Goal: Task Accomplishment & Management: Complete application form

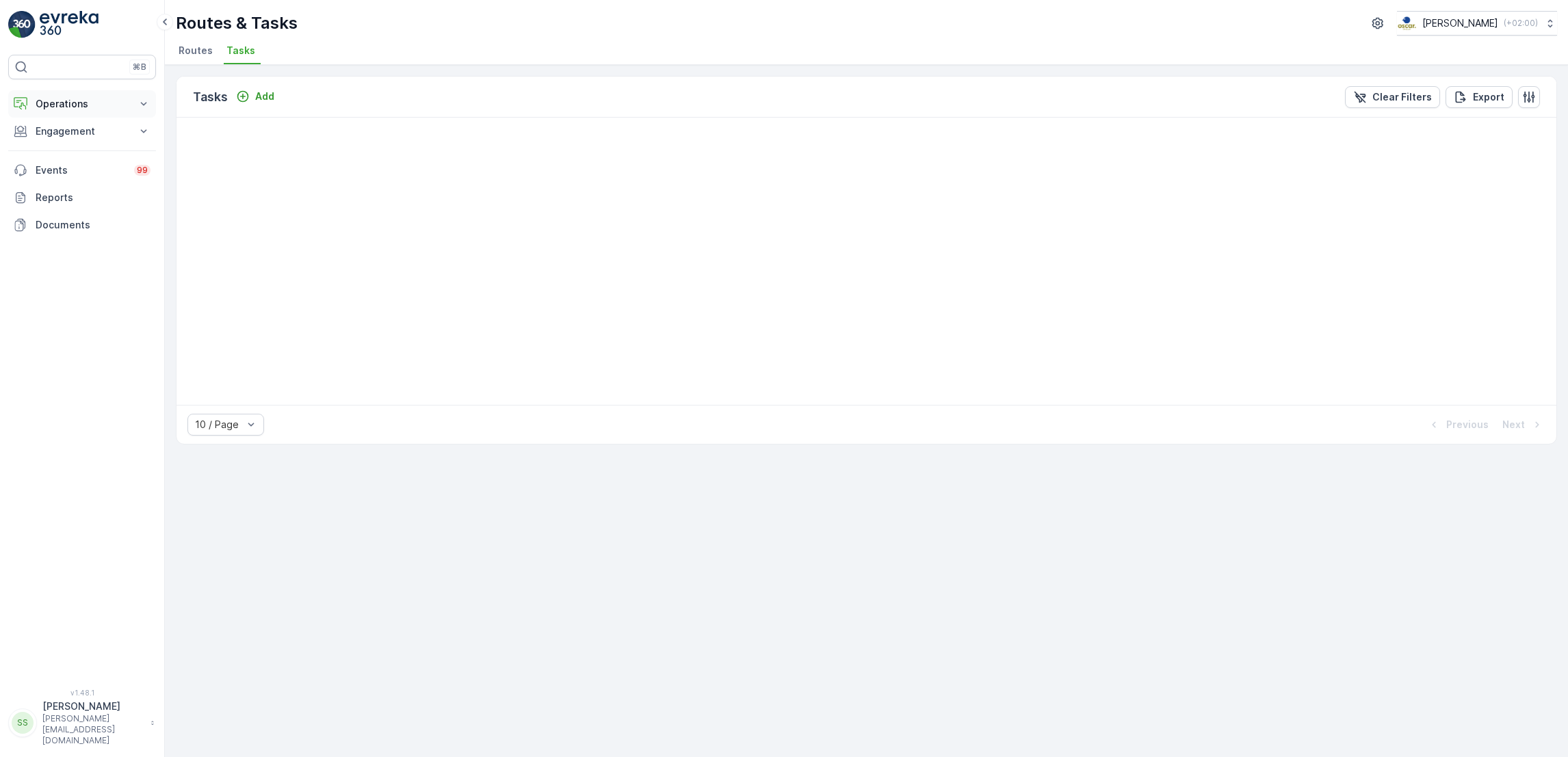
click at [76, 110] on p "Operations" at bounding box center [82, 104] width 93 height 14
click at [89, 225] on p "Engagement" at bounding box center [82, 228] width 93 height 14
click at [67, 168] on p "Routes & Tasks" at bounding box center [70, 165] width 71 height 14
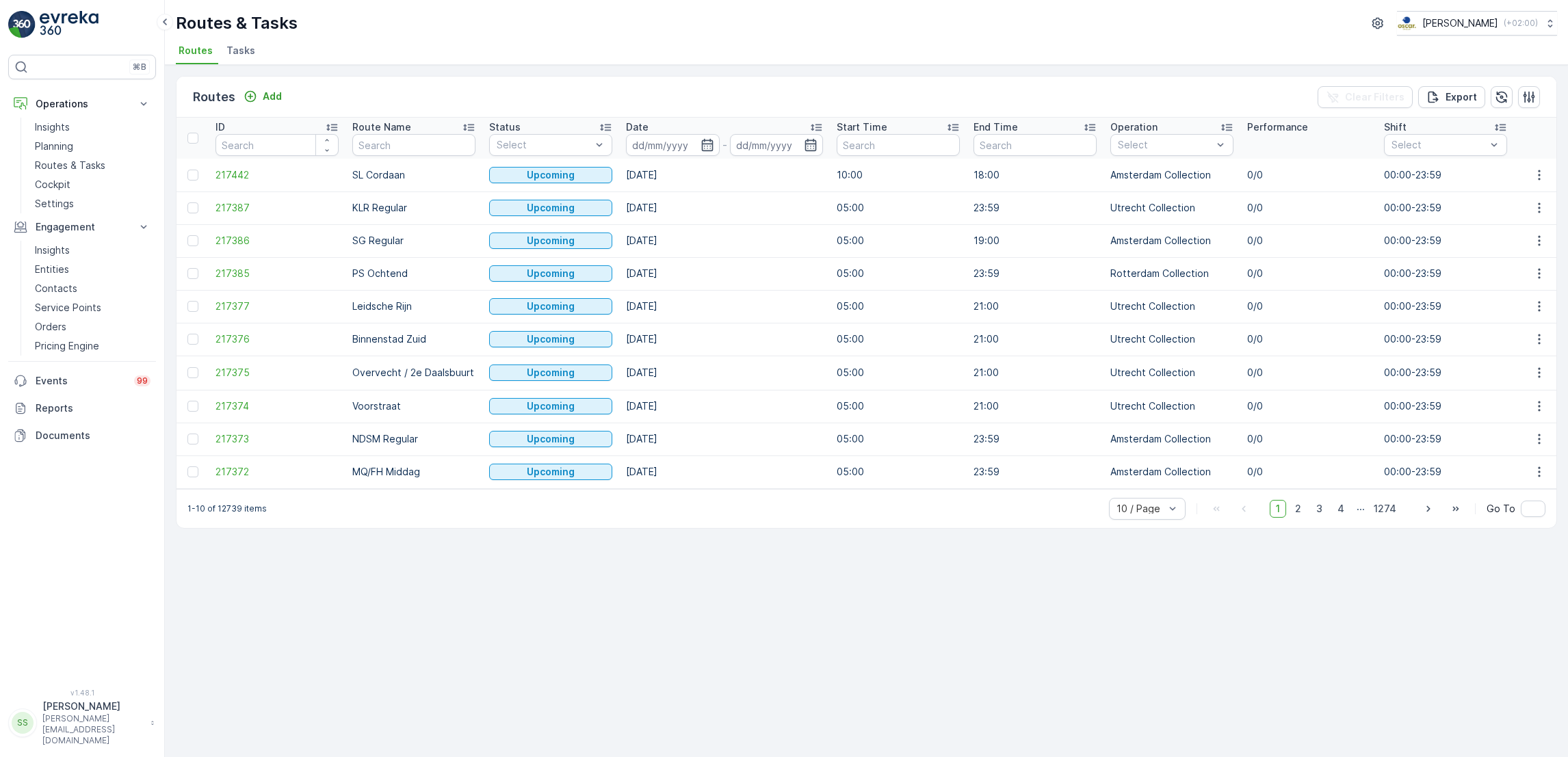
click at [240, 49] on span "Tasks" at bounding box center [241, 51] width 29 height 14
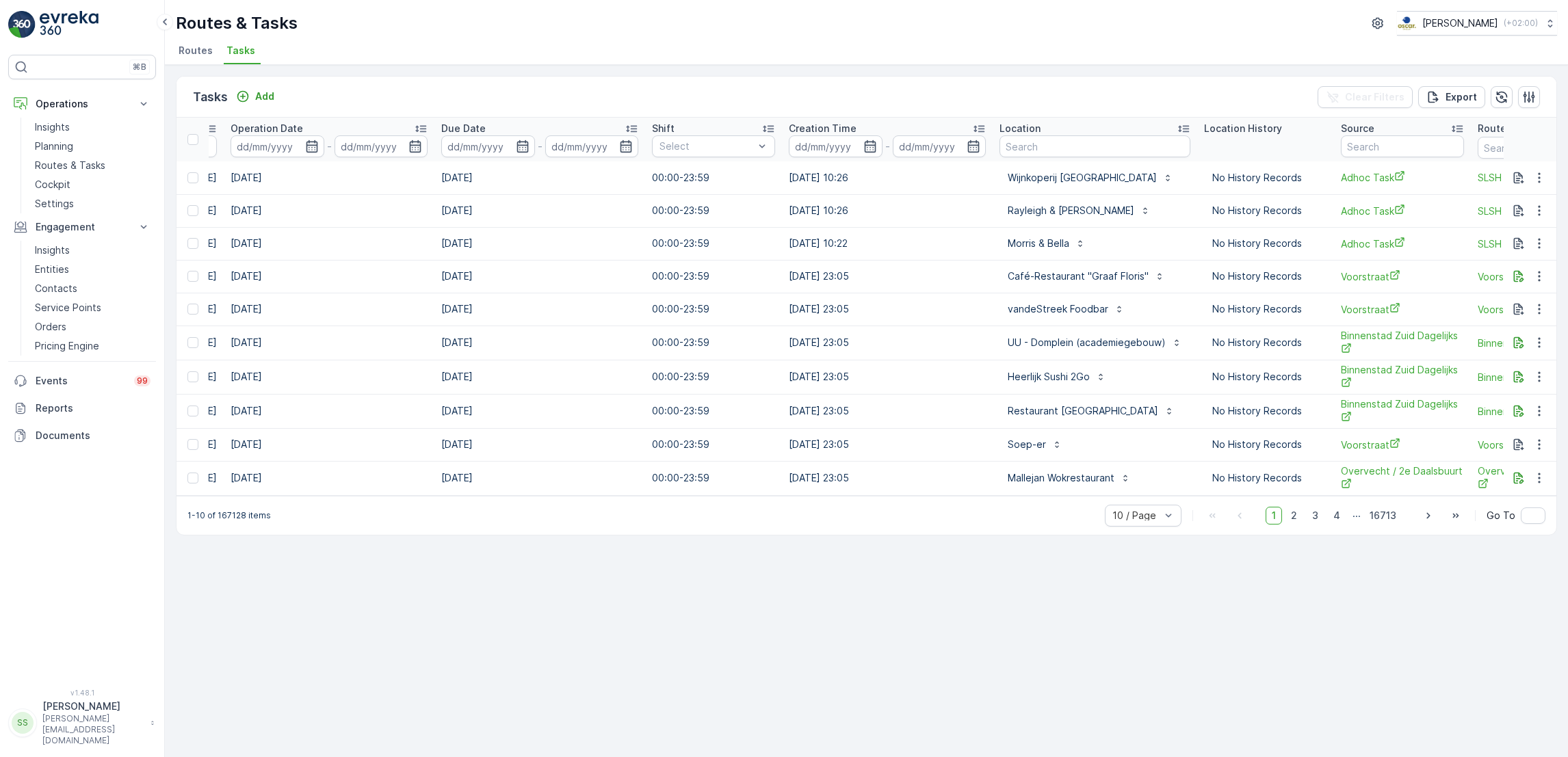
scroll to position [0, 557]
click at [1060, 147] on input "text" at bounding box center [1094, 146] width 191 height 22
type input "theater kikker"
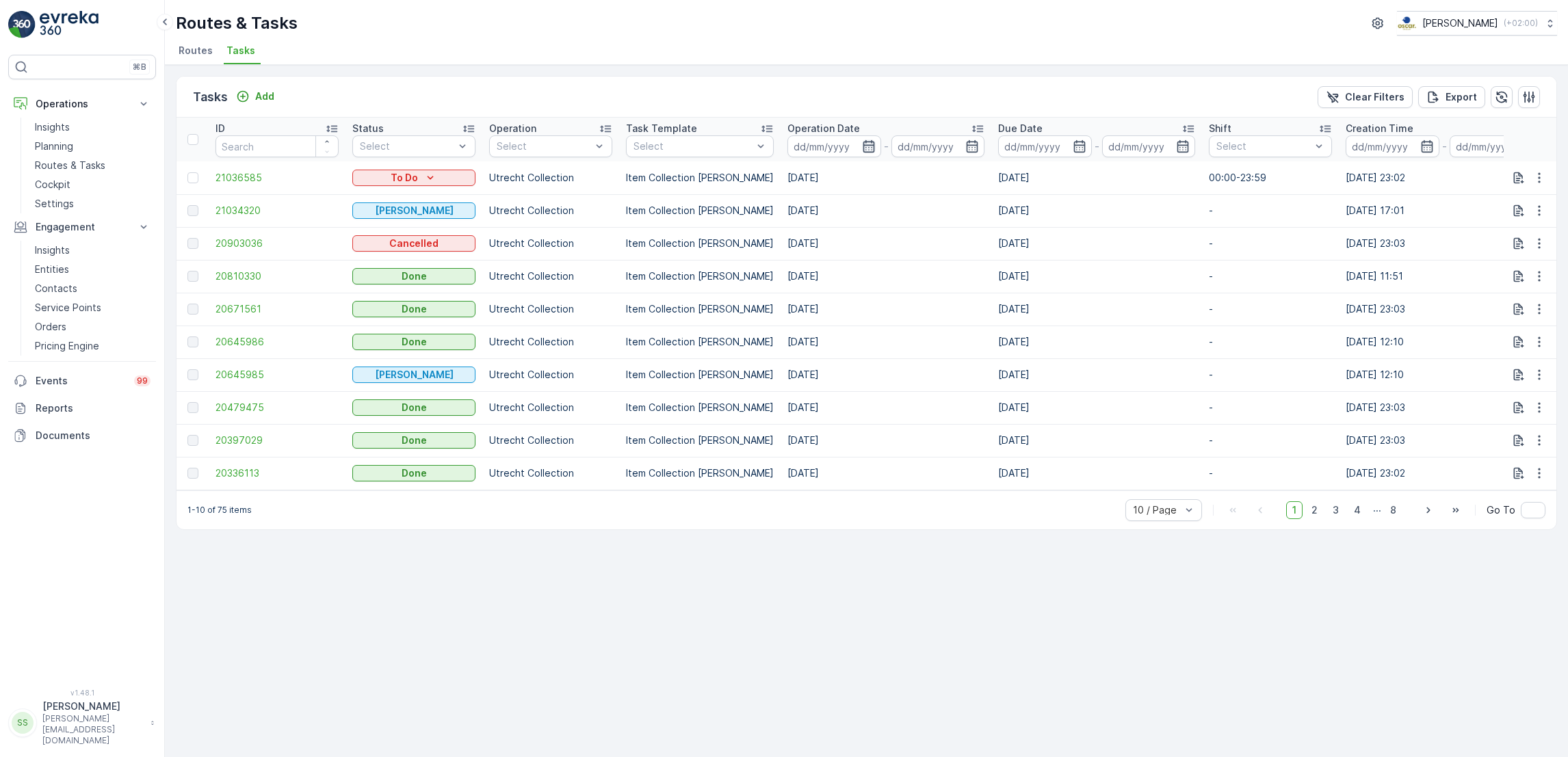
click at [862, 144] on icon "button" at bounding box center [869, 146] width 14 height 14
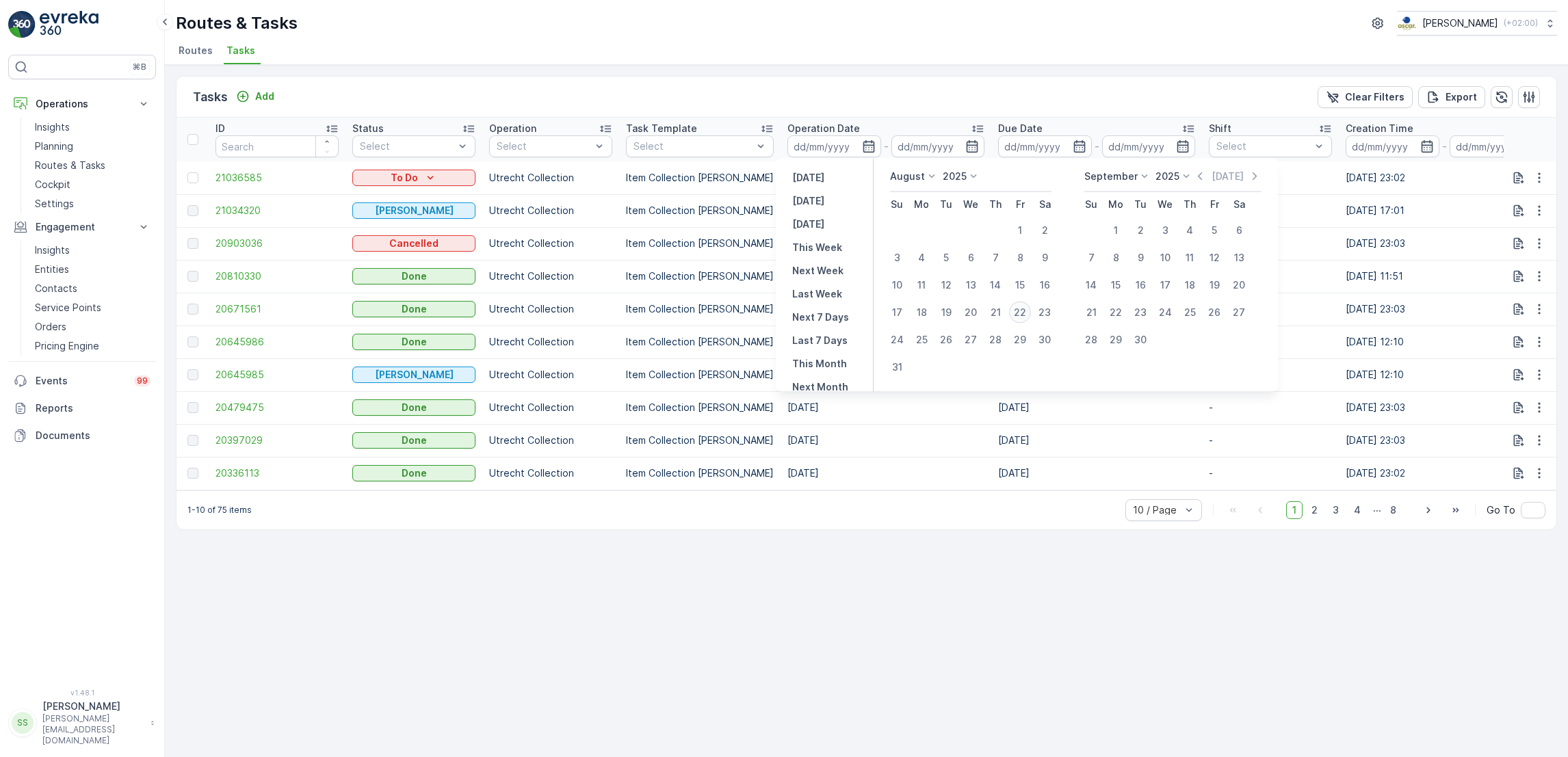
click at [1025, 313] on div "22" at bounding box center [1019, 312] width 22 height 22
type input "[DATE]"
click at [1025, 313] on div "22" at bounding box center [1019, 312] width 22 height 22
type input "[DATE]"
click at [1025, 313] on div "22" at bounding box center [1019, 312] width 22 height 22
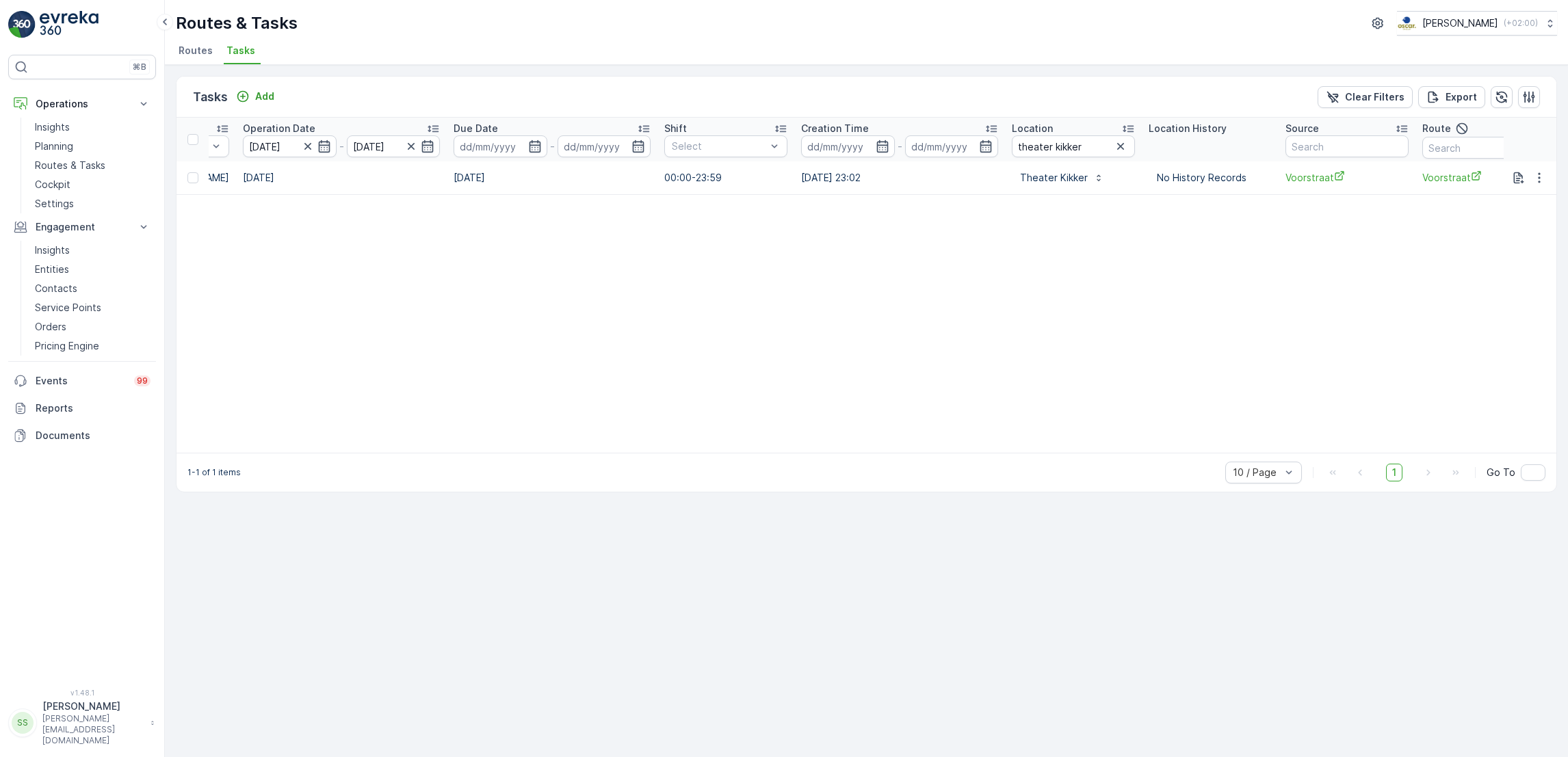
scroll to position [0, 719]
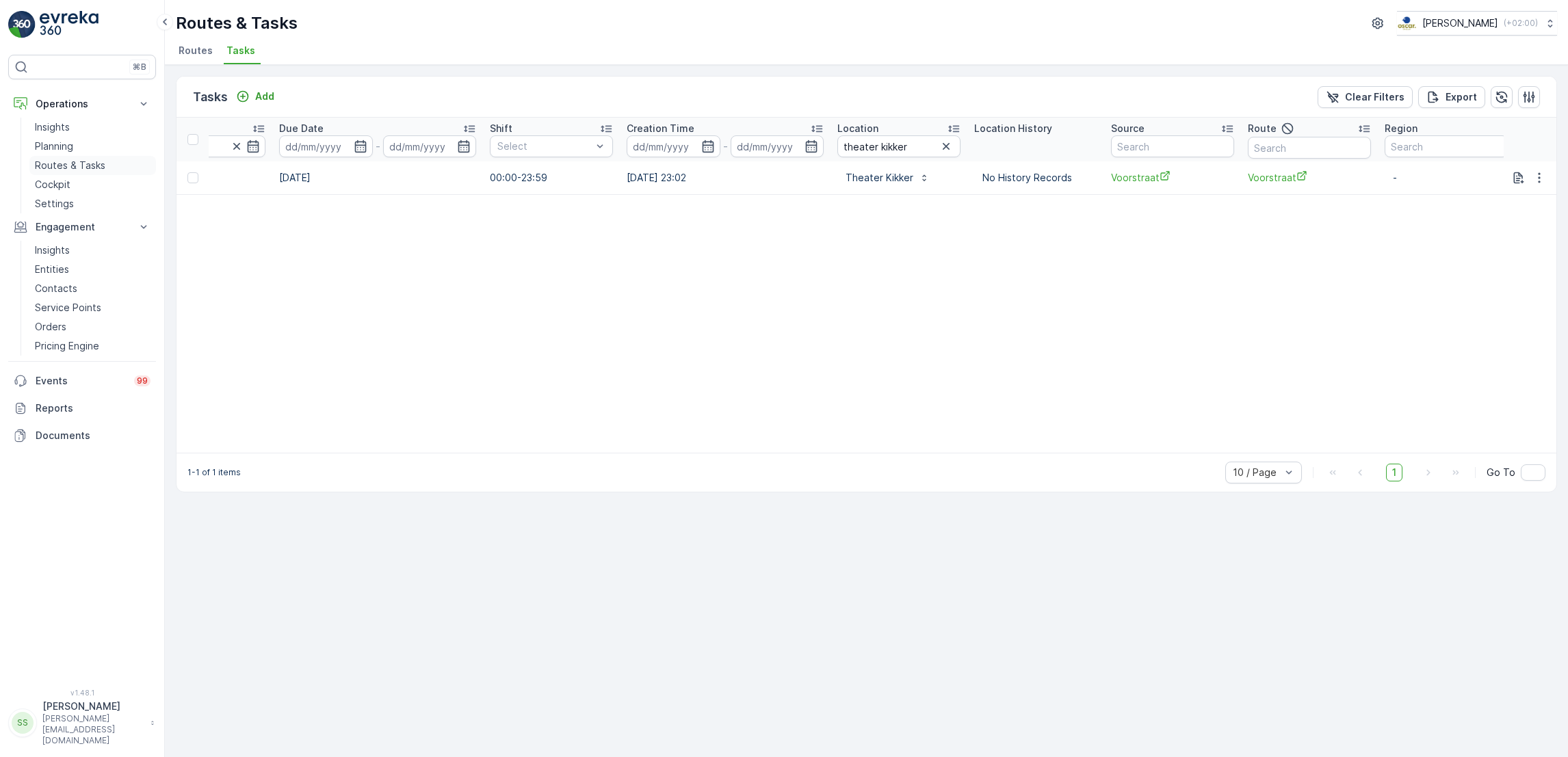
click at [77, 168] on p "Routes & Tasks" at bounding box center [70, 165] width 71 height 14
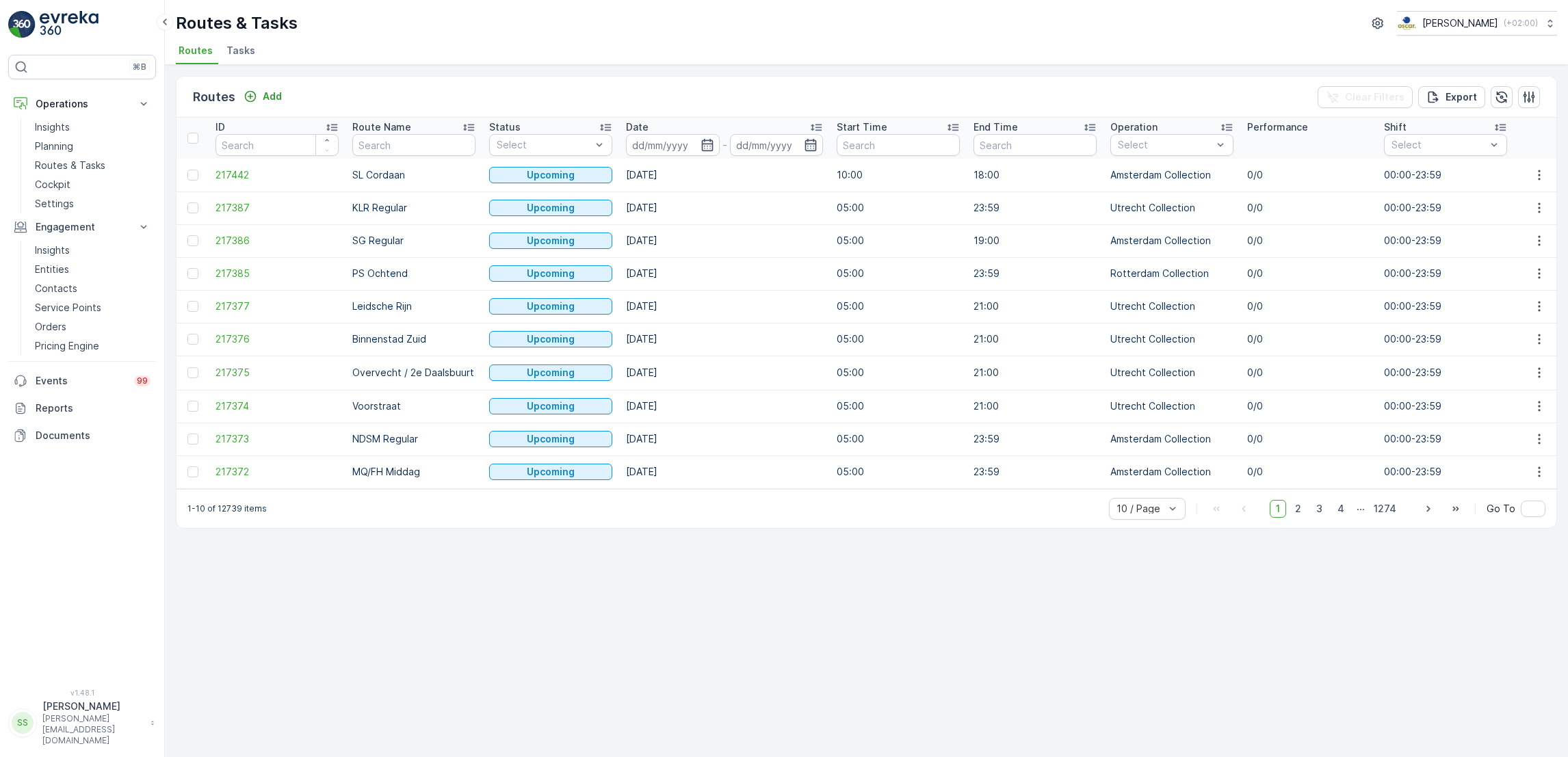
click at [228, 58] on li "Tasks" at bounding box center [242, 53] width 37 height 24
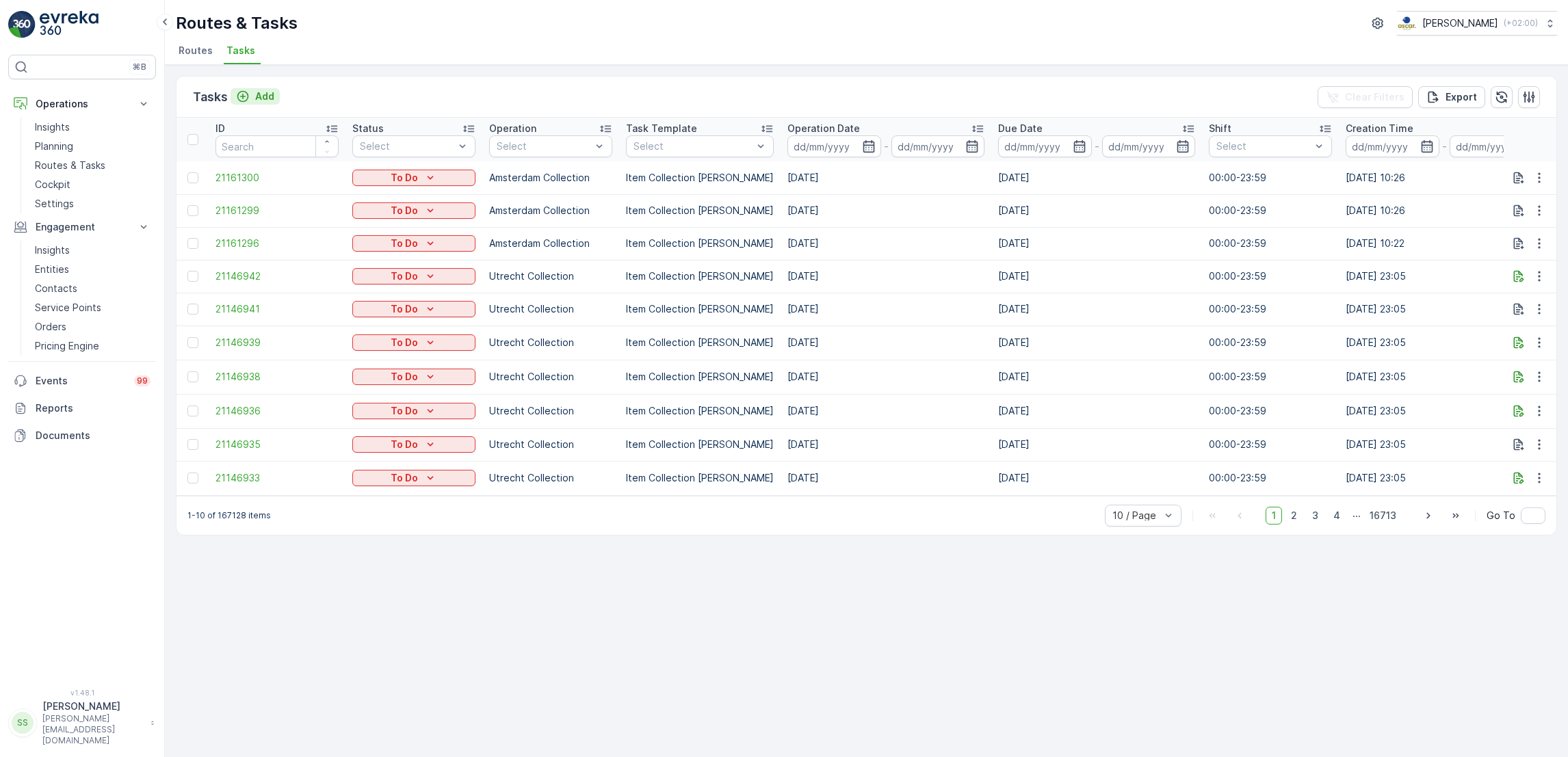
click at [253, 95] on div "Add" at bounding box center [256, 96] width 38 height 14
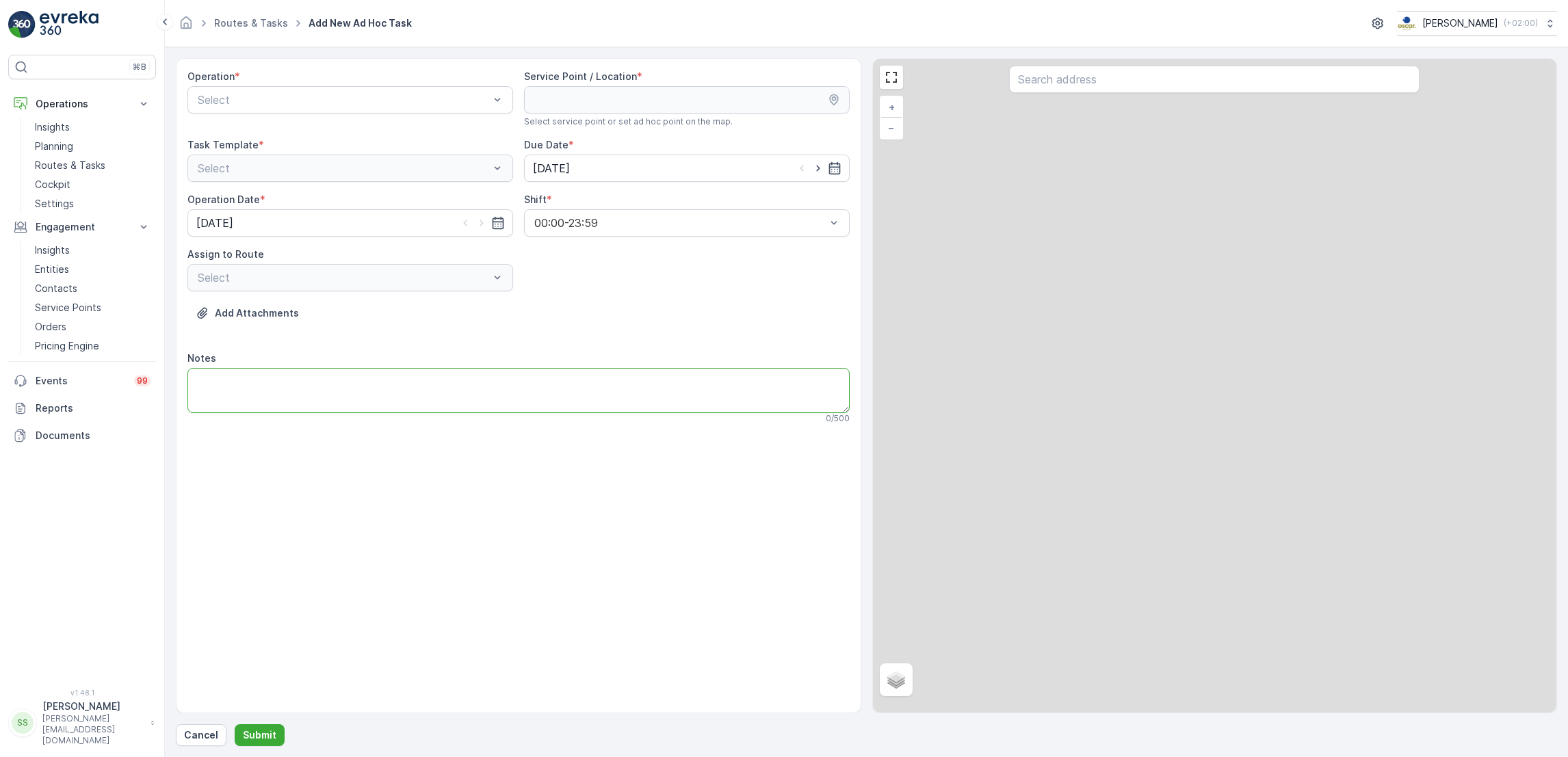
click at [355, 383] on textarea "Notes" at bounding box center [518, 391] width 662 height 46
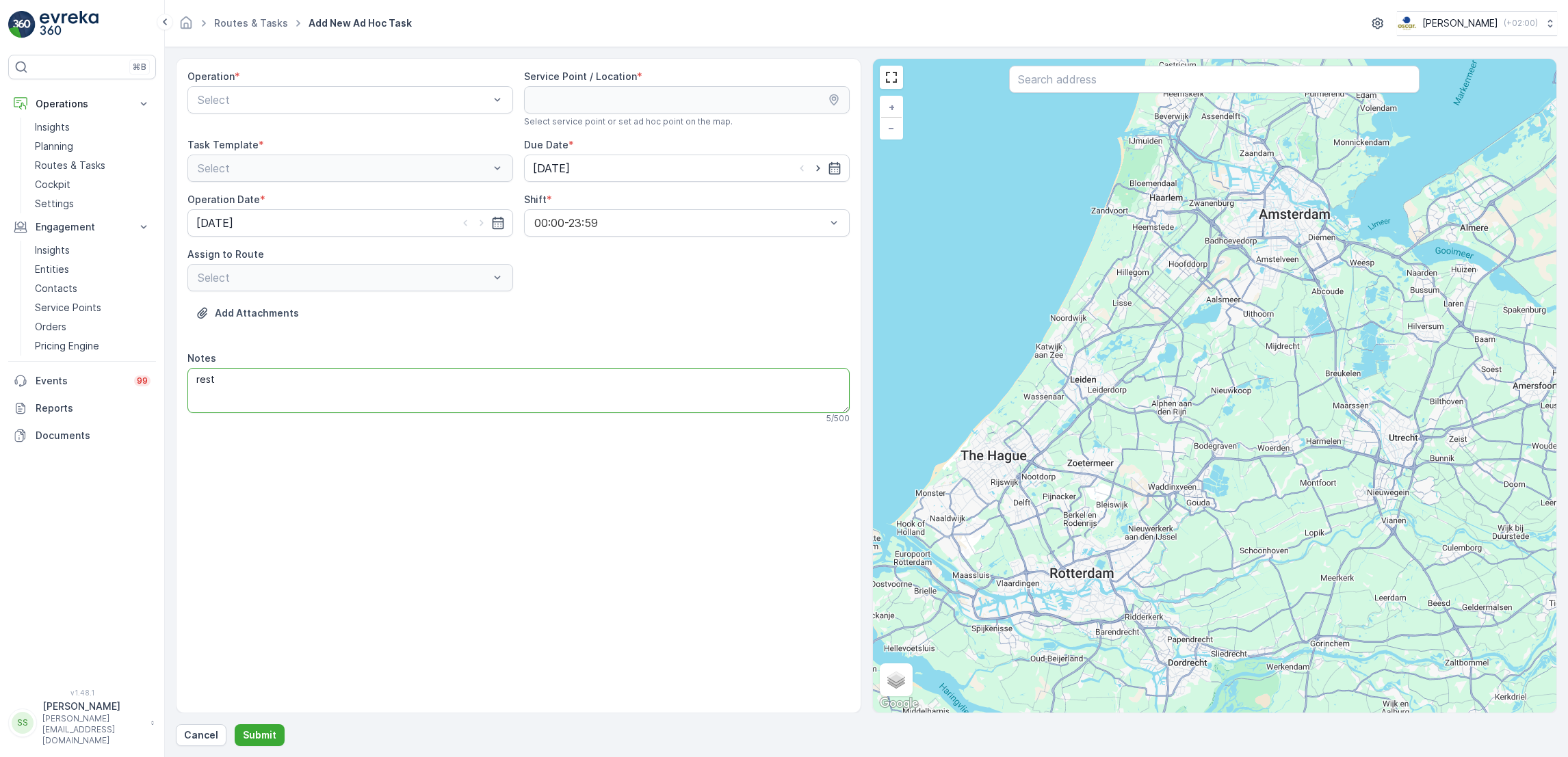
click at [329, 390] on textarea "rest" at bounding box center [518, 391] width 662 height 46
drag, startPoint x: 329, startPoint y: 390, endPoint x: 192, endPoint y: 377, distance: 137.6
click at [192, 377] on textarea "rest" at bounding box center [518, 391] width 662 height 46
click at [314, 387] on textarea "rest" at bounding box center [518, 391] width 662 height 46
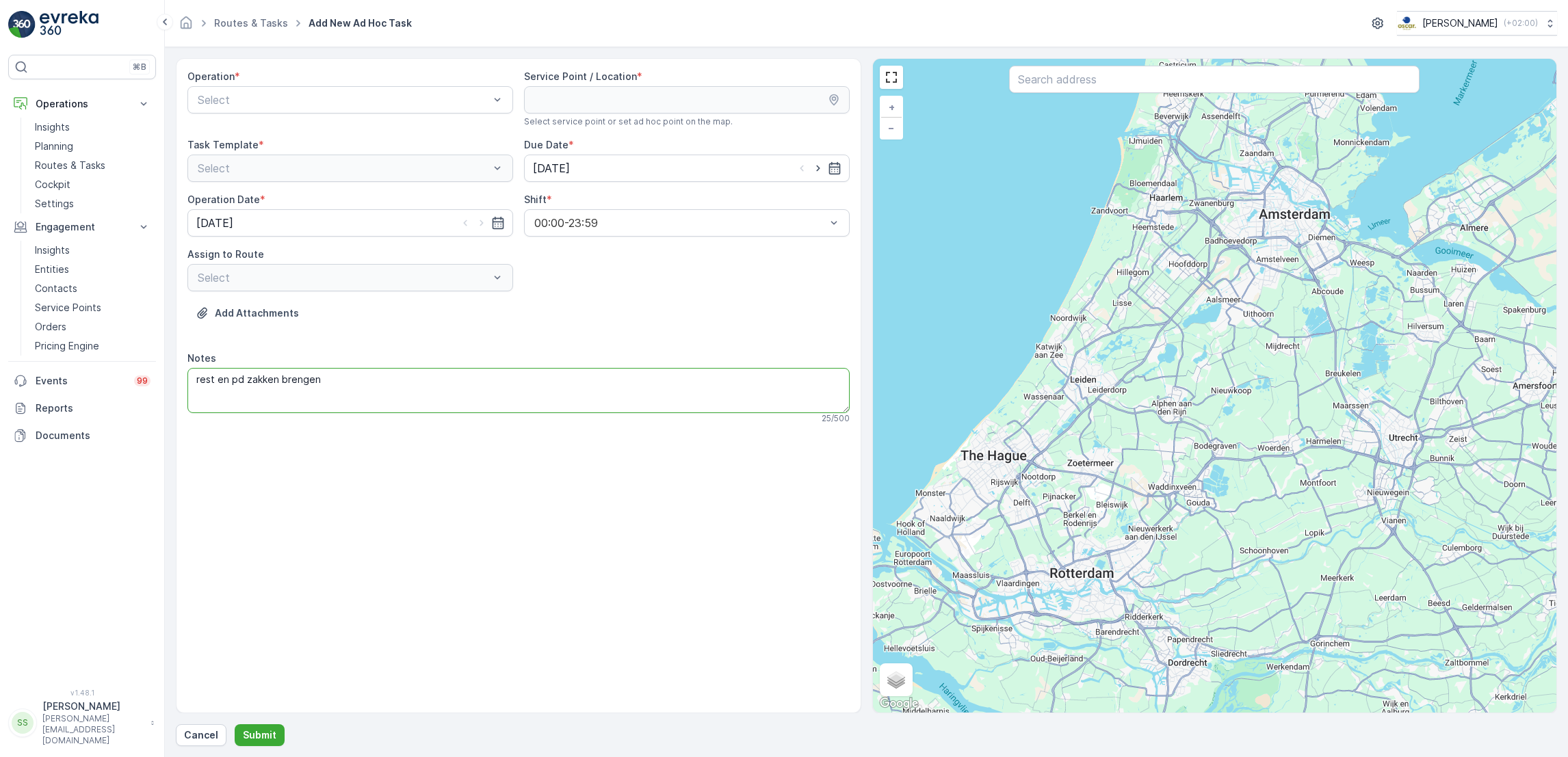
click at [194, 381] on textarea "rest en pd zakken brengen" at bounding box center [518, 391] width 662 height 46
click at [289, 376] on textarea "2x rest en pd zakken brengen" at bounding box center [518, 391] width 662 height 46
click at [406, 399] on textarea "2x rest en pd zakken rollen brengen" at bounding box center [518, 391] width 662 height 46
type textarea "2x rest en pd zakken rollen brengen"
click at [307, 99] on div at bounding box center [343, 100] width 294 height 12
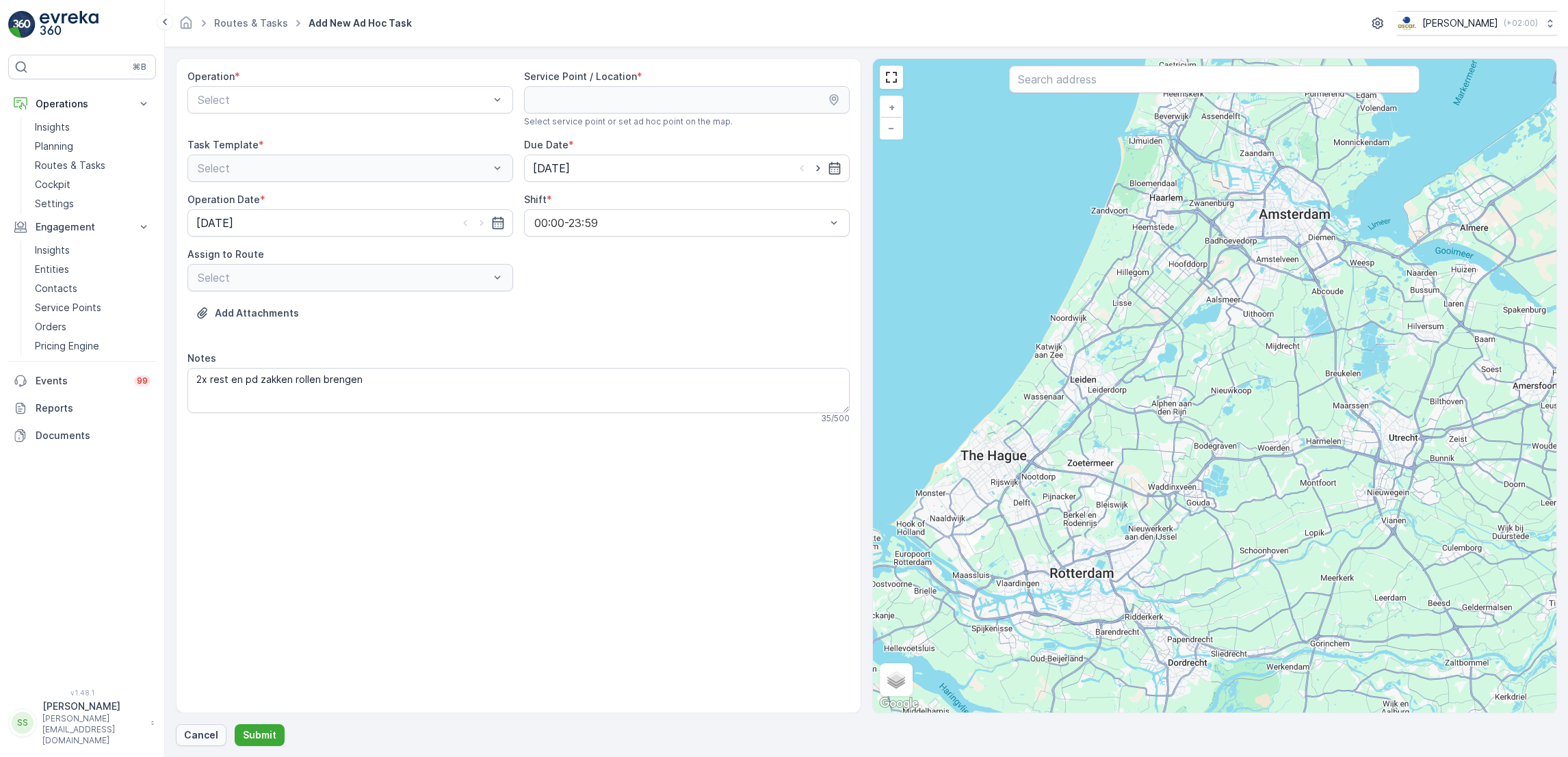
click at [192, 744] on button "Cancel" at bounding box center [201, 735] width 51 height 22
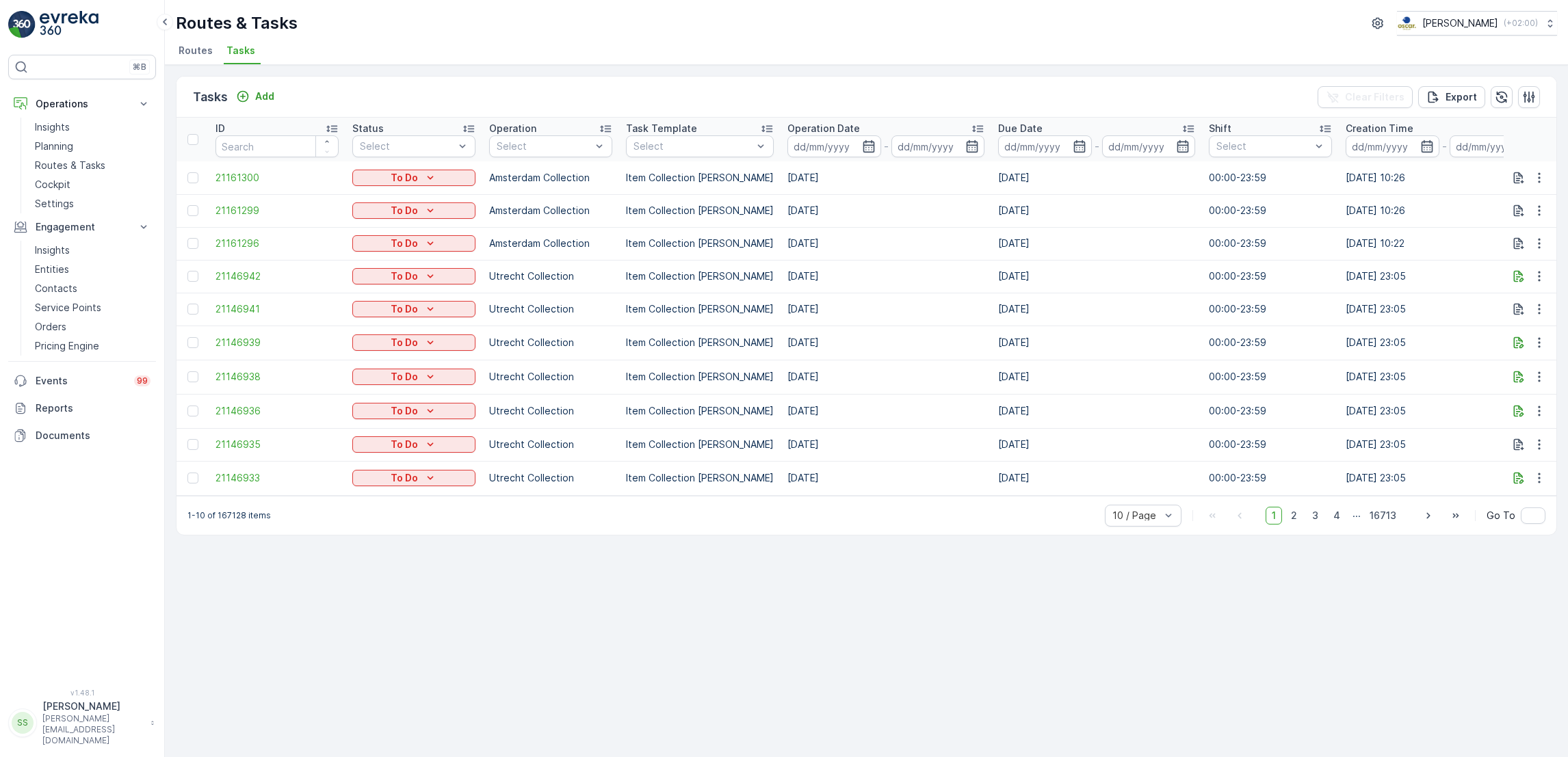
scroll to position [0, 207]
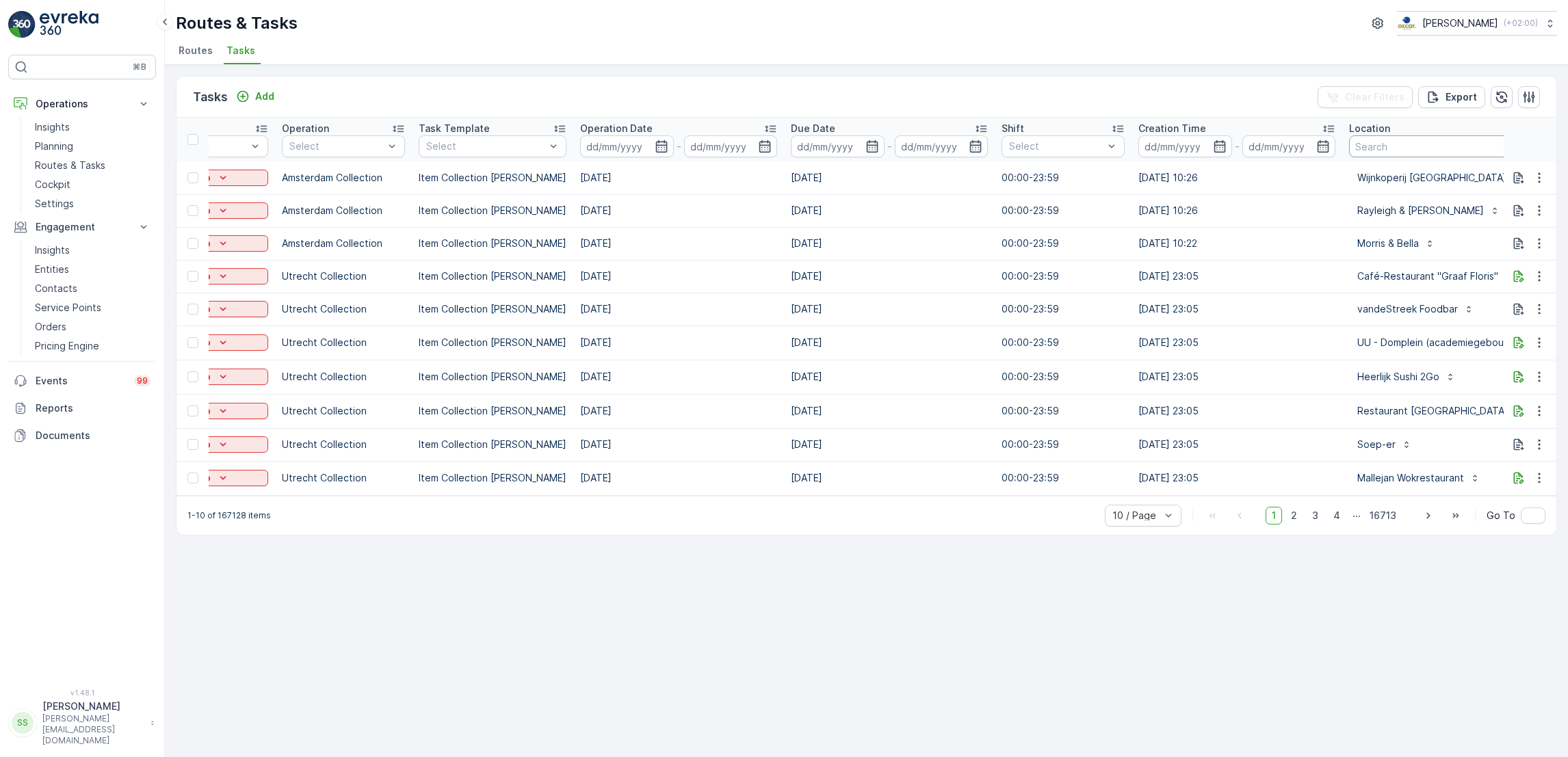
click at [1410, 149] on input "text" at bounding box center [1444, 146] width 191 height 22
type input "rino"
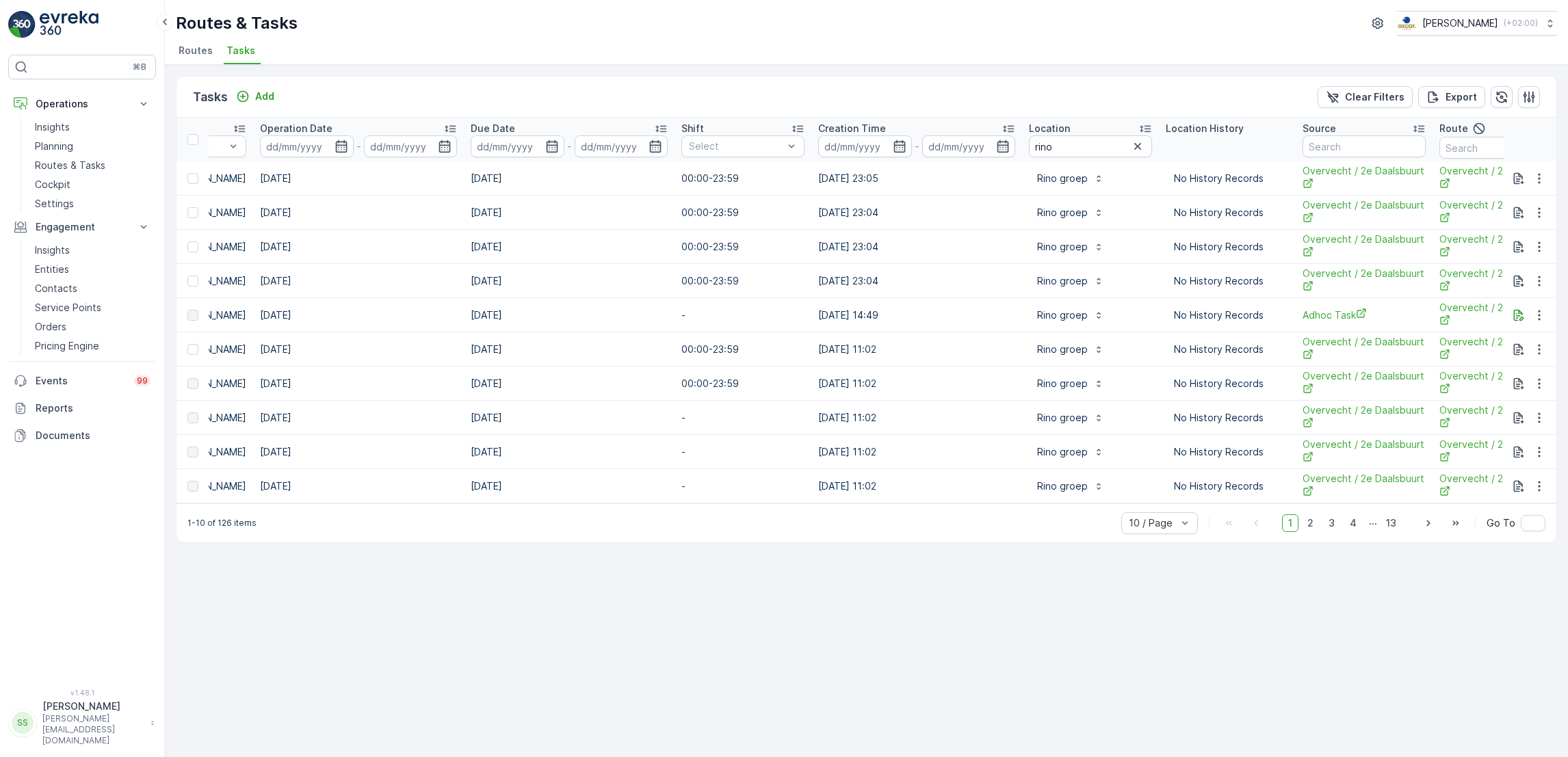
scroll to position [0, 719]
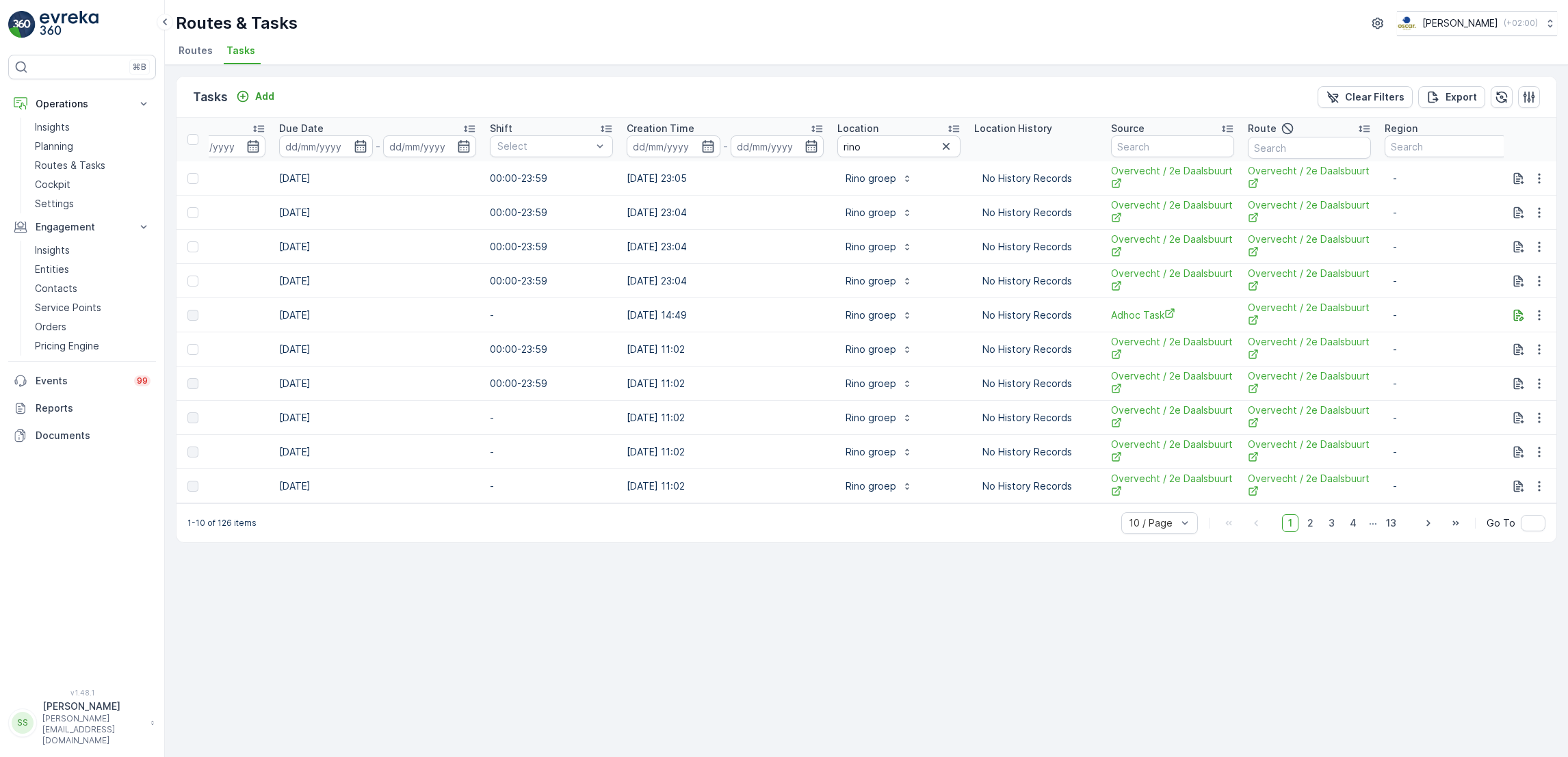
click at [531, 247] on td "00:00-23:59" at bounding box center [551, 247] width 136 height 34
click at [95, 174] on link "Routes & Tasks" at bounding box center [93, 165] width 127 height 19
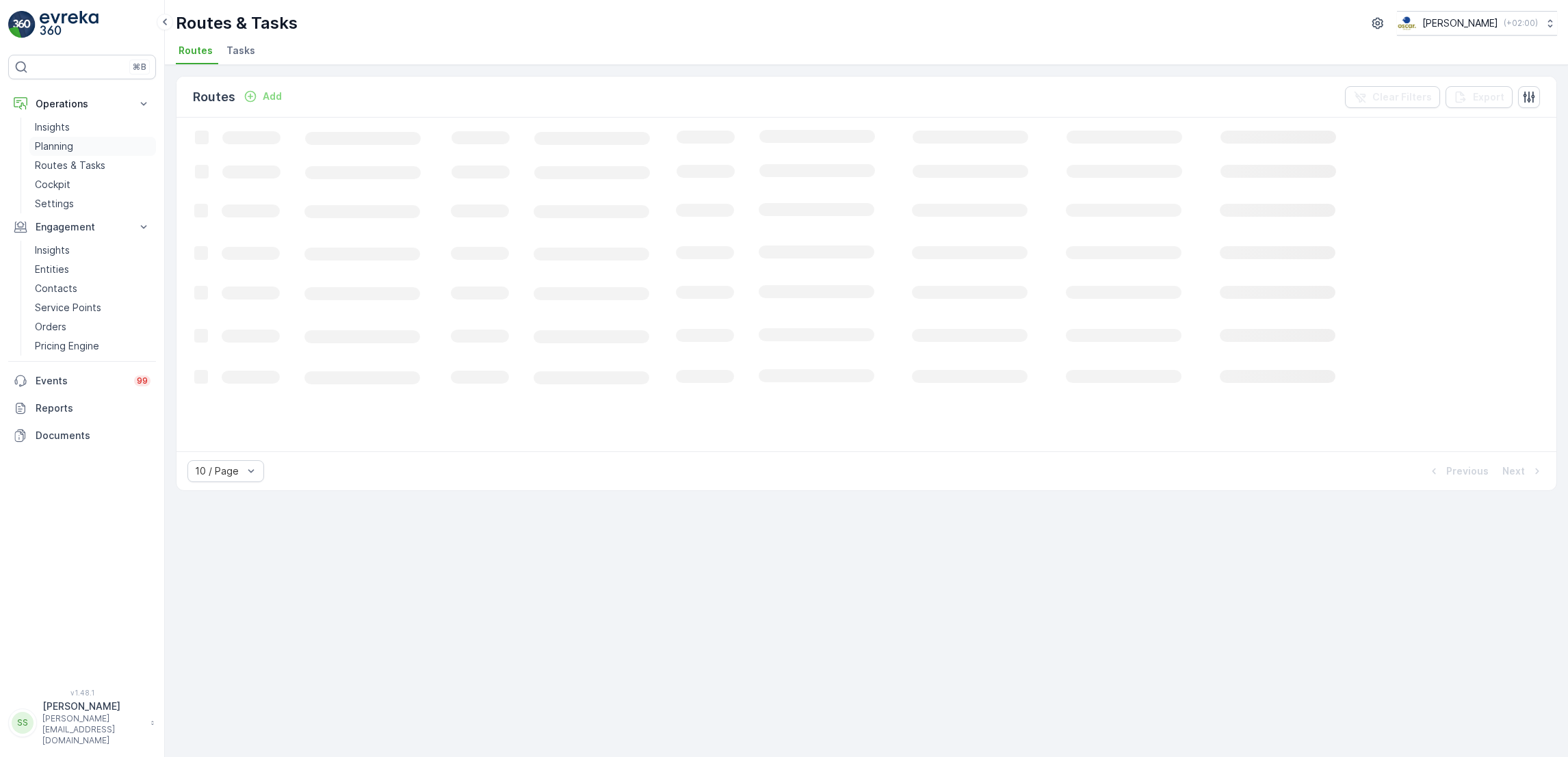
click at [64, 151] on p "Planning" at bounding box center [54, 146] width 38 height 14
click at [66, 152] on p "Planning" at bounding box center [54, 146] width 38 height 14
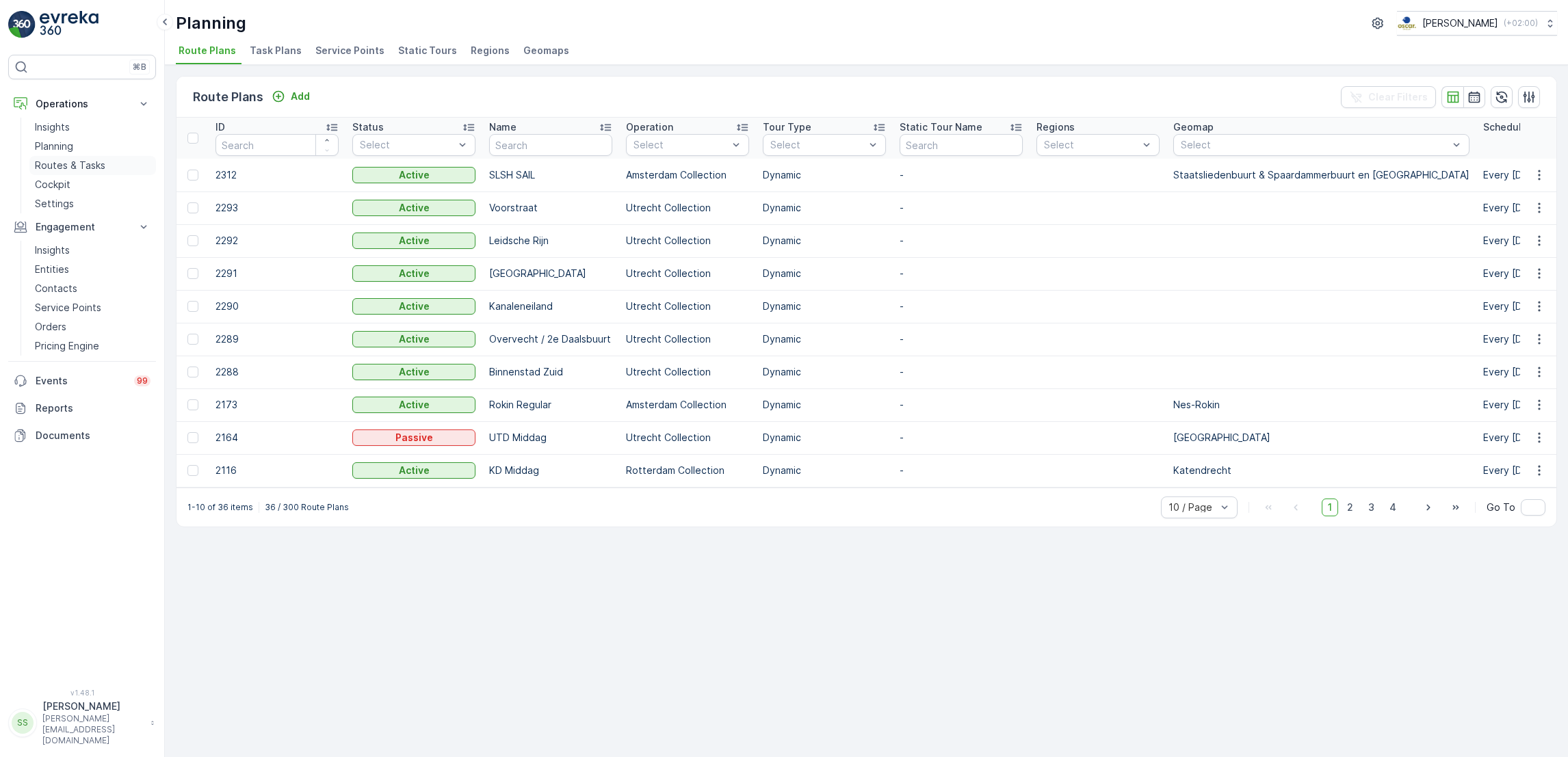
click at [71, 170] on p "Routes & Tasks" at bounding box center [70, 165] width 71 height 14
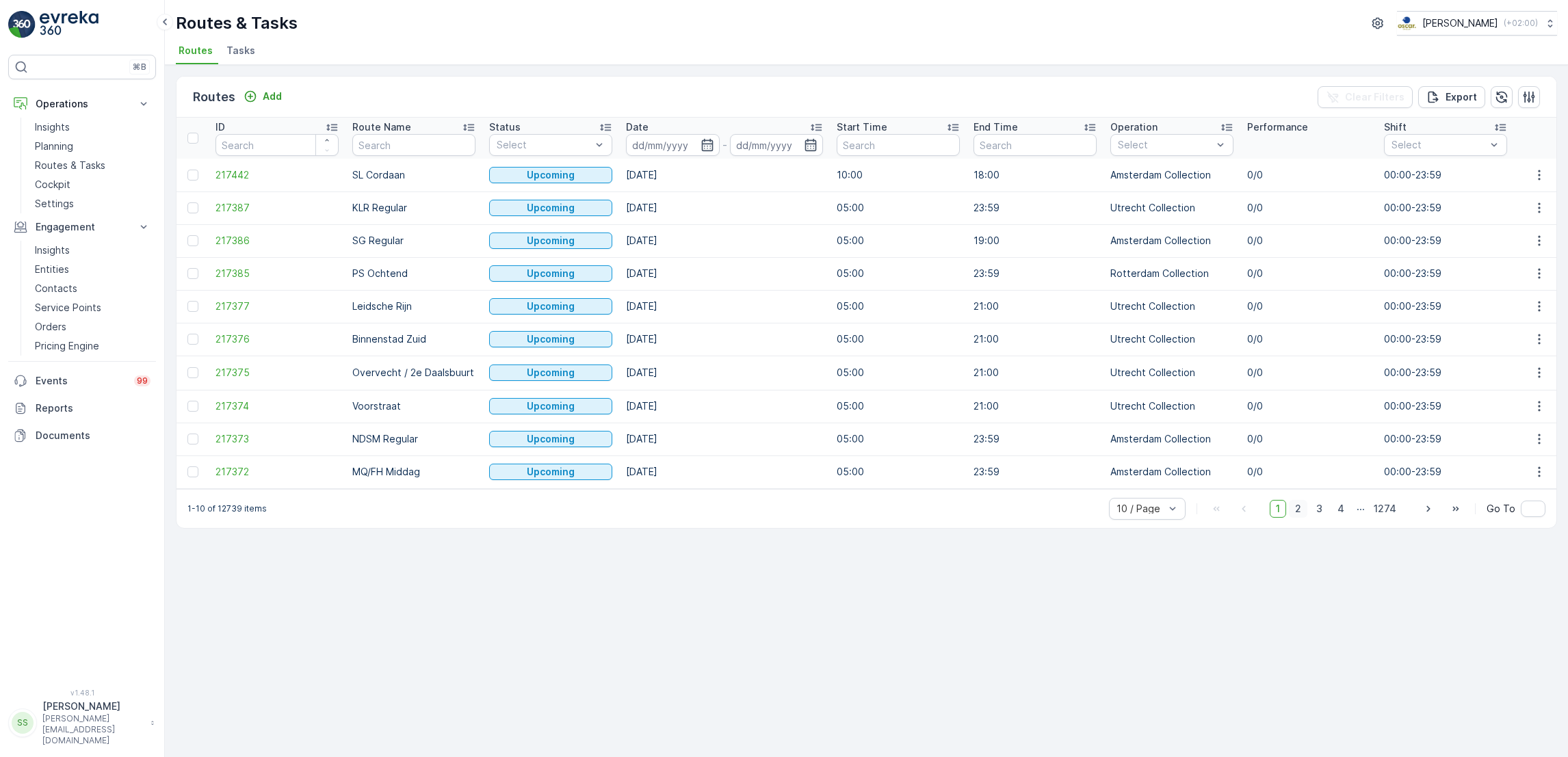
click at [1305, 515] on span "2" at bounding box center [1298, 508] width 18 height 18
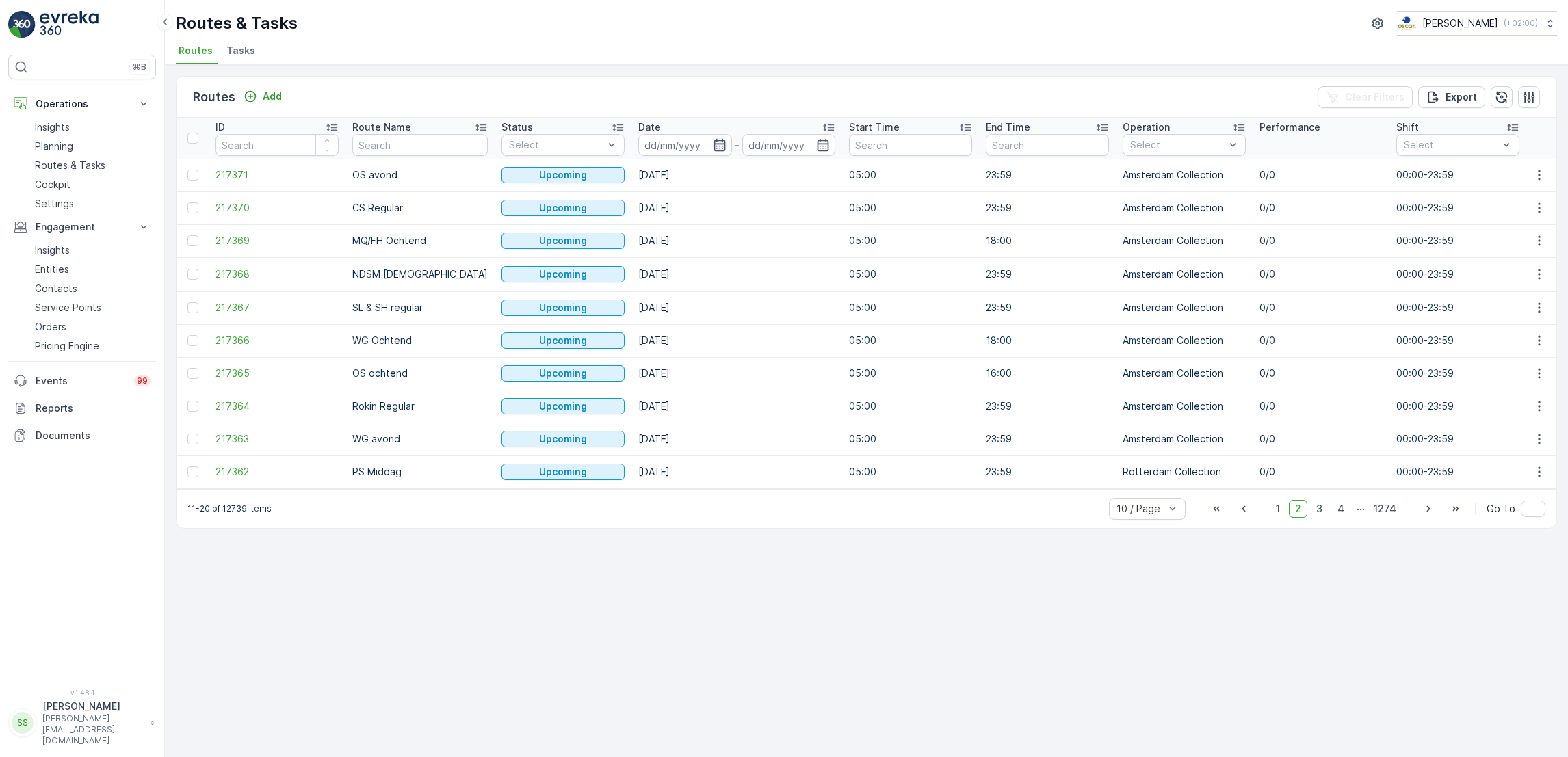
click at [712, 143] on icon "button" at bounding box center [719, 145] width 14 height 14
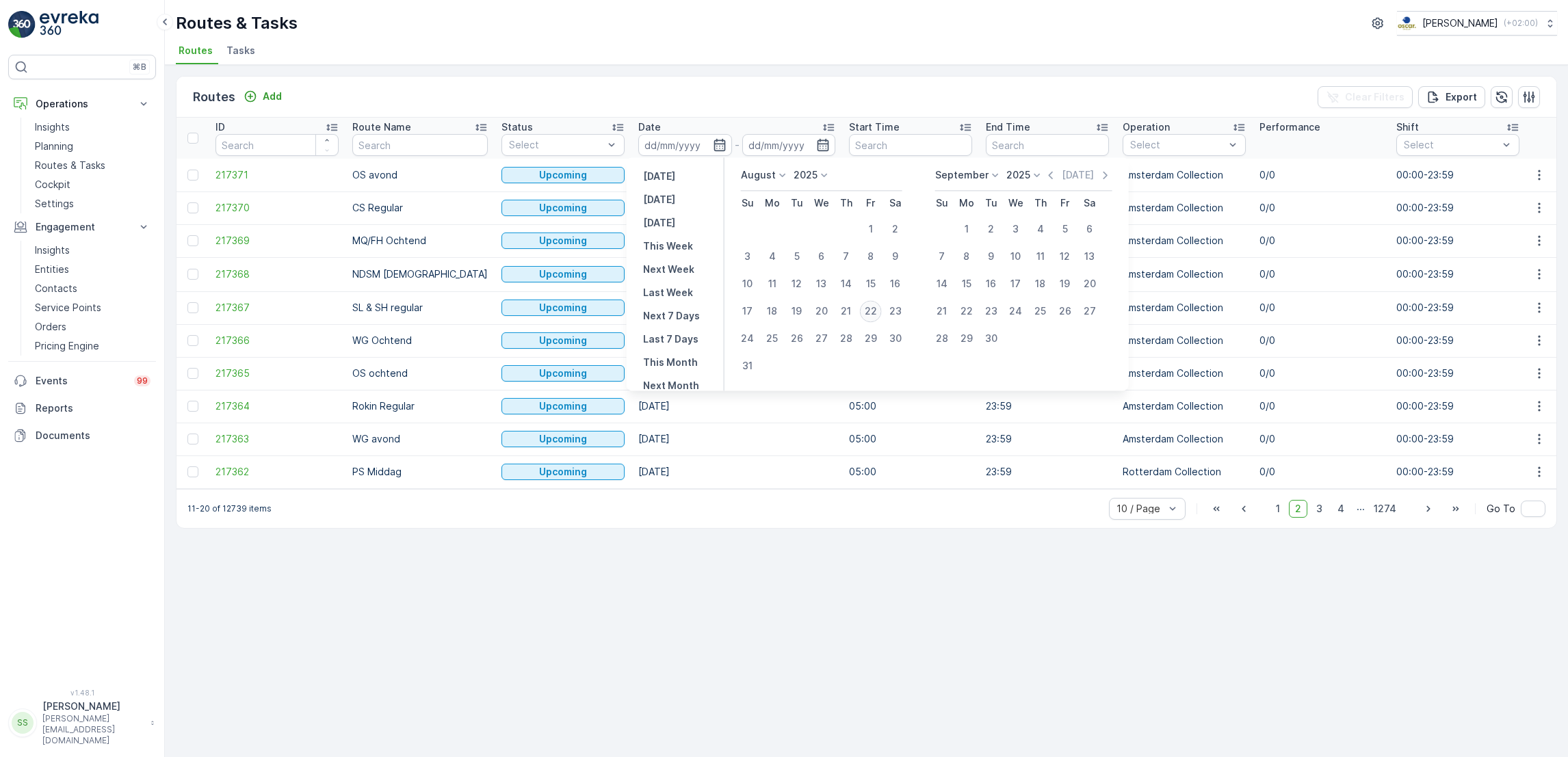
click at [872, 315] on div "22" at bounding box center [871, 311] width 22 height 22
type input "[DATE]"
click at [872, 315] on div "22" at bounding box center [871, 311] width 22 height 22
type input "[DATE]"
click at [872, 315] on div "22" at bounding box center [871, 311] width 22 height 22
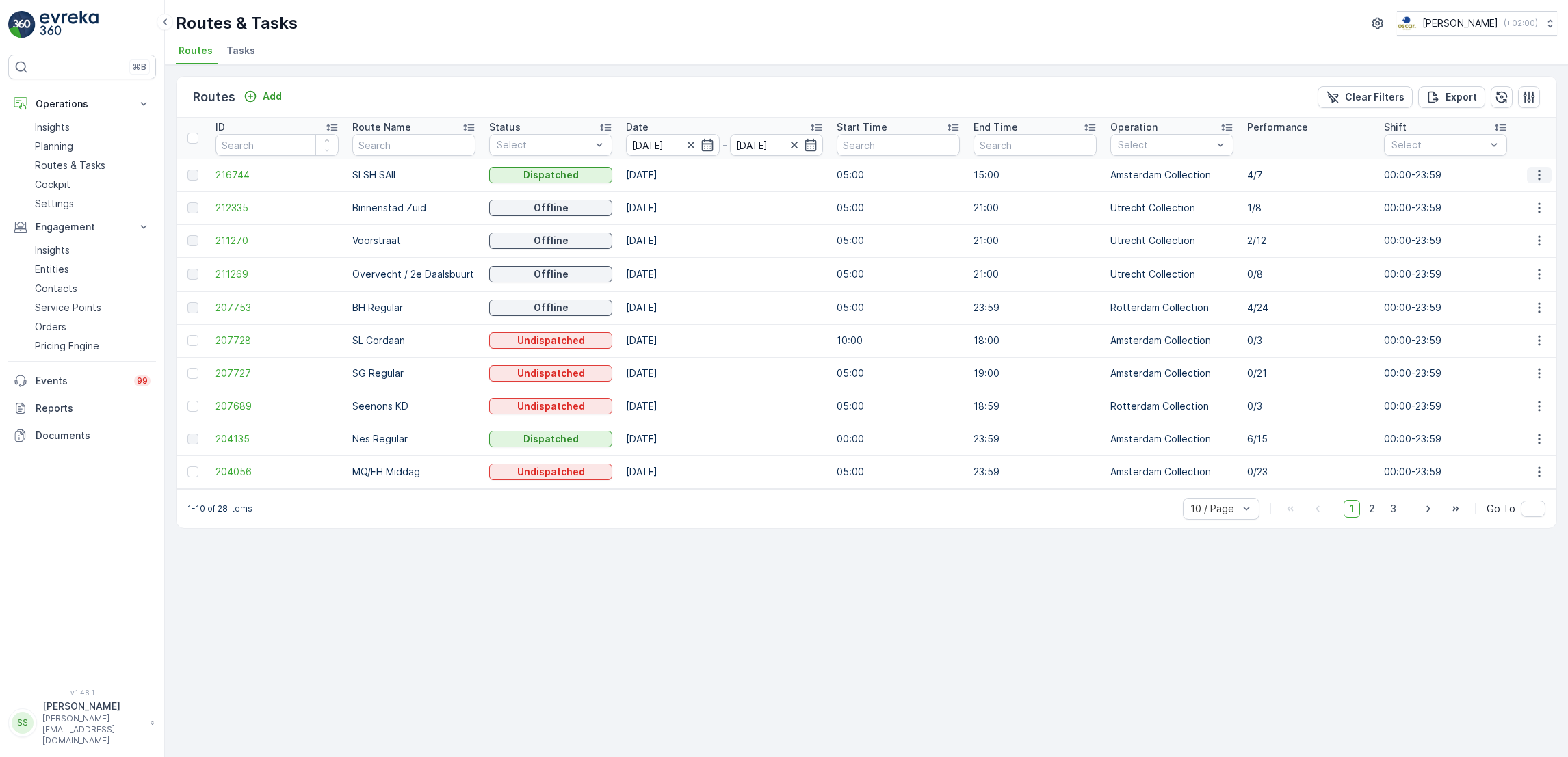
click at [1530, 179] on button "button" at bounding box center [1539, 175] width 24 height 17
click at [1531, 197] on span "See More Details" at bounding box center [1507, 195] width 80 height 14
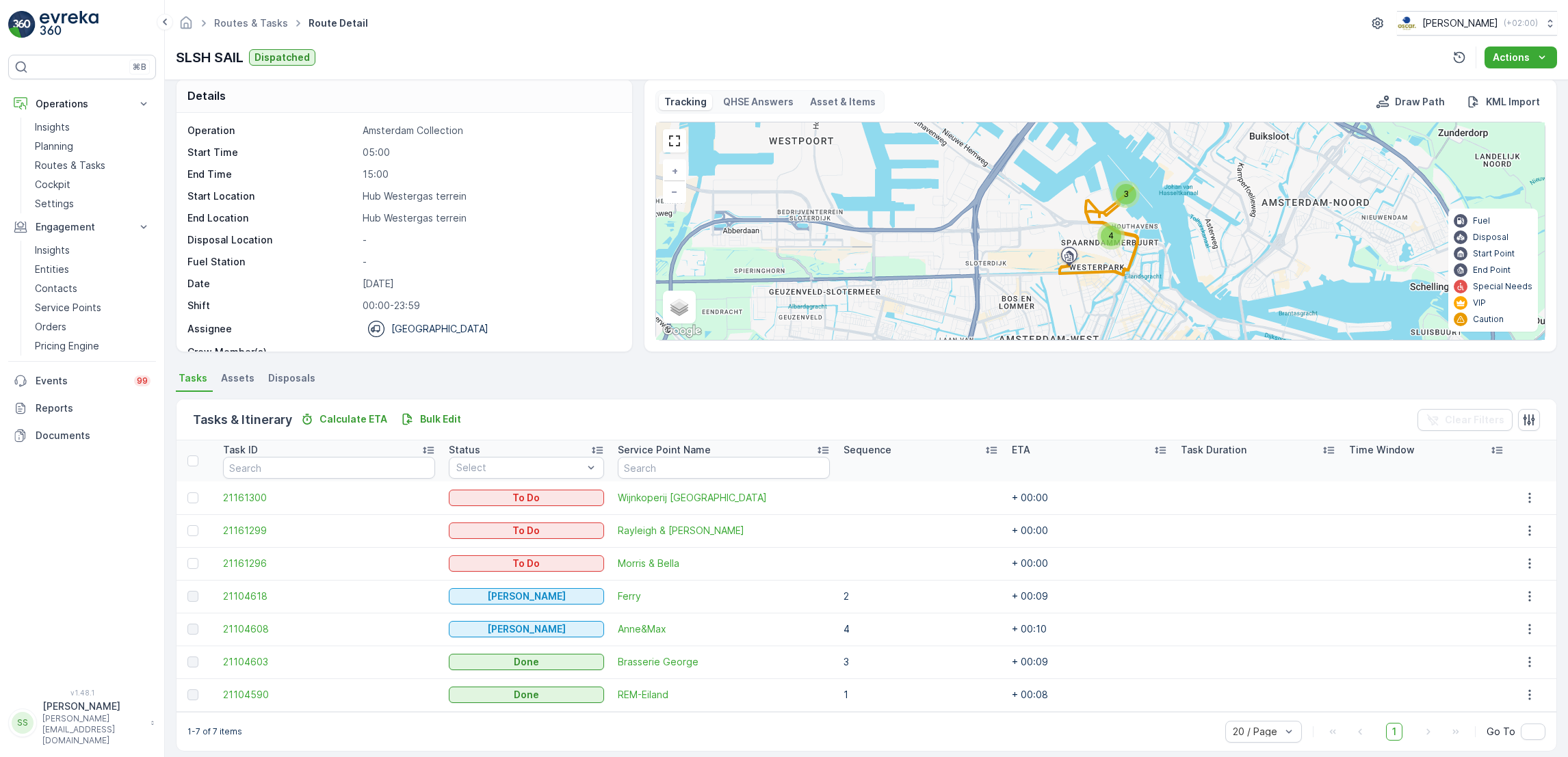
scroll to position [24, 0]
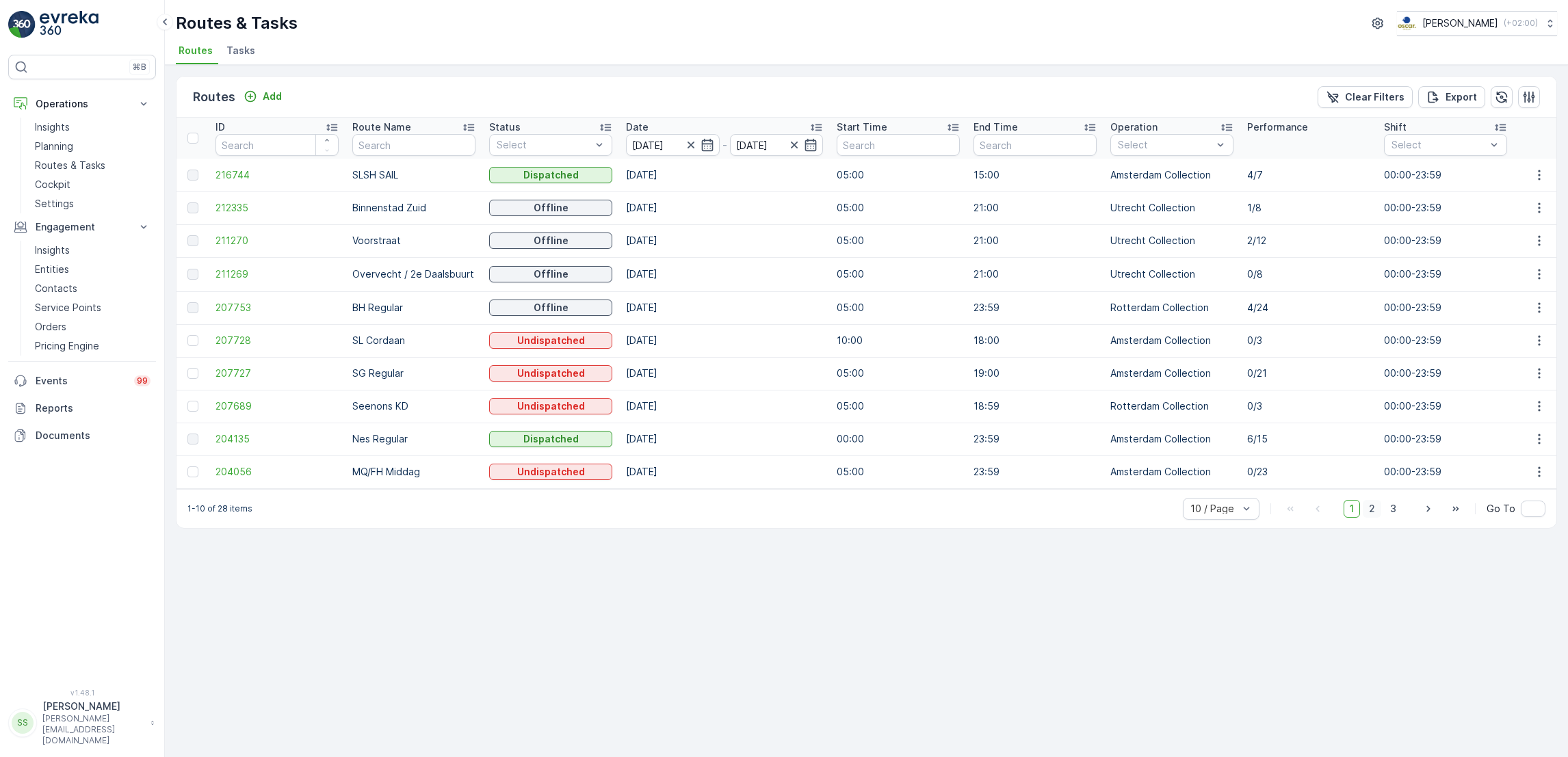
click at [1371, 518] on span "2" at bounding box center [1371, 508] width 18 height 18
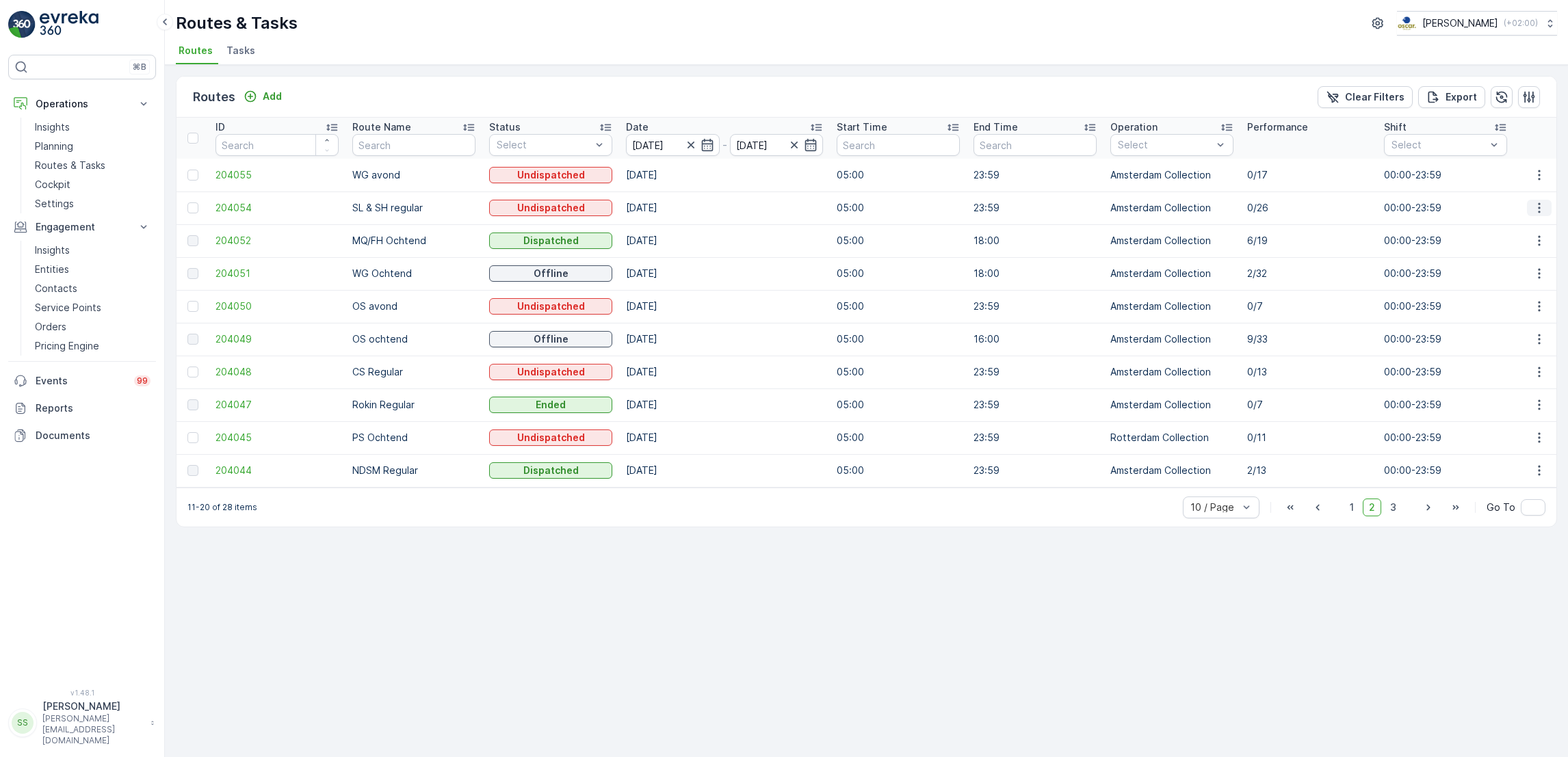
click at [1541, 212] on icon "button" at bounding box center [1539, 208] width 14 height 14
click at [1518, 228] on span "See More Details" at bounding box center [1507, 228] width 80 height 14
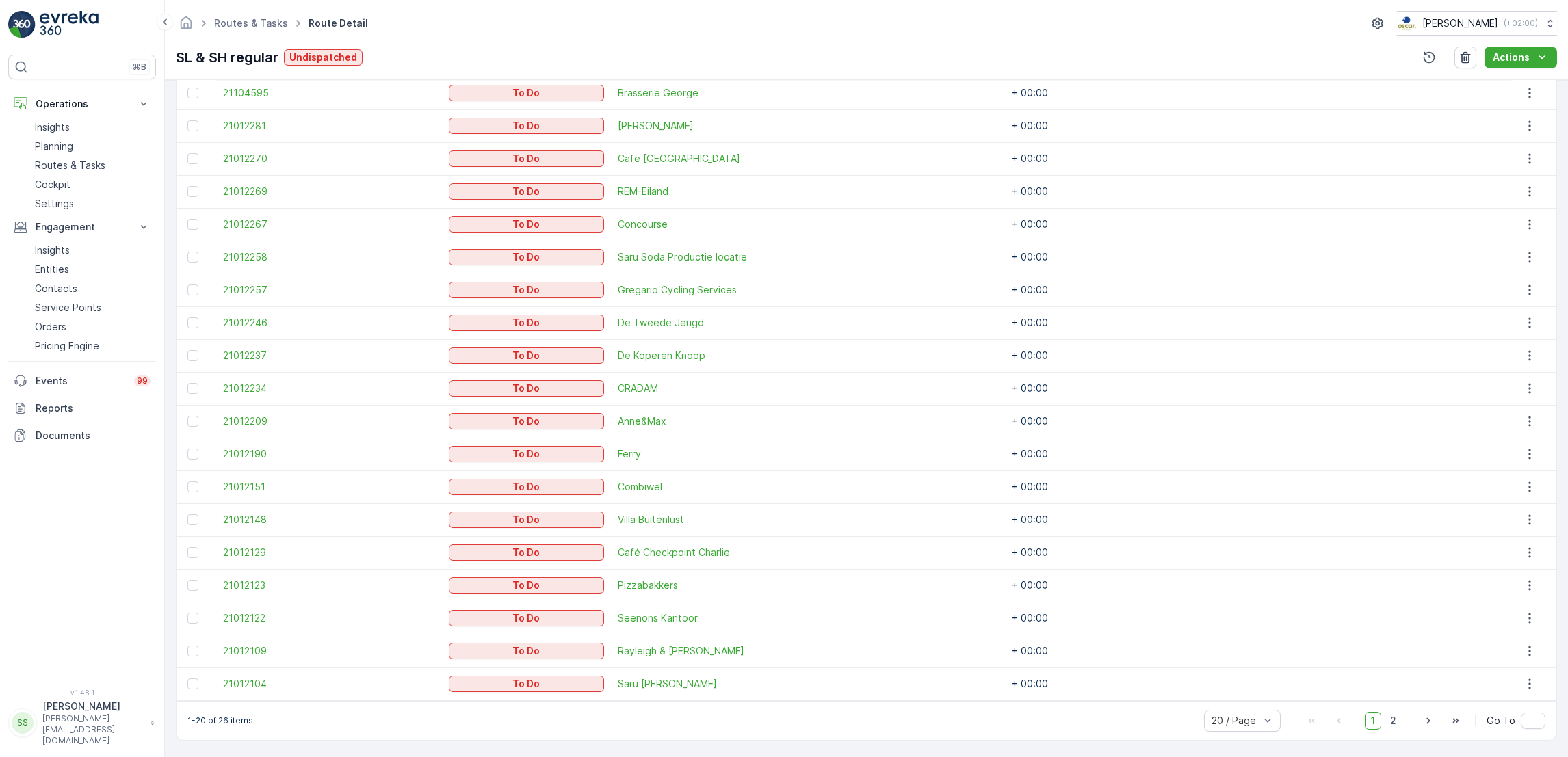
scroll to position [450, 0]
click at [1394, 721] on span "2" at bounding box center [1392, 721] width 18 height 18
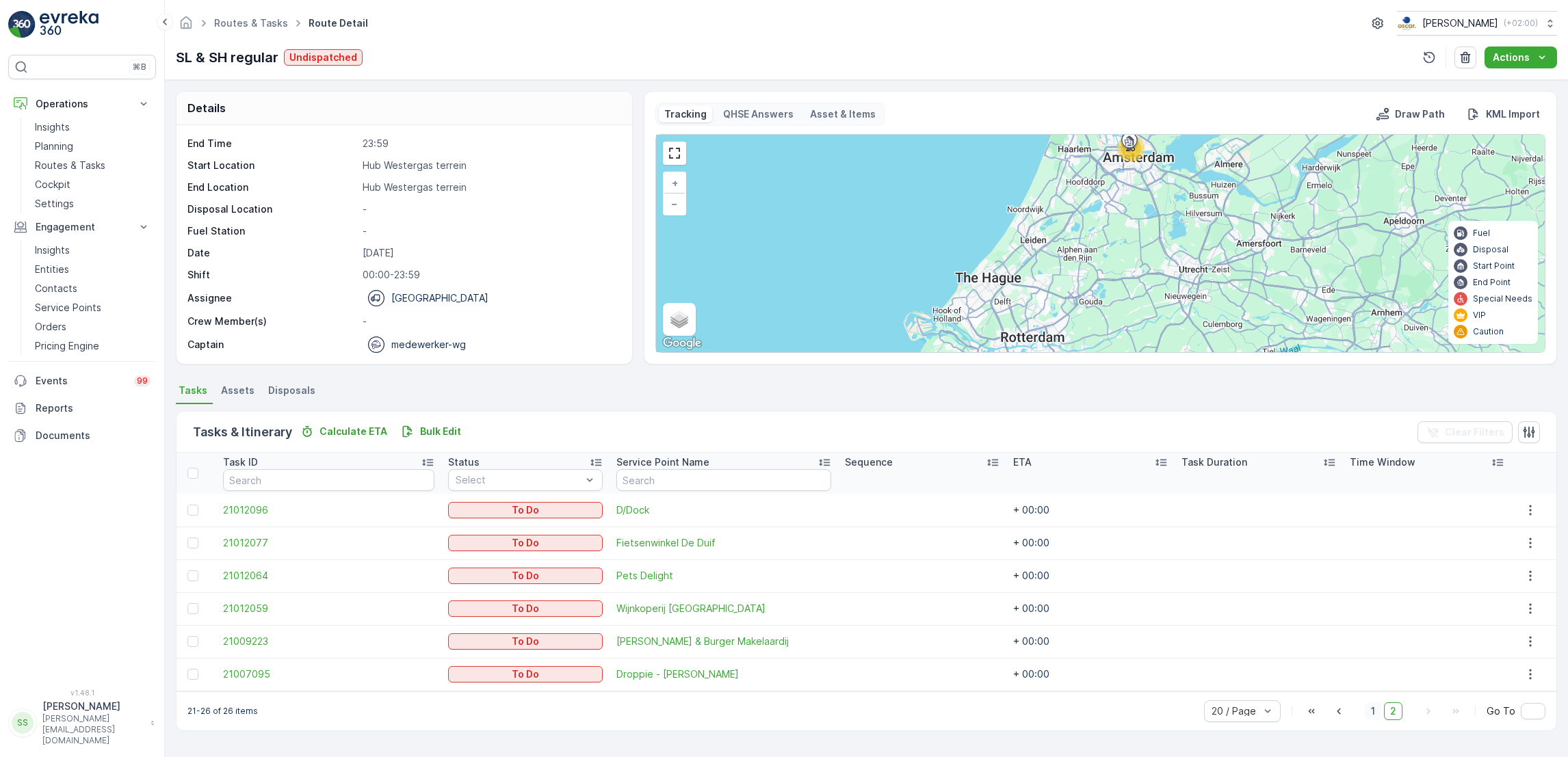
click at [1374, 713] on span "1" at bounding box center [1372, 711] width 17 height 18
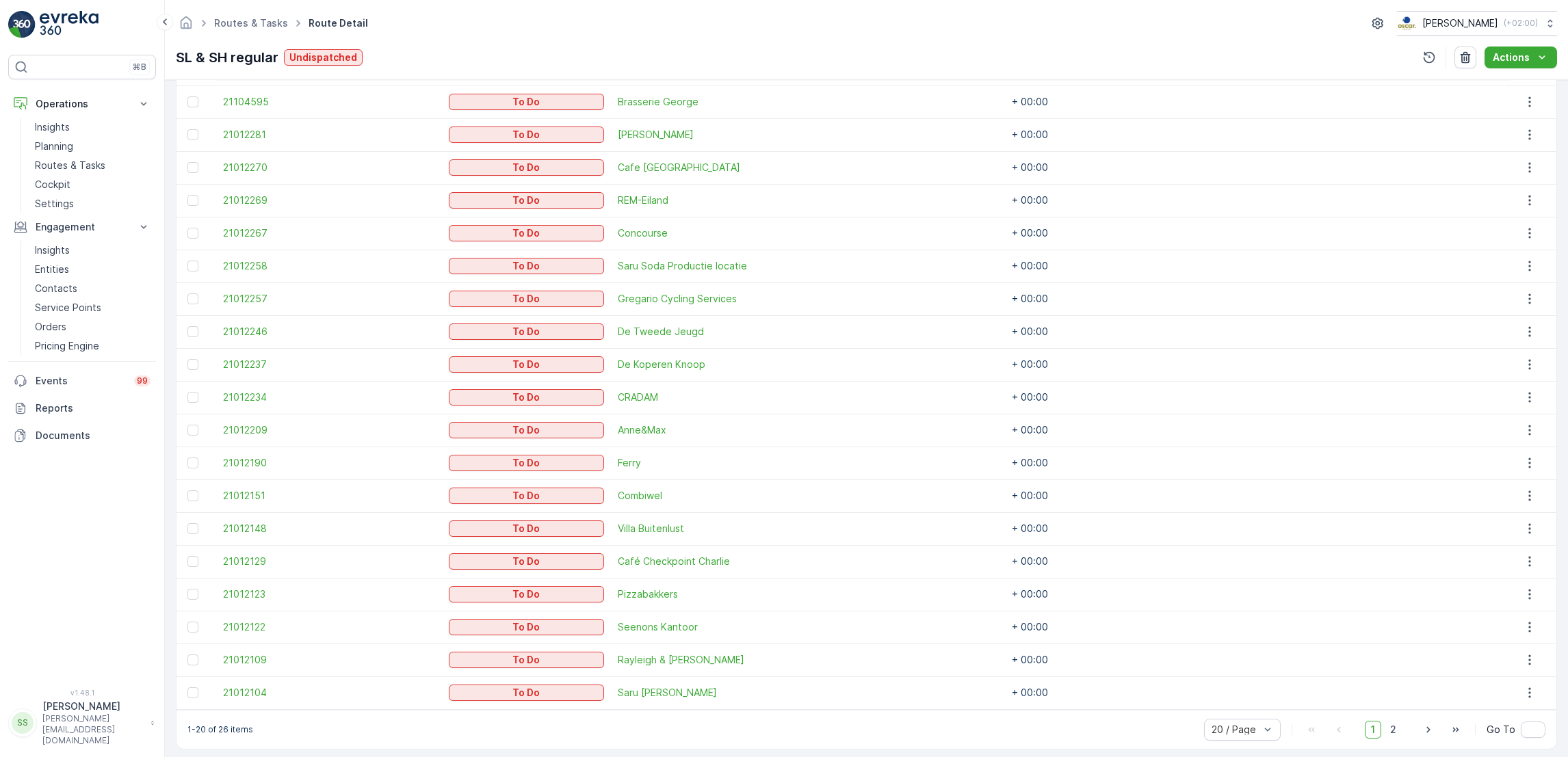
scroll to position [435, 0]
click at [1392, 735] on span "2" at bounding box center [1392, 736] width 18 height 18
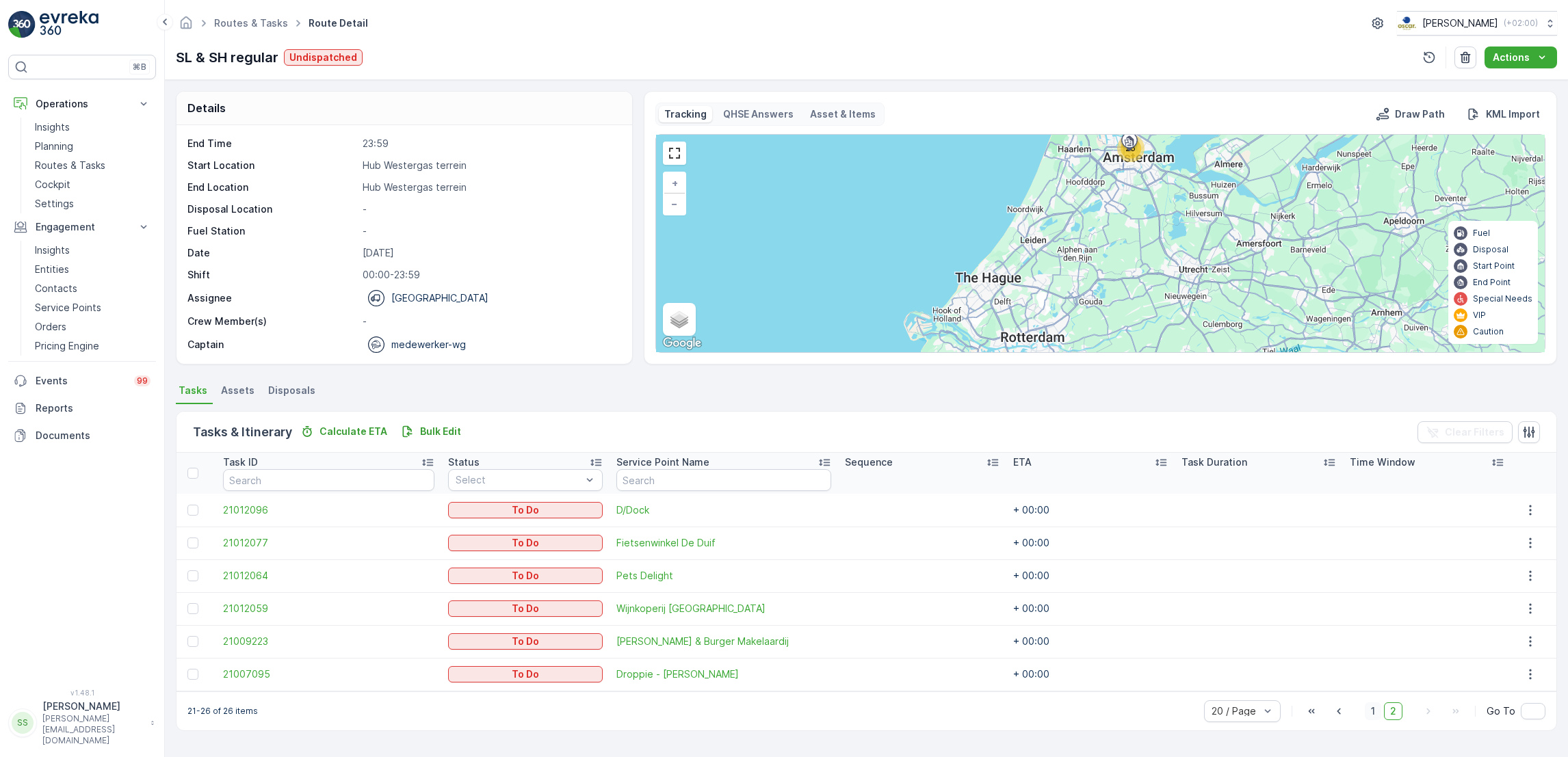
click at [1376, 715] on span "1" at bounding box center [1372, 711] width 17 height 18
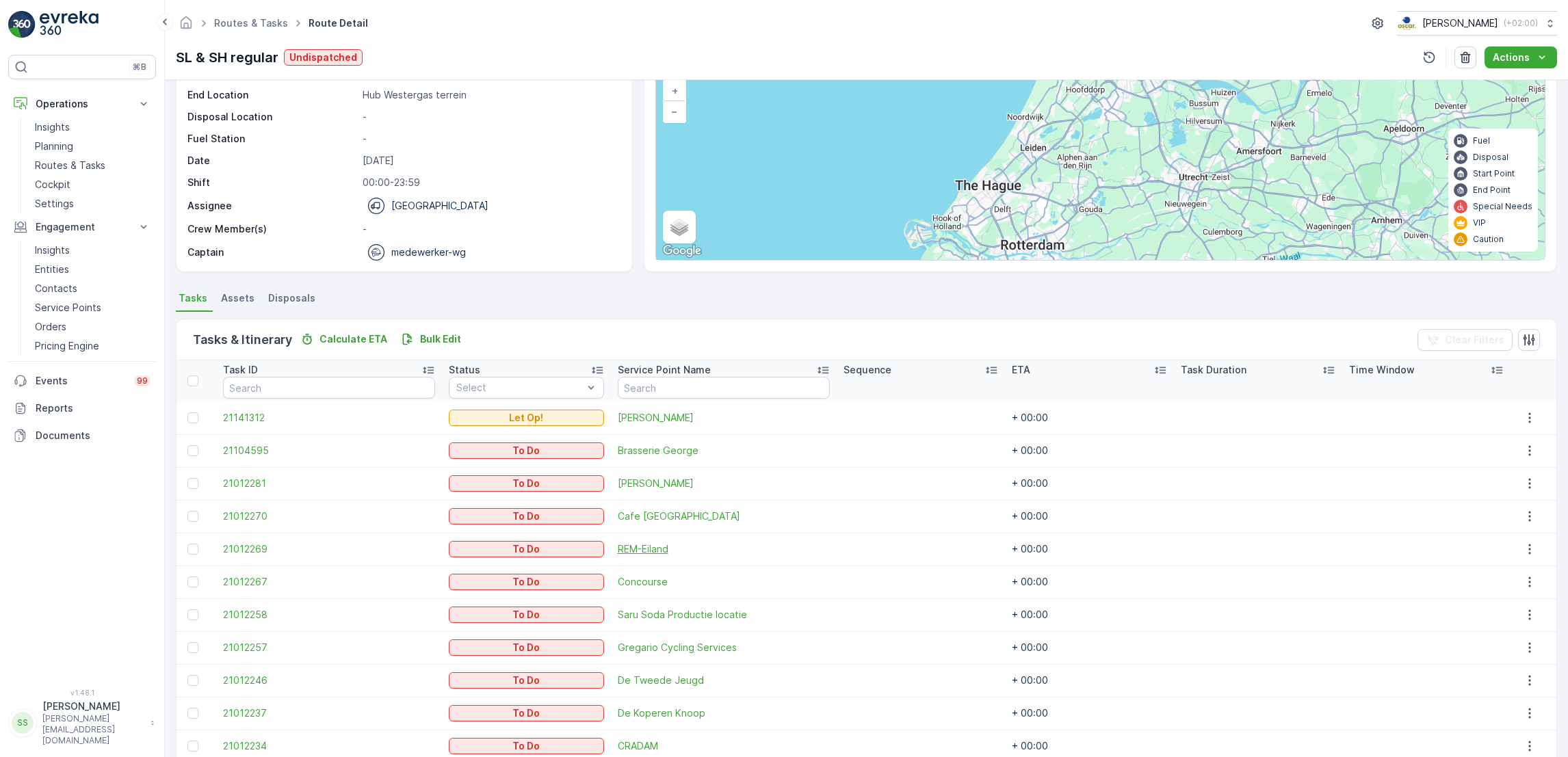
scroll to position [91, 0]
click at [647, 607] on td "Saru Soda Productie locatie" at bounding box center [724, 617] width 226 height 33
click at [649, 611] on span "Saru Soda Productie locatie" at bounding box center [724, 616] width 212 height 14
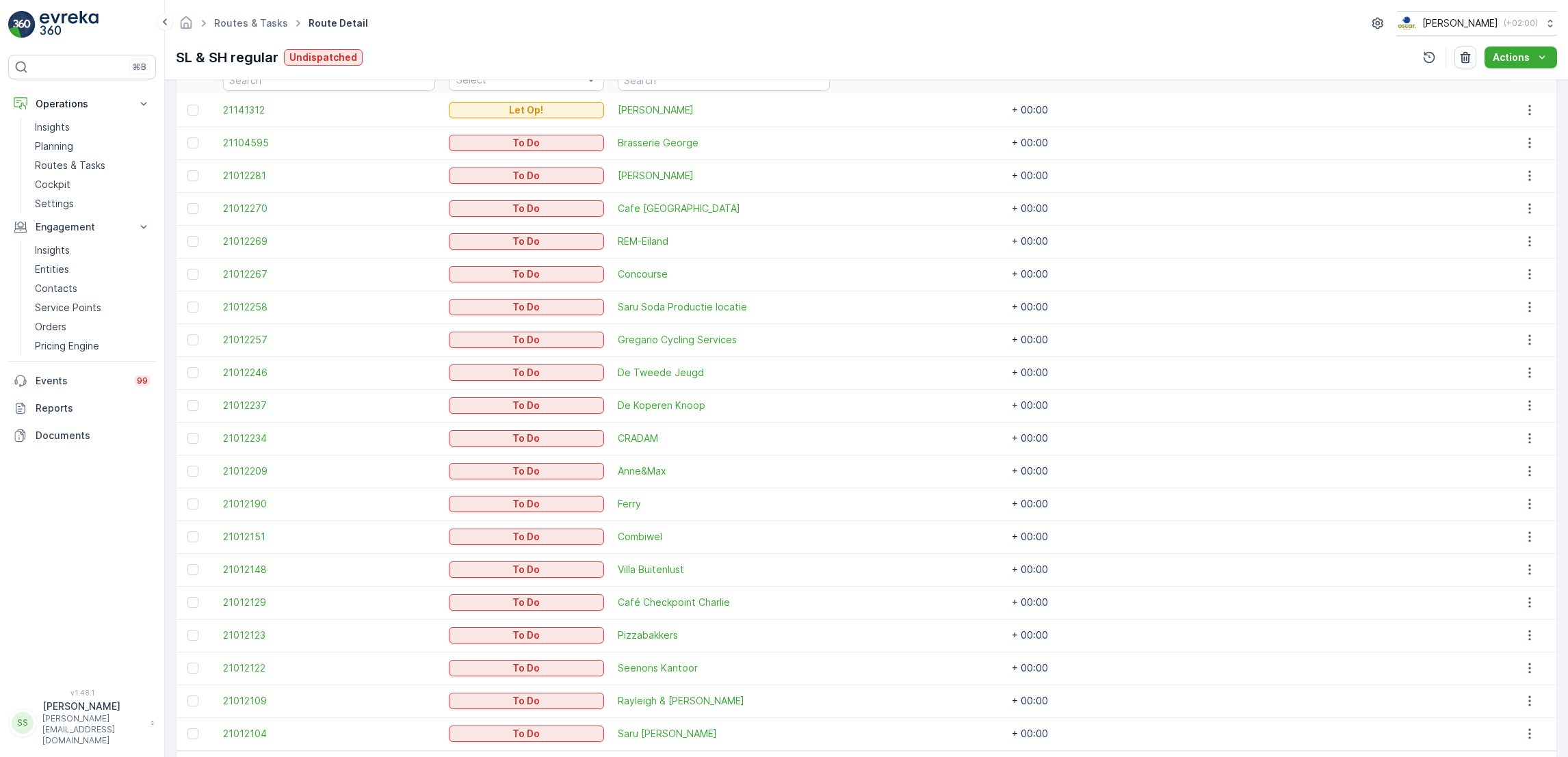
scroll to position [450, 0]
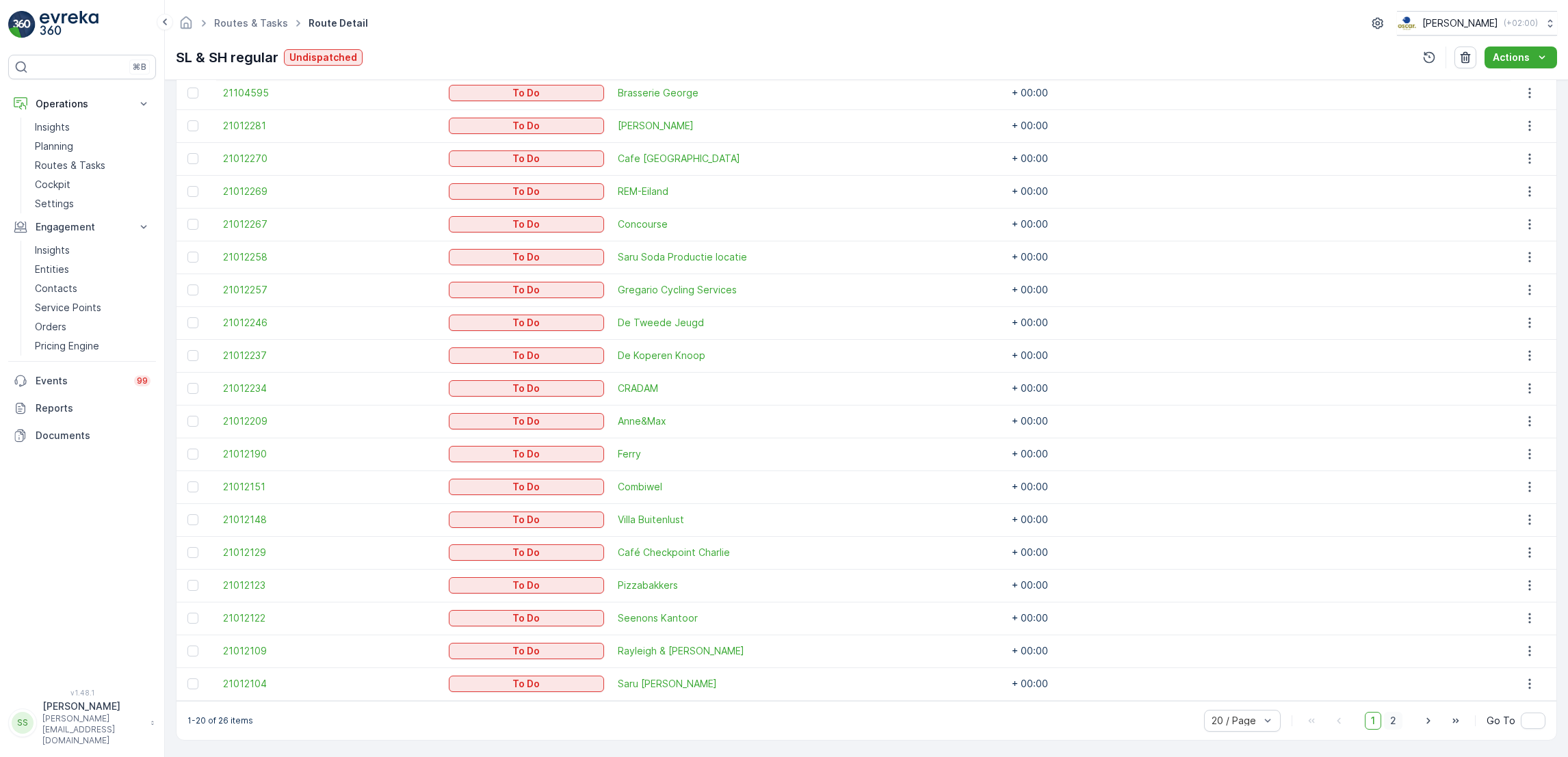
click at [1396, 715] on span "2" at bounding box center [1392, 721] width 18 height 18
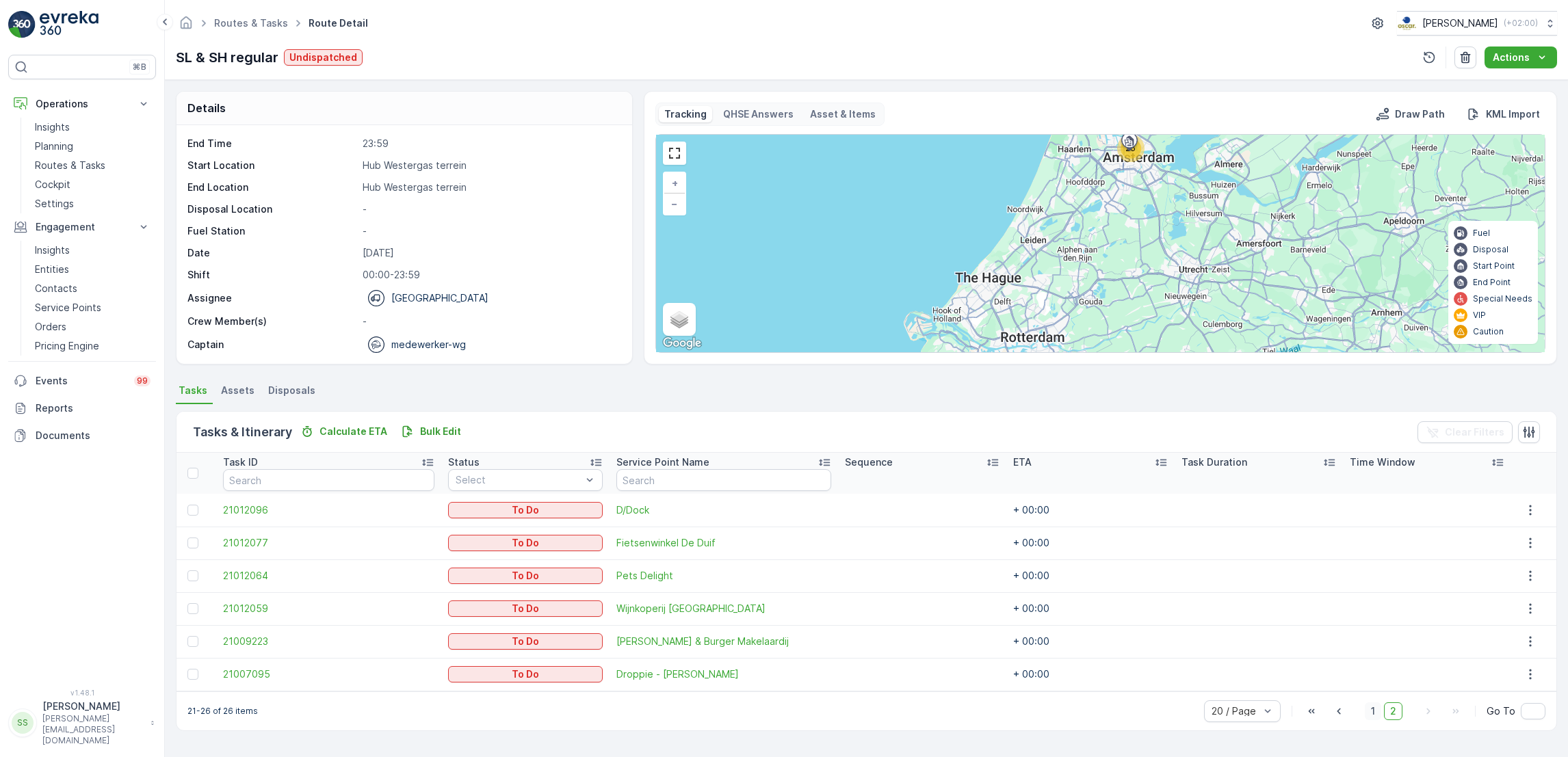
click at [1377, 711] on span "1" at bounding box center [1372, 711] width 17 height 18
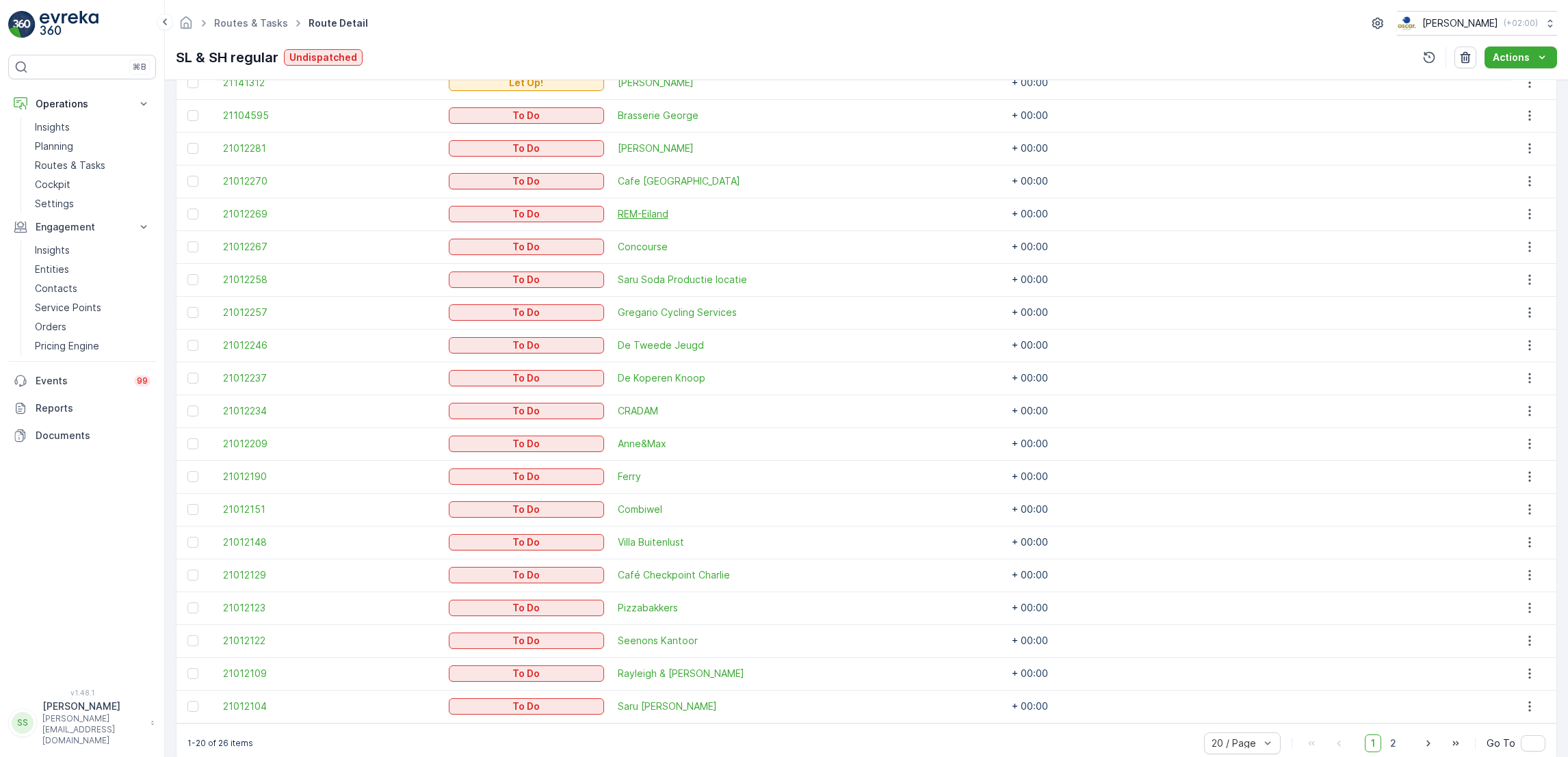
scroll to position [444, 0]
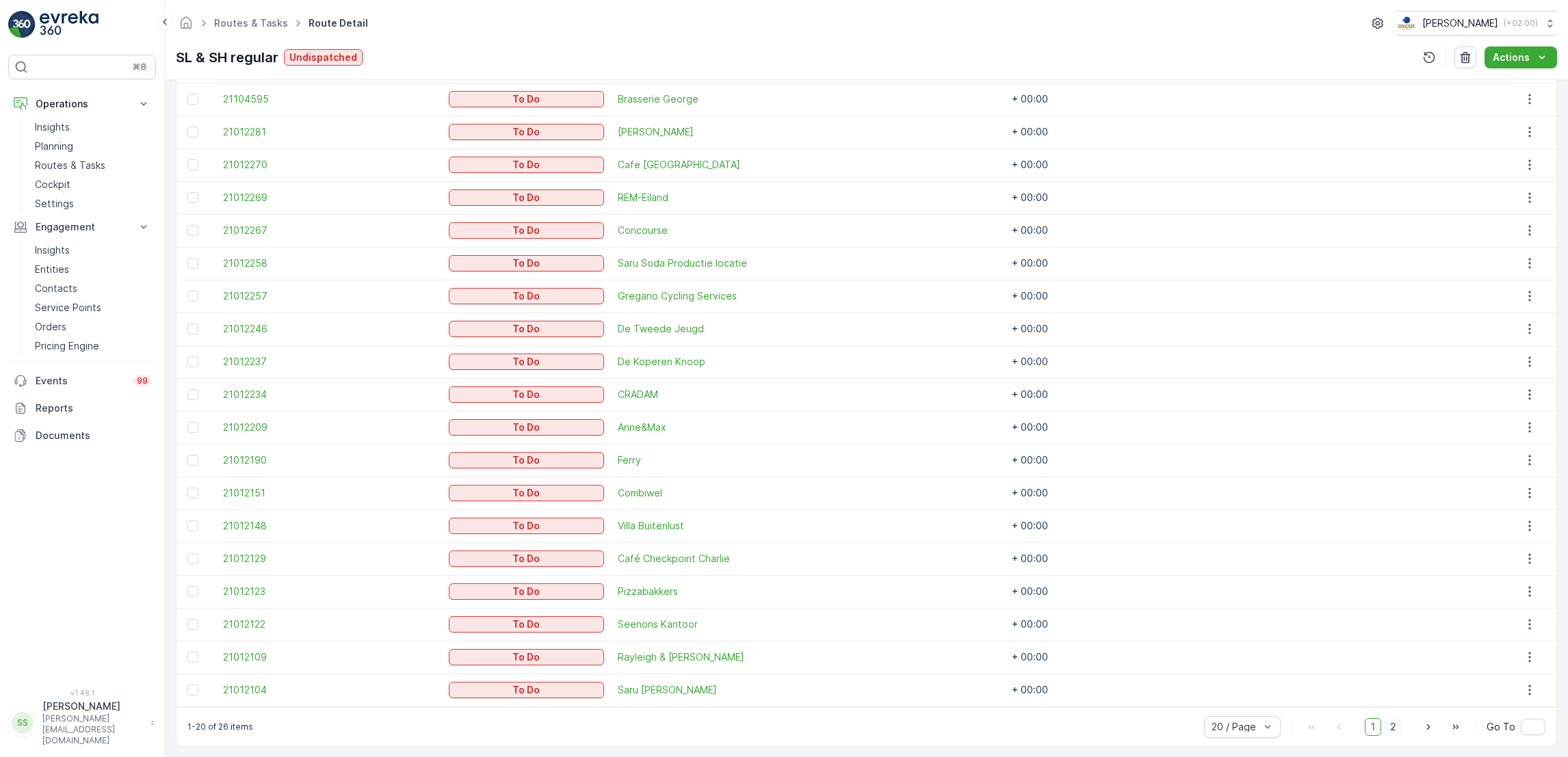
click at [1400, 728] on span "2" at bounding box center [1392, 727] width 18 height 18
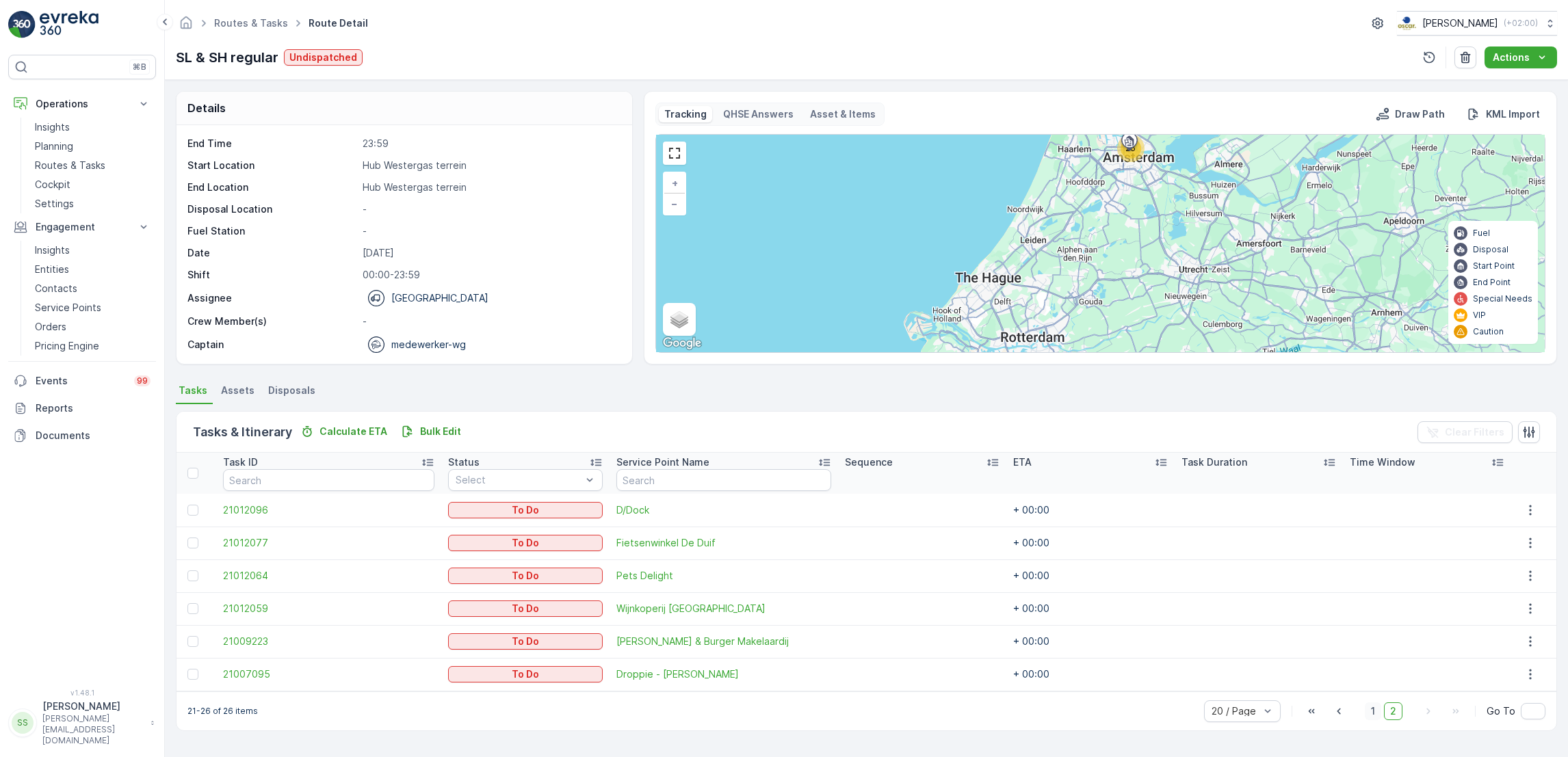
click at [1369, 710] on span "1" at bounding box center [1372, 711] width 17 height 18
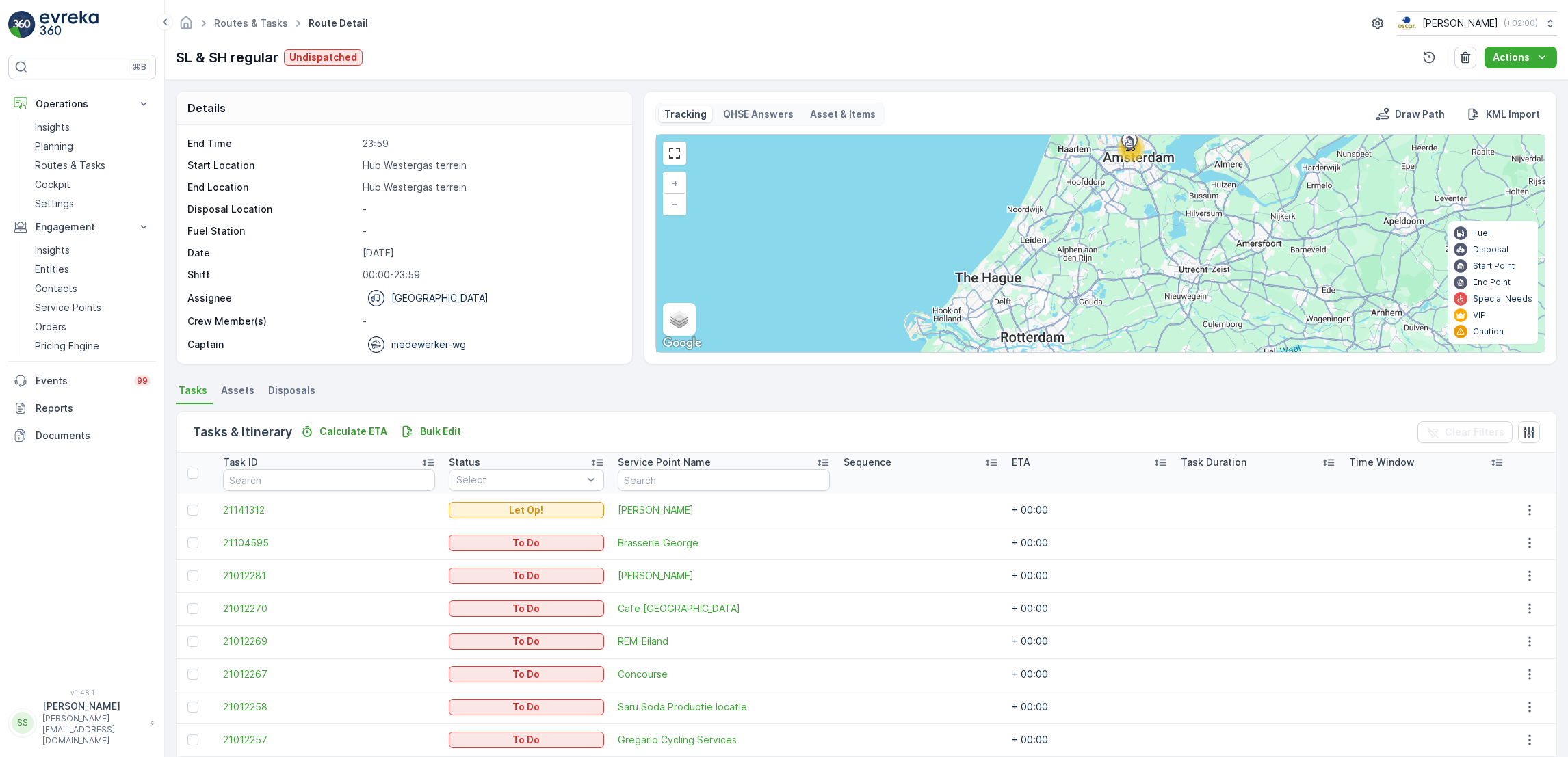
click at [242, 15] on ul "Routes & Tasks" at bounding box center [259, 24] width 94 height 20
click at [242, 18] on link "Routes & Tasks" at bounding box center [251, 23] width 74 height 11
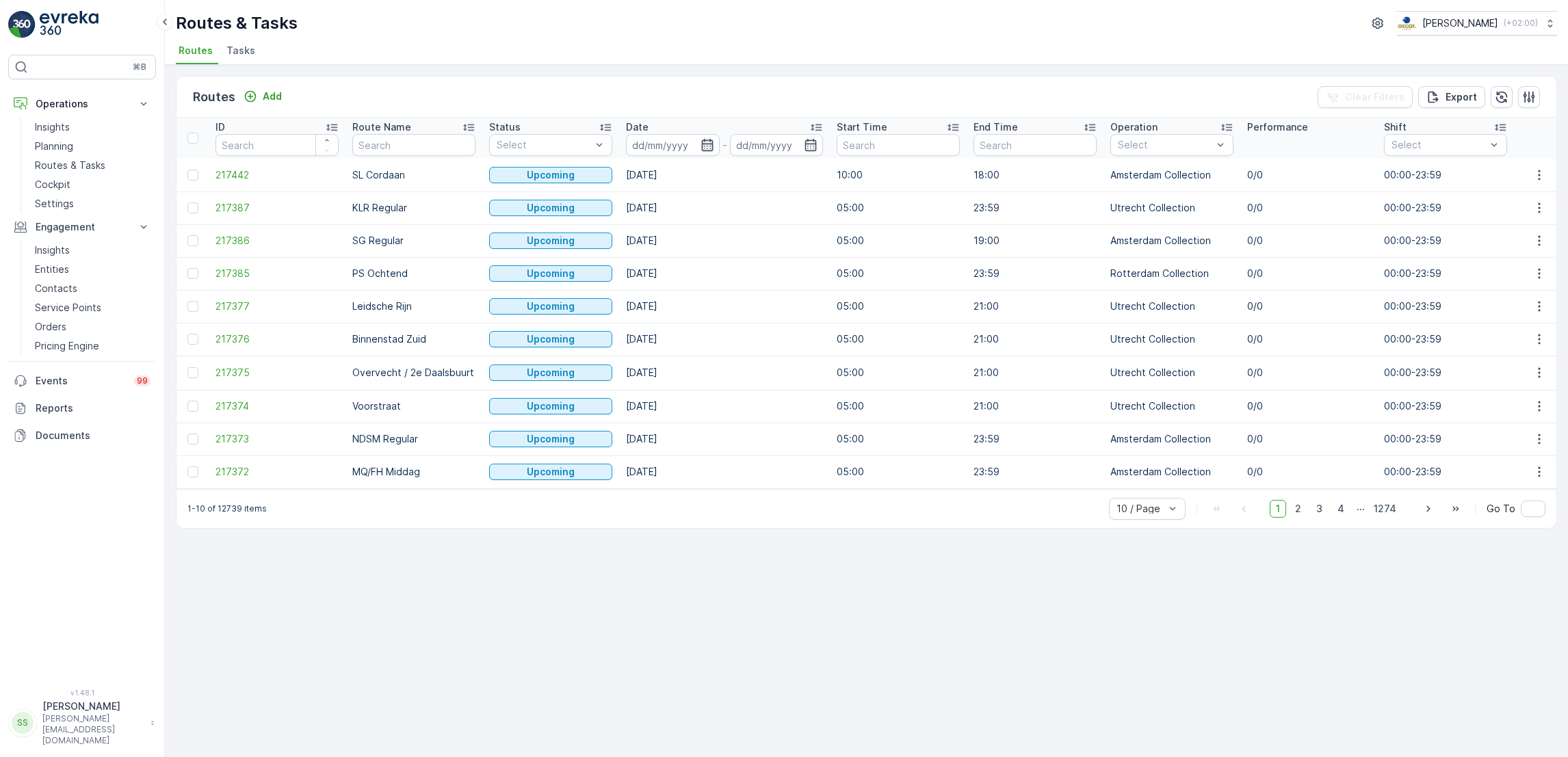
click at [709, 151] on icon "button" at bounding box center [706, 145] width 11 height 12
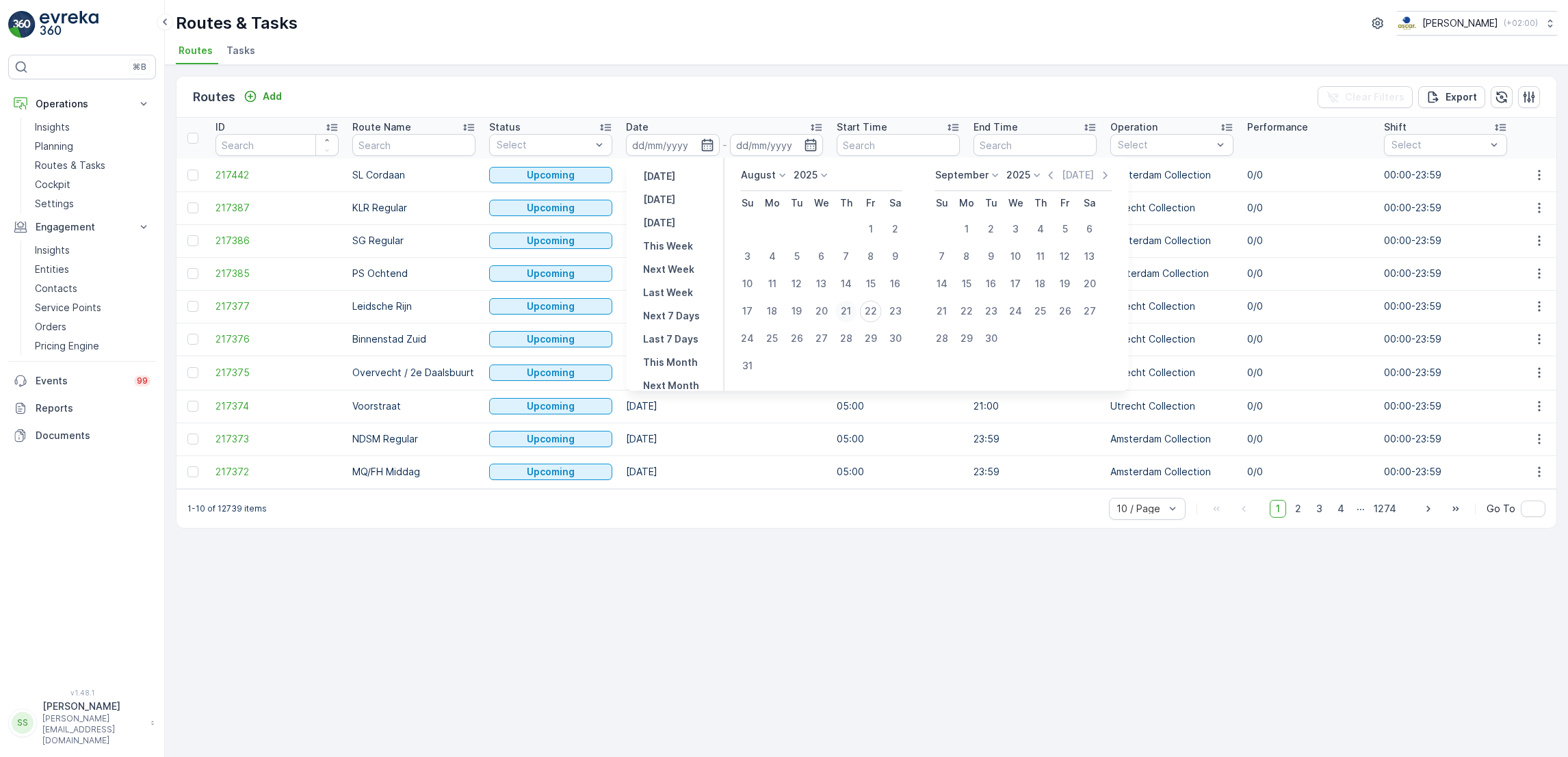
click at [849, 309] on div "21" at bounding box center [845, 311] width 22 height 22
type input "[DATE]"
click at [849, 309] on div "21" at bounding box center [845, 311] width 22 height 22
type input "[DATE]"
click at [849, 309] on div "21" at bounding box center [845, 311] width 22 height 22
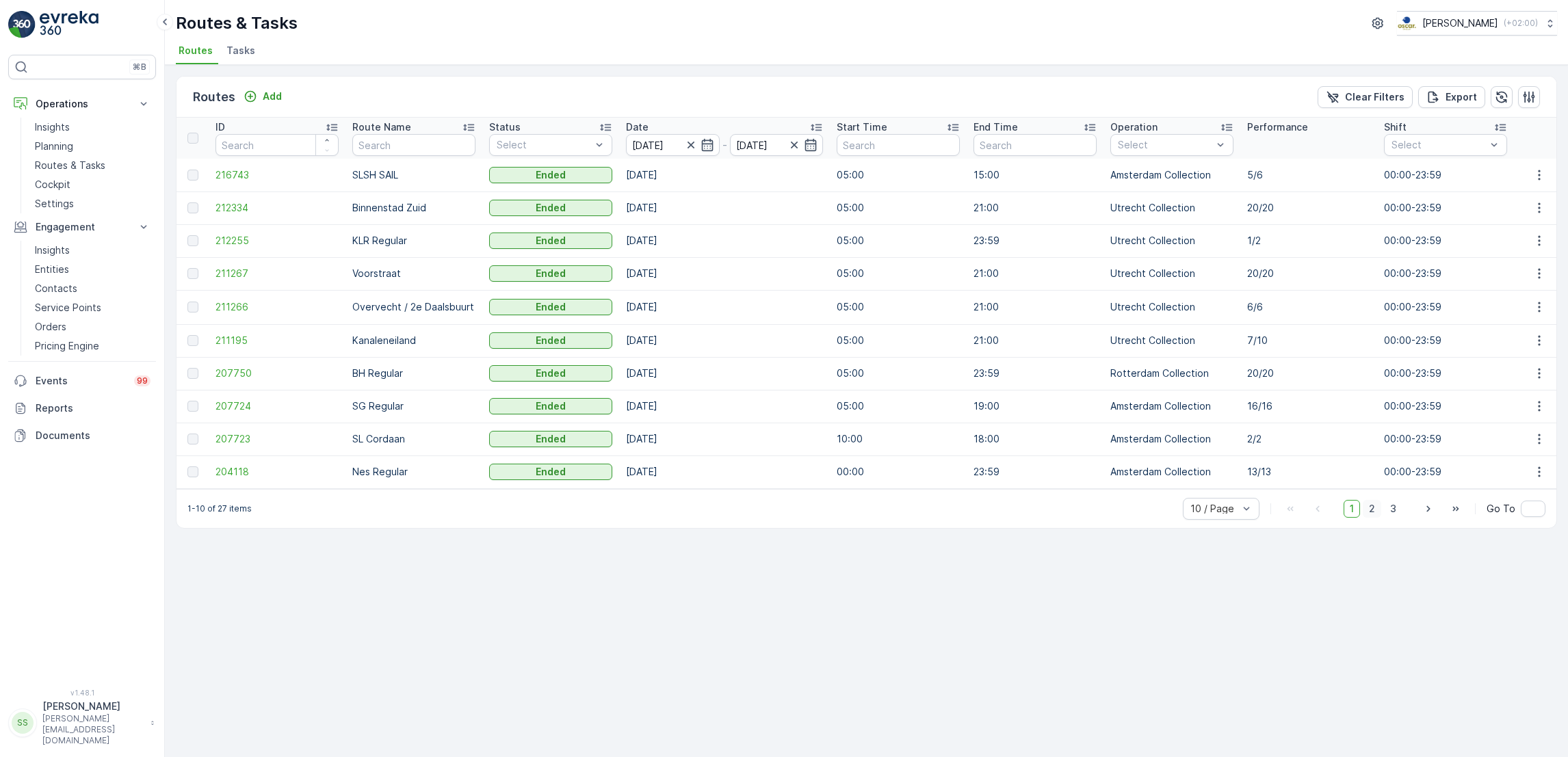
click at [1374, 514] on span "2" at bounding box center [1371, 508] width 18 height 18
click at [1532, 242] on icon "button" at bounding box center [1539, 241] width 14 height 14
click at [1508, 263] on span "See More Details" at bounding box center [1507, 261] width 80 height 14
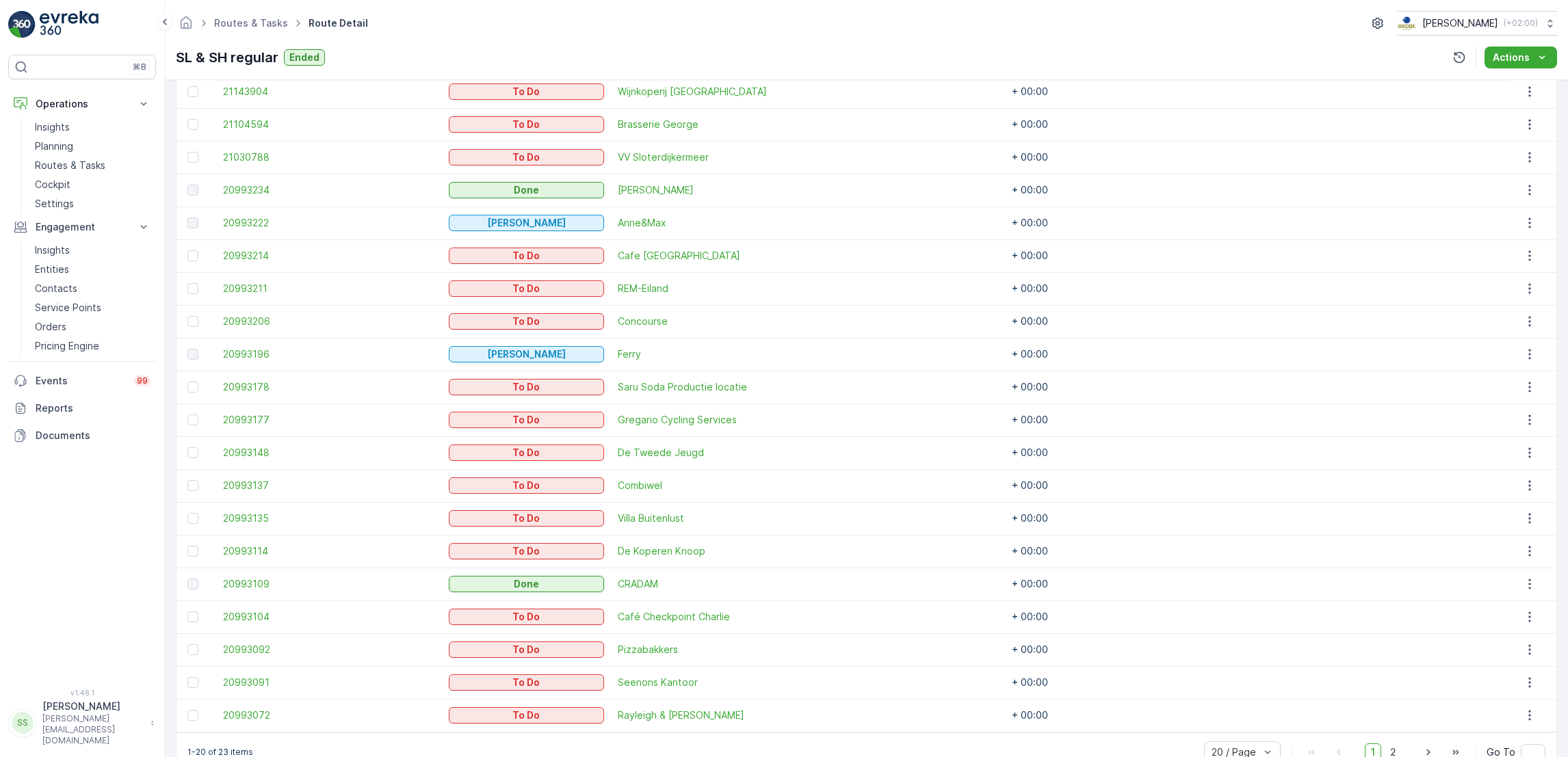
scroll to position [450, 0]
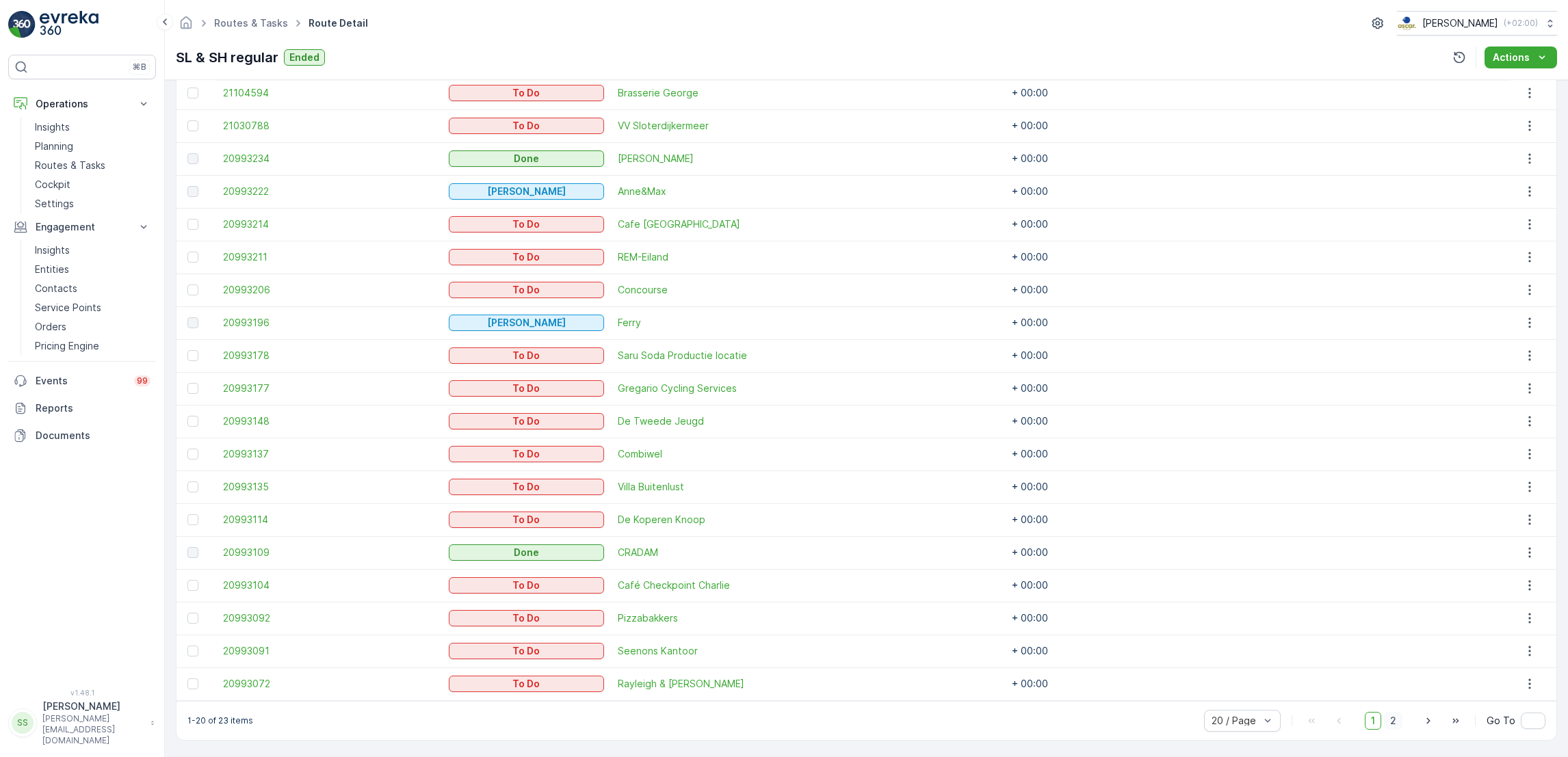
click at [1392, 719] on span "2" at bounding box center [1392, 721] width 18 height 18
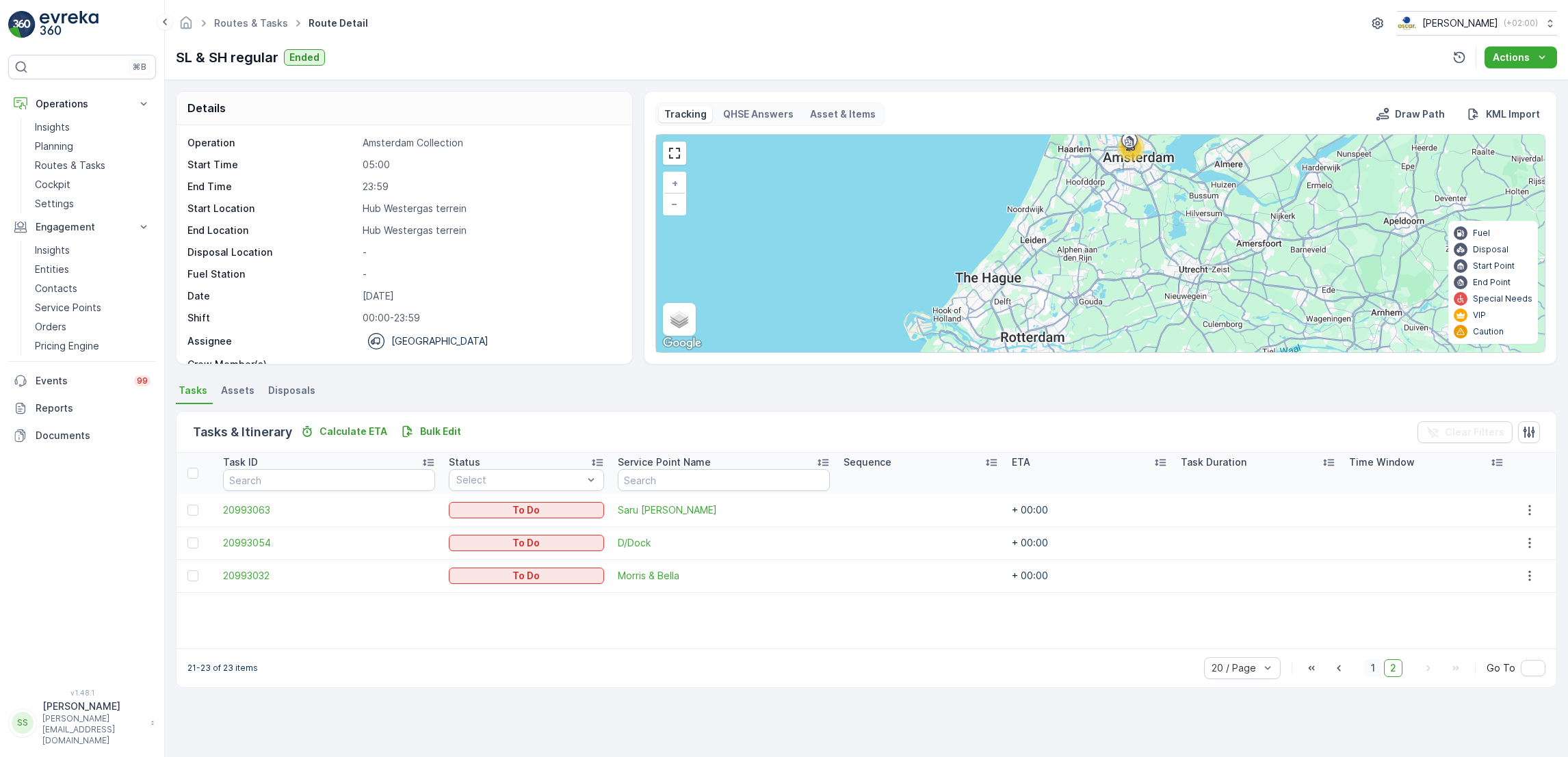
click at [1368, 670] on span "1" at bounding box center [1372, 669] width 17 height 18
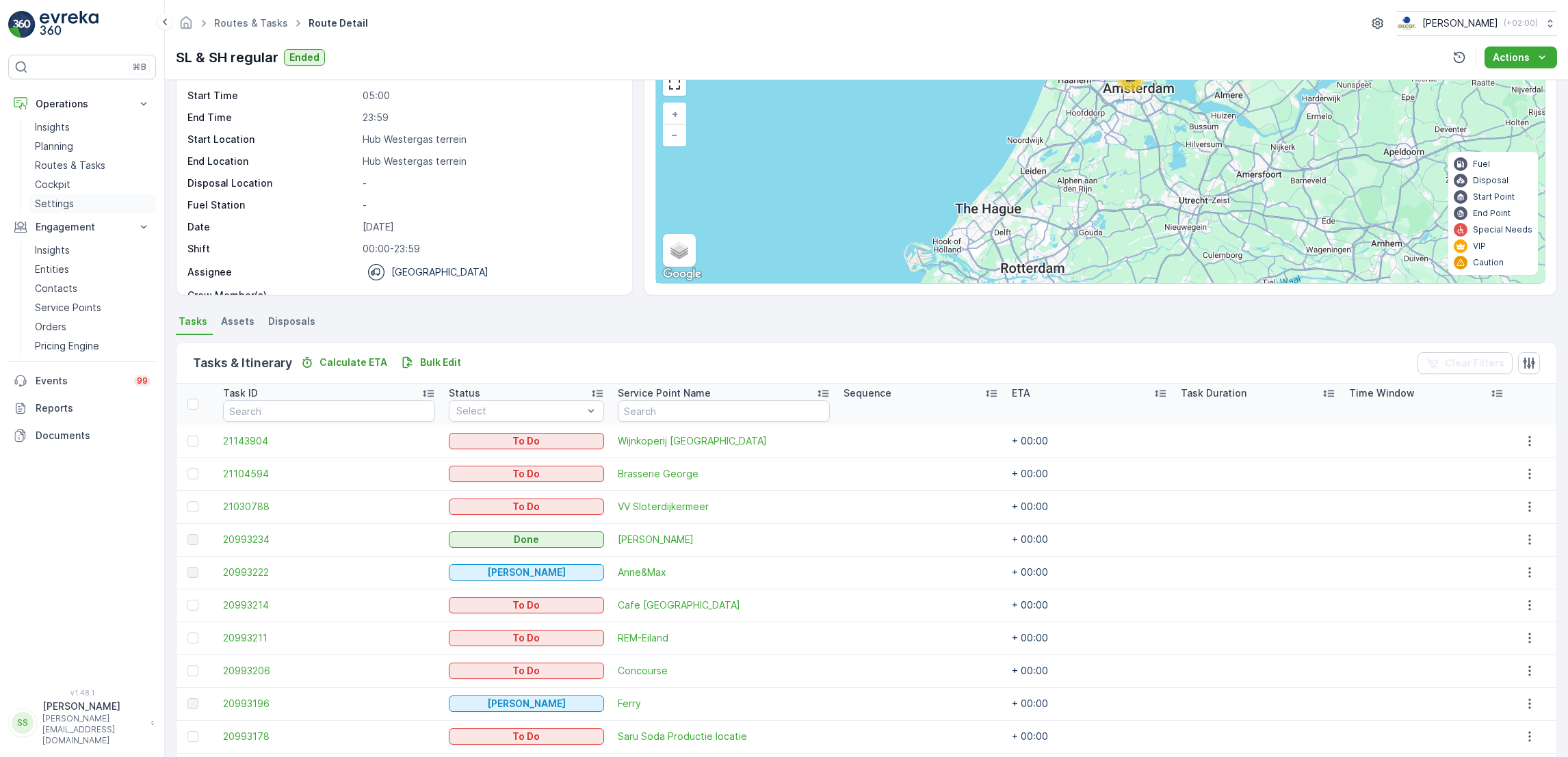
scroll to position [35, 0]
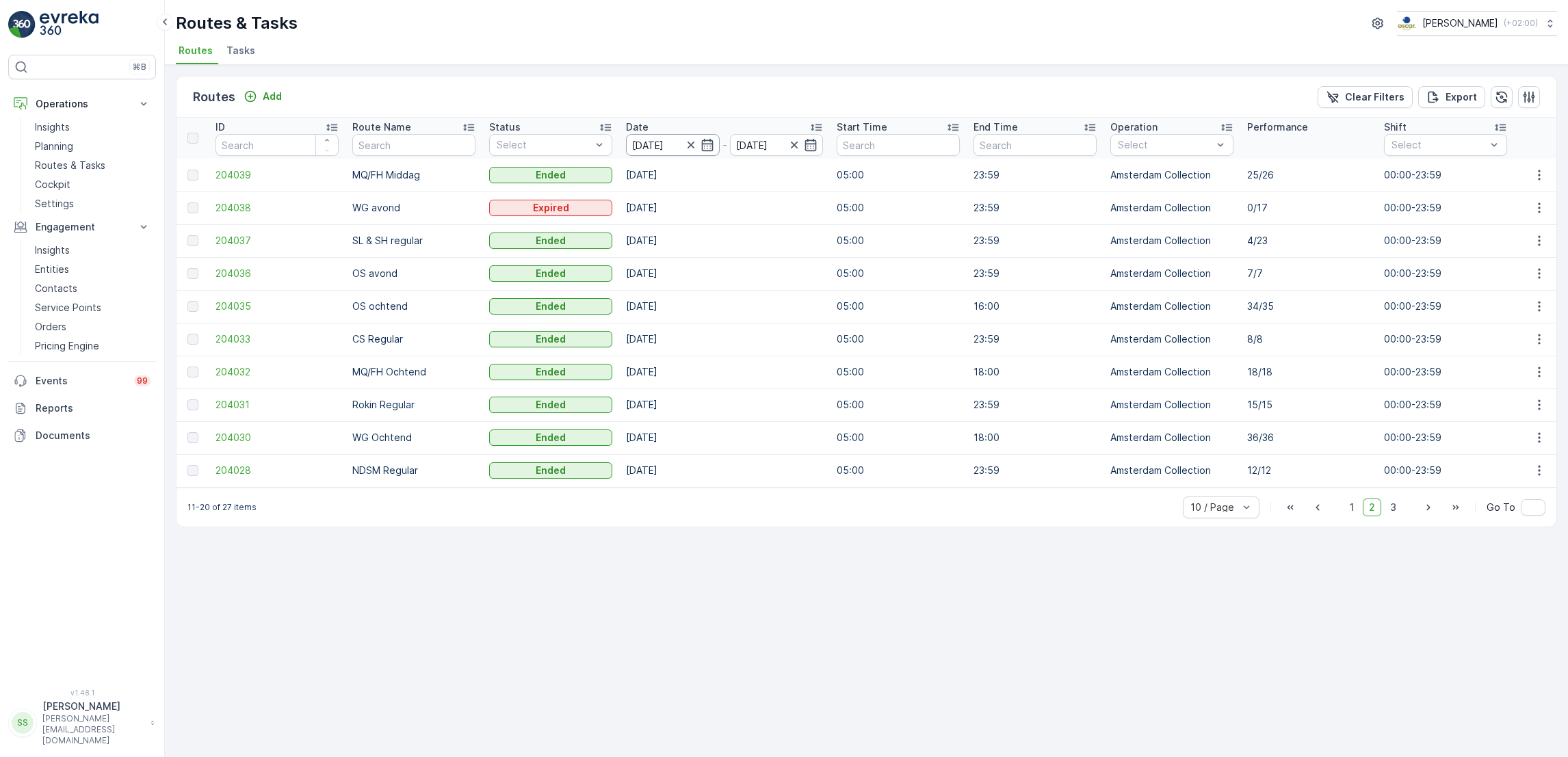
click at [708, 153] on input "[DATE]" at bounding box center [672, 144] width 94 height 22
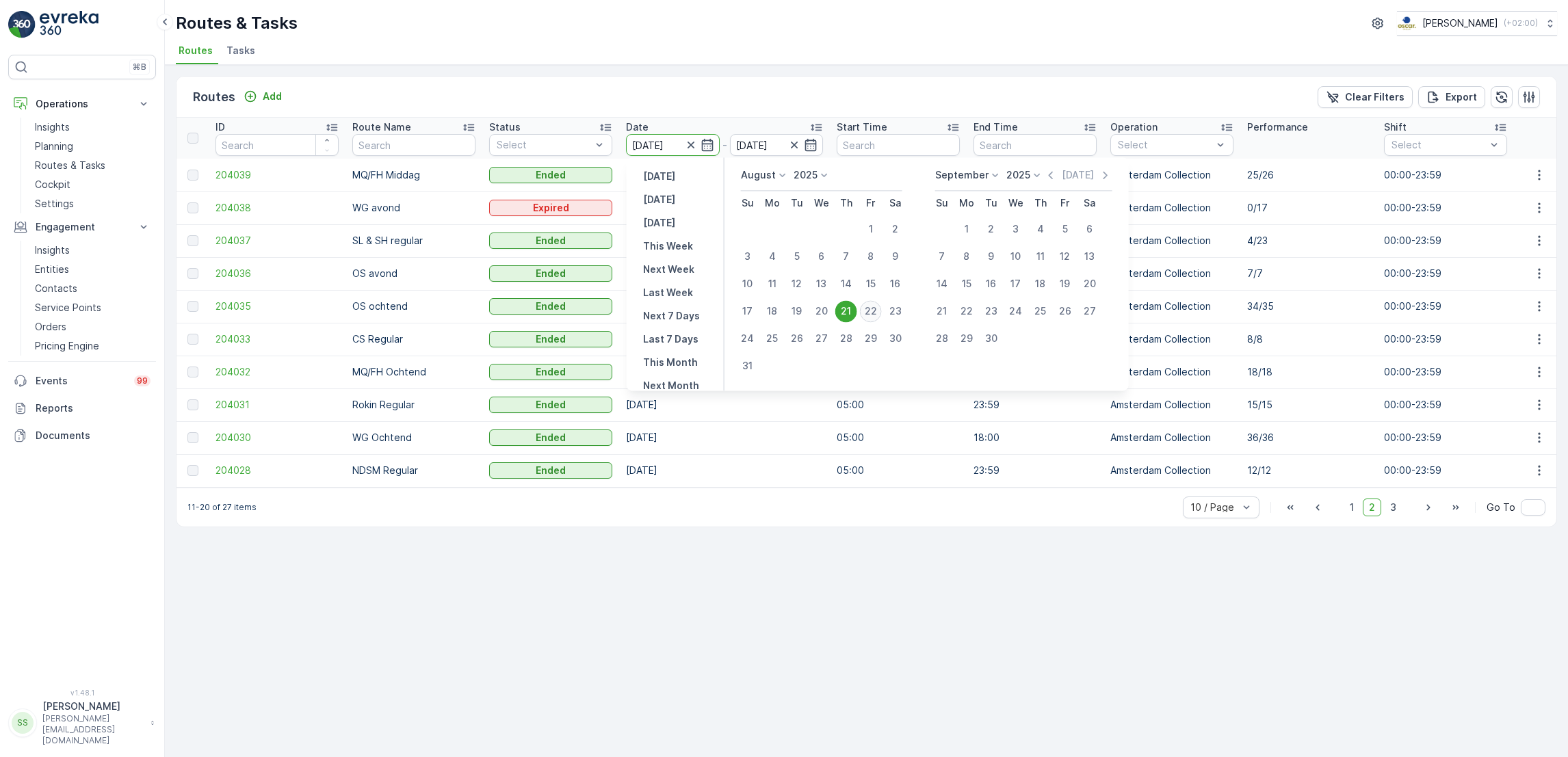
click at [876, 315] on div "22" at bounding box center [871, 311] width 22 height 22
type input "[DATE]"
click at [876, 315] on div "22" at bounding box center [871, 311] width 22 height 22
type input "[DATE]"
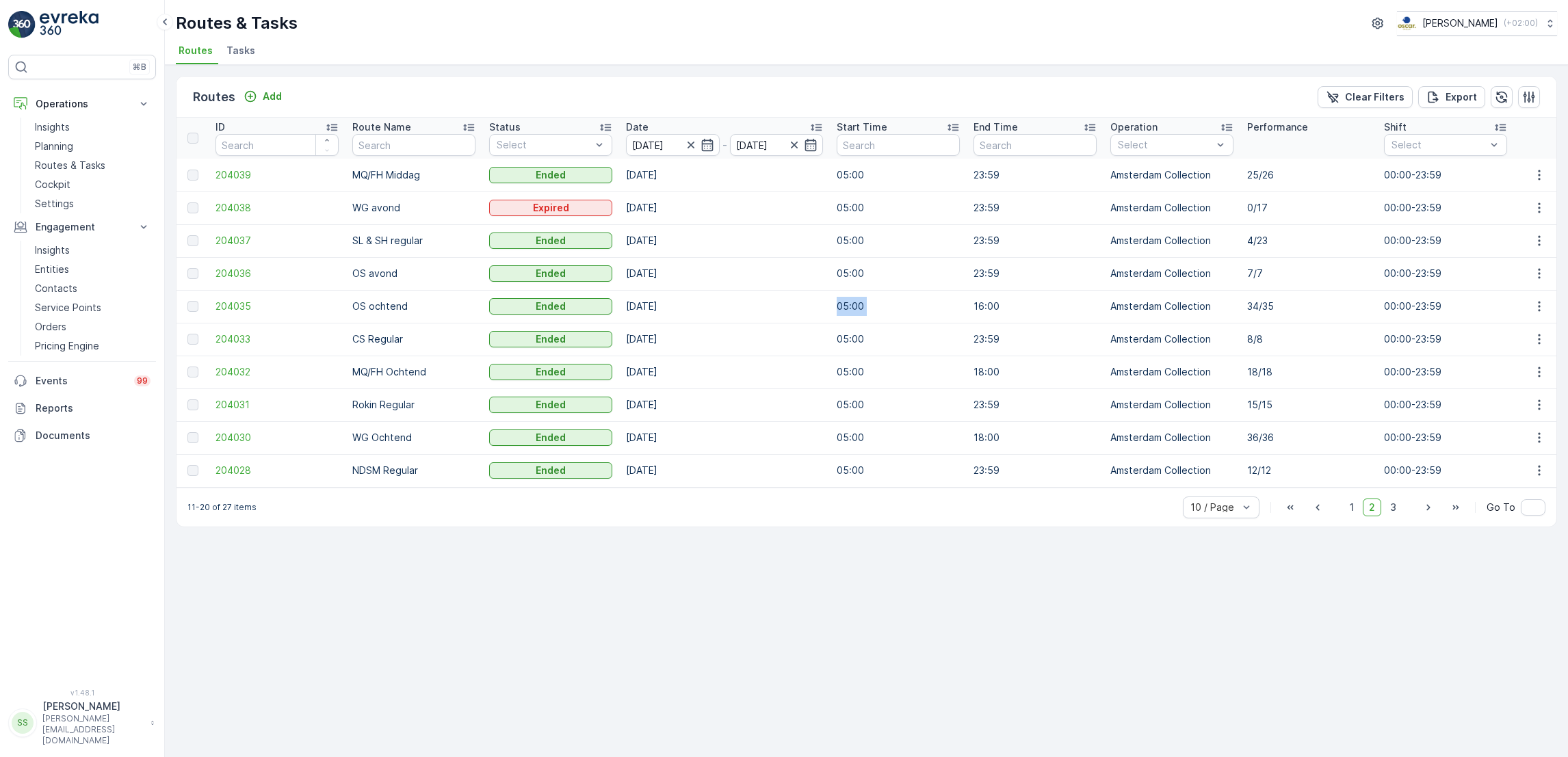
click at [876, 315] on td "05:00" at bounding box center [898, 306] width 136 height 33
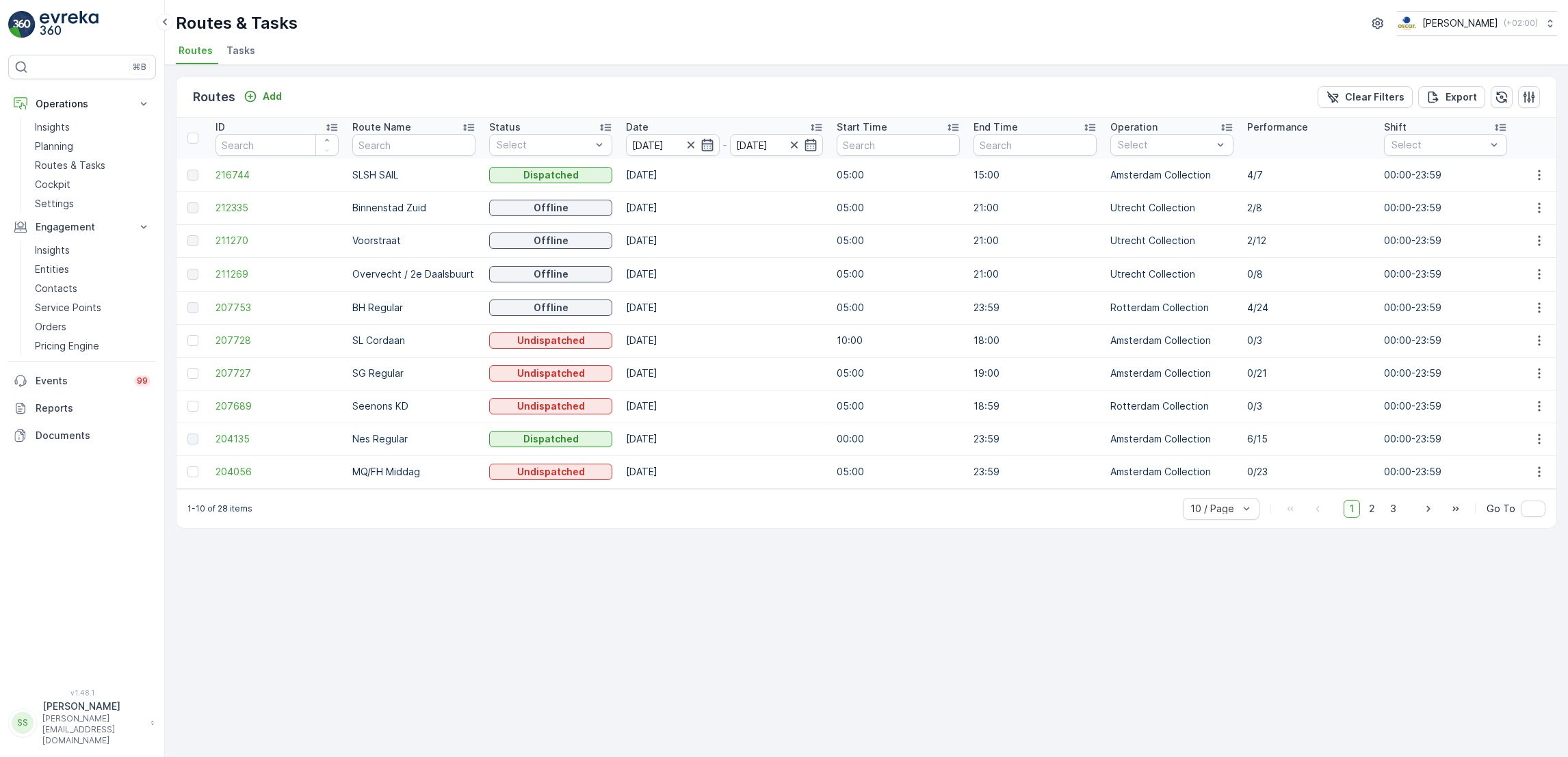
click at [706, 149] on icon "button" at bounding box center [707, 145] width 14 height 14
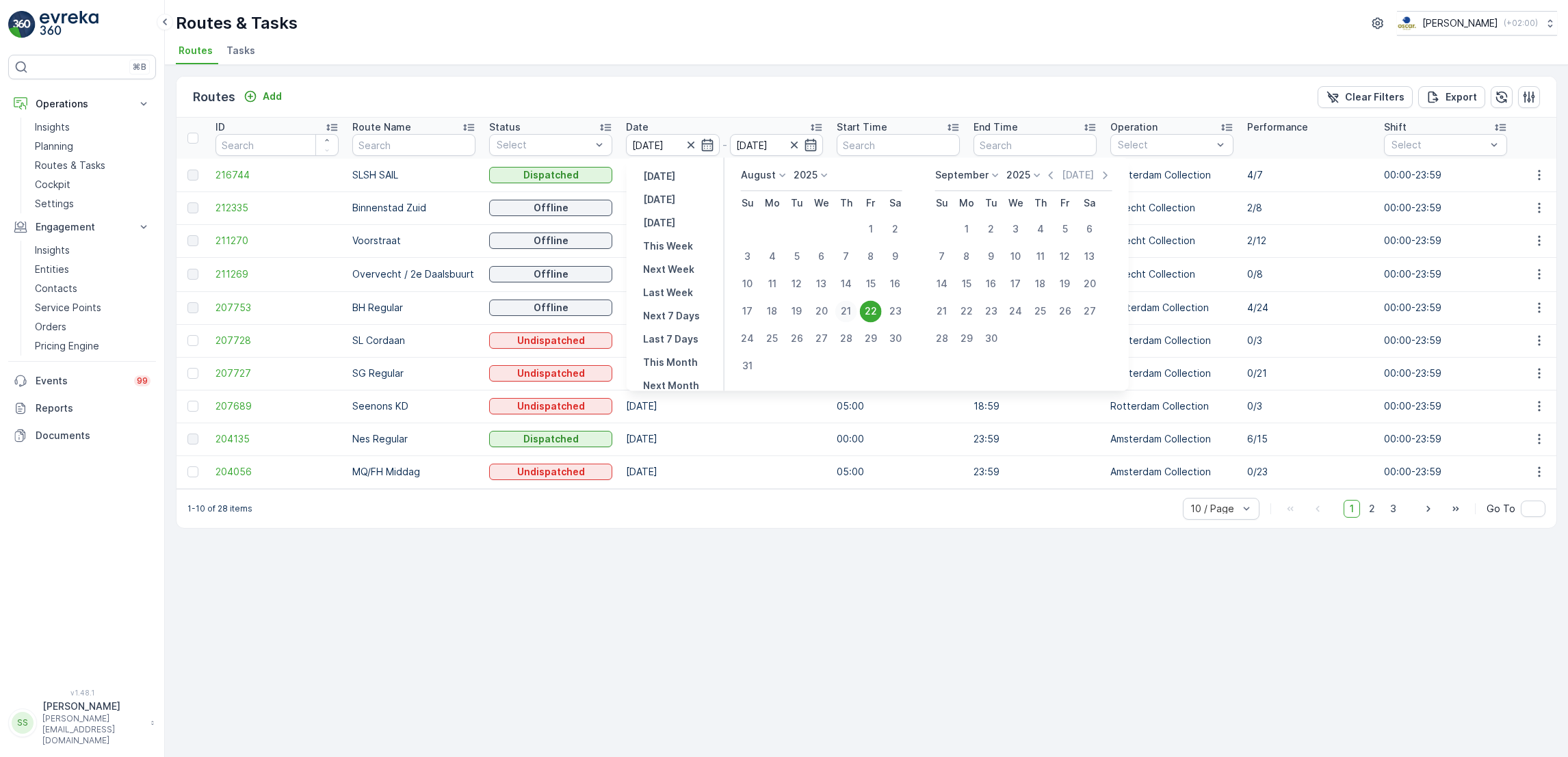
click at [847, 315] on div "21" at bounding box center [845, 311] width 22 height 22
type input "[DATE]"
click at [847, 315] on div "21" at bounding box center [845, 311] width 22 height 22
type input "[DATE]"
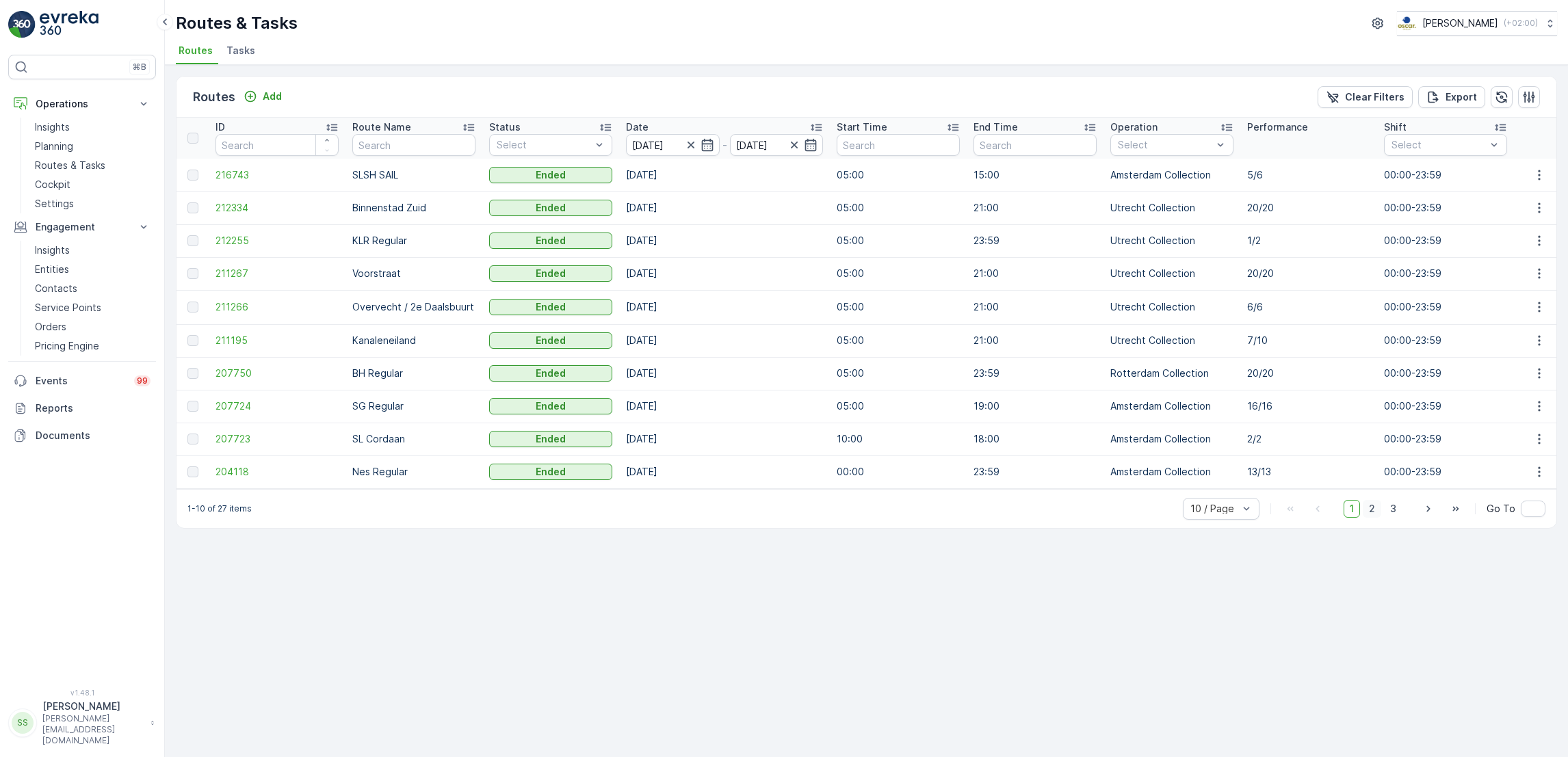
click at [1368, 518] on span "2" at bounding box center [1371, 508] width 18 height 18
click at [230, 58] on li "Tasks" at bounding box center [242, 53] width 37 height 24
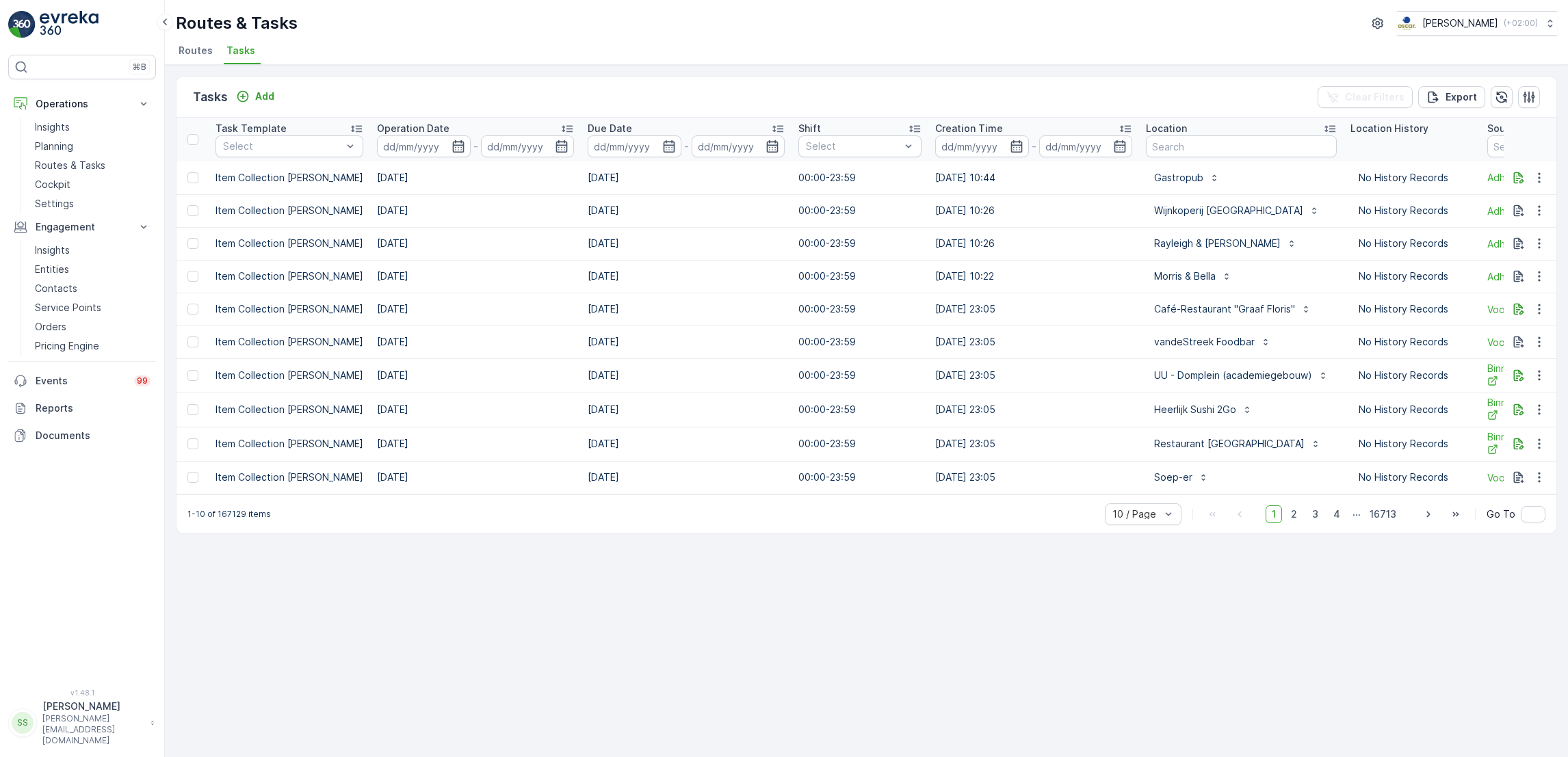
scroll to position [0, 412]
click at [1221, 149] on input "text" at bounding box center [1239, 146] width 191 height 22
type input "volkstuin"
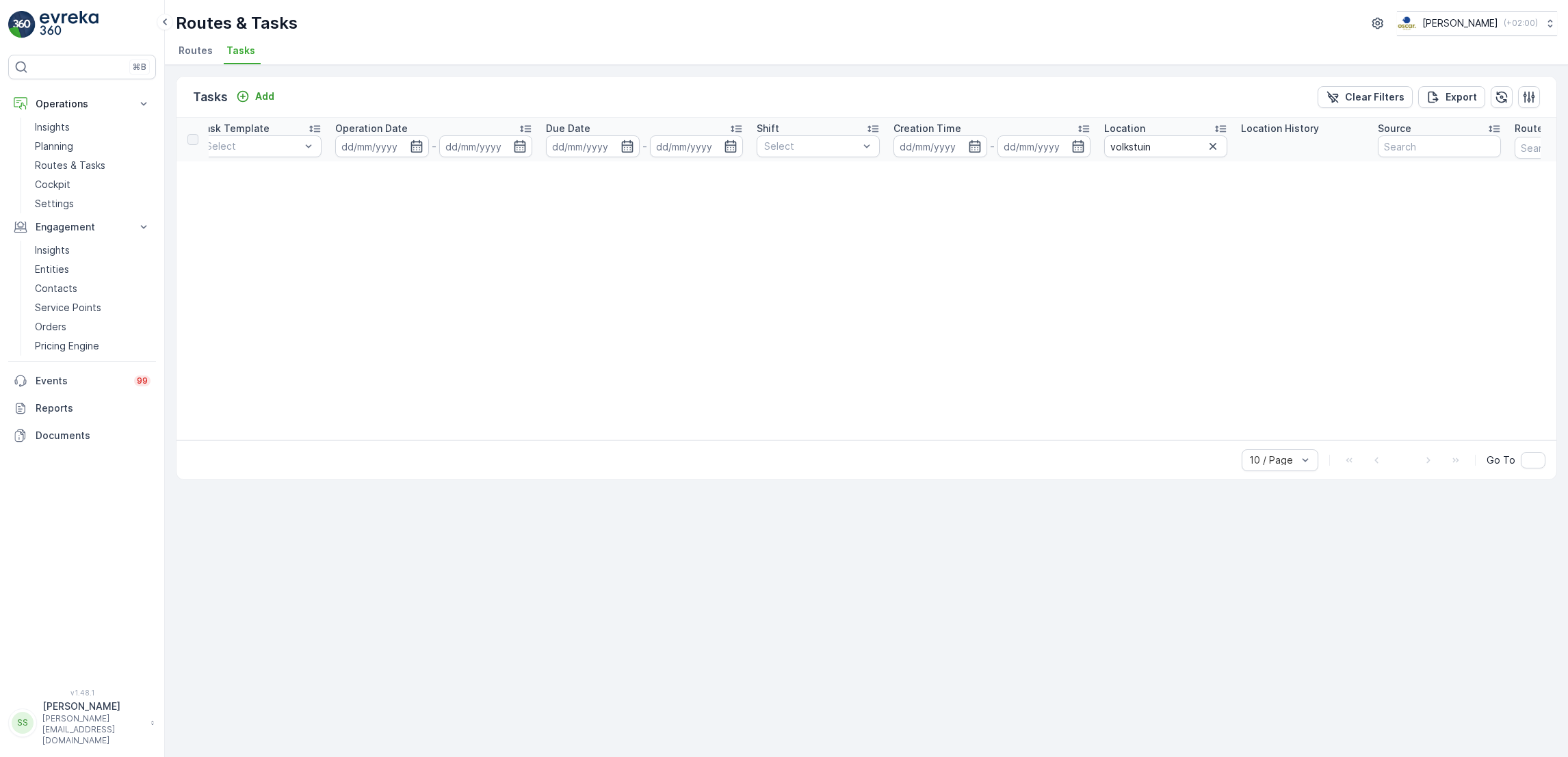
scroll to position [0, 477]
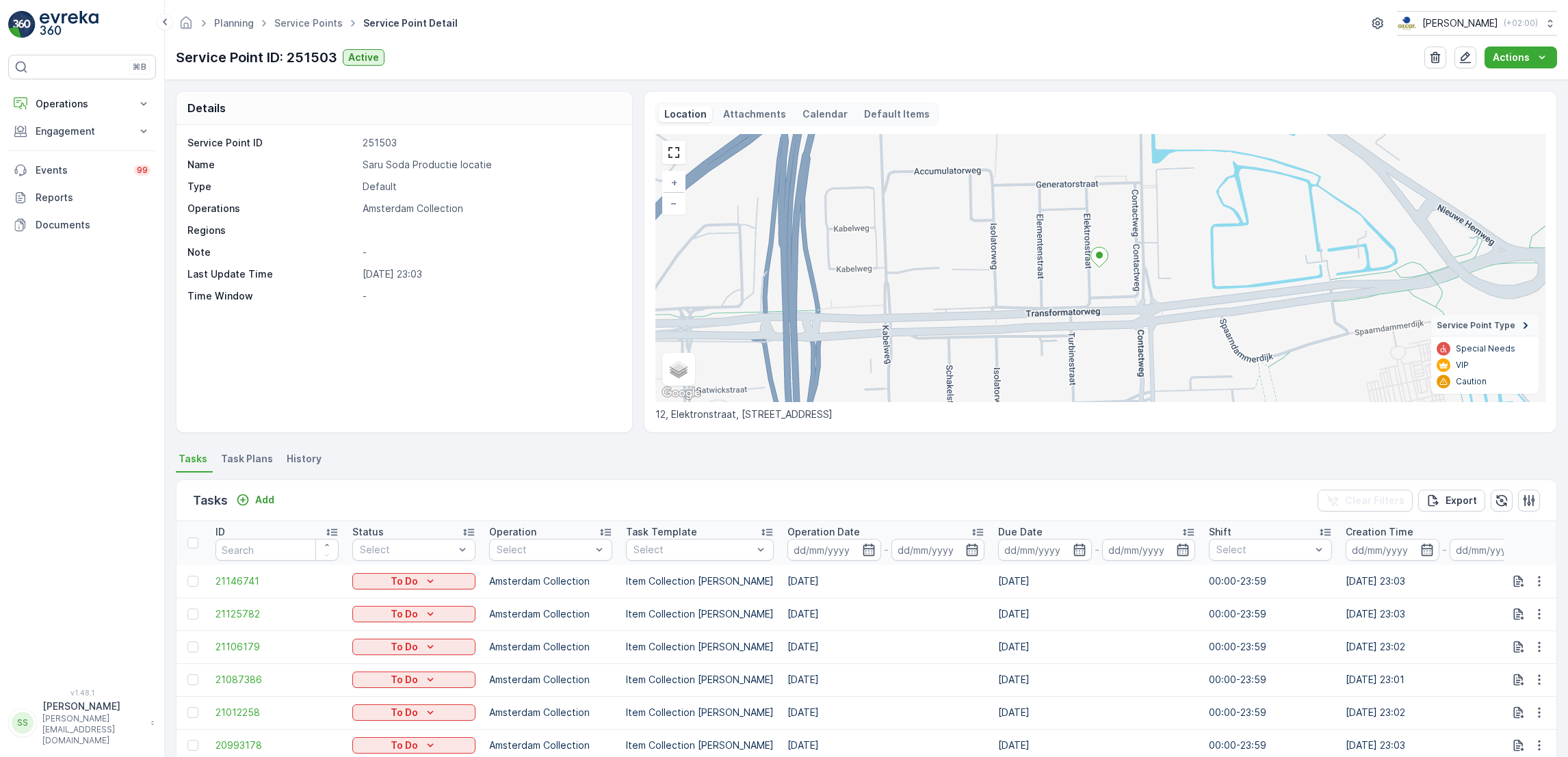
click at [715, 104] on div "Location Attachments Calendar Default Items" at bounding box center [797, 114] width 284 height 24
click at [757, 107] on div "Attachments" at bounding box center [754, 114] width 74 height 17
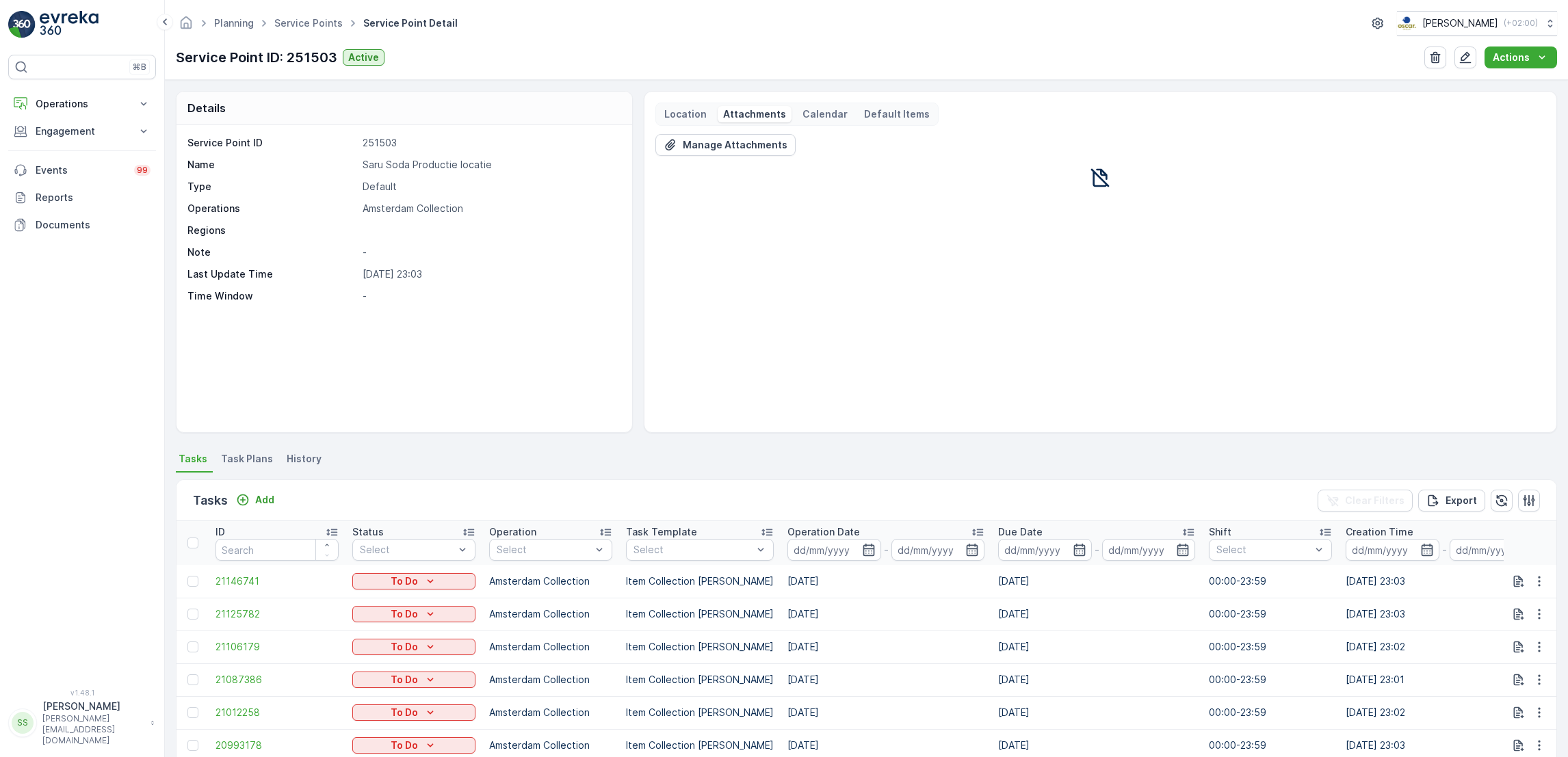
click at [822, 103] on div "Location Attachments Calendar Default Items" at bounding box center [797, 114] width 284 height 24
click at [803, 123] on div "Calendar" at bounding box center [825, 114] width 56 height 17
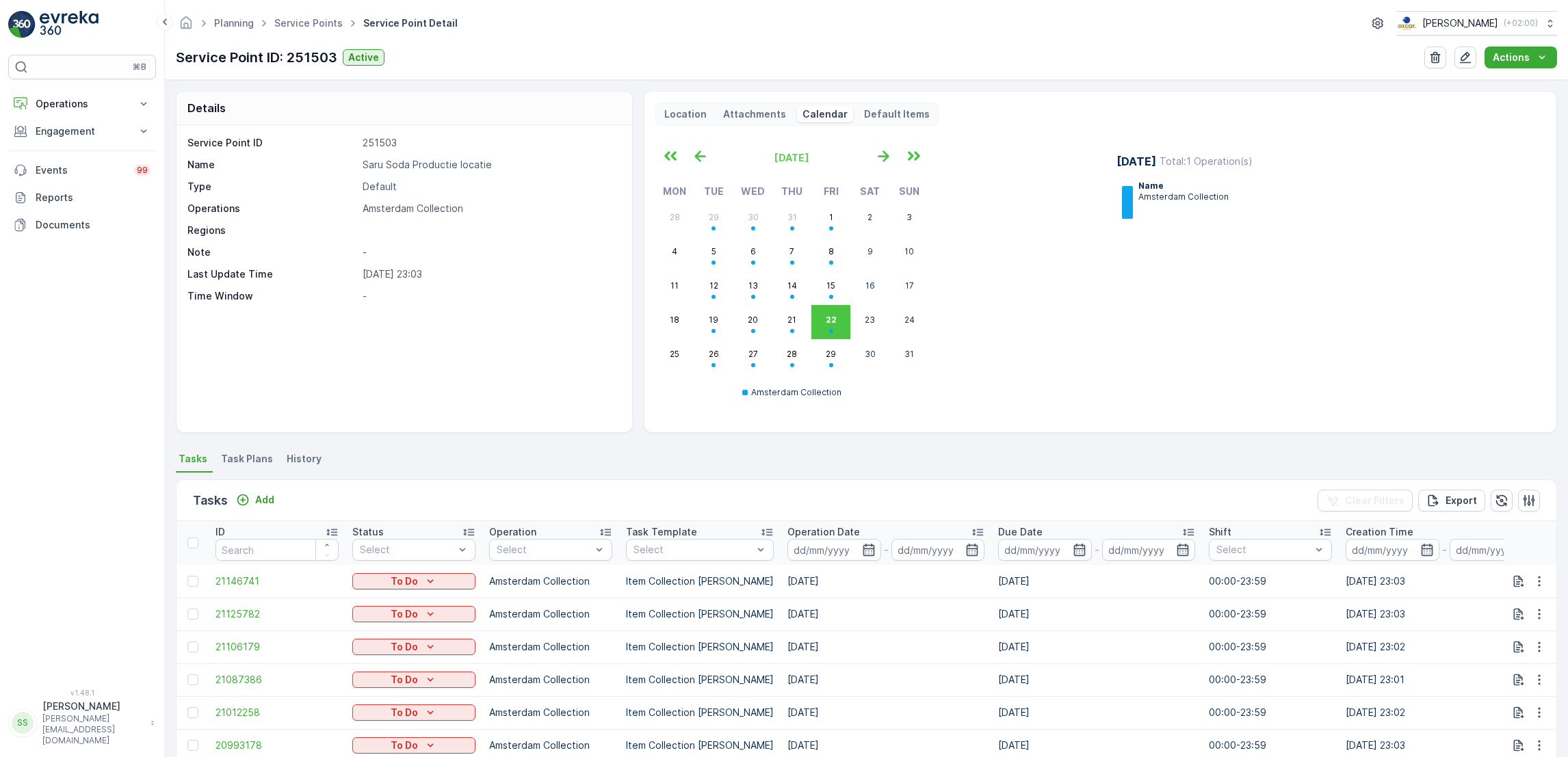
click at [883, 116] on p "Default Items" at bounding box center [896, 115] width 66 height 14
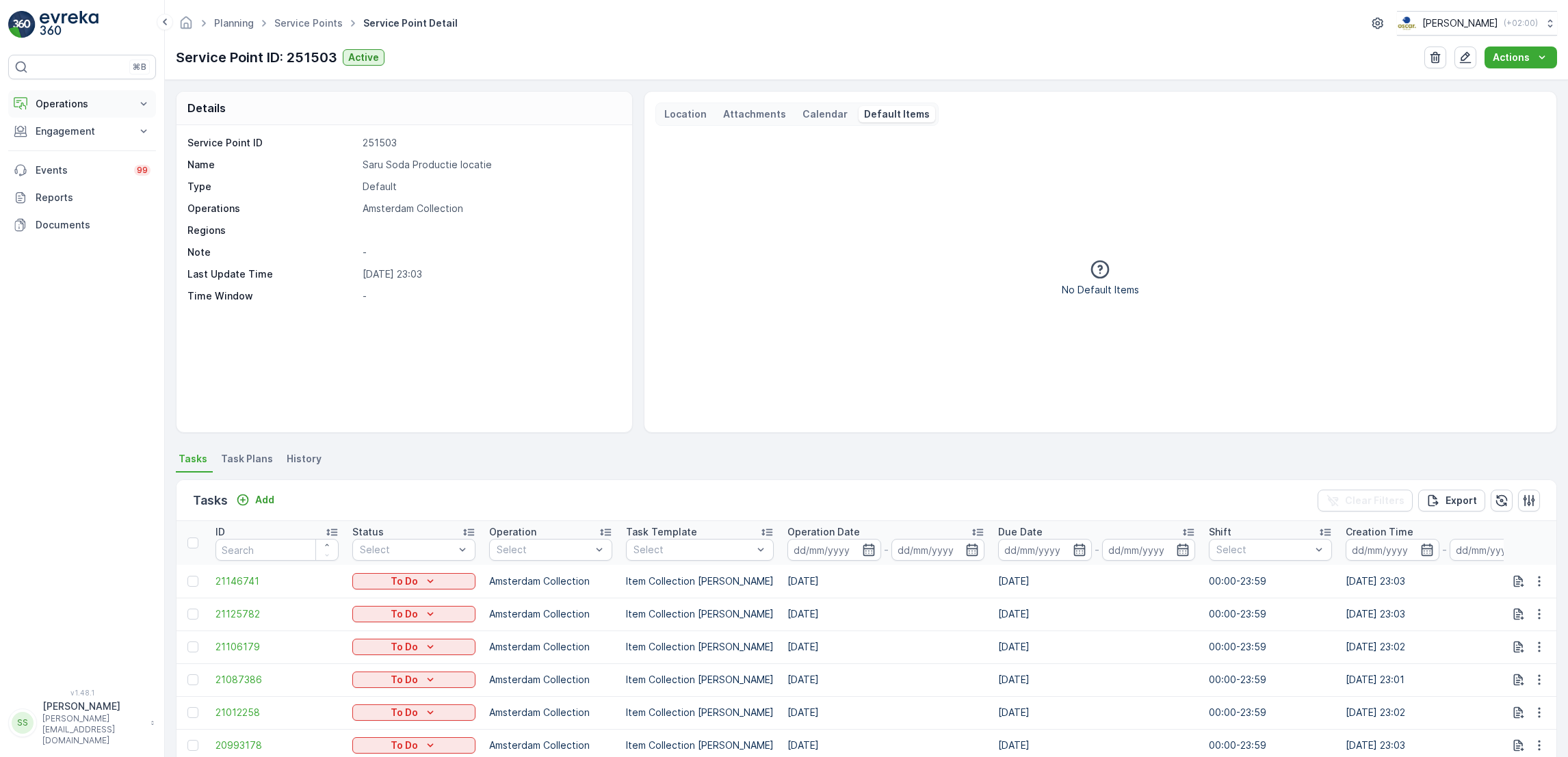
click at [103, 110] on p "Operations" at bounding box center [82, 104] width 93 height 14
click at [65, 170] on p "Routes & Tasks" at bounding box center [70, 165] width 71 height 14
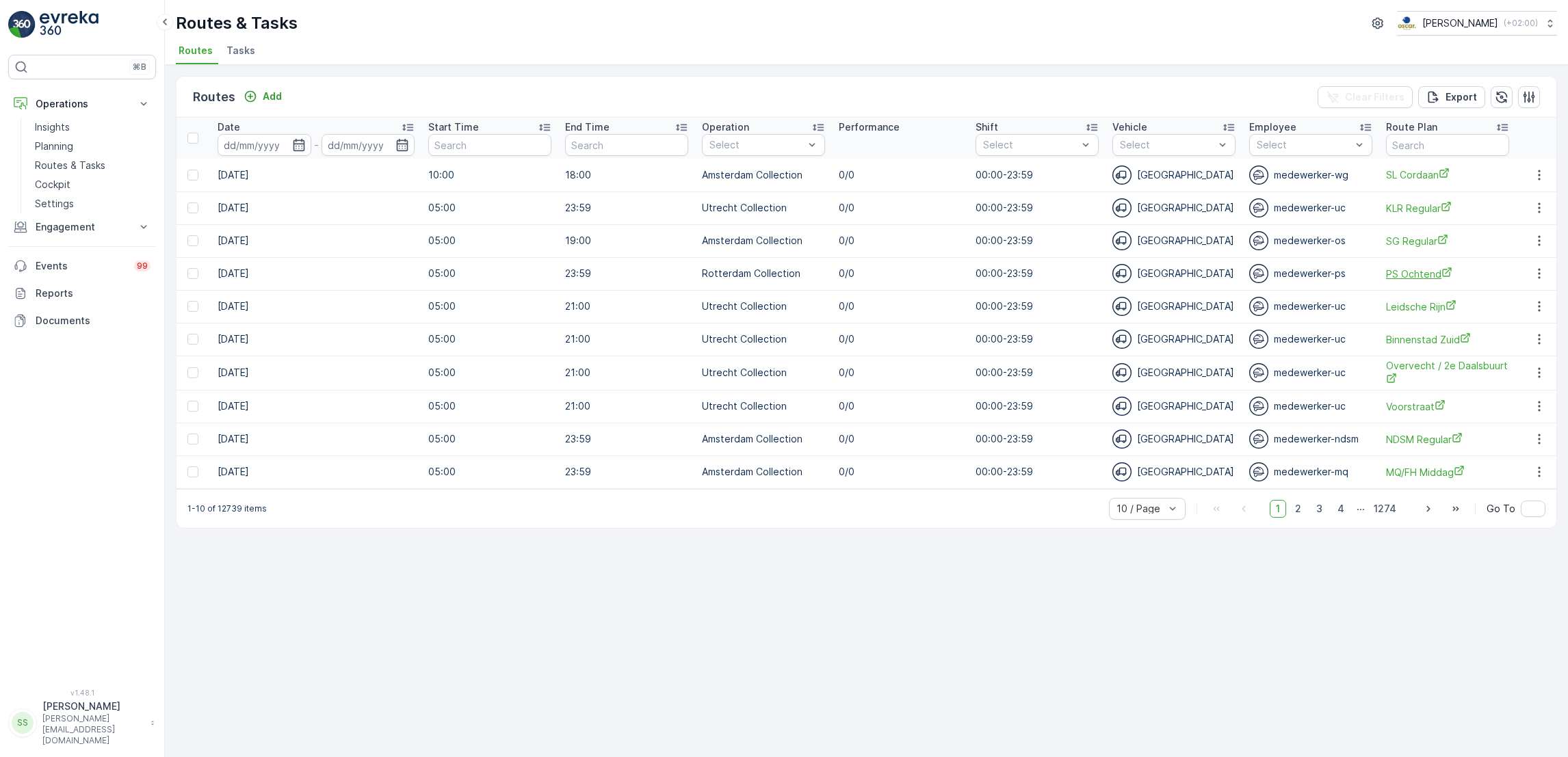
scroll to position [0, 409]
click at [228, 52] on span "Tasks" at bounding box center [241, 51] width 29 height 14
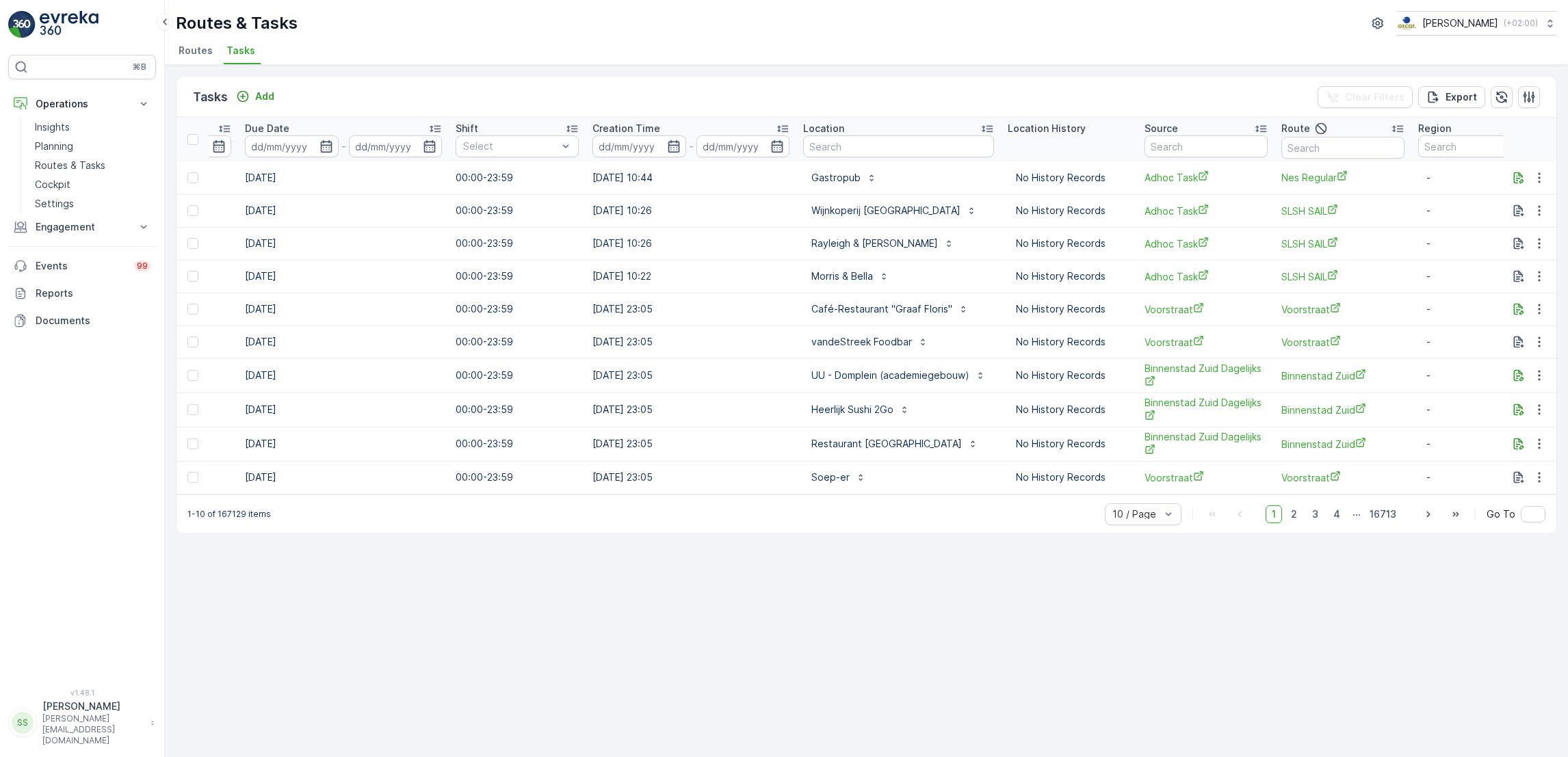
scroll to position [0, 785]
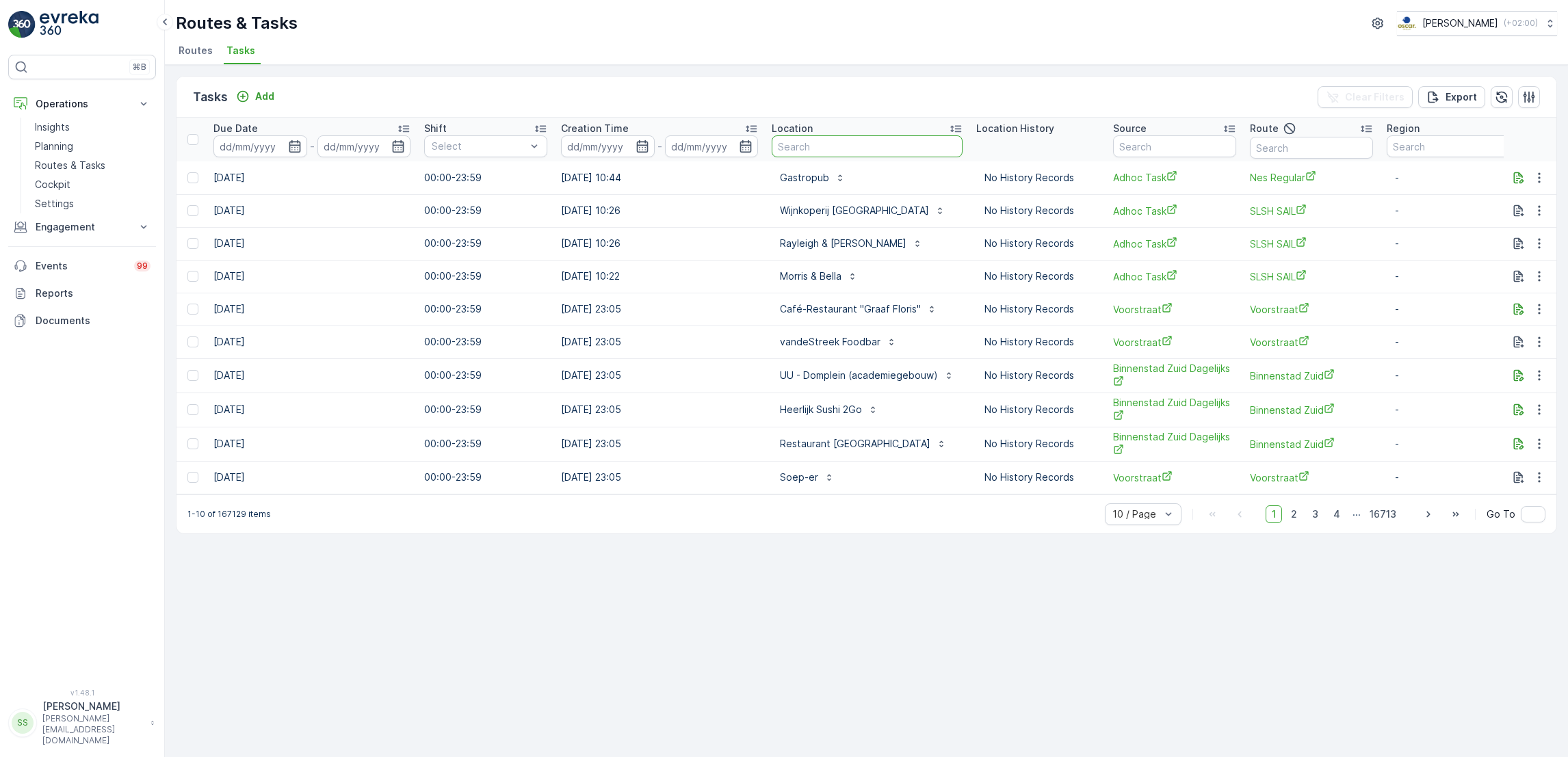
click at [813, 146] on input "text" at bounding box center [867, 146] width 191 height 22
type input "vve"
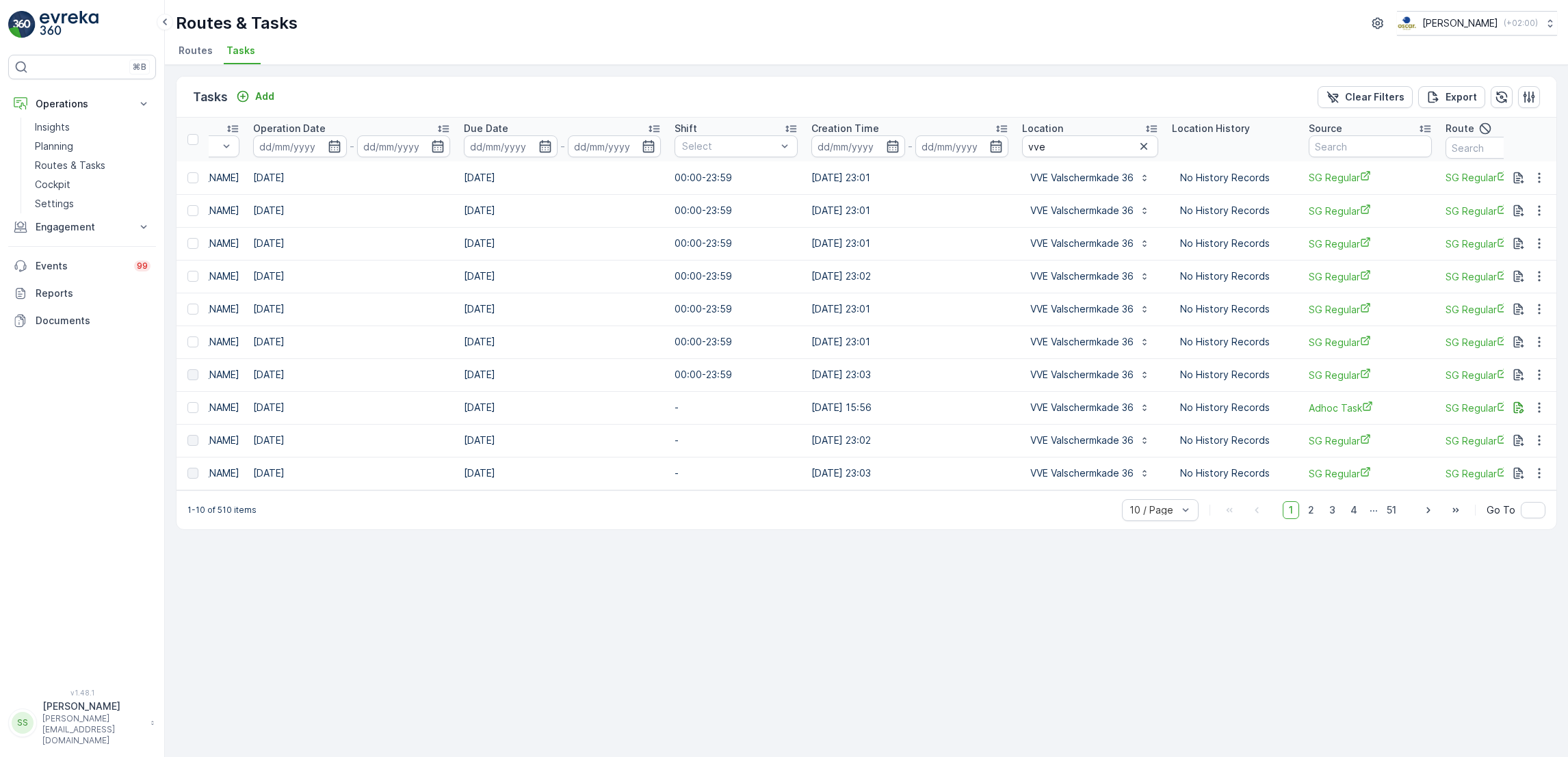
scroll to position [0, 733]
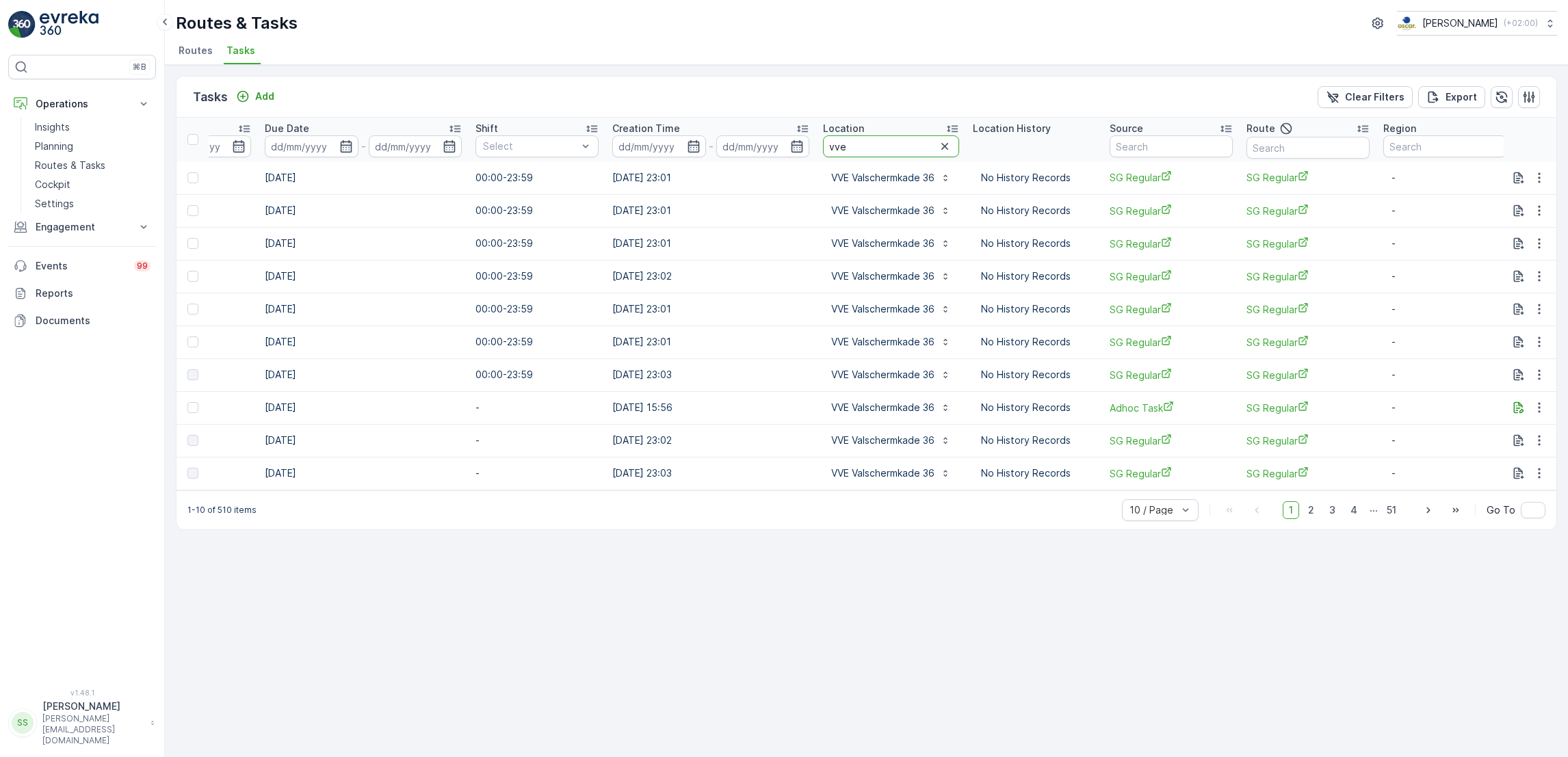
click at [854, 147] on input "vve" at bounding box center [891, 146] width 136 height 22
type input "vv sloter"
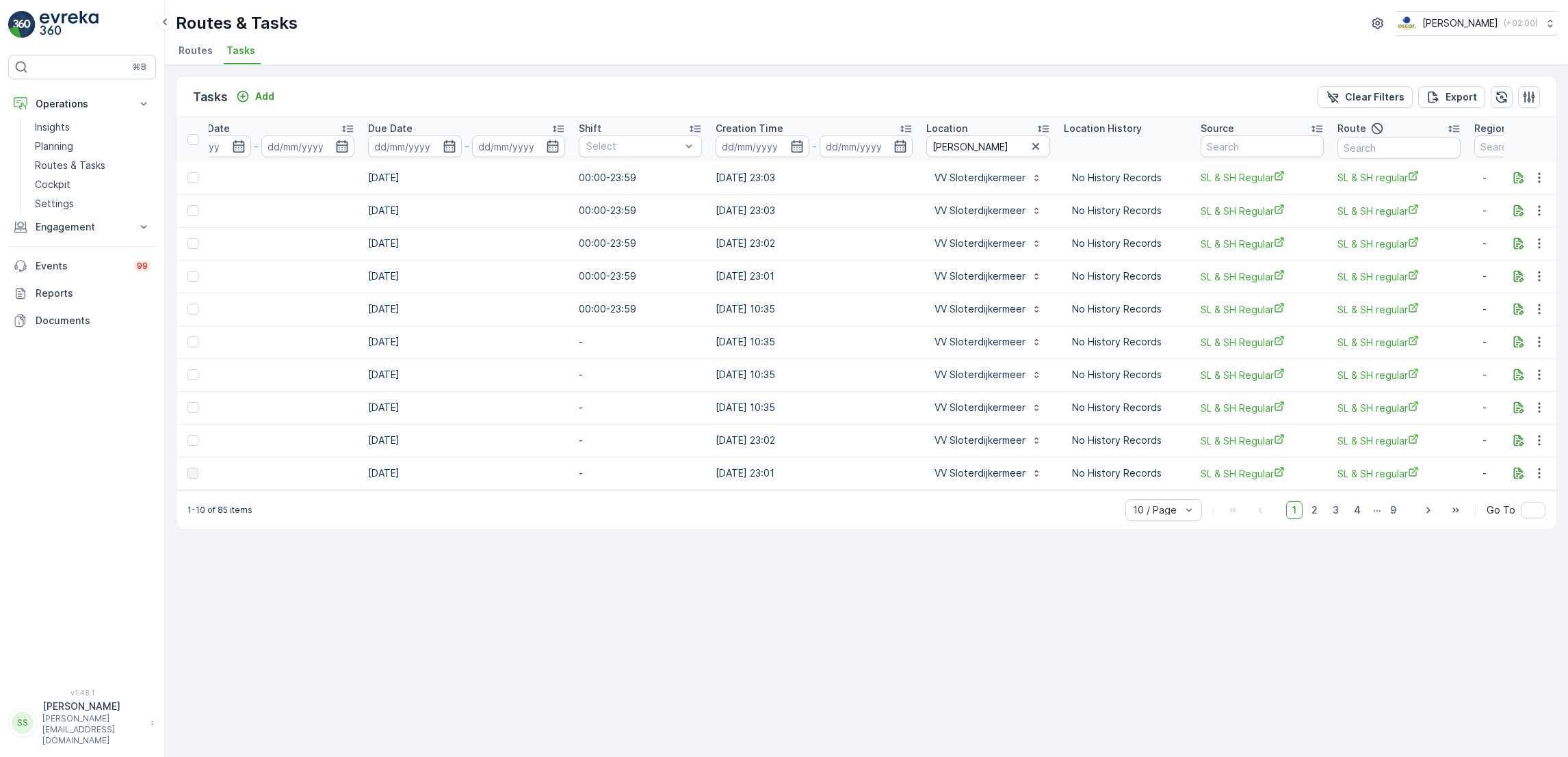
scroll to position [0, 719]
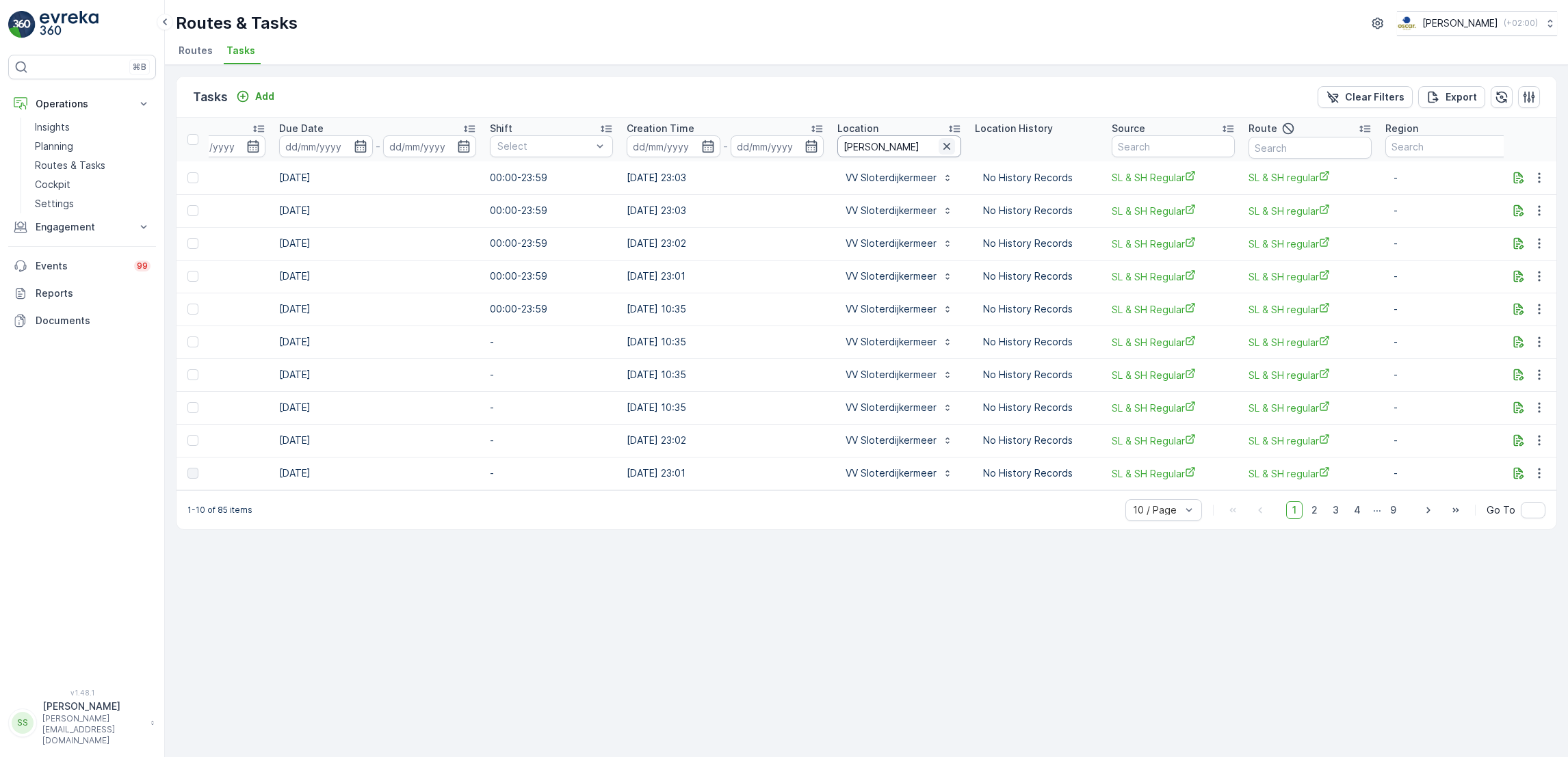
click at [940, 151] on icon "button" at bounding box center [947, 146] width 14 height 14
type input "brasserie"
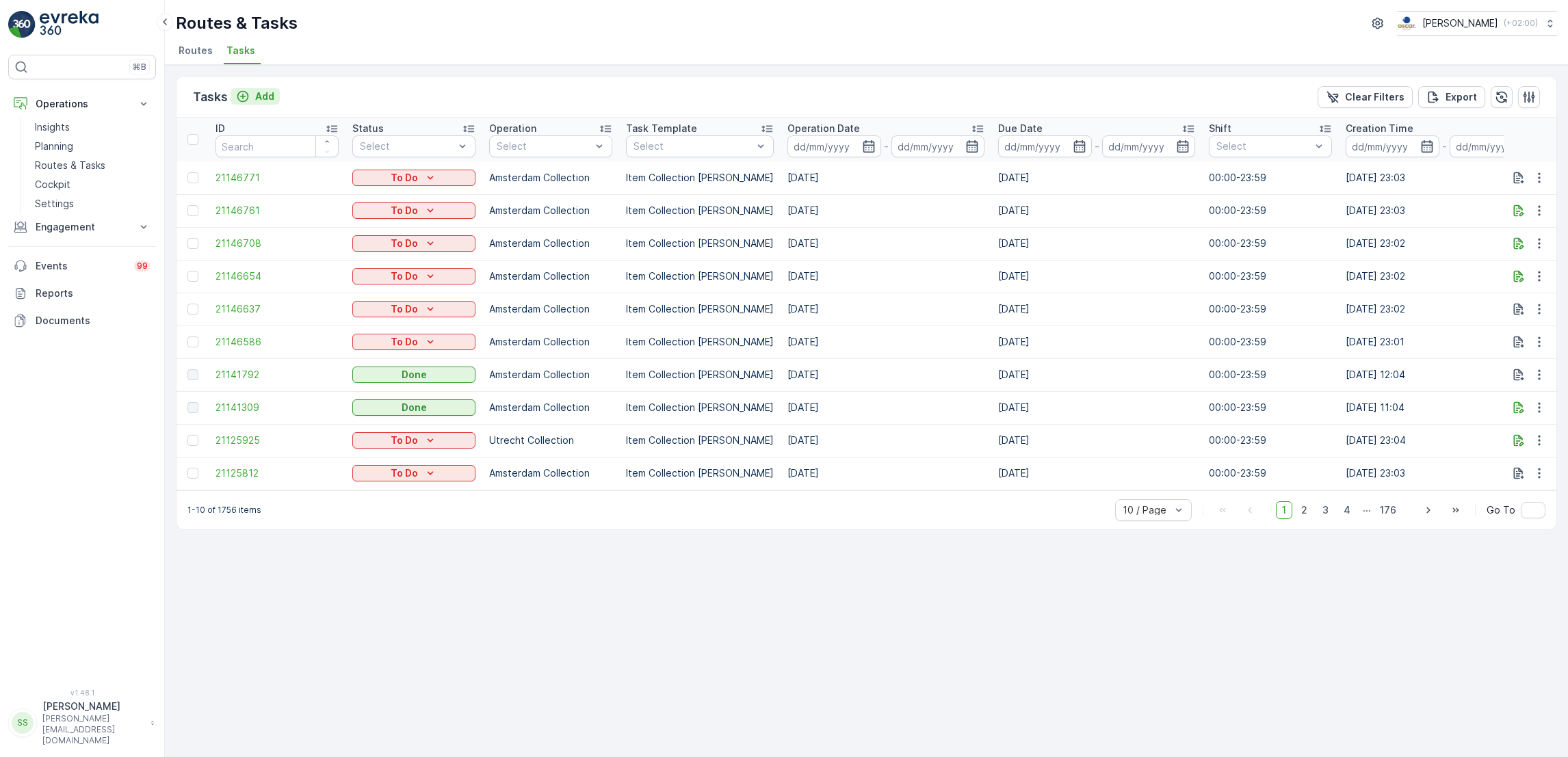
click at [240, 98] on icon "Add" at bounding box center [243, 96] width 14 height 14
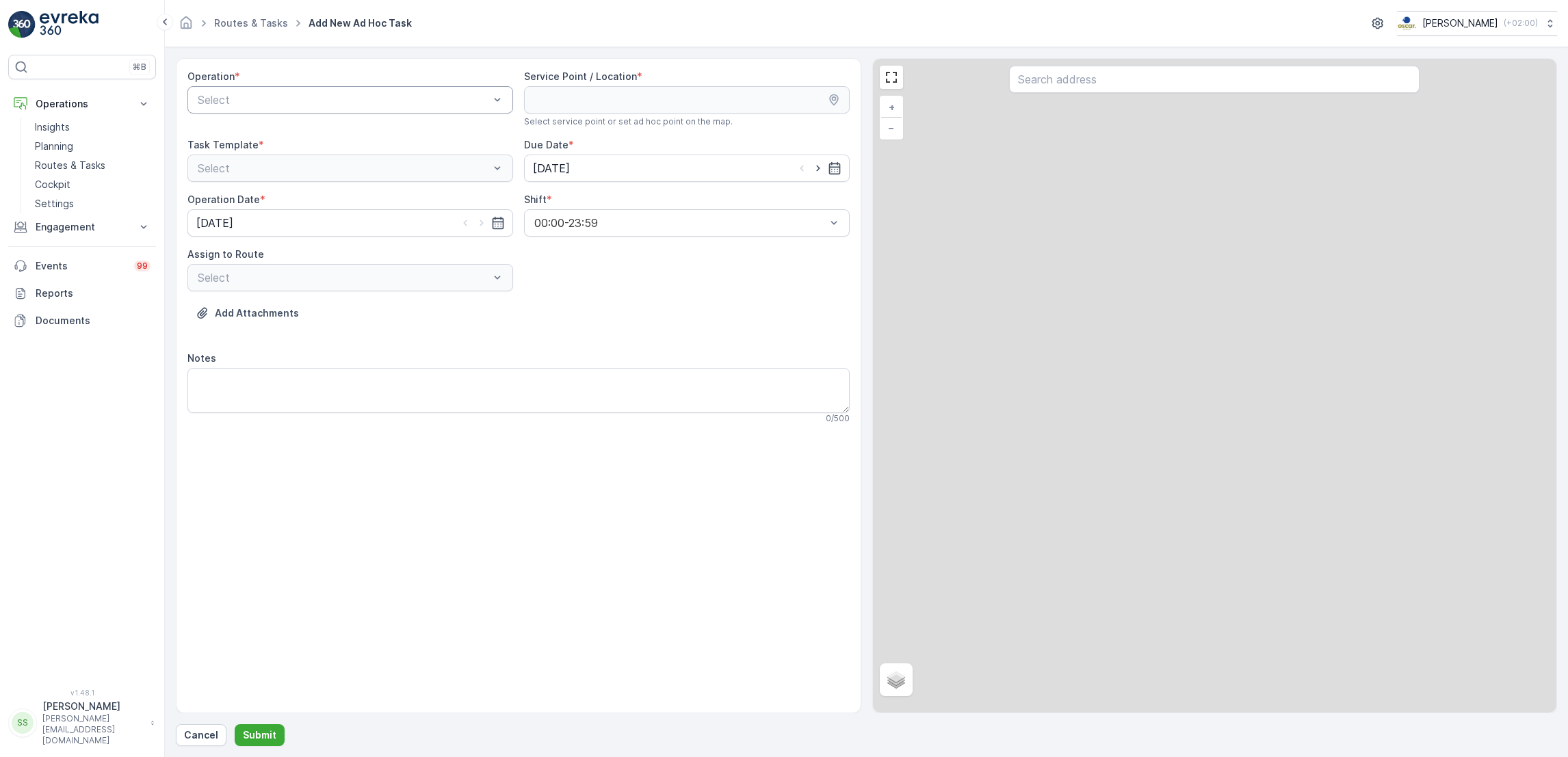
click at [377, 109] on div "Select" at bounding box center [350, 99] width 326 height 27
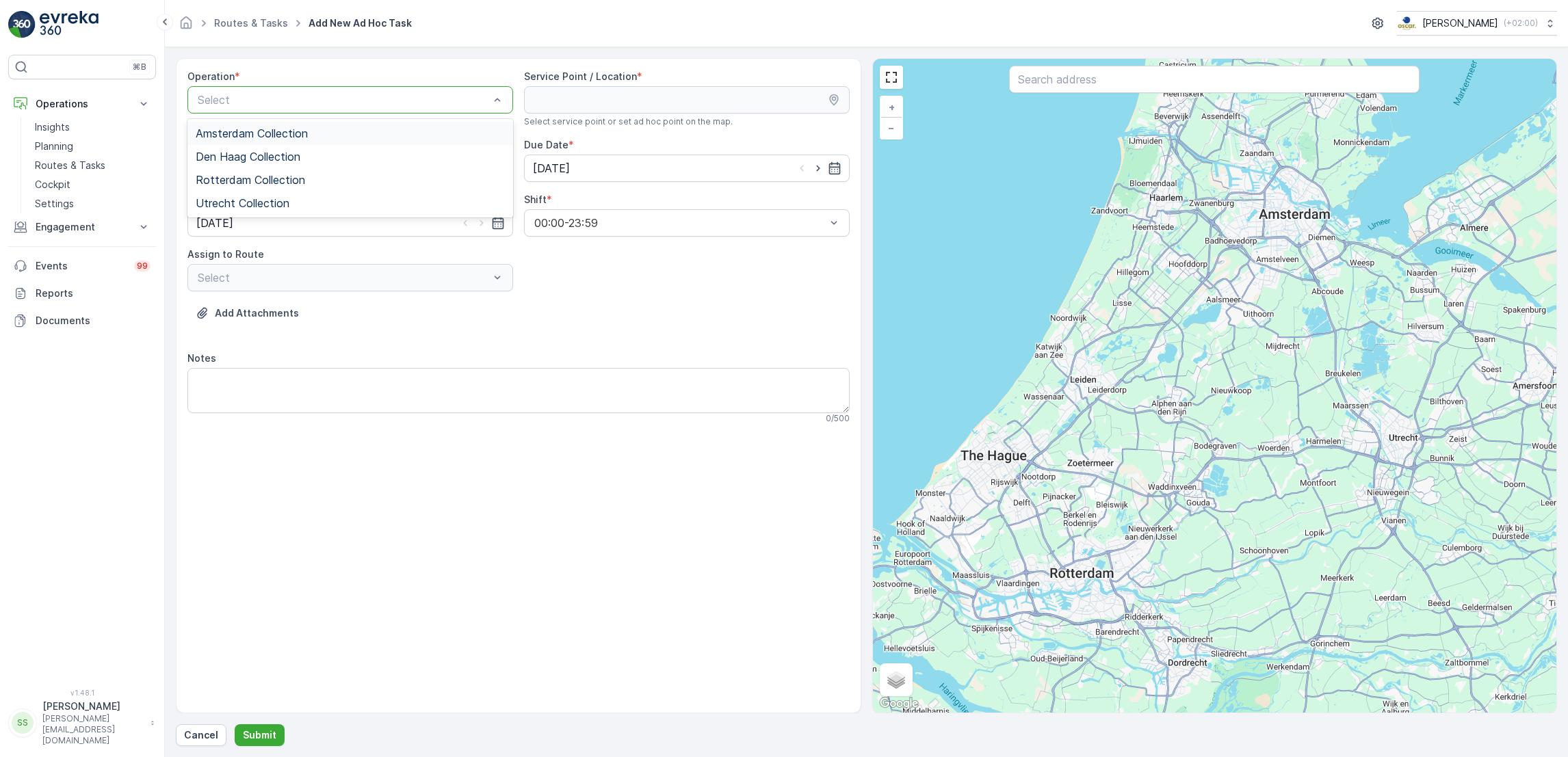
click at [359, 131] on div "Amsterdam Collection" at bounding box center [350, 133] width 309 height 12
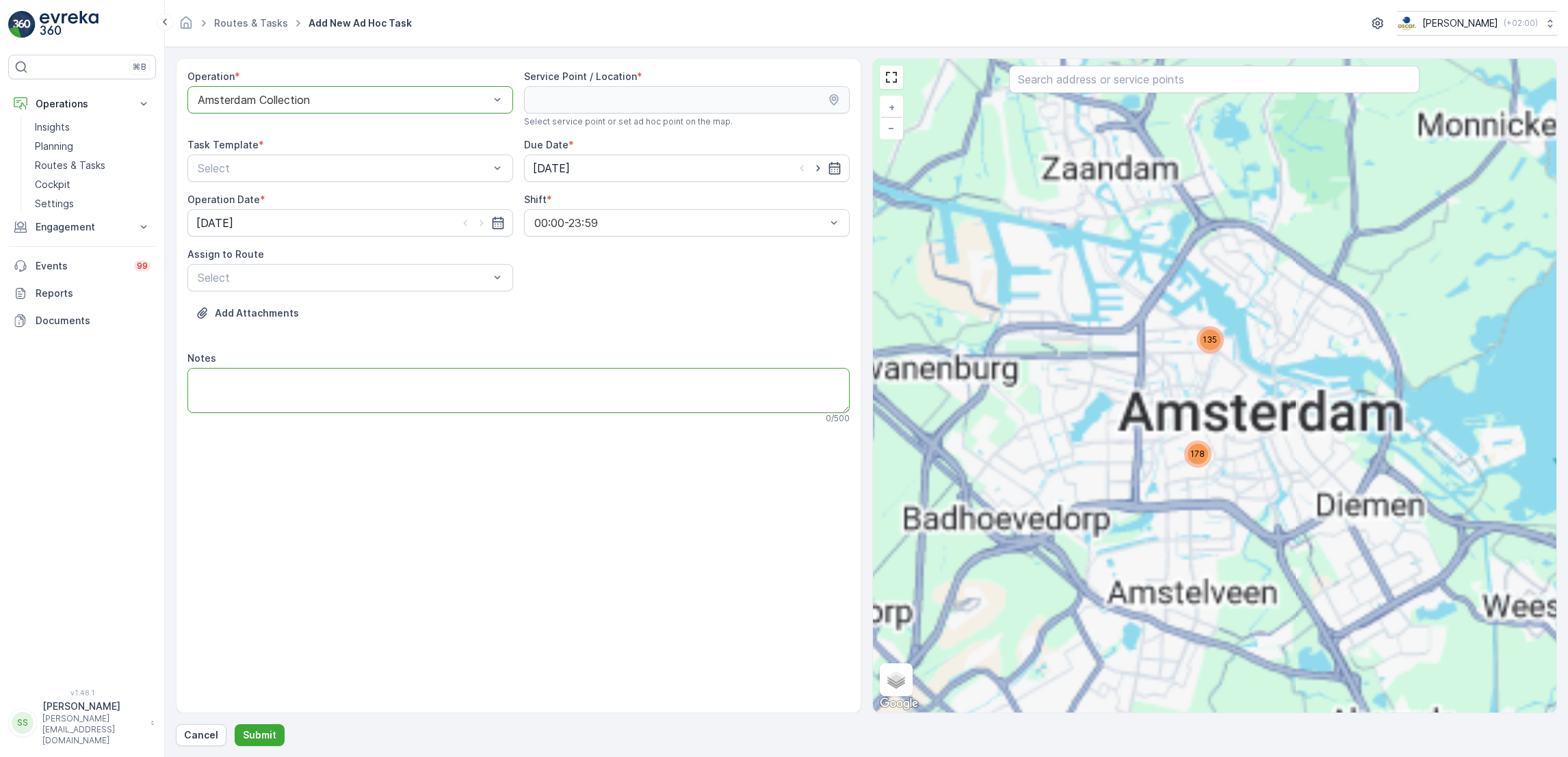
click at [334, 381] on textarea "Notes" at bounding box center [518, 391] width 662 height 46
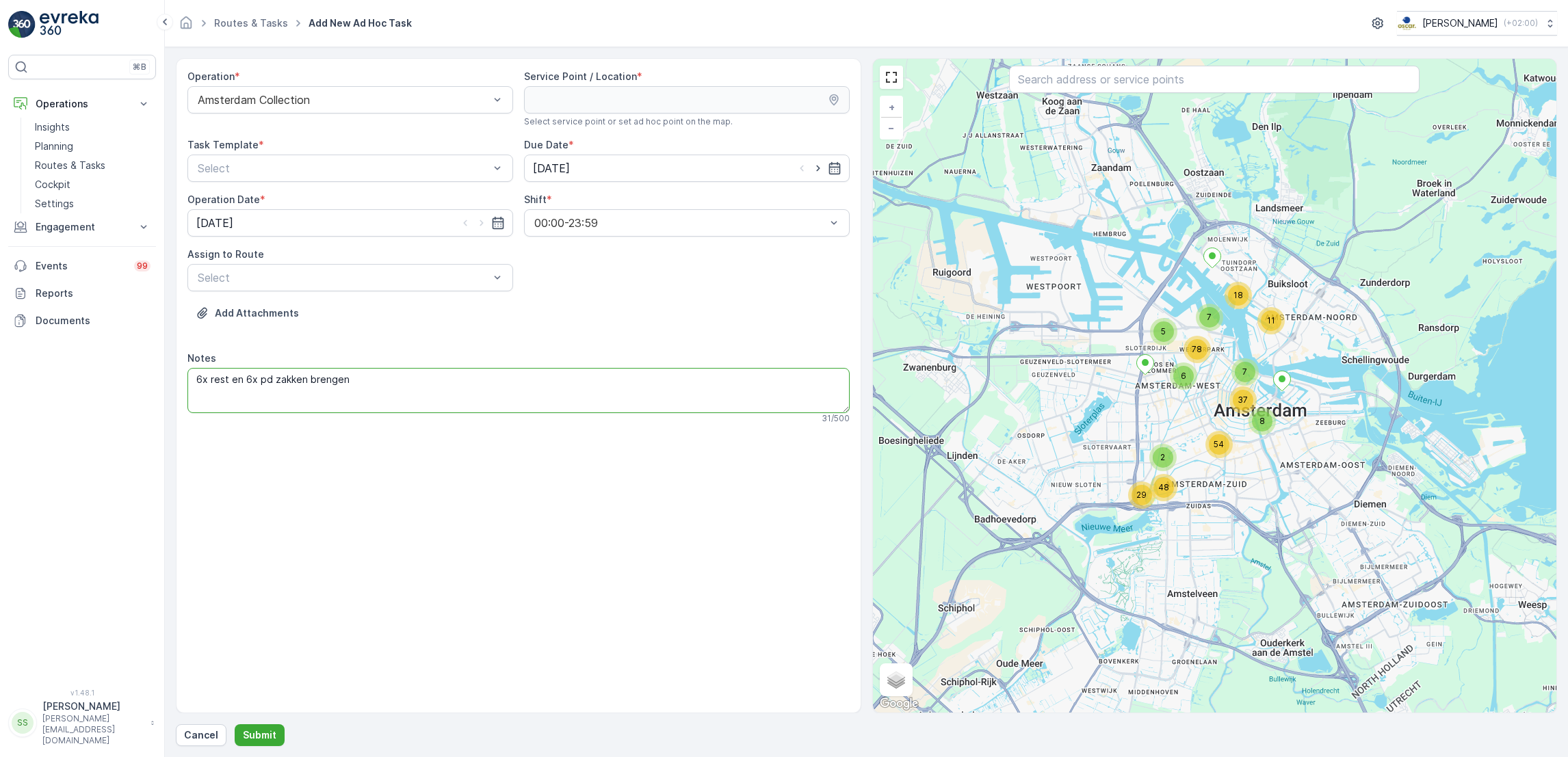
type textarea "6x rest en 6x pd zakken brengen"
click at [453, 155] on div "Select" at bounding box center [350, 168] width 326 height 27
click at [401, 193] on div "Item Collection [PERSON_NAME]" at bounding box center [350, 201] width 326 height 24
click at [1217, 80] on input "text" at bounding box center [1214, 79] width 410 height 27
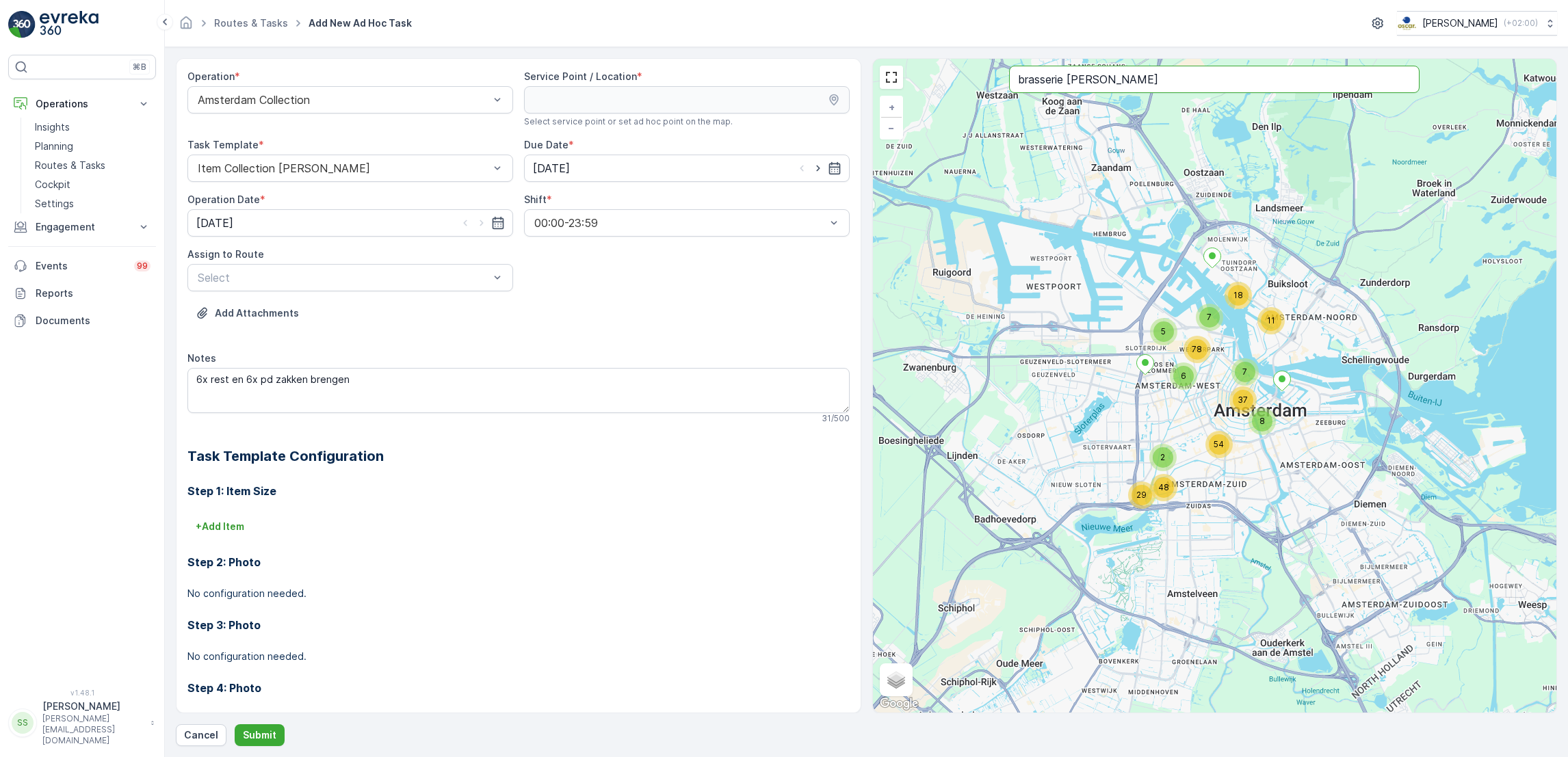
type input "brasserie van bae"
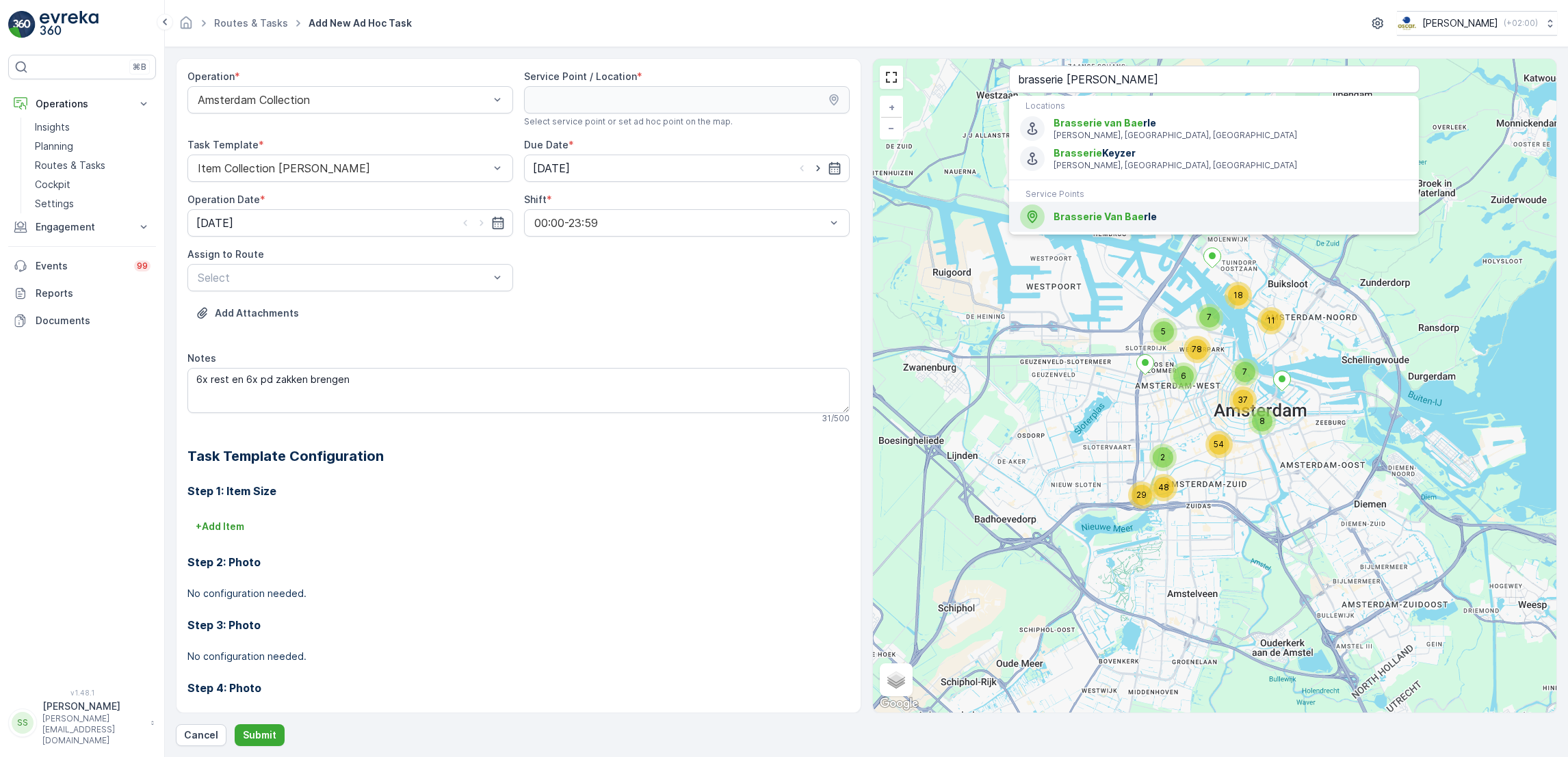
click at [1152, 209] on div "Brasserie Van Bae rle" at bounding box center [1213, 217] width 388 height 25
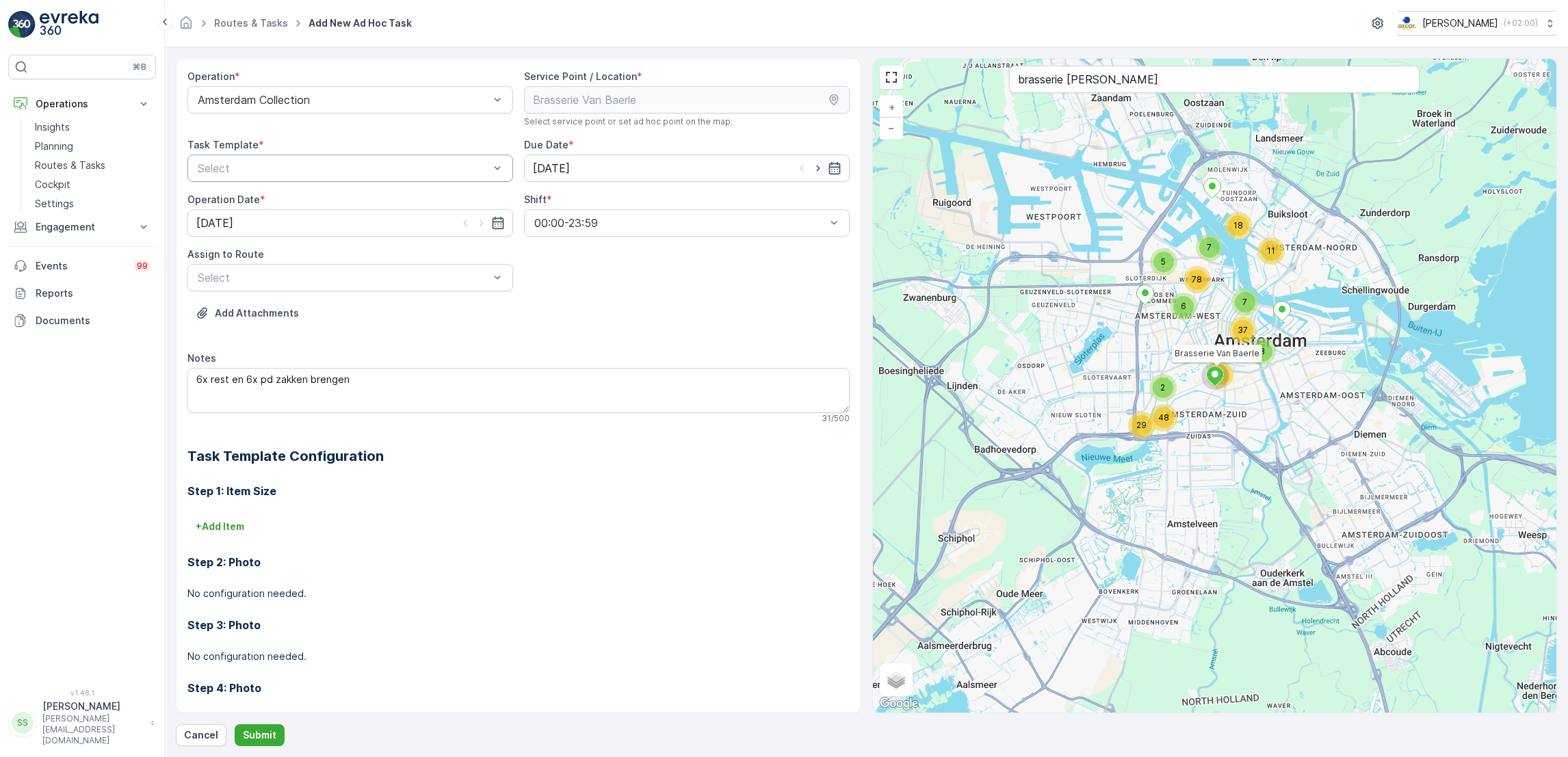
click at [399, 174] on div at bounding box center [343, 168] width 294 height 12
click at [352, 199] on div "Item Collection [PERSON_NAME]" at bounding box center [350, 202] width 309 height 12
click at [813, 173] on icon "button" at bounding box center [818, 168] width 14 height 14
click at [794, 172] on icon "button" at bounding box center [802, 168] width 14 height 14
type input "[DATE]"
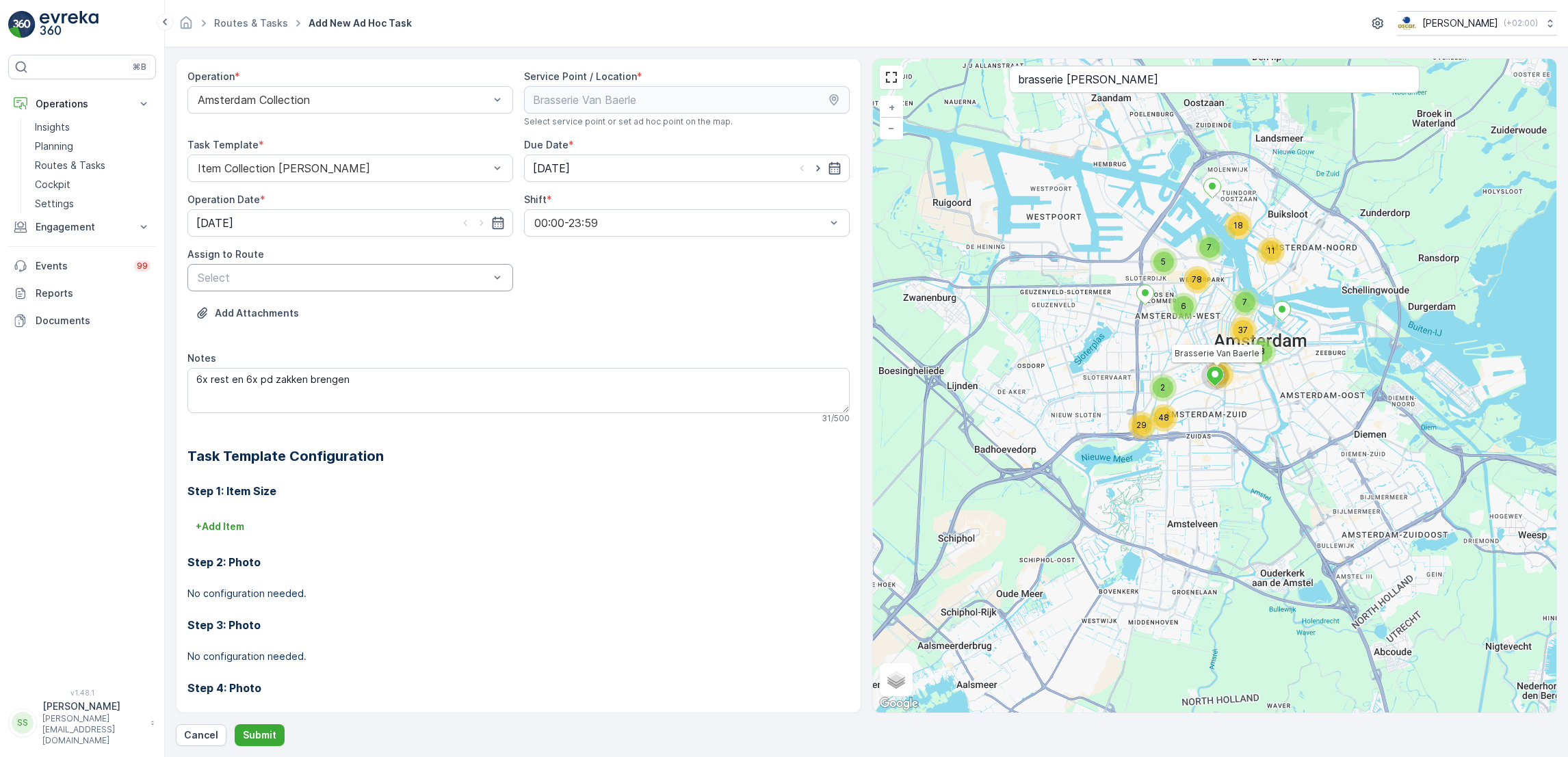
click at [422, 277] on div at bounding box center [343, 277] width 294 height 12
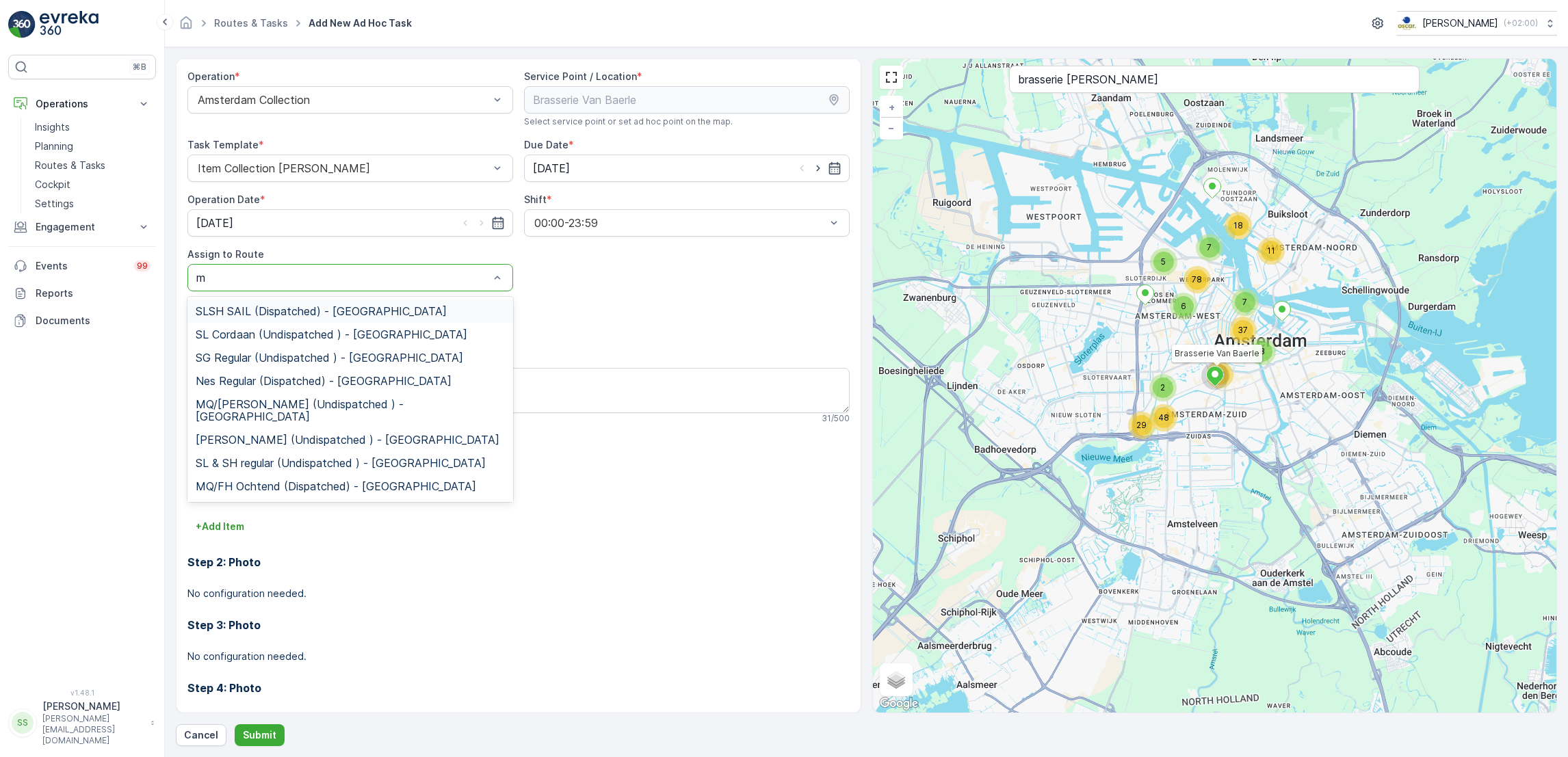
type input "mq"
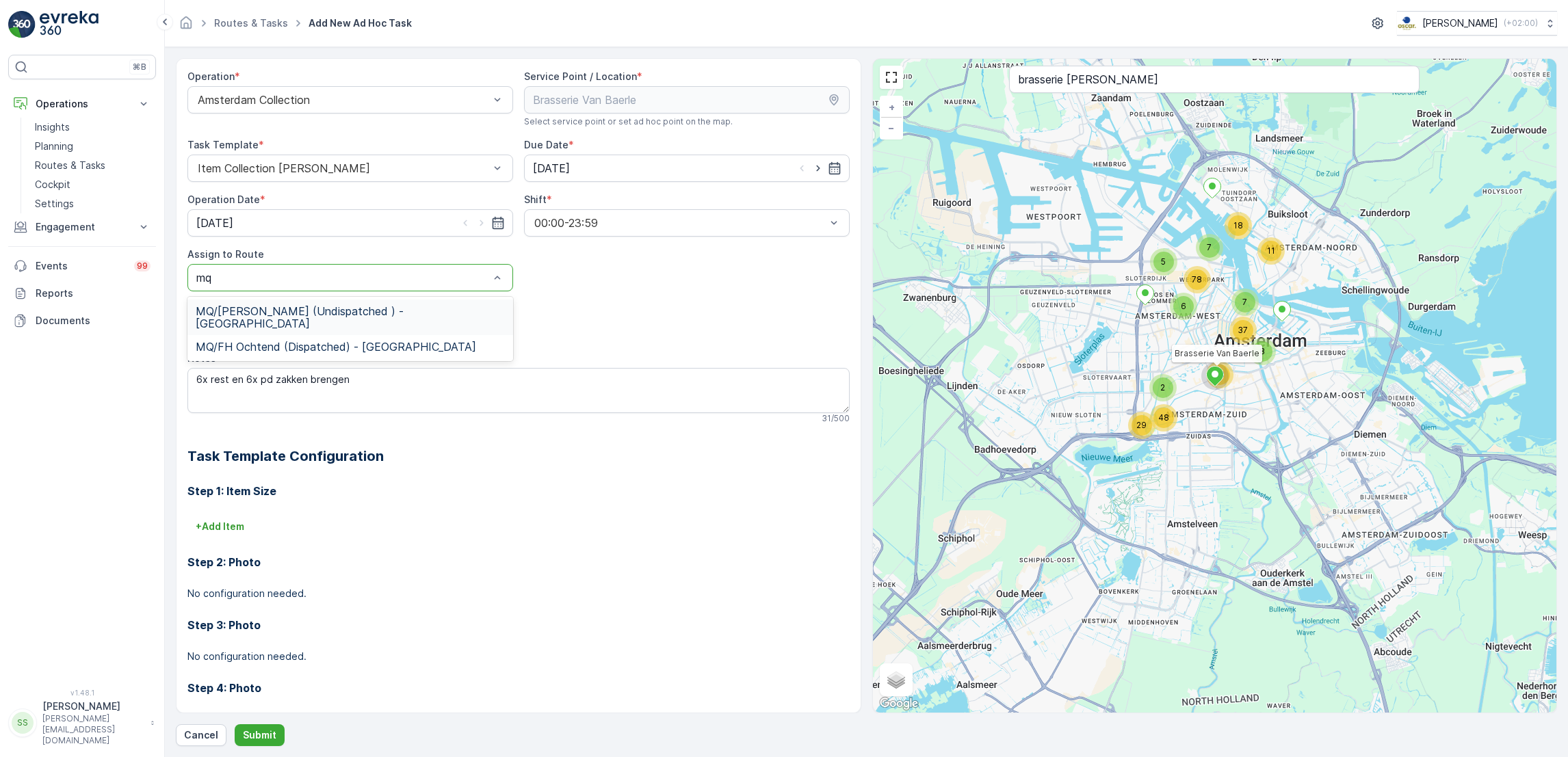
click at [274, 312] on span "MQ/FH Middag (Undispatched ) - Amsterdam" at bounding box center [350, 318] width 309 height 25
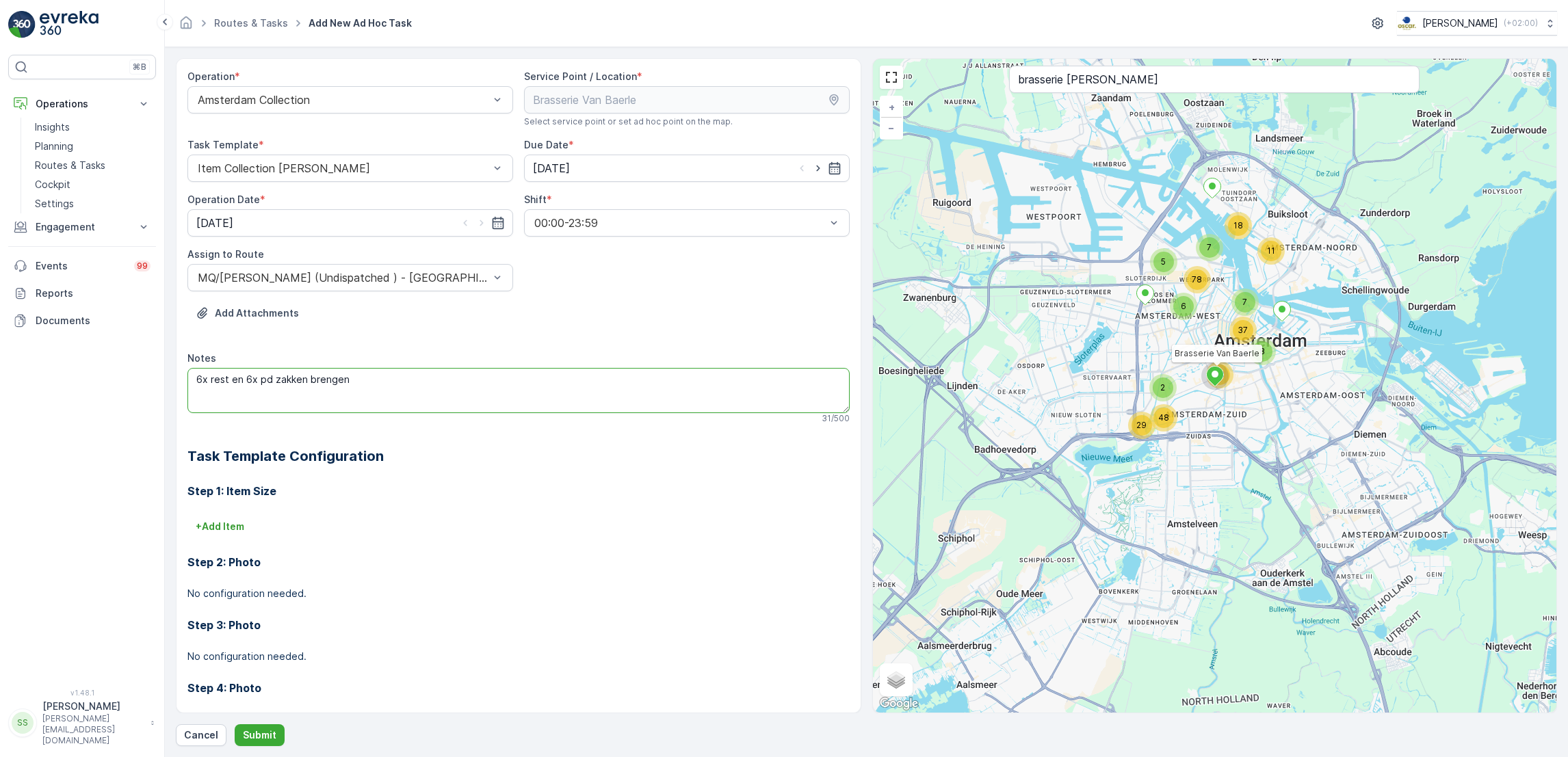
click at [404, 395] on textarea "6x rest en 6x pd zakken brengen" at bounding box center [518, 391] width 662 height 46
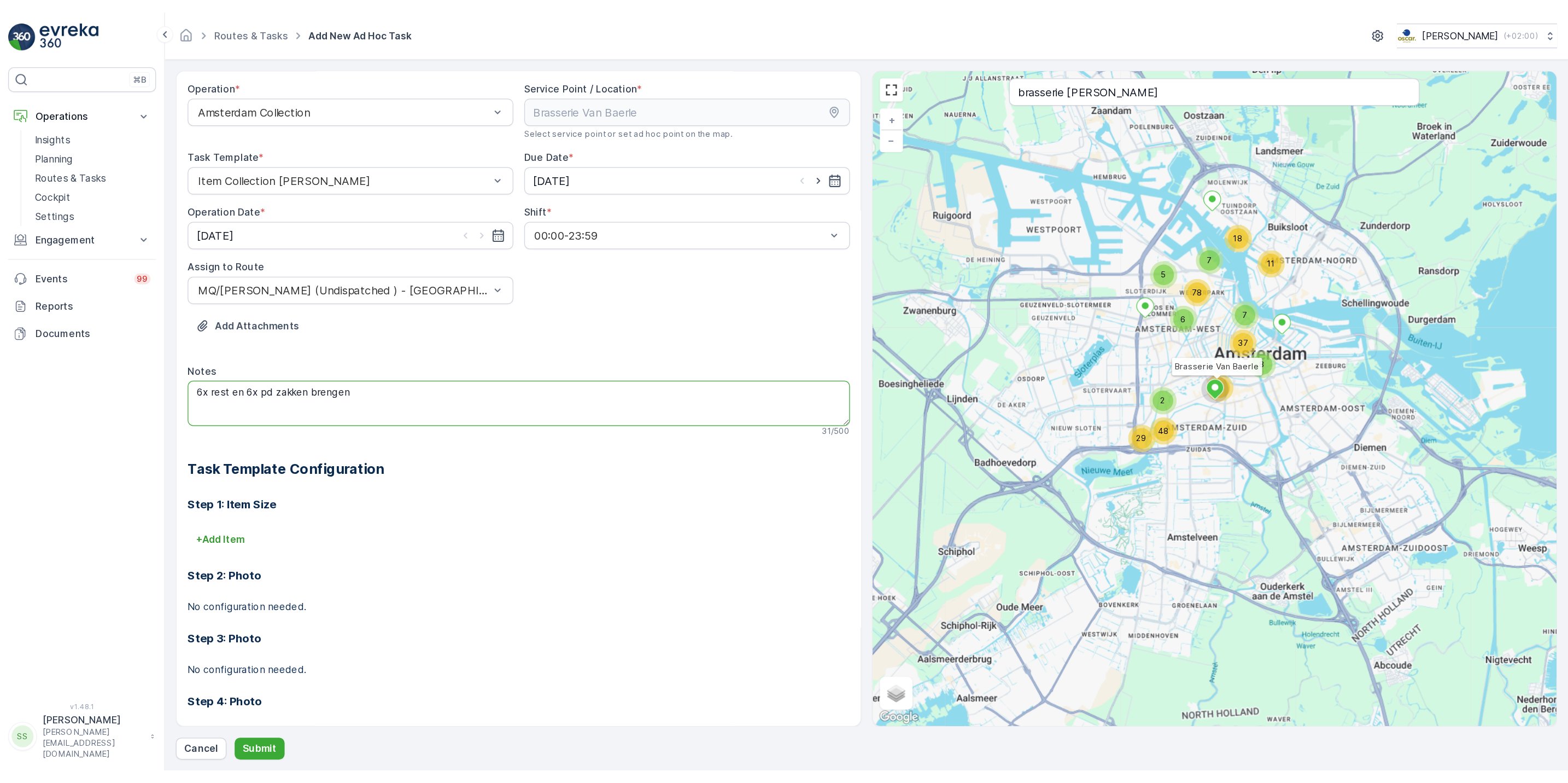
scroll to position [37, 0]
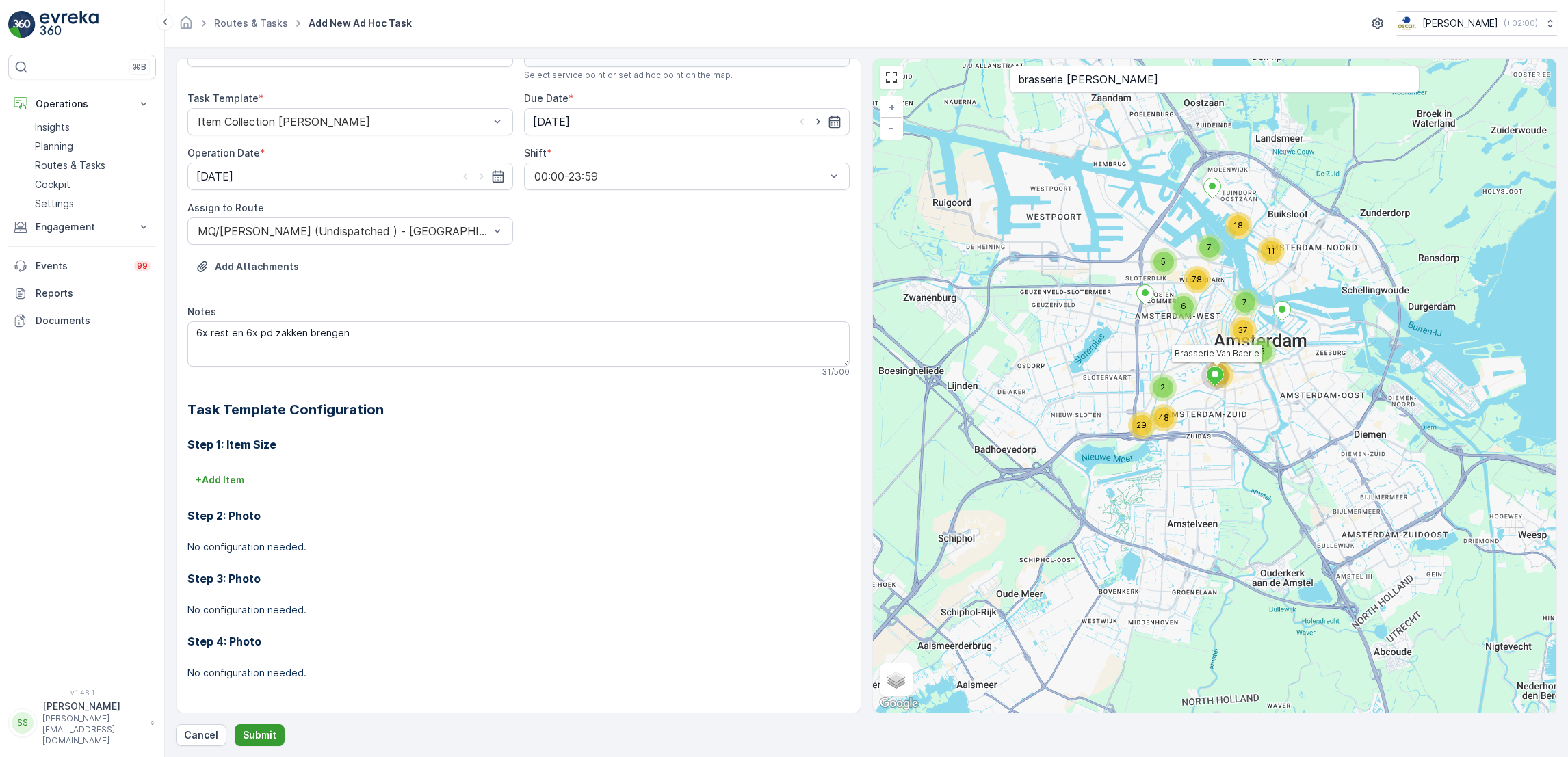
click at [257, 738] on p "Submit" at bounding box center [259, 735] width 33 height 14
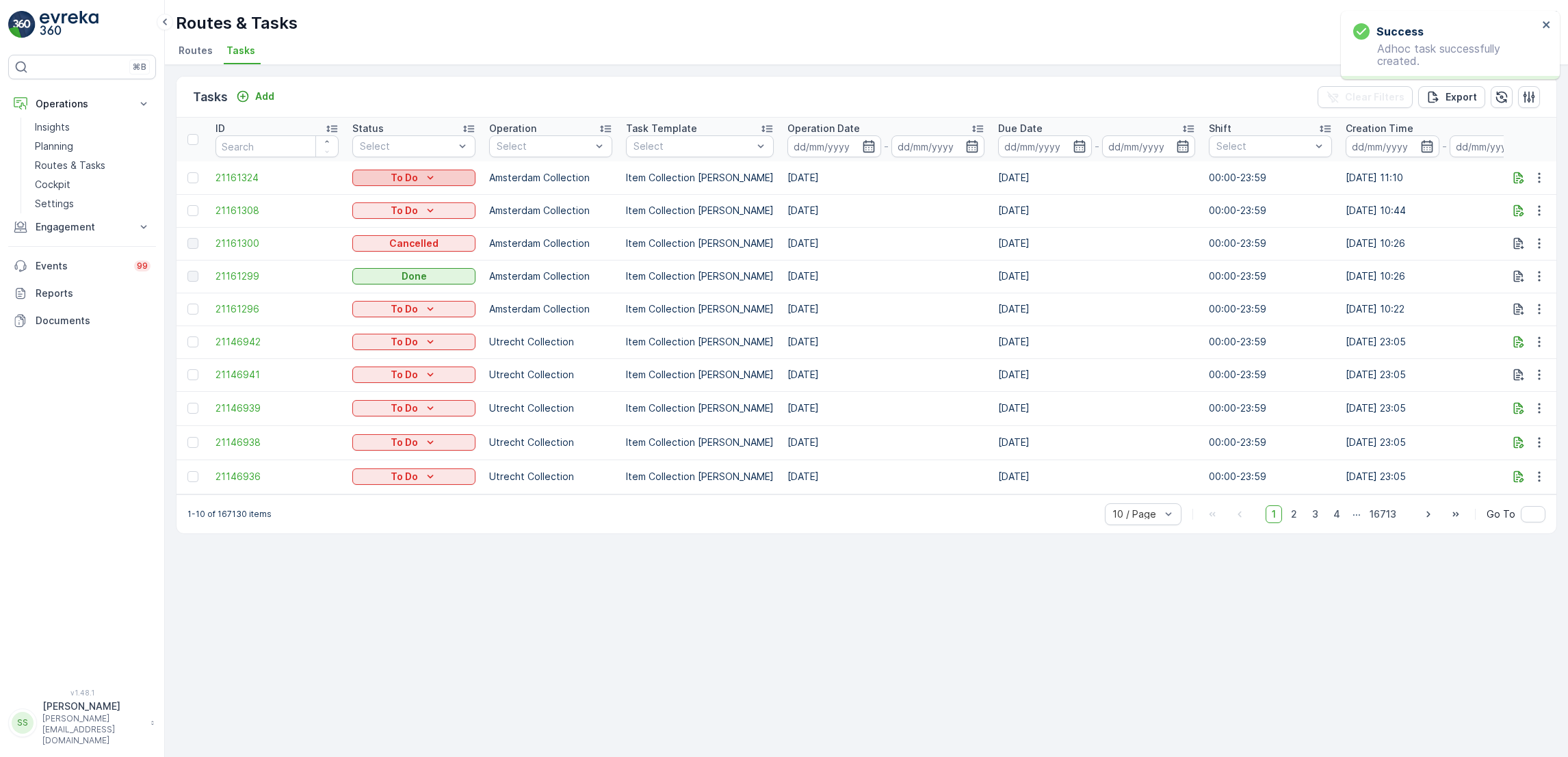
click at [449, 178] on div "To Do" at bounding box center [414, 178] width 112 height 14
click at [368, 193] on span "Let Op!" at bounding box center [377, 197] width 34 height 14
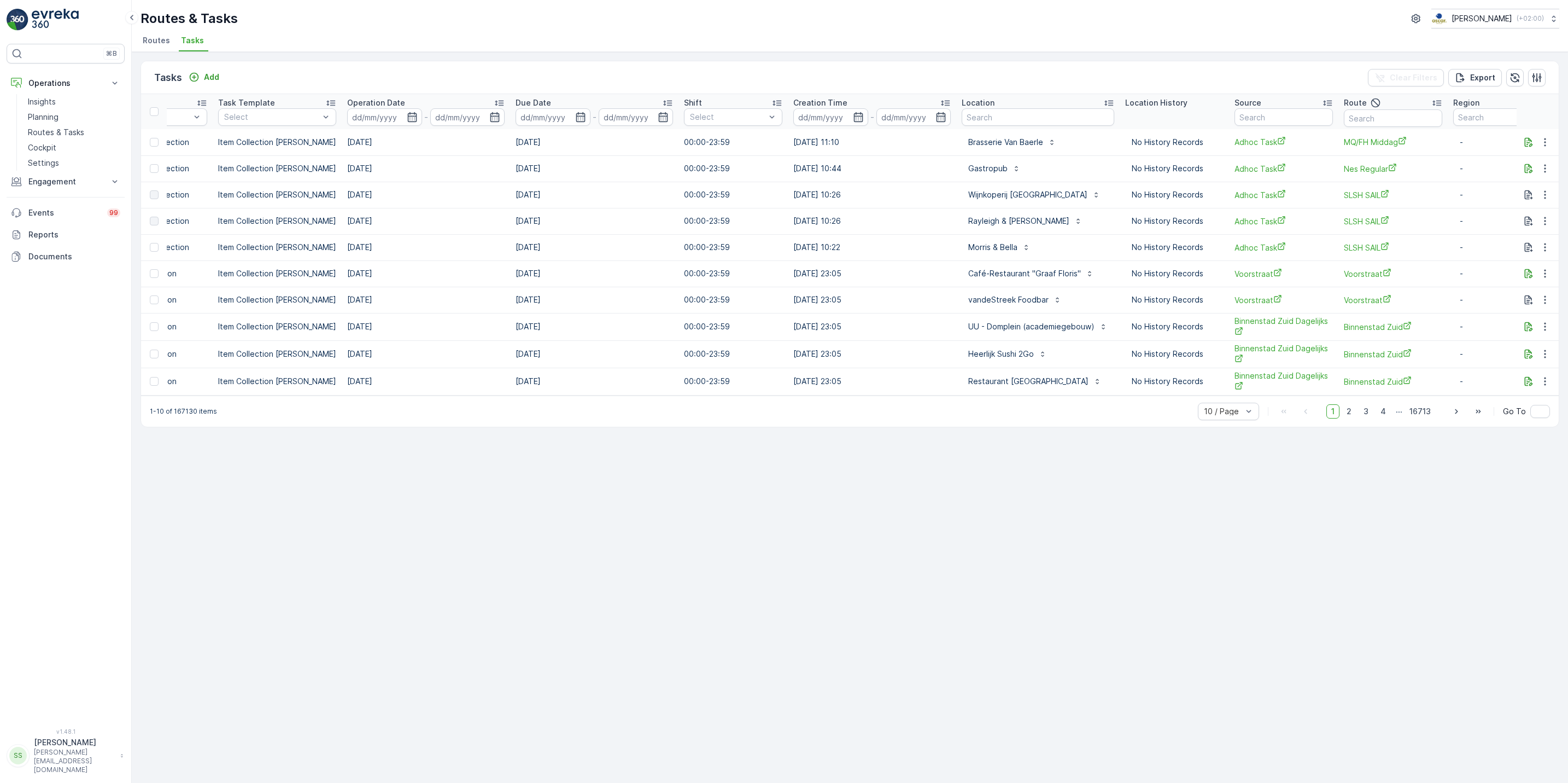
scroll to position [0, 284]
click at [1015, 124] on input "text" at bounding box center [1036, 117] width 152 height 17
type input "winkel"
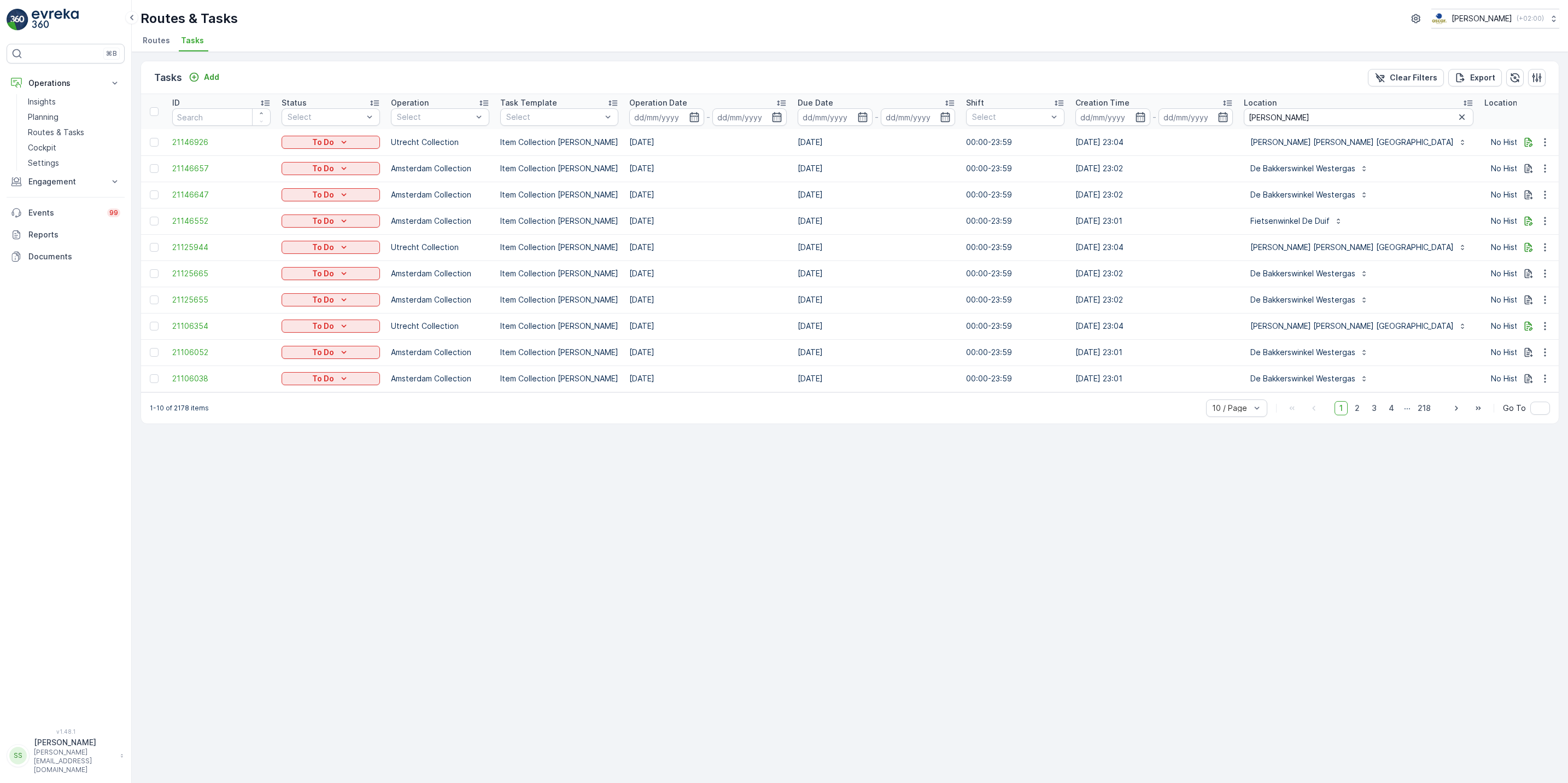
scroll to position [0, 292]
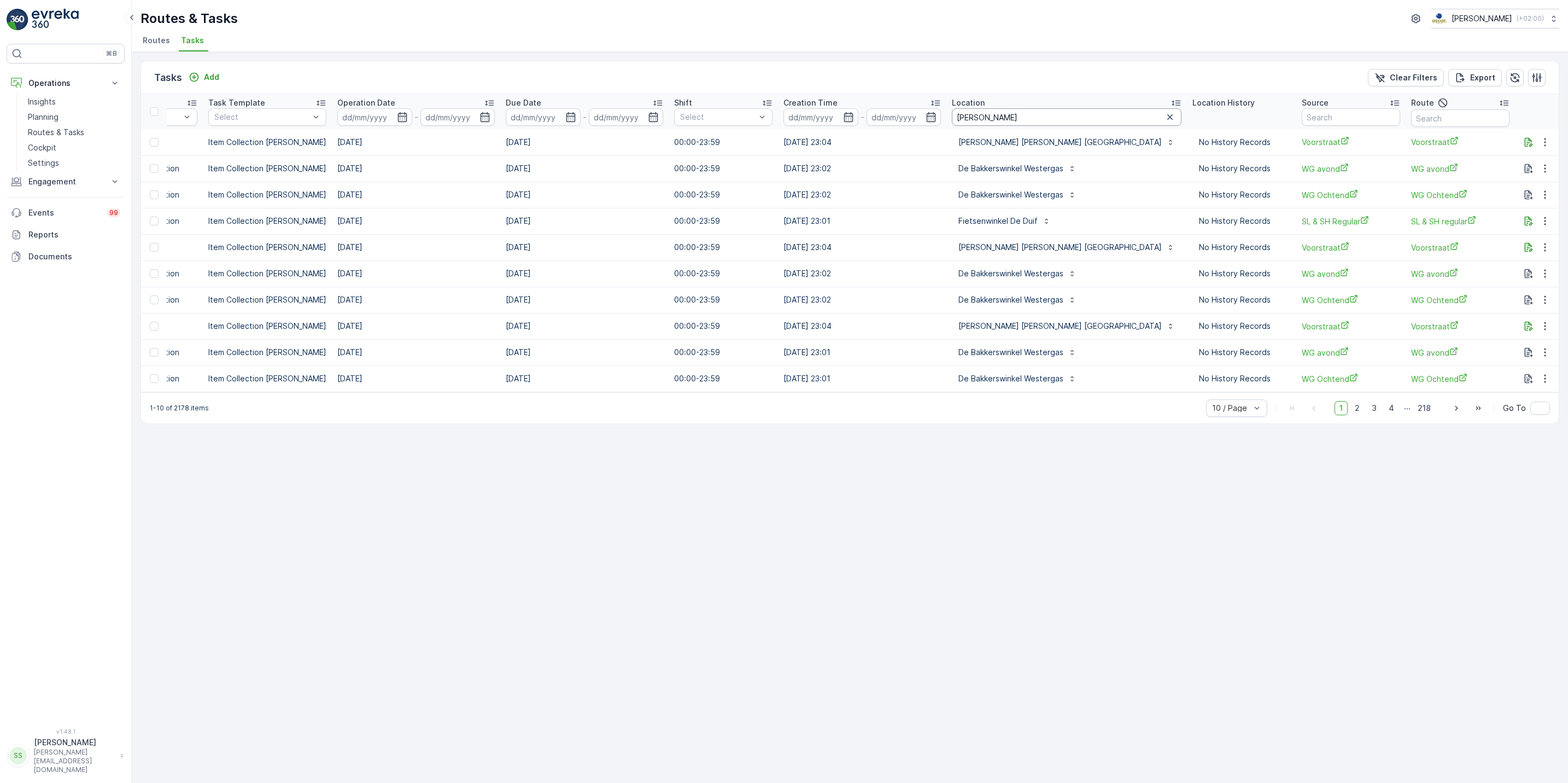
click at [1004, 115] on input "winkel" at bounding box center [1067, 117] width 229 height 17
type input "winkel van sink"
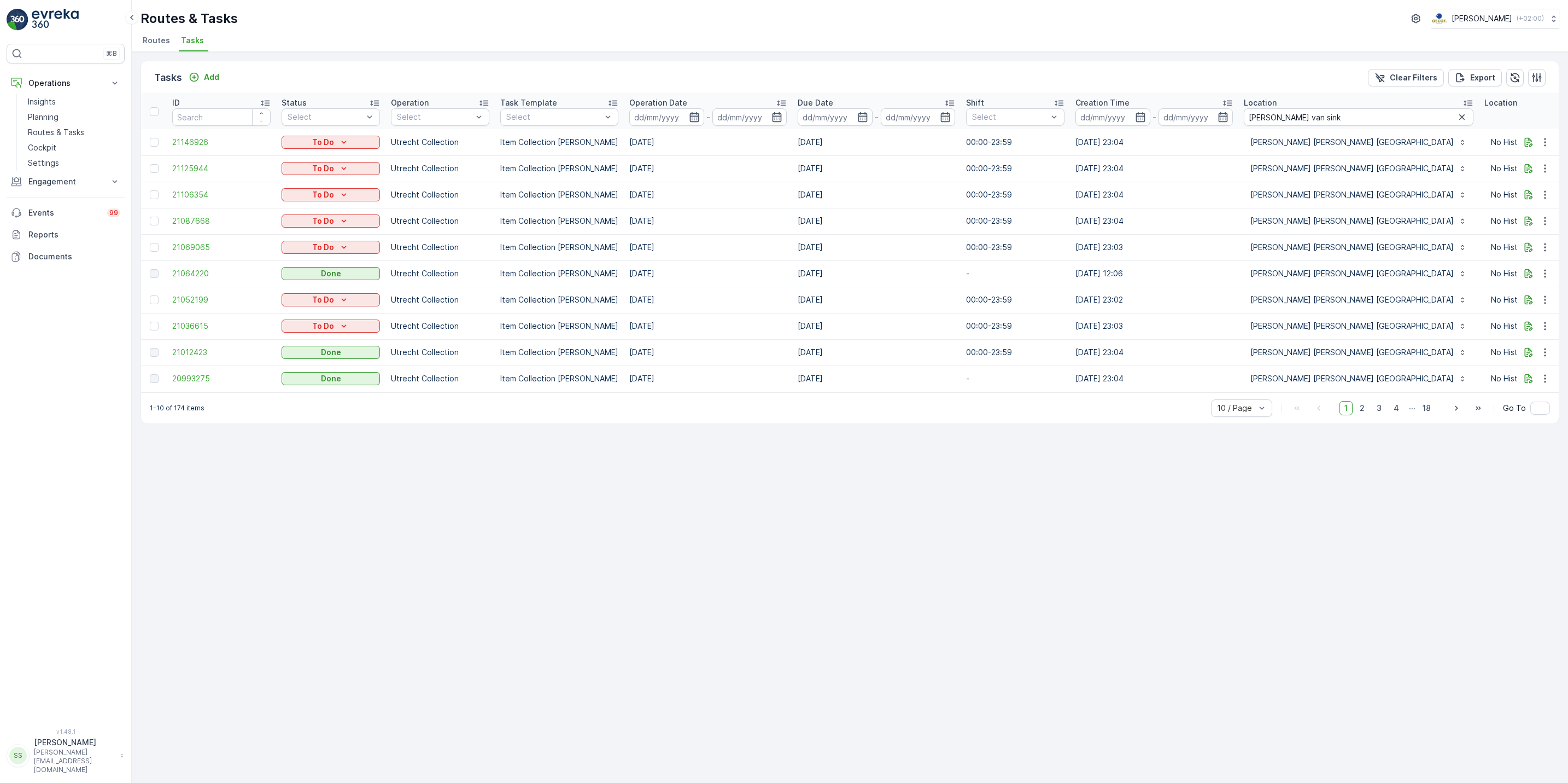
click at [690, 117] on icon "button" at bounding box center [694, 117] width 9 height 10
click at [814, 252] on div "22" at bounding box center [816, 251] width 17 height 17
type input "[DATE]"
click at [814, 252] on div "22" at bounding box center [816, 251] width 17 height 17
type input "[DATE]"
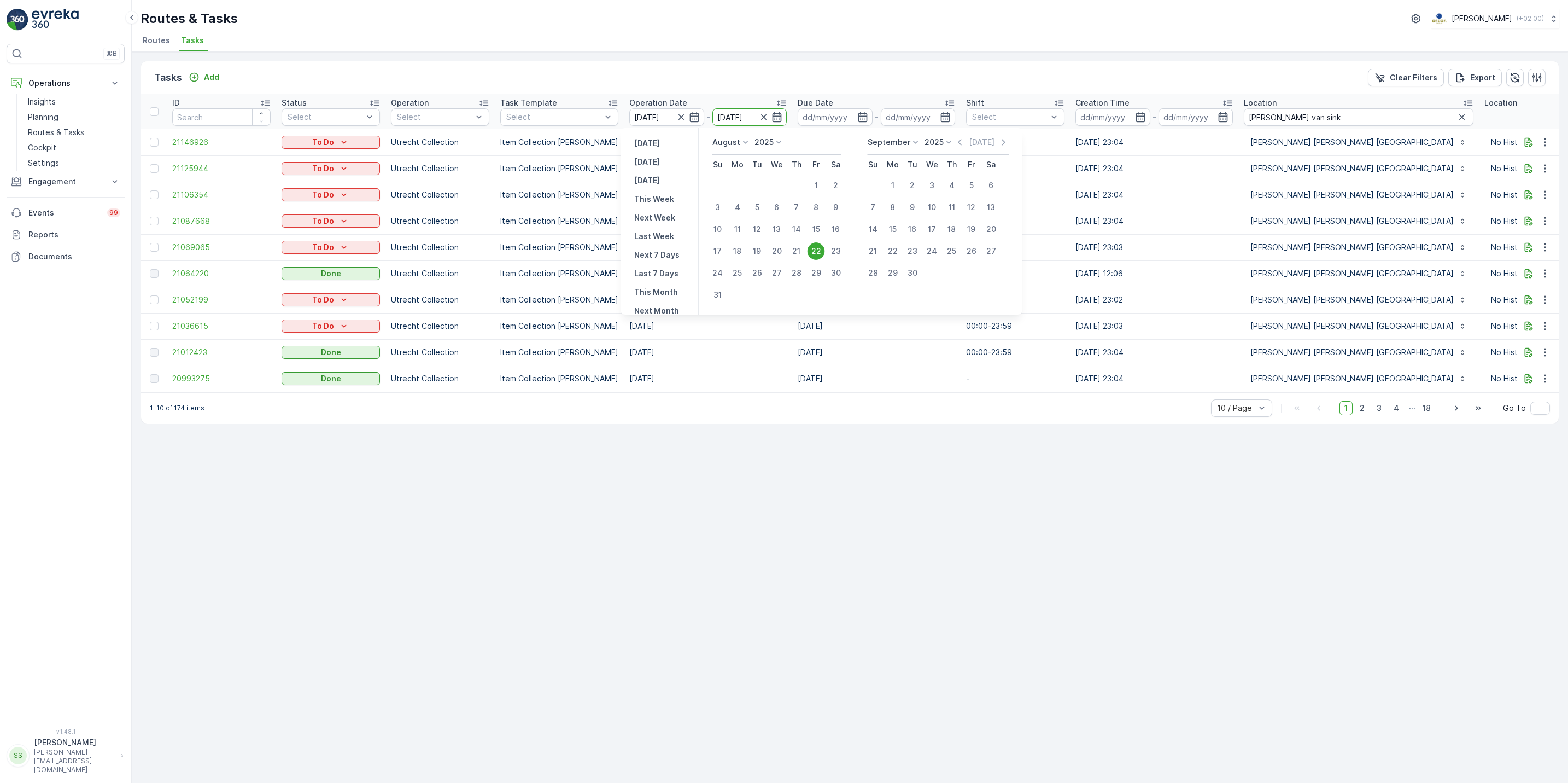
click at [814, 252] on div "22" at bounding box center [816, 251] width 17 height 17
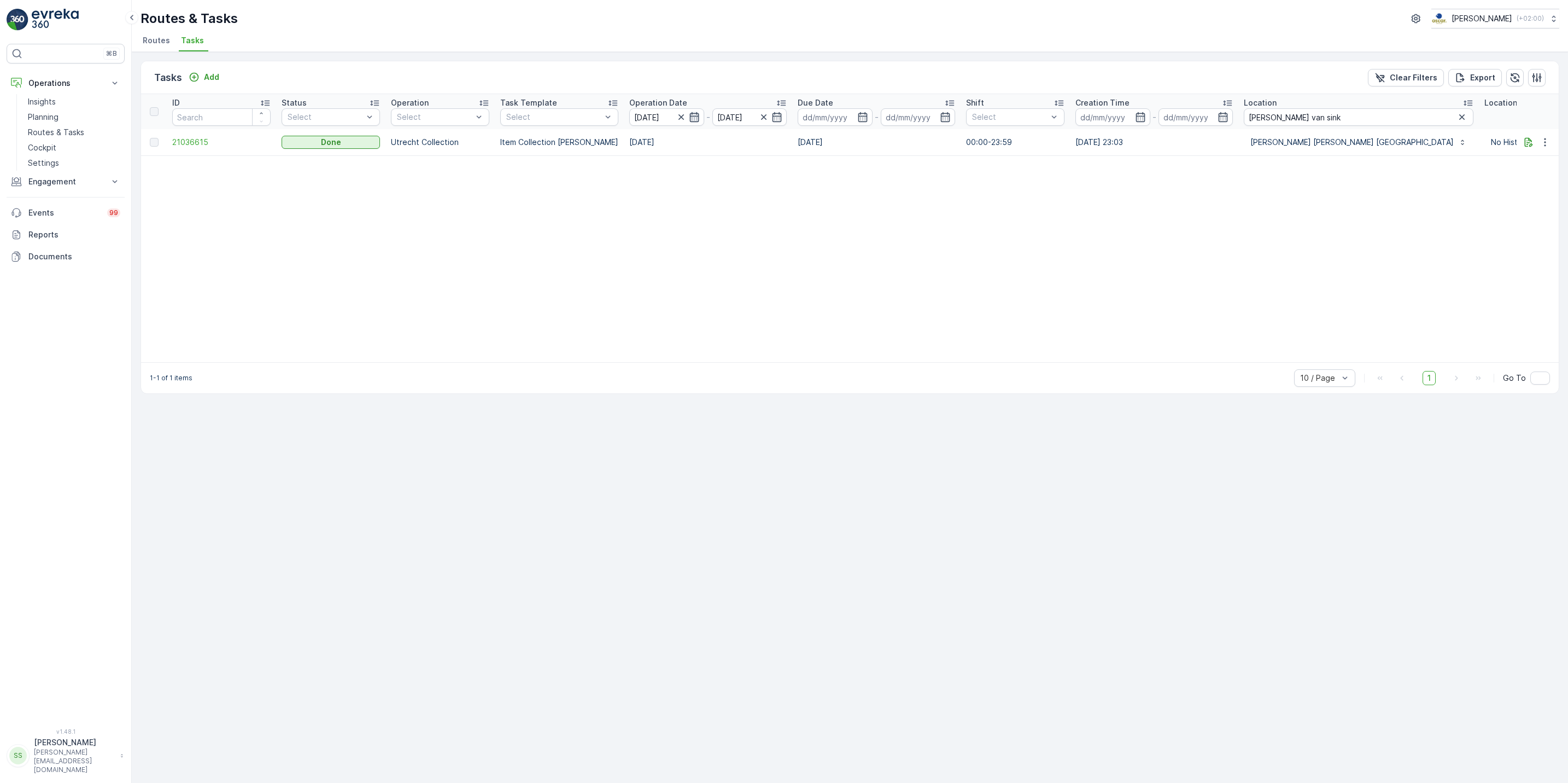
click at [690, 122] on icon "button" at bounding box center [694, 117] width 9 height 10
click at [832, 252] on div "23" at bounding box center [836, 251] width 17 height 17
type input "[DATE]"
click at [195, 79] on icon "Add" at bounding box center [194, 77] width 11 height 11
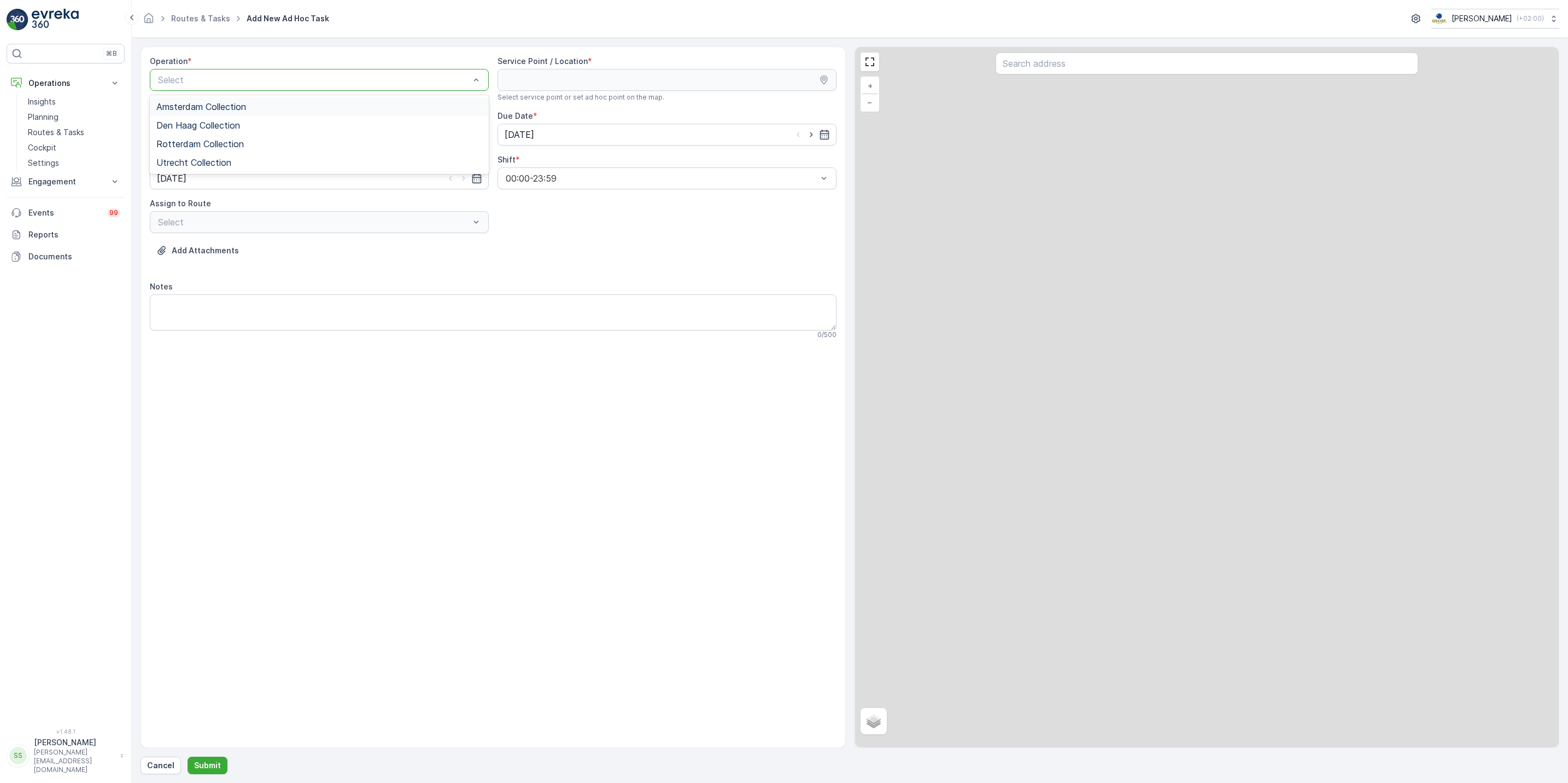
click at [320, 84] on div at bounding box center [313, 80] width 314 height 10
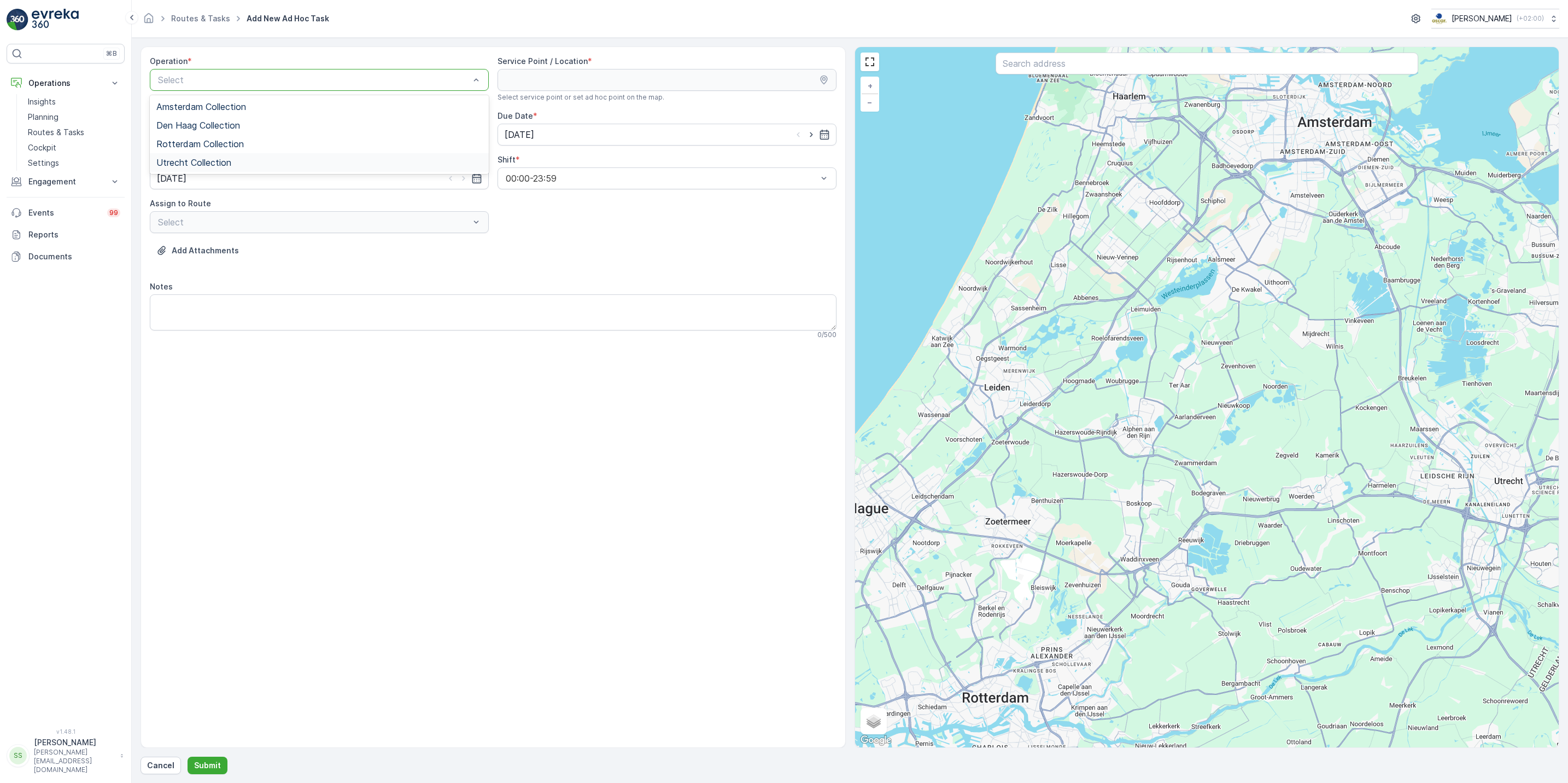
drag, startPoint x: 231, startPoint y: 146, endPoint x: 236, endPoint y: 166, distance: 20.6
click at [236, 166] on div "Amsterdam Collection Den Haag Collection Rotterdam Collection Utrecht Collection" at bounding box center [319, 134] width 339 height 79
click at [236, 166] on div "Utrecht Collection" at bounding box center [320, 162] width 326 height 10
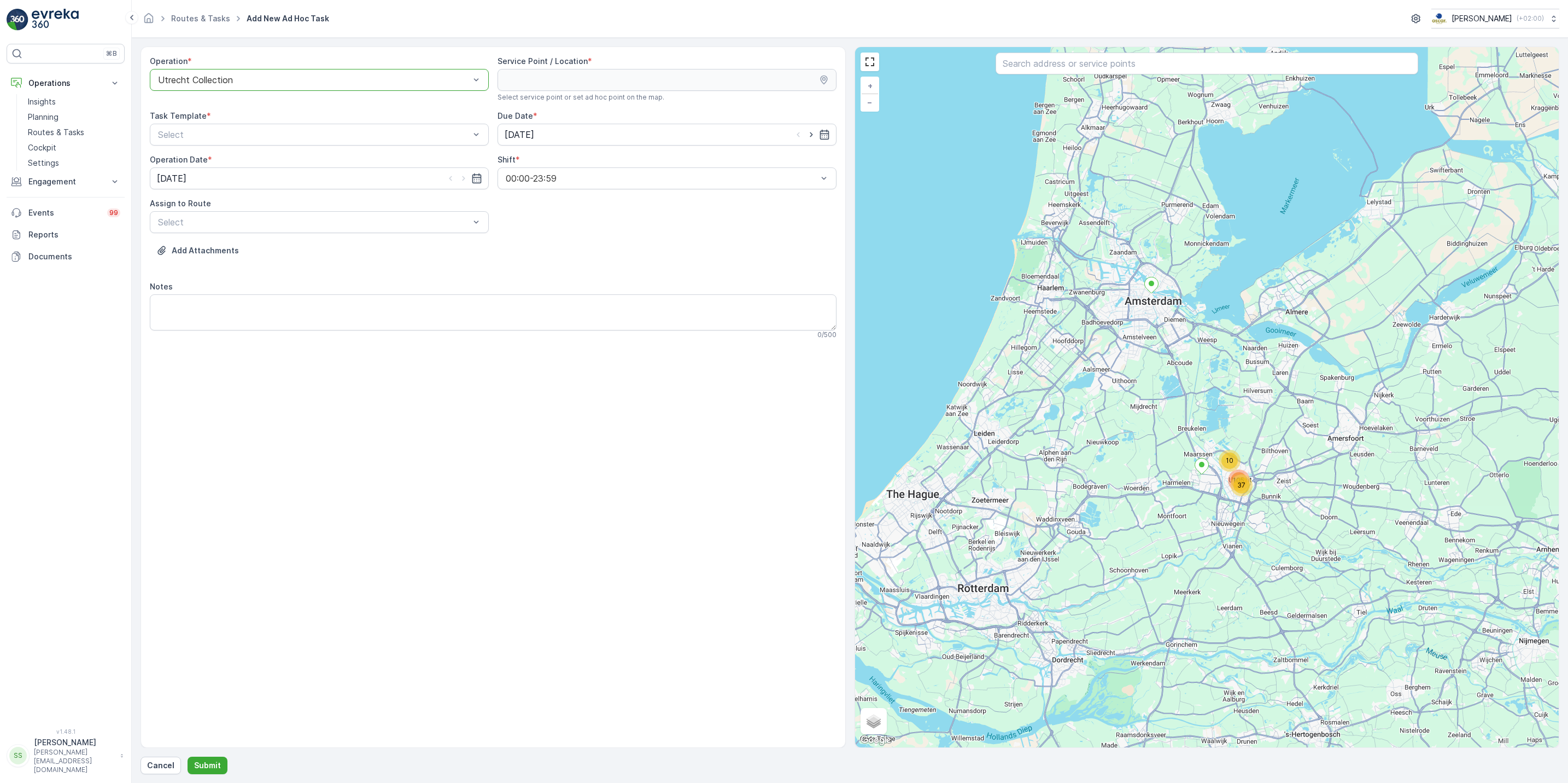
click at [390, 149] on div "Operation * option Utrecht Collection, selected. Utrecht Collection Service Poi…" at bounding box center [493, 202] width 687 height 292
click at [412, 139] on div at bounding box center [313, 134] width 314 height 10
click at [258, 157] on span "Item Collection [PERSON_NAME]" at bounding box center [225, 162] width 138 height 10
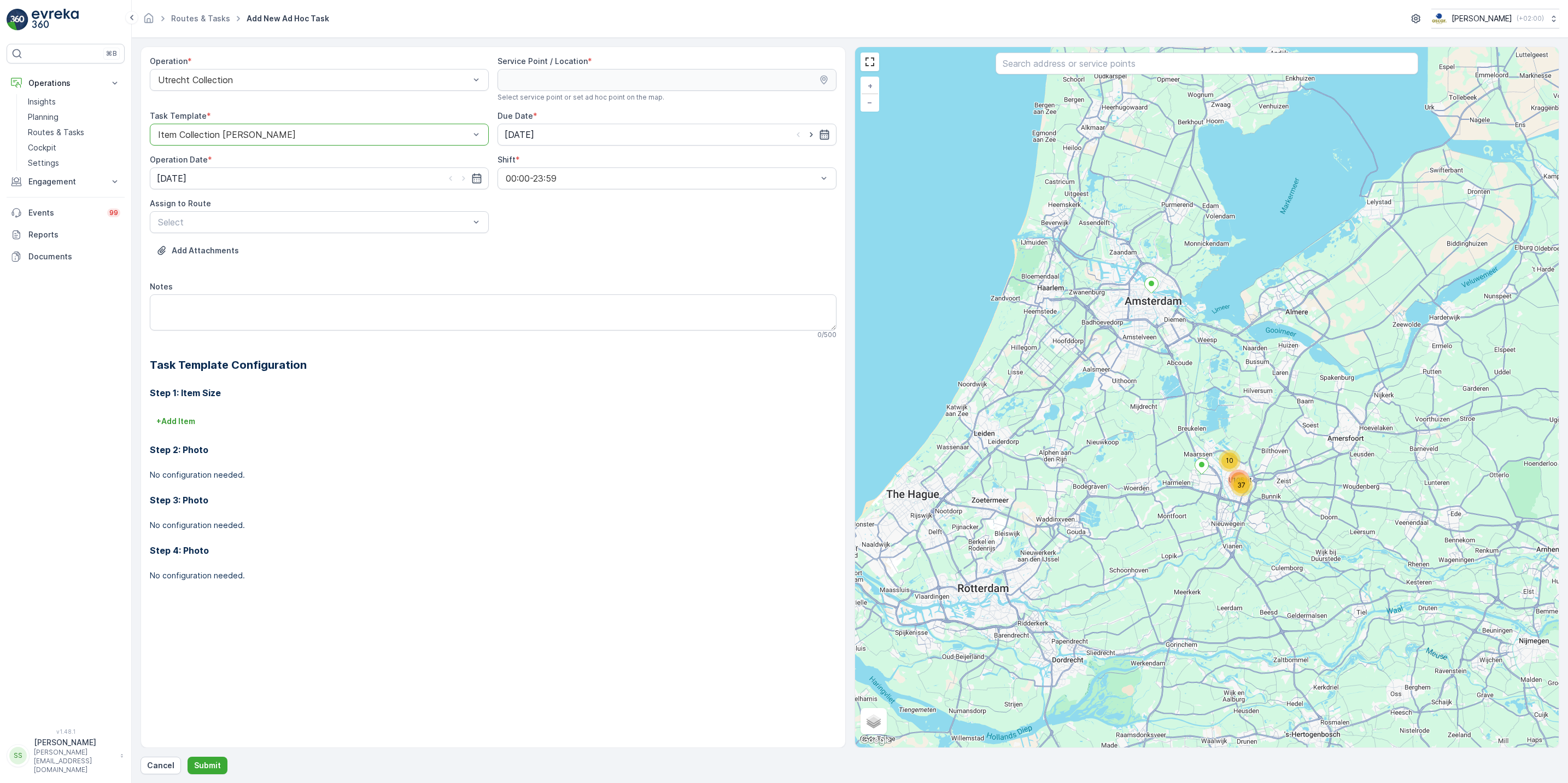
click at [827, 136] on icon "button" at bounding box center [825, 134] width 11 height 11
click at [632, 274] on div "23" at bounding box center [633, 270] width 17 height 17
type input "[DATE]"
click at [479, 176] on icon "button" at bounding box center [476, 178] width 9 height 10
click at [285, 316] on div "23" at bounding box center [287, 314] width 17 height 17
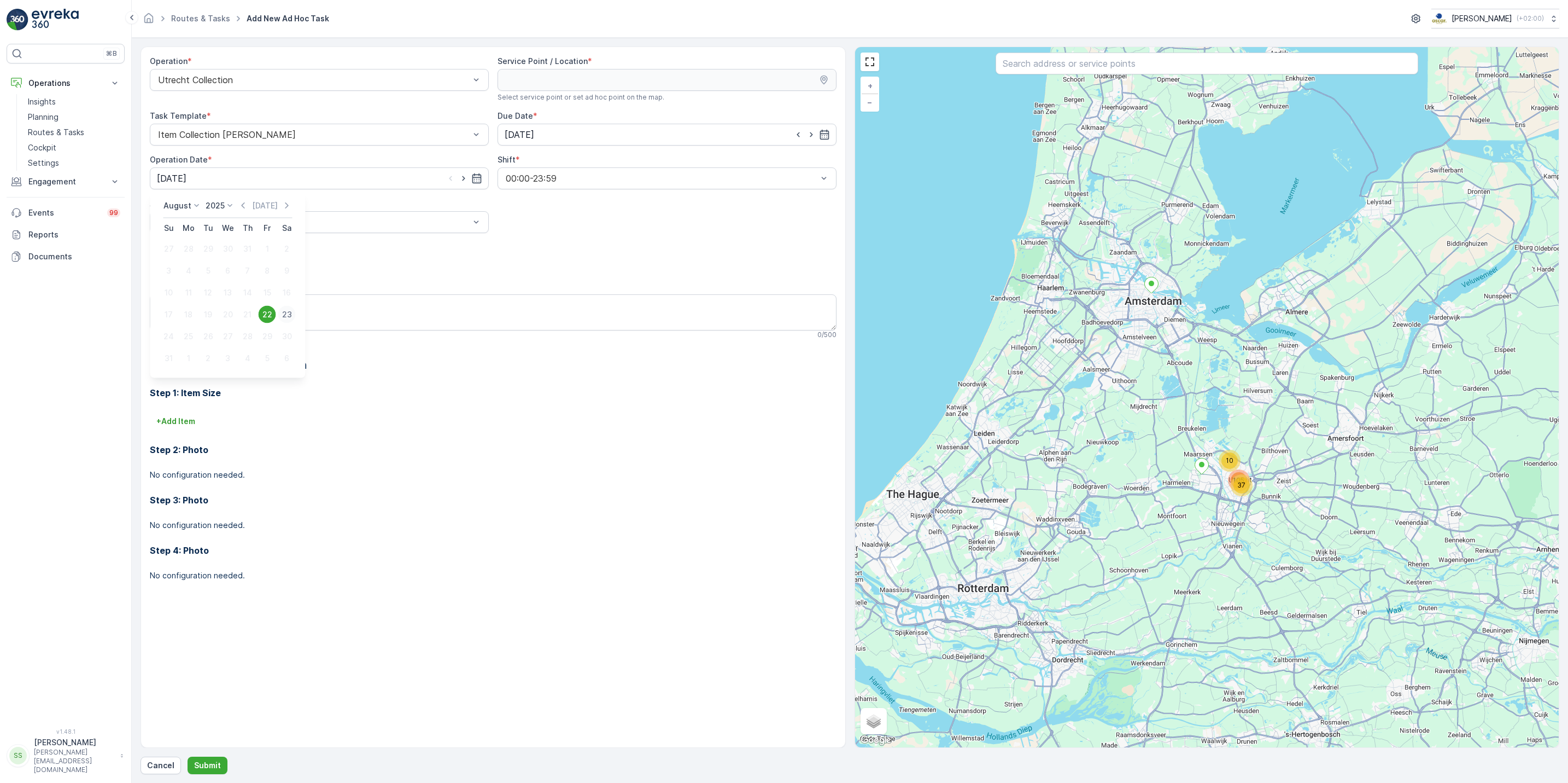
type input "[DATE]"
click at [1065, 73] on input "text" at bounding box center [1206, 63] width 422 height 22
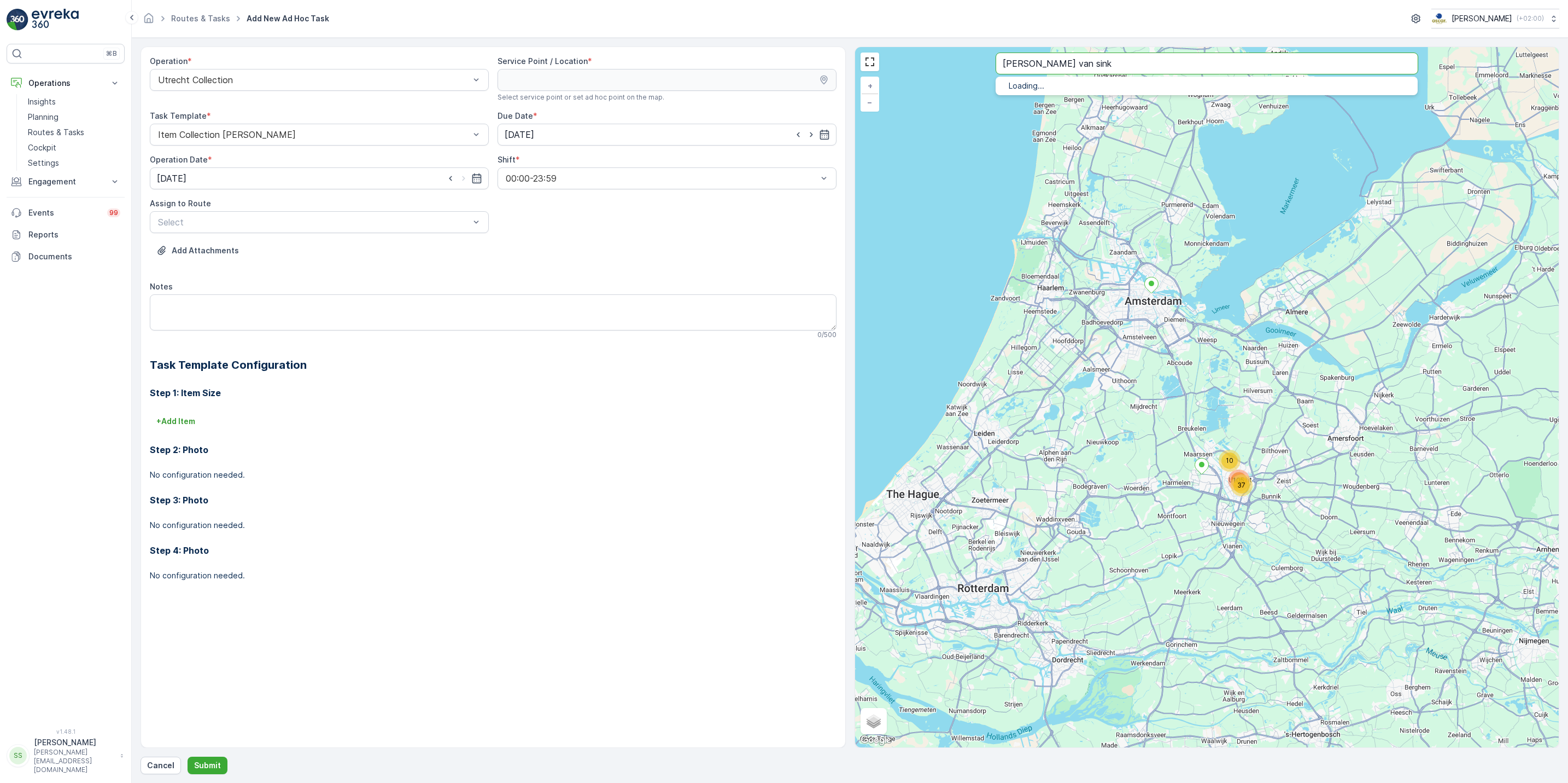
type input "winkel van sink"
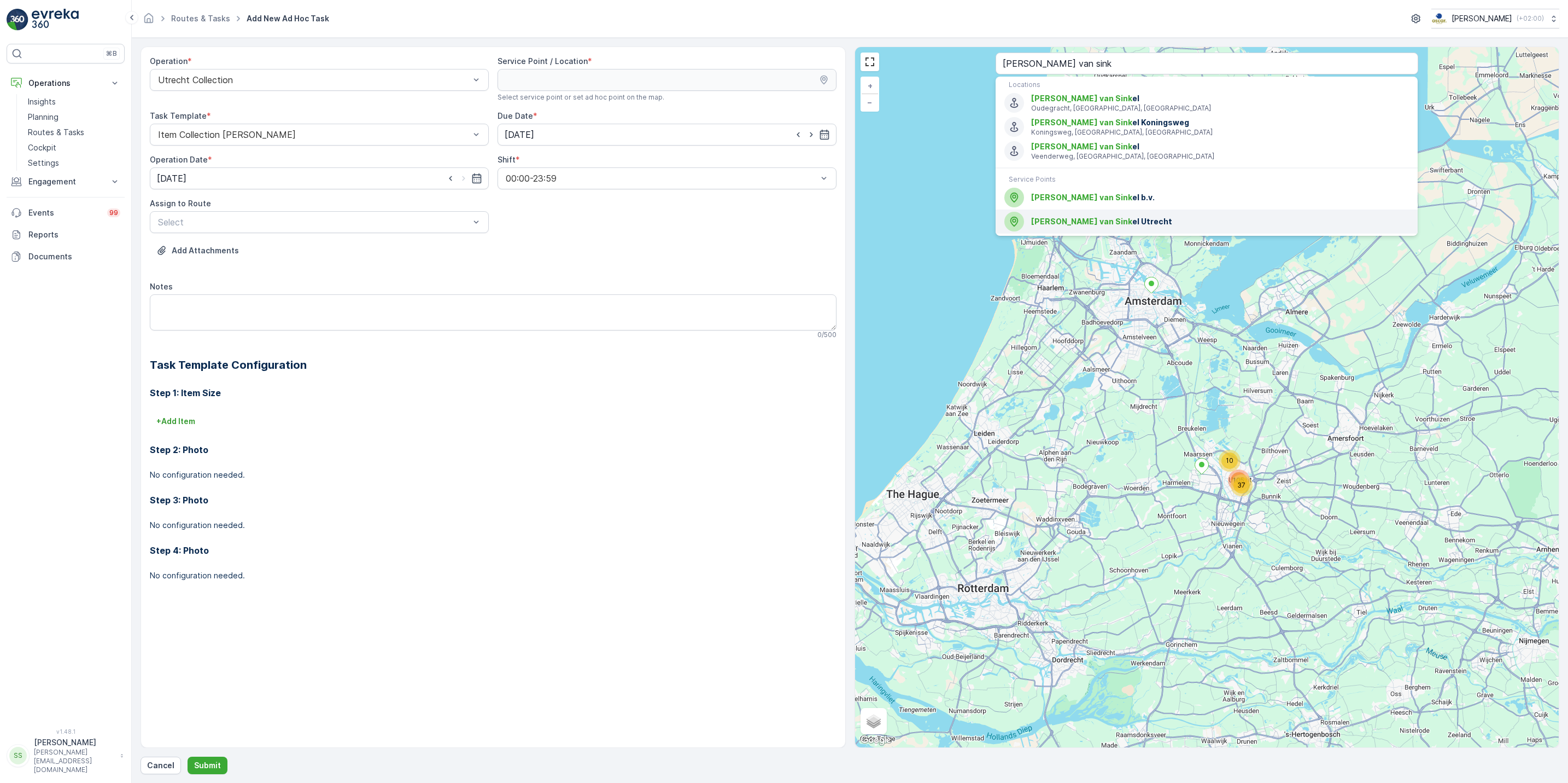
click at [1101, 220] on span "Winkel van Sink el Utrecht" at bounding box center [1220, 222] width 378 height 11
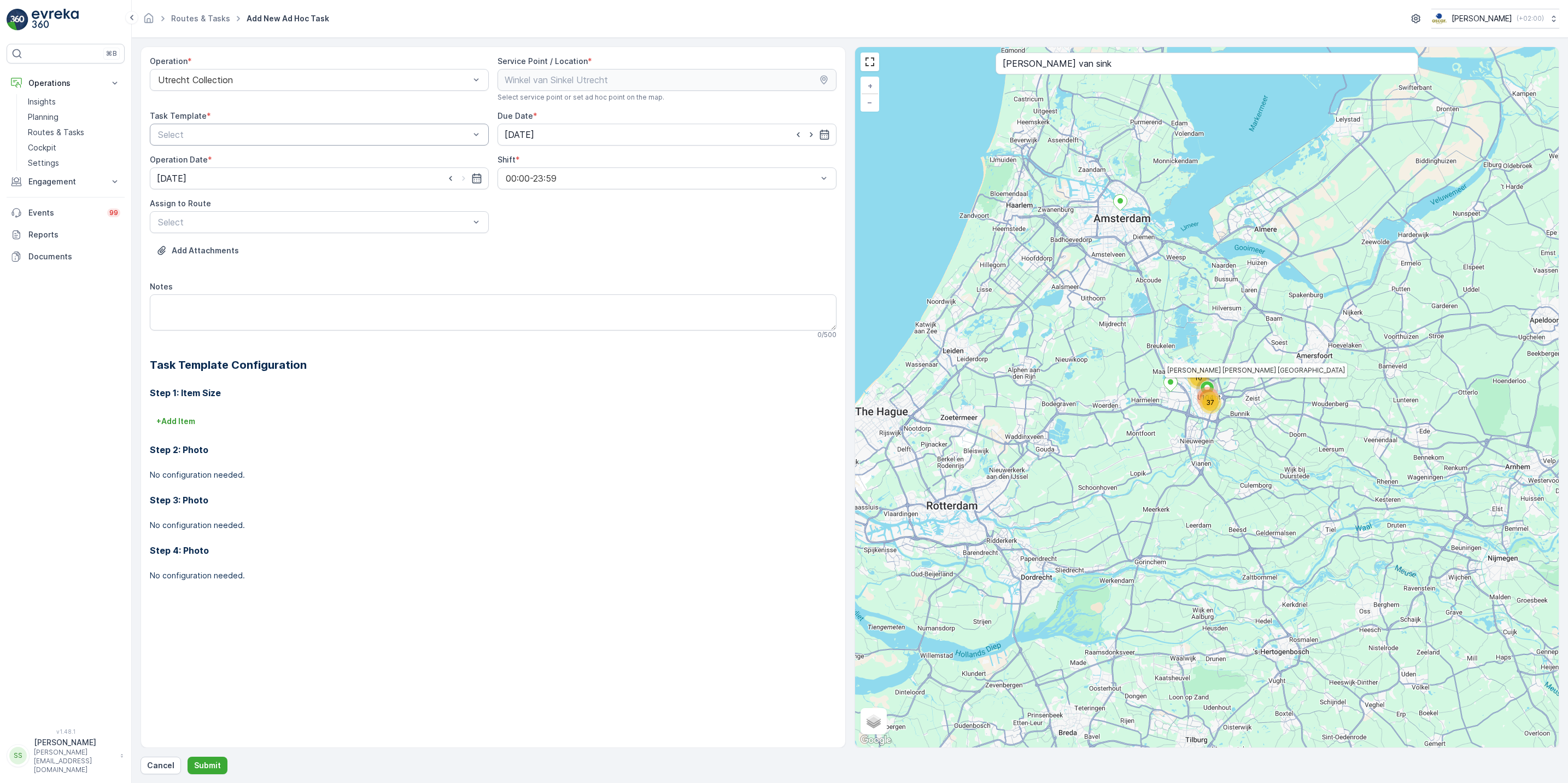
click at [399, 136] on div at bounding box center [313, 134] width 314 height 10
click at [333, 164] on div "Item Collection [PERSON_NAME]" at bounding box center [320, 162] width 326 height 10
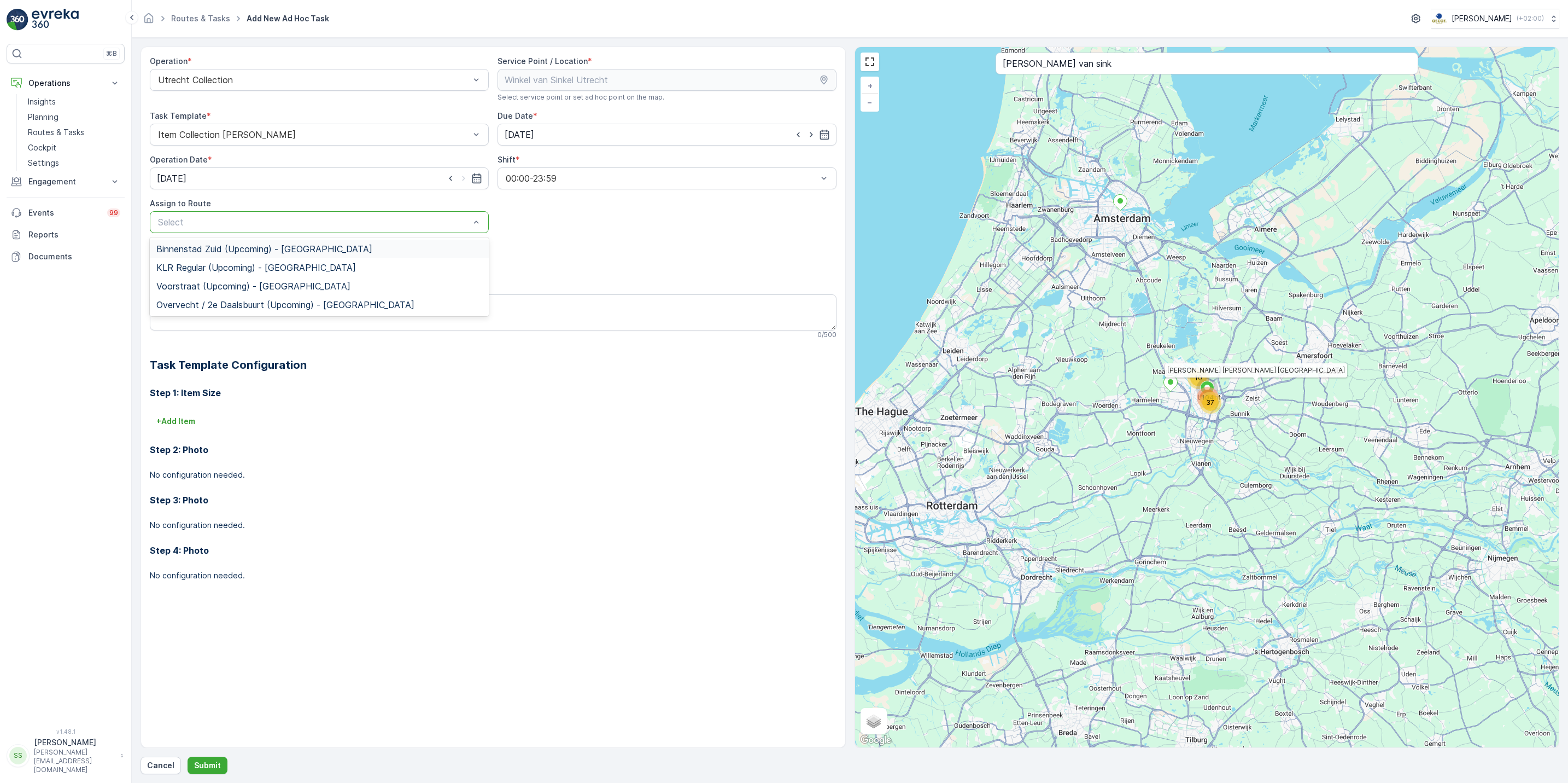
click at [315, 224] on div at bounding box center [313, 222] width 314 height 10
click at [251, 289] on span "Voorstraat (Upcoming) - Utrecht" at bounding box center [253, 286] width 194 height 10
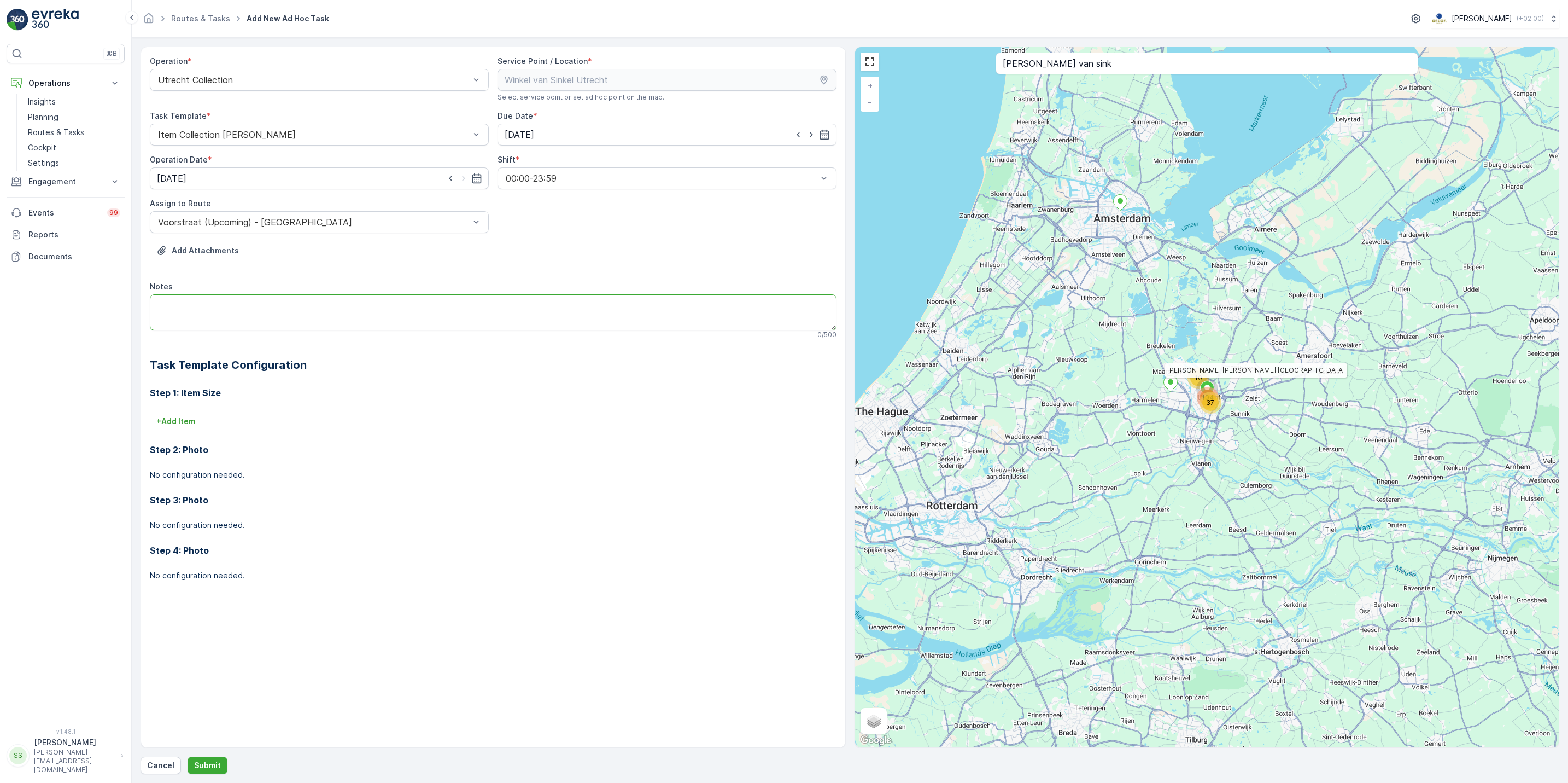
click at [250, 309] on textarea "Notes" at bounding box center [493, 313] width 687 height 36
type textarea "6x pd zakken brengen"
click at [210, 605] on p "Submit" at bounding box center [207, 766] width 27 height 11
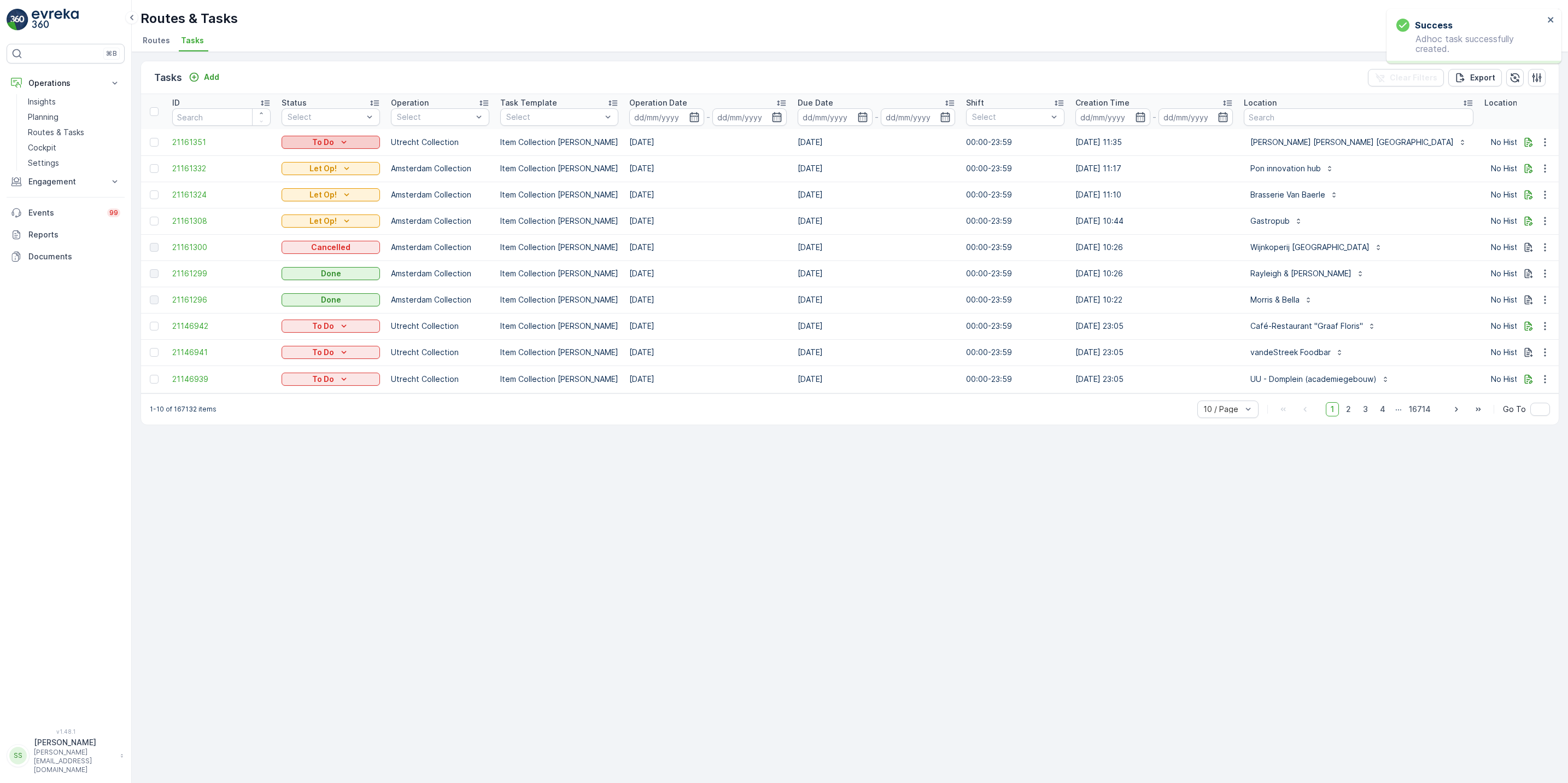
click at [322, 141] on p "To Do" at bounding box center [322, 142] width 22 height 11
click at [311, 190] on span "Let Op!" at bounding box center [301, 190] width 27 height 11
click at [1253, 116] on input "text" at bounding box center [1358, 117] width 229 height 17
type input "bamboo"
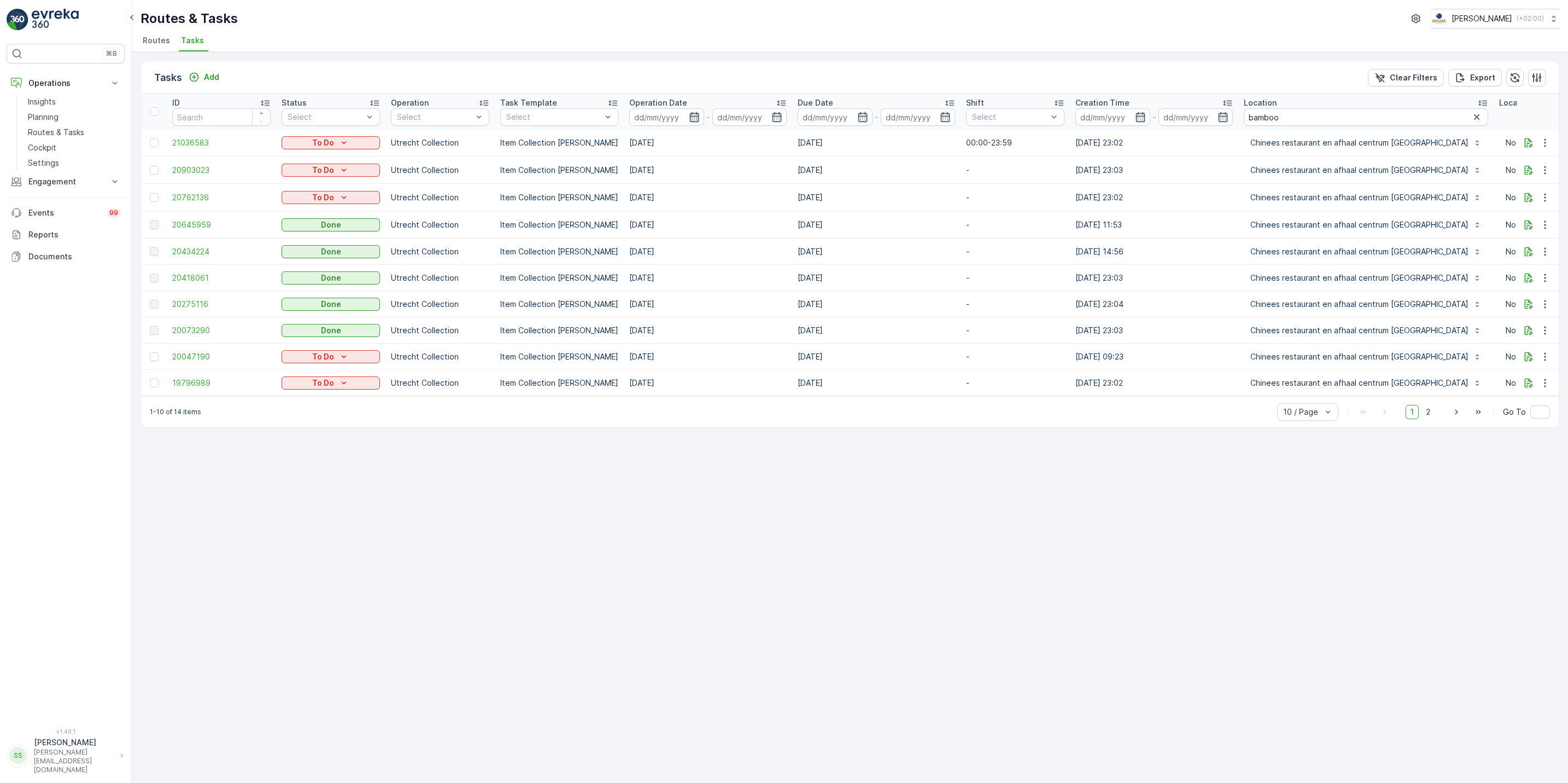
click at [689, 115] on icon "button" at bounding box center [694, 117] width 11 height 11
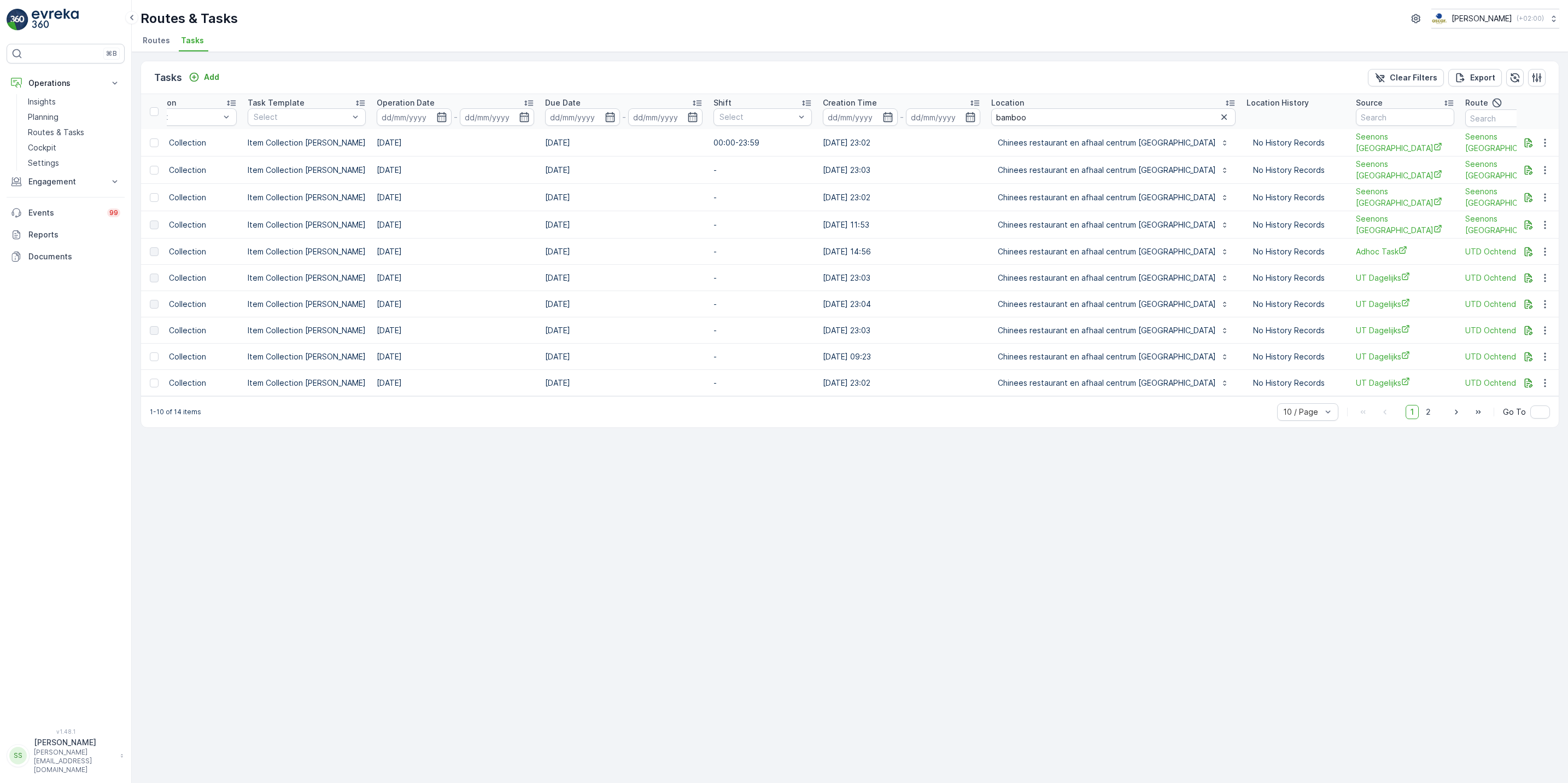
scroll to position [0, 356]
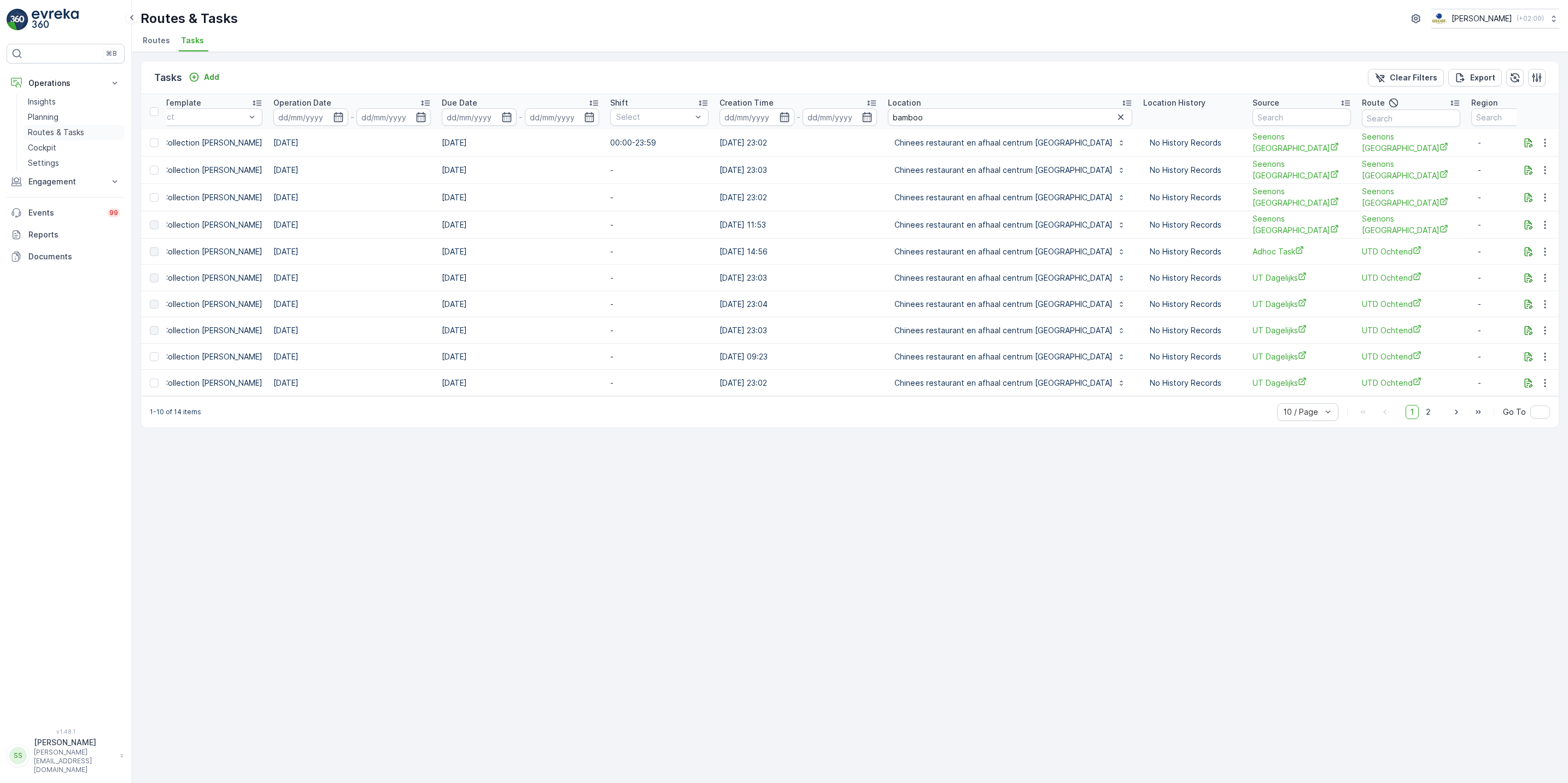
click at [82, 129] on p "Routes & Tasks" at bounding box center [56, 132] width 57 height 11
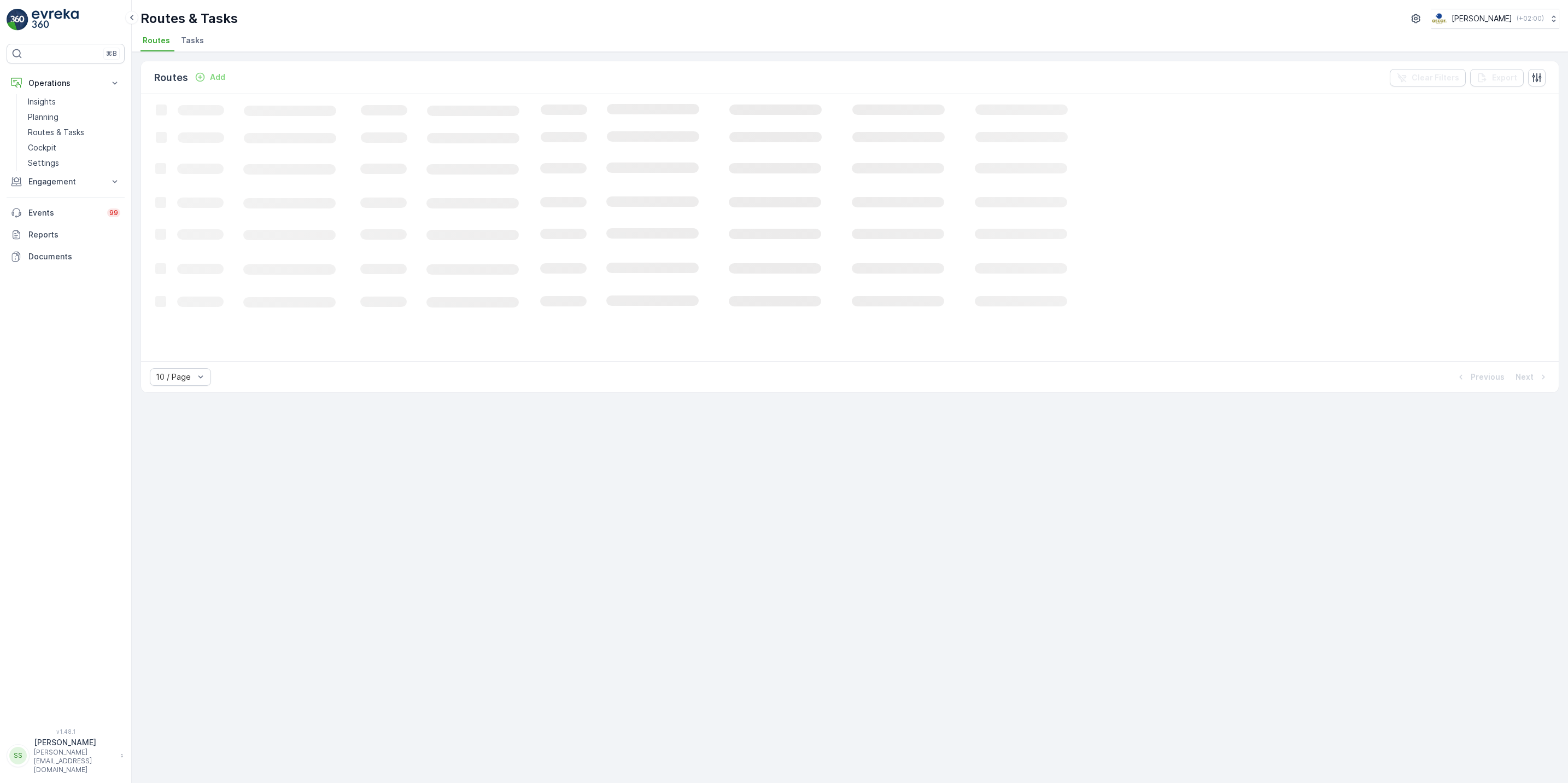
click at [179, 46] on li "Tasks" at bounding box center [194, 42] width 29 height 19
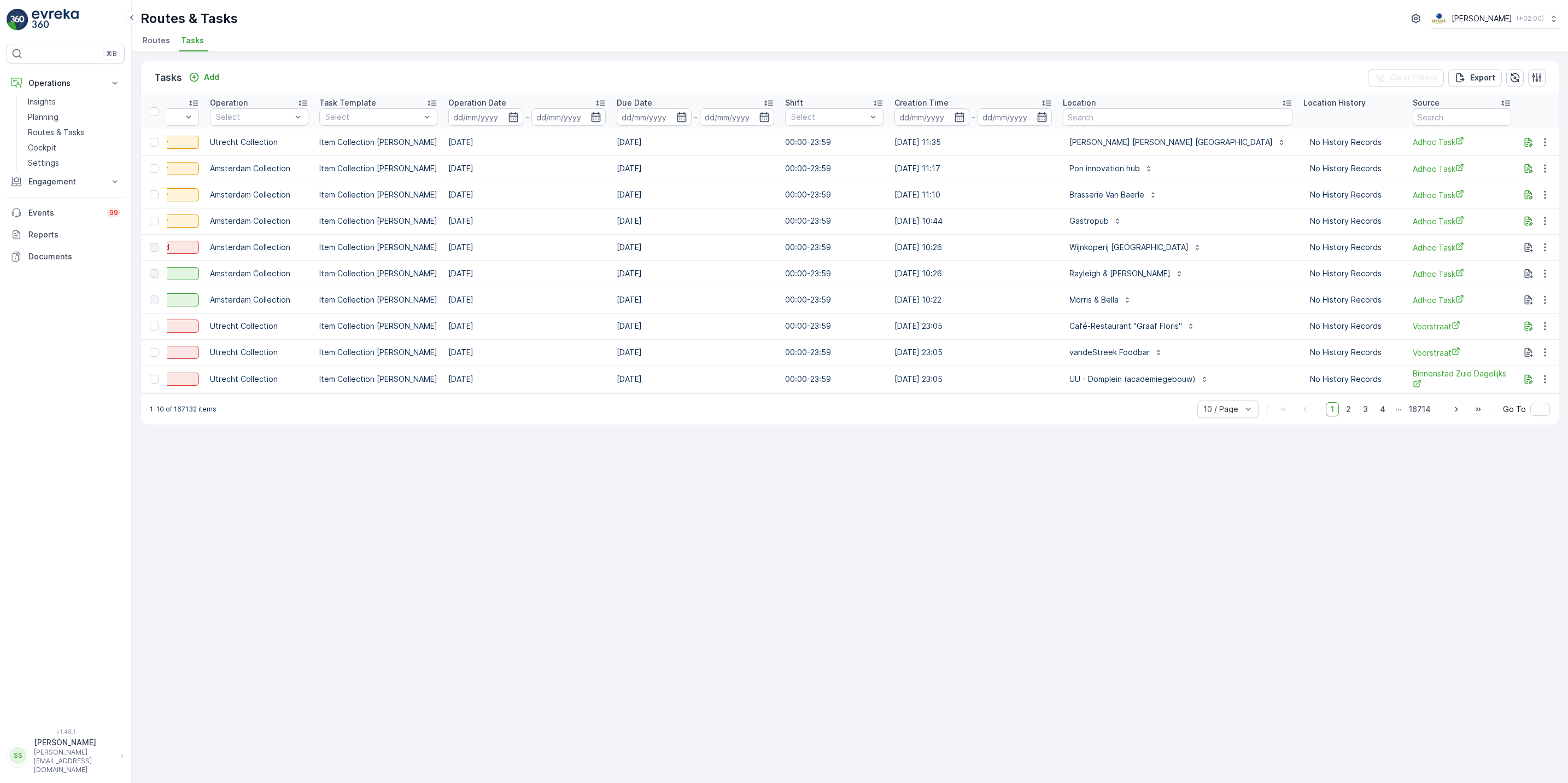
scroll to position [0, 213]
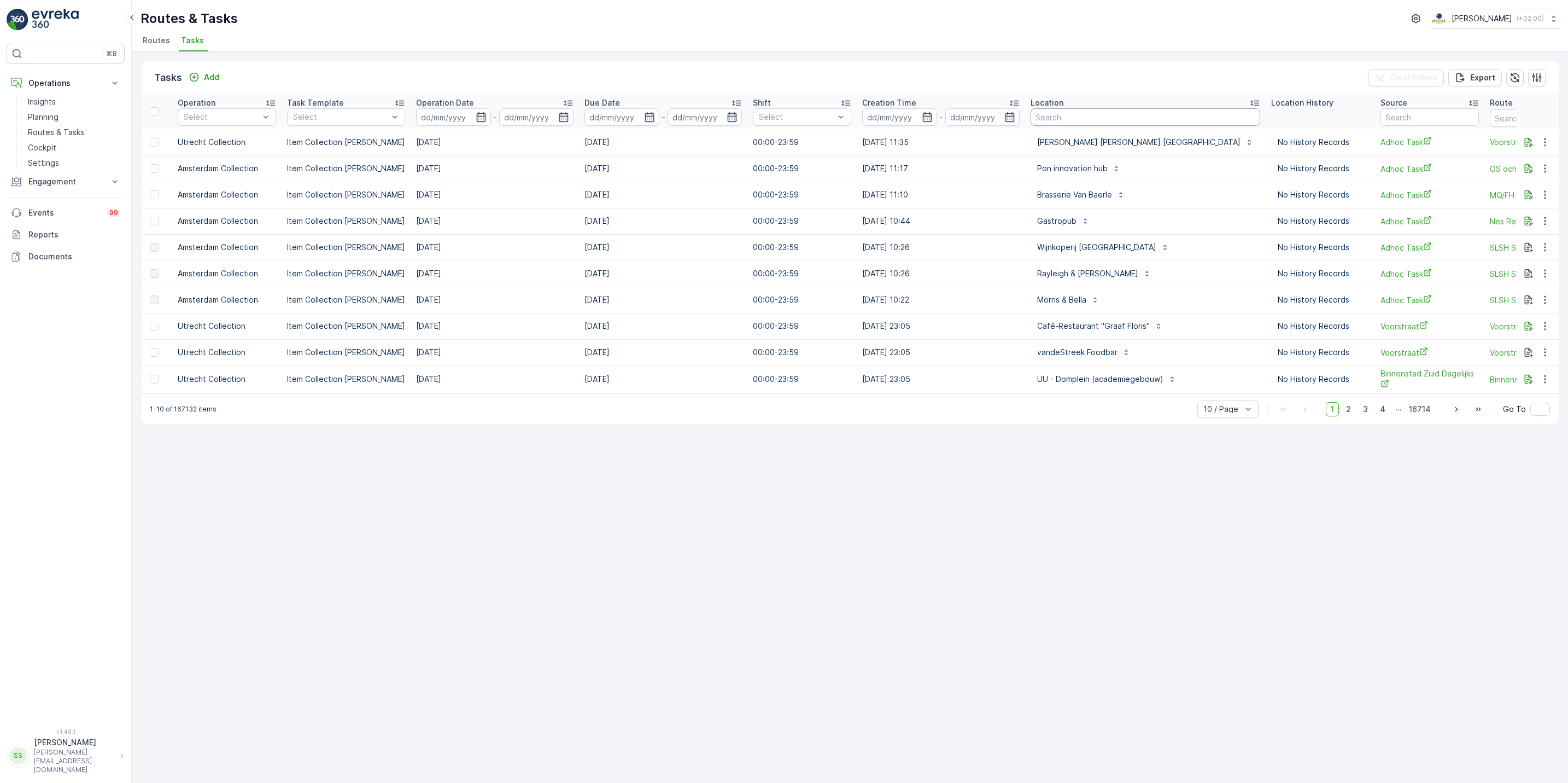
click at [1098, 111] on input "text" at bounding box center [1145, 117] width 229 height 17
type input "cush"
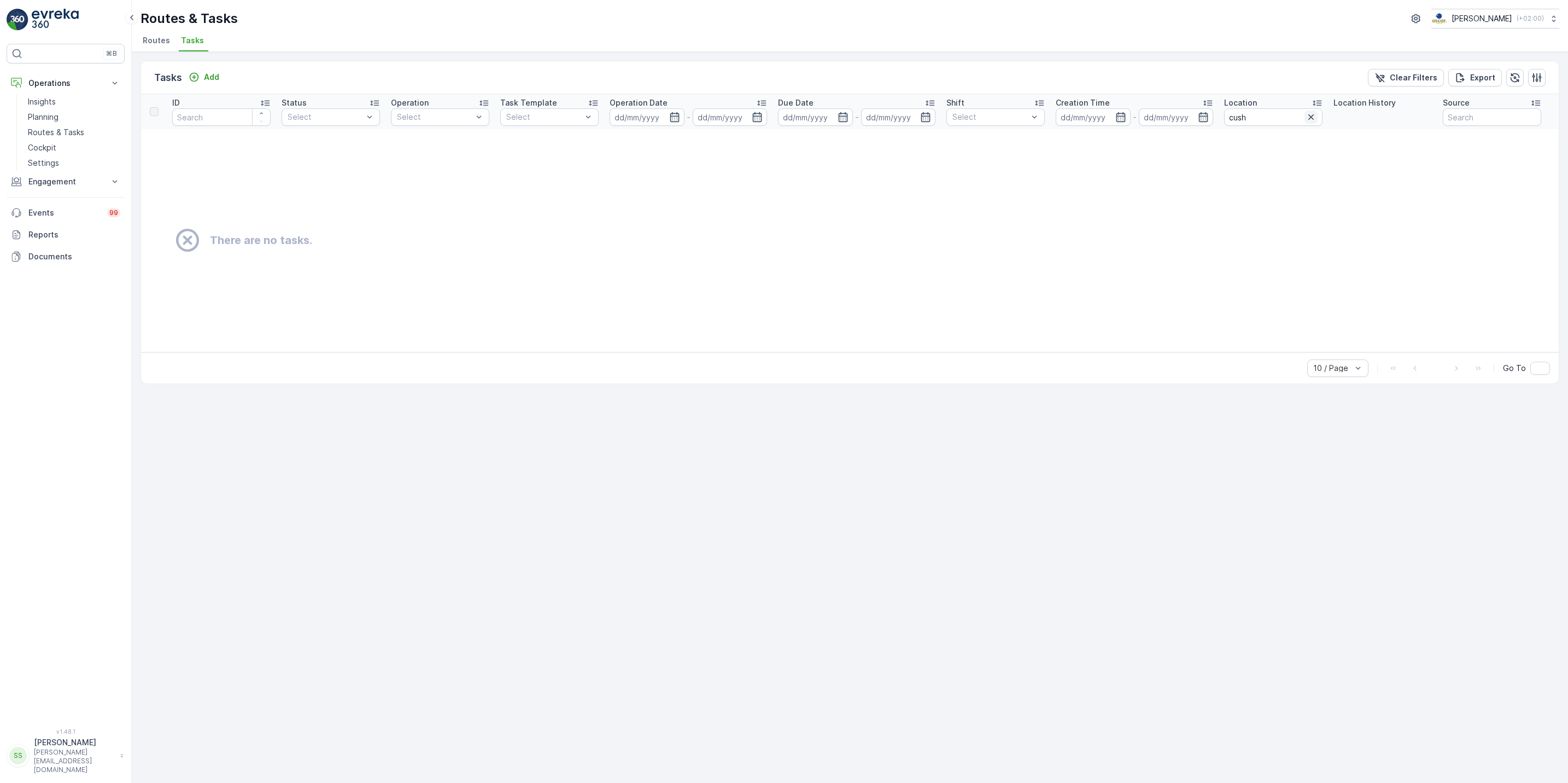
click at [1253, 118] on icon "button" at bounding box center [1311, 117] width 11 height 11
type input "wake"
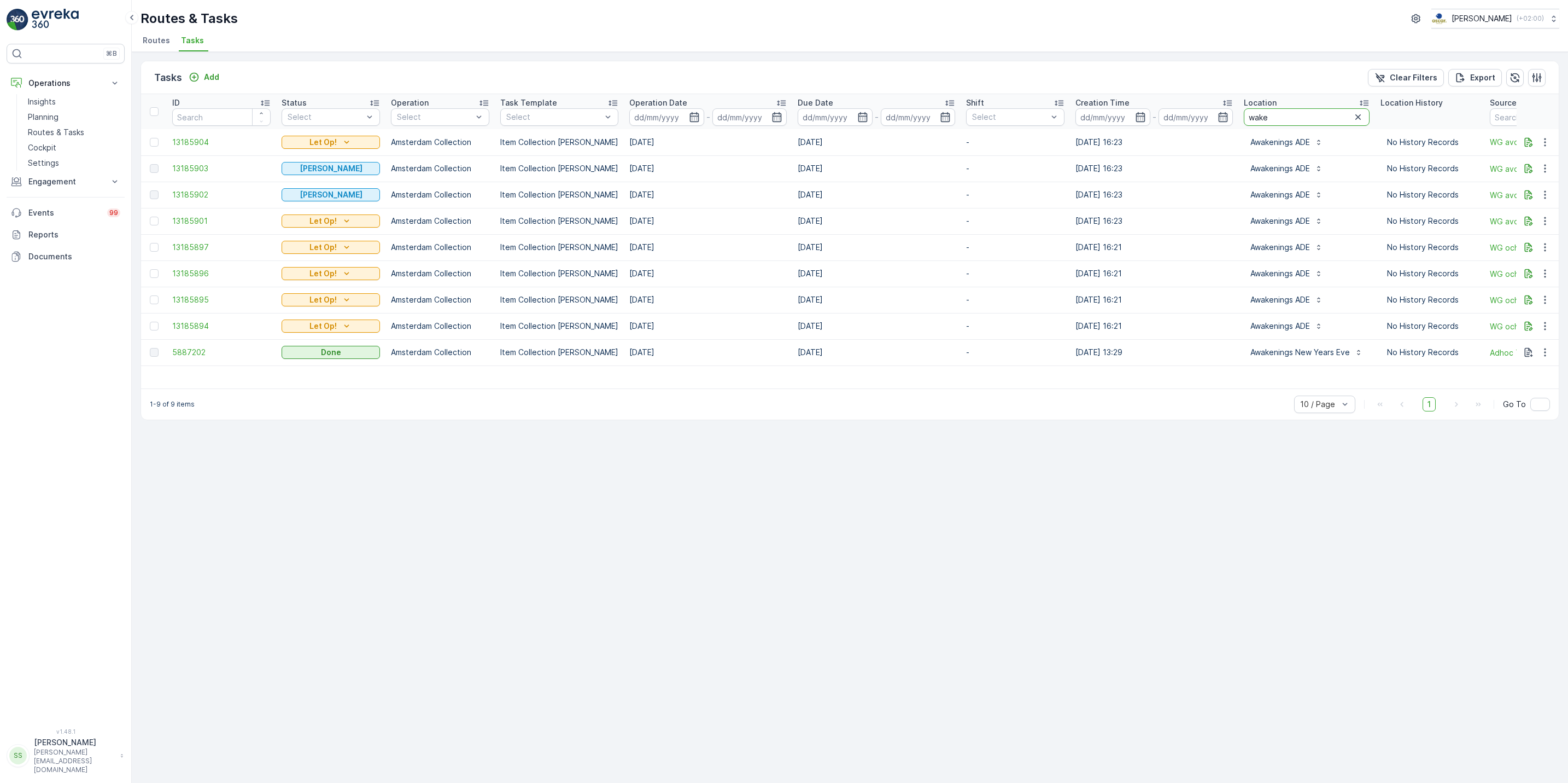
click at [1253, 123] on input "wake" at bounding box center [1306, 117] width 126 height 17
type input "wakefield"
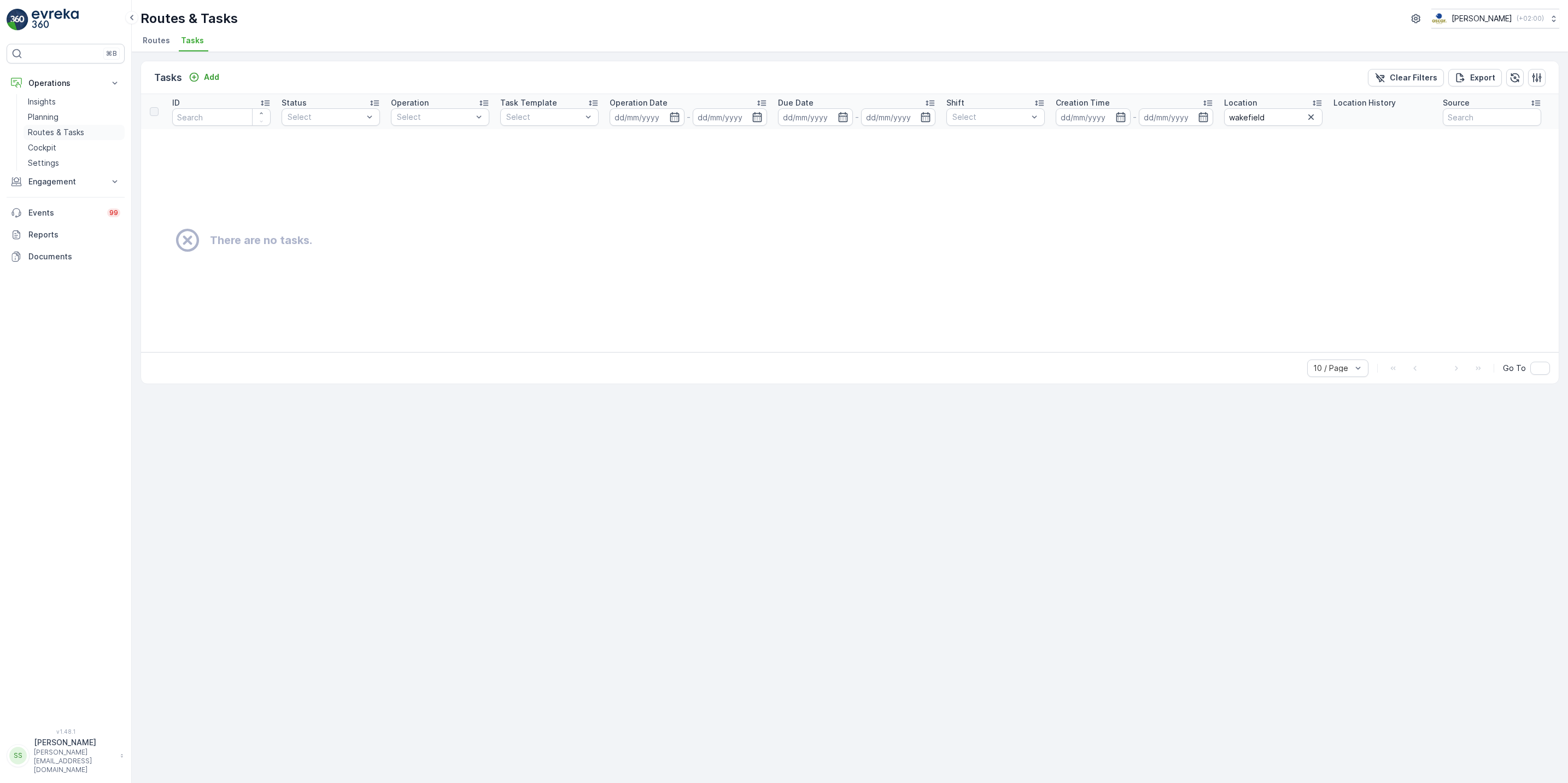
click at [90, 136] on link "Routes & Tasks" at bounding box center [74, 132] width 101 height 15
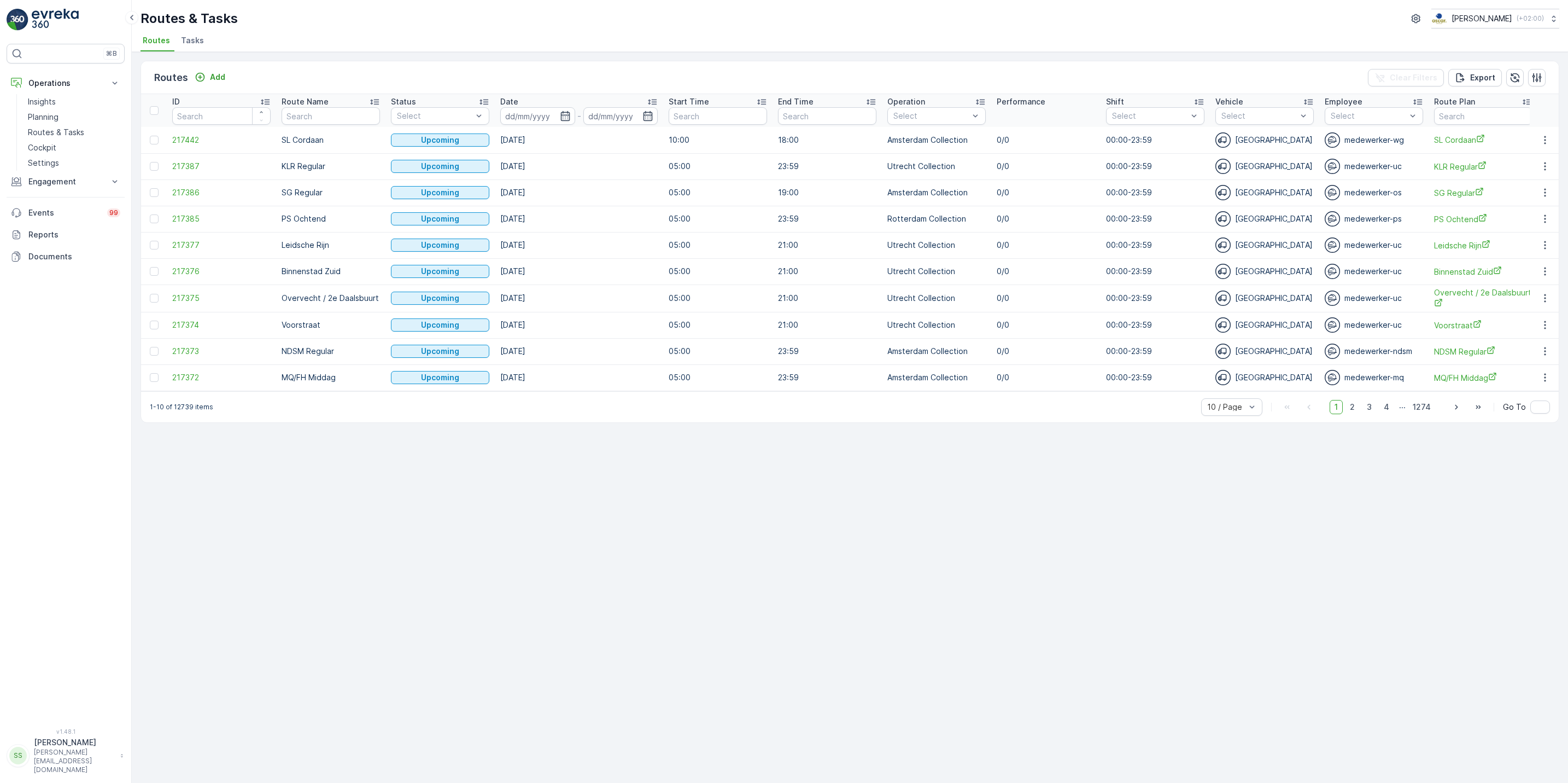
click at [196, 48] on li "Tasks" at bounding box center [194, 42] width 29 height 19
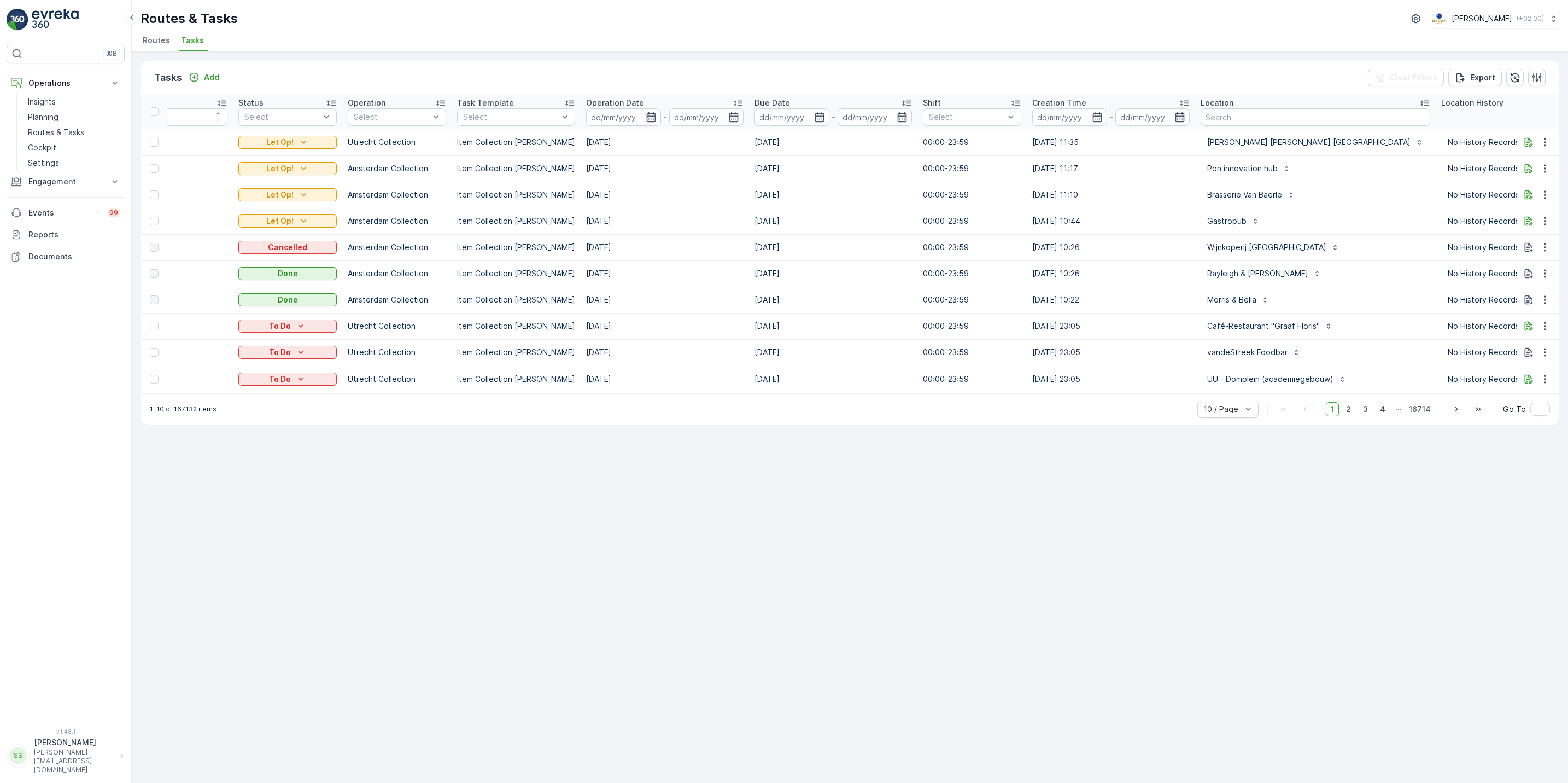
scroll to position [0, 46]
click at [1253, 125] on input "text" at bounding box center [1312, 117] width 229 height 17
type input ";"
type input "lemming"
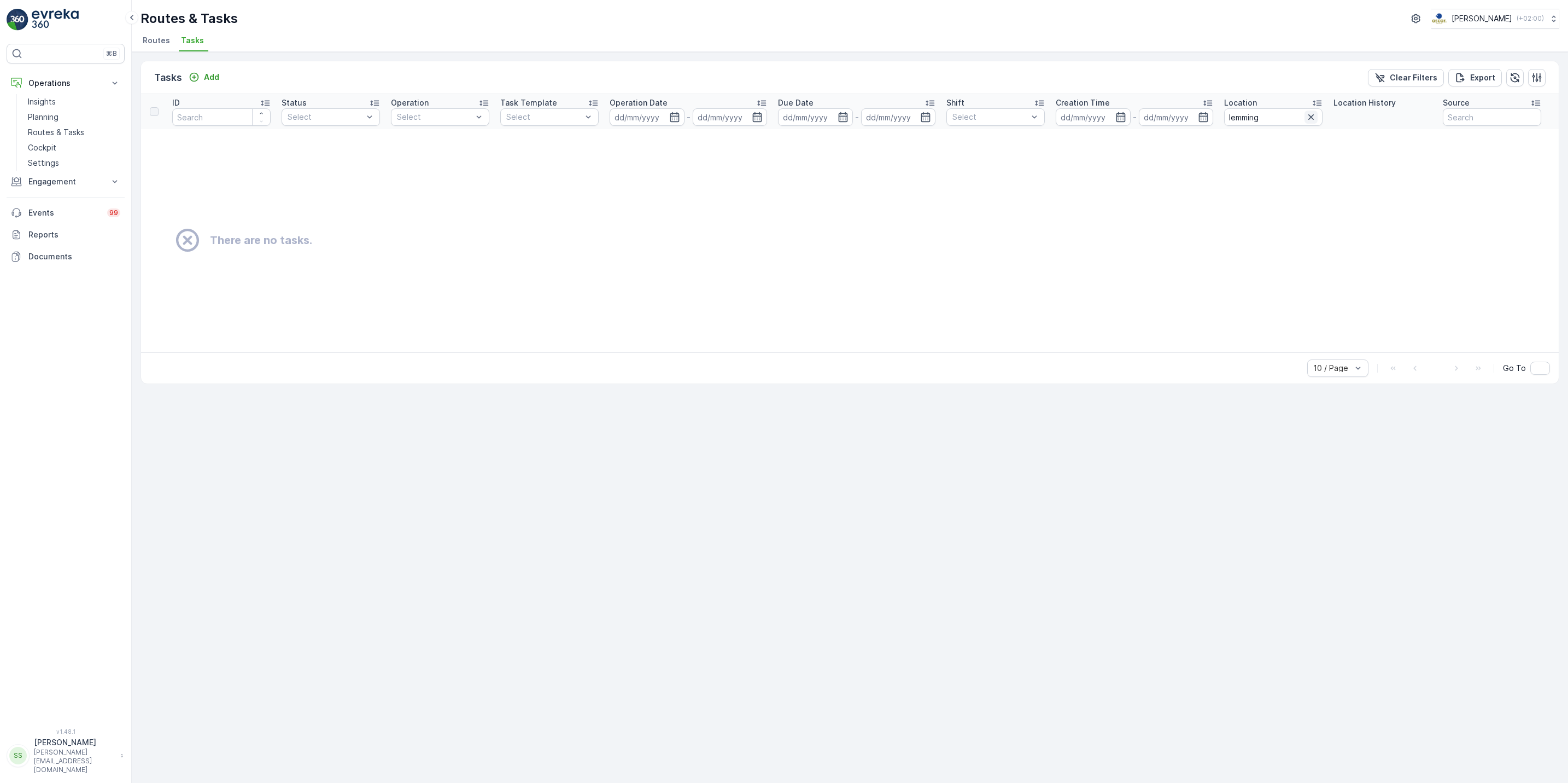
click at [1253, 115] on icon "button" at bounding box center [1311, 117] width 11 height 11
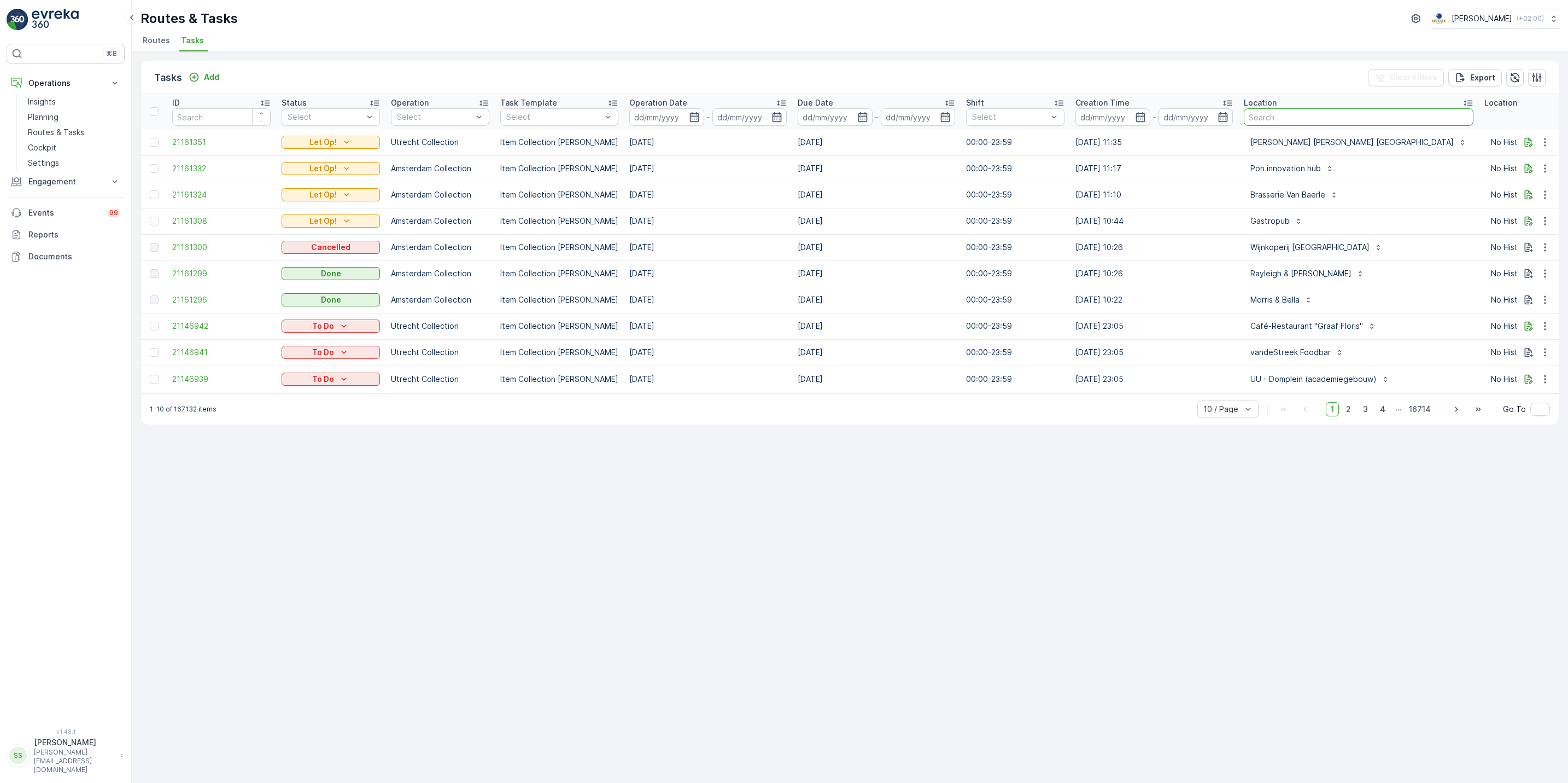
click at [1253, 119] on input "text" at bounding box center [1358, 117] width 229 height 17
type input "film"
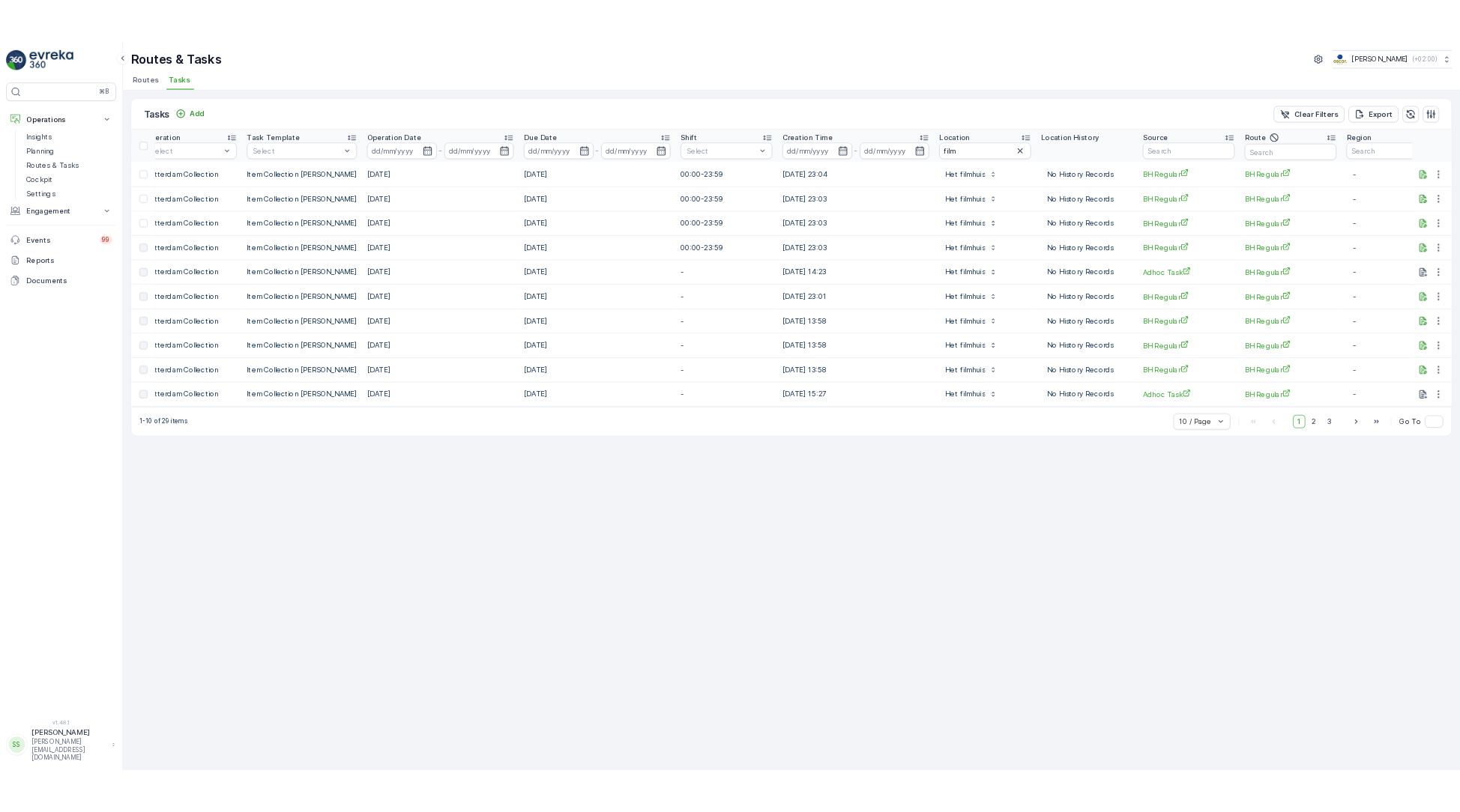
scroll to position [0, 340]
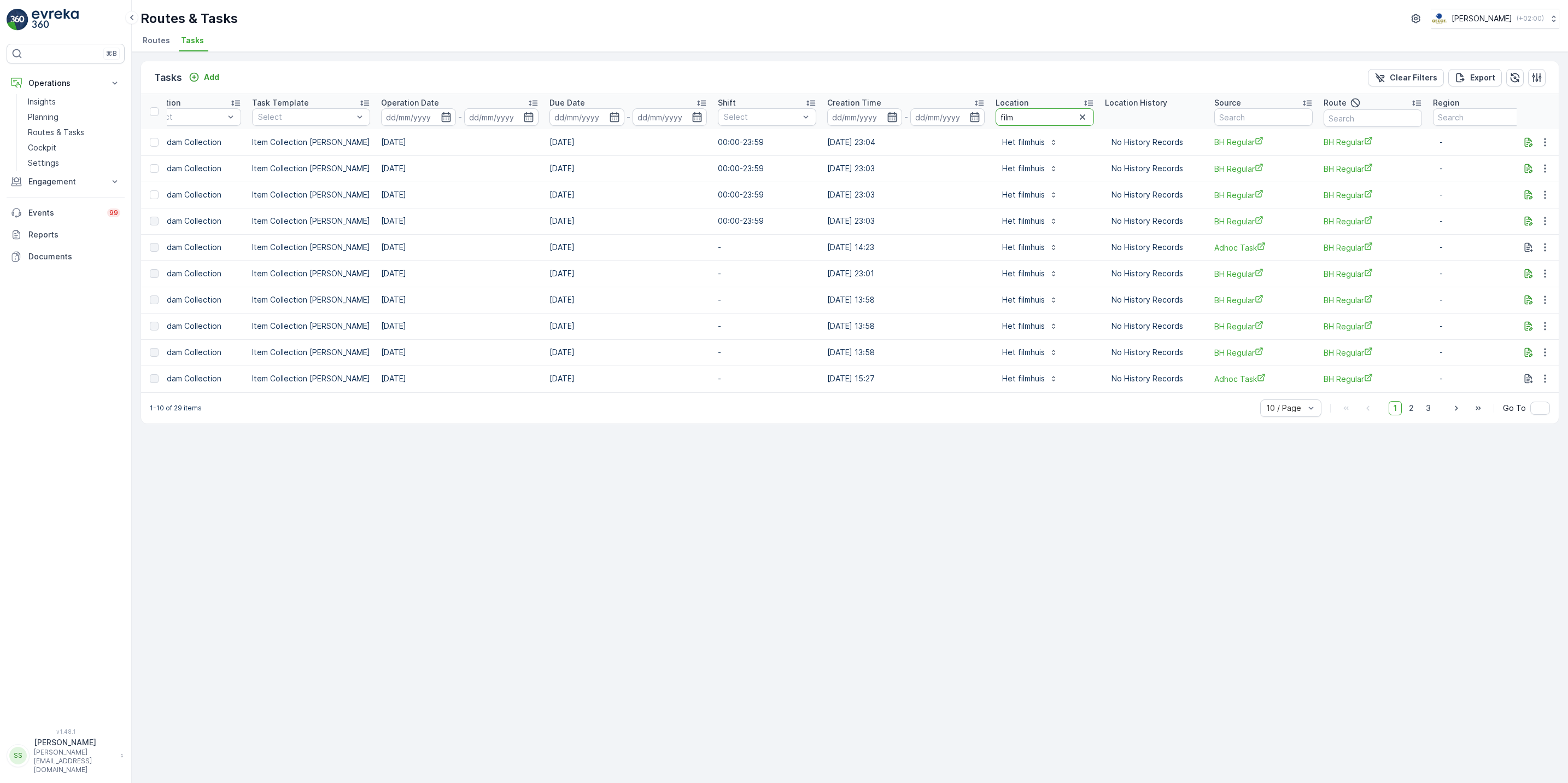
drag, startPoint x: 1052, startPoint y: 122, endPoint x: 886, endPoint y: 119, distance: 166.0
click at [886, 119] on tr "ID Status Select Operation Select Task Template Select Operation Date - Due Dat…" at bounding box center [736, 111] width 1686 height 35
click at [371, 433] on div "Tasks Add Clear Filters Export ID Status Select Operation Select Task Template …" at bounding box center [849, 417] width 1436 height 731
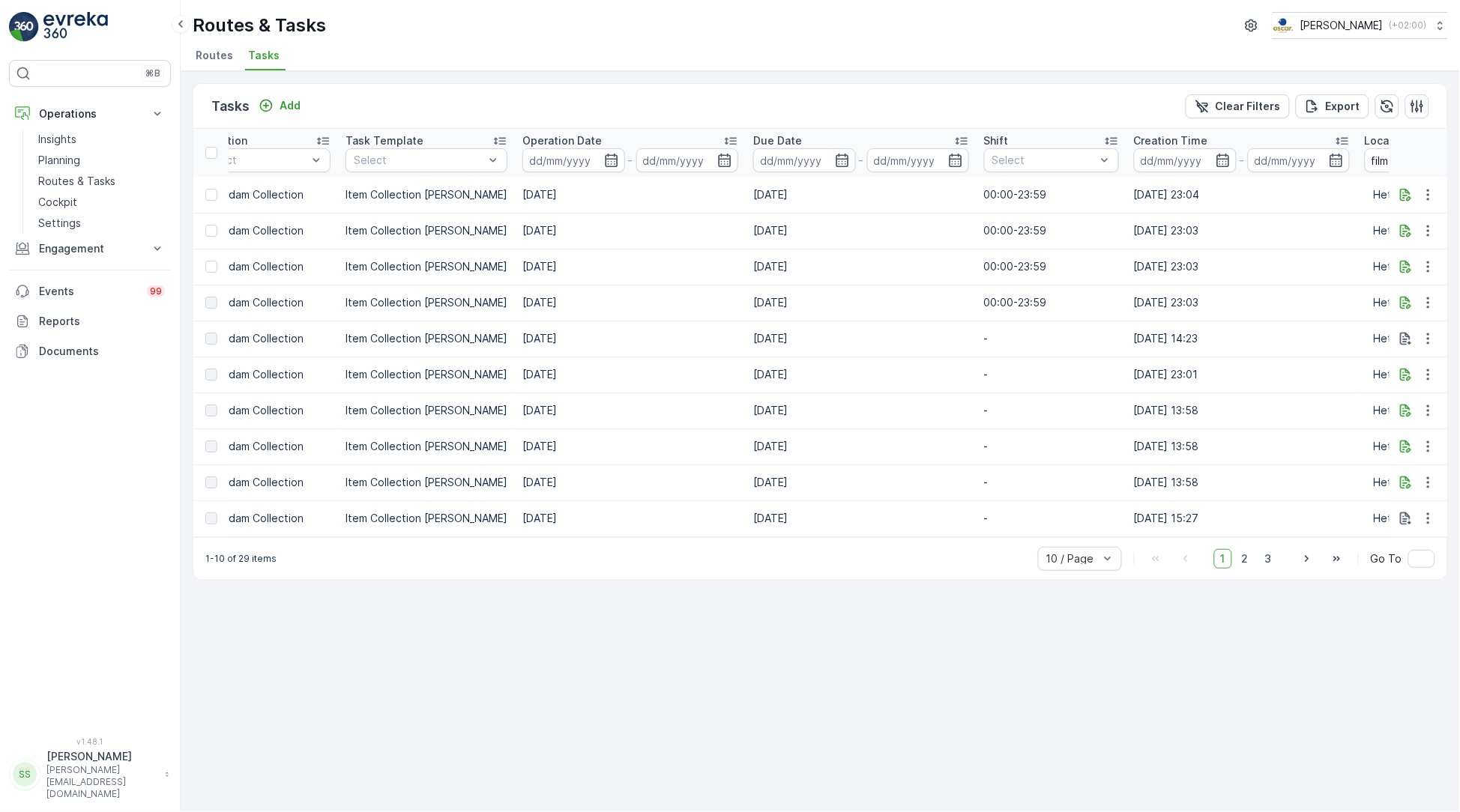
drag, startPoint x: 717, startPoint y: 39, endPoint x: 447, endPoint y: 31, distance: 270.1
click at [447, 31] on div "Routes & Tasks Oscar Circulair ( +02:00 ) Routes Tasks" at bounding box center [820, 35] width 1279 height 71
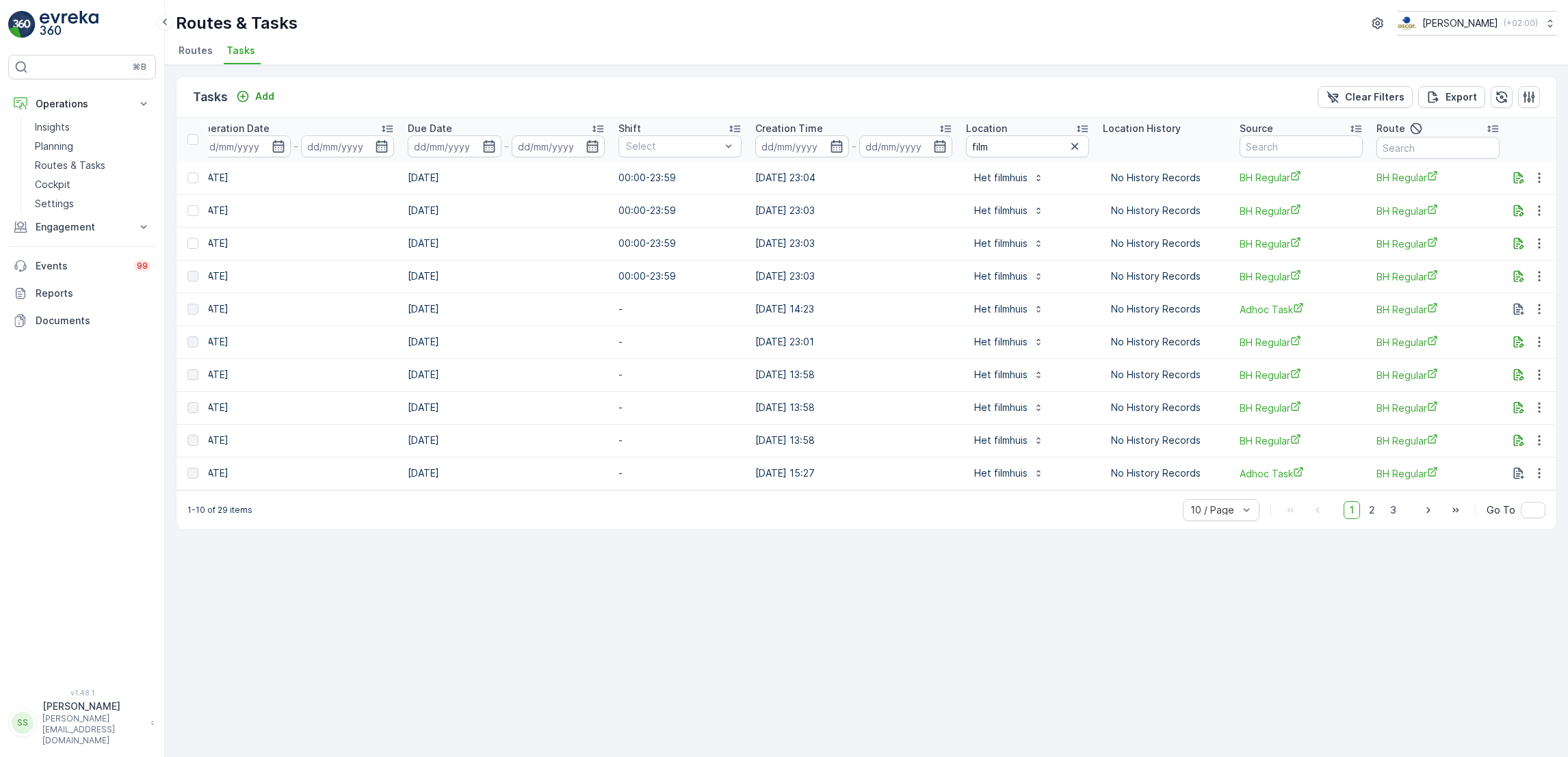
scroll to position [0, 597]
click at [1061, 143] on icon "button" at bounding box center [1068, 146] width 14 height 14
type input "muzenstraat"
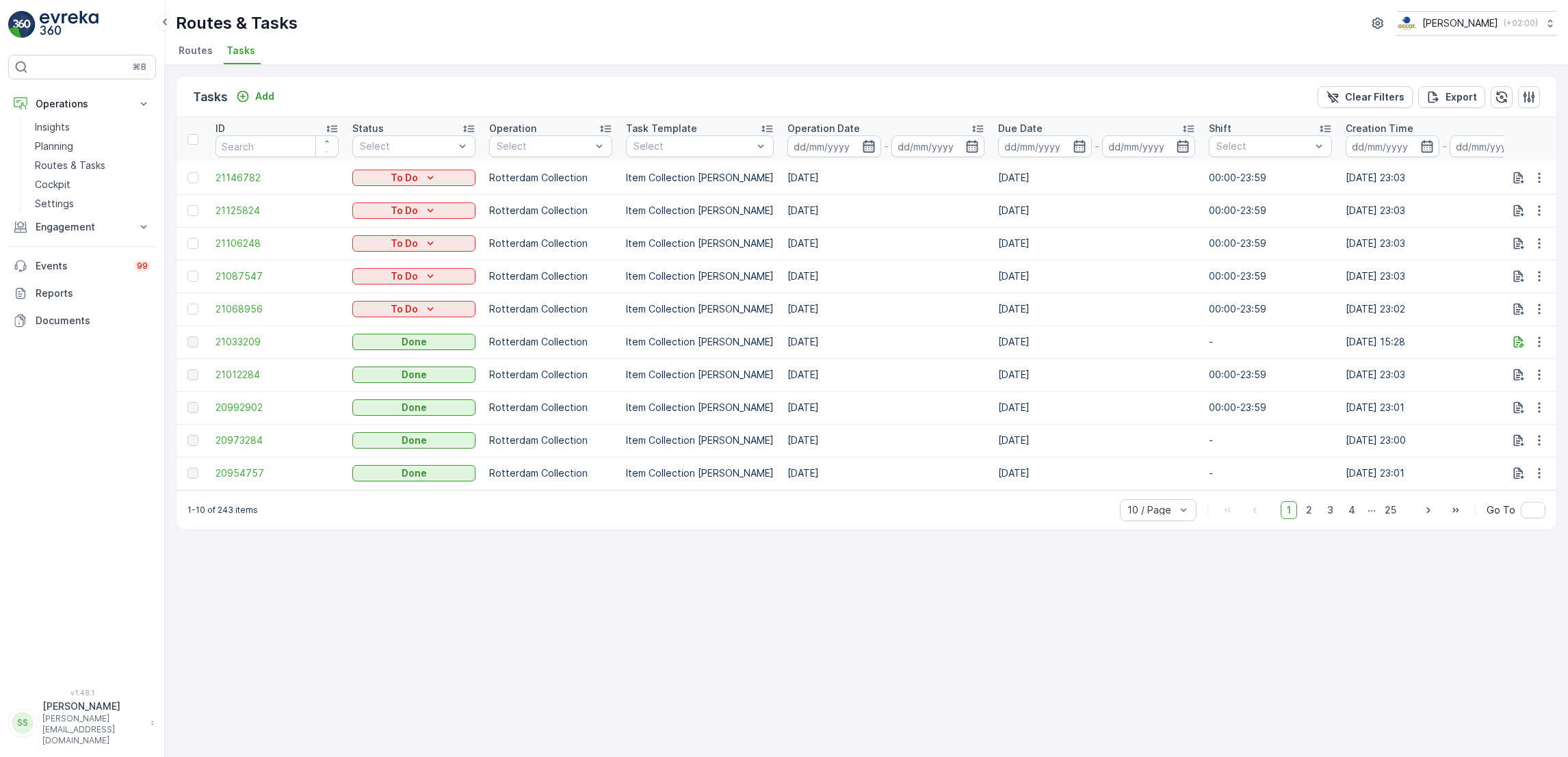
click at [863, 152] on icon "button" at bounding box center [868, 146] width 11 height 12
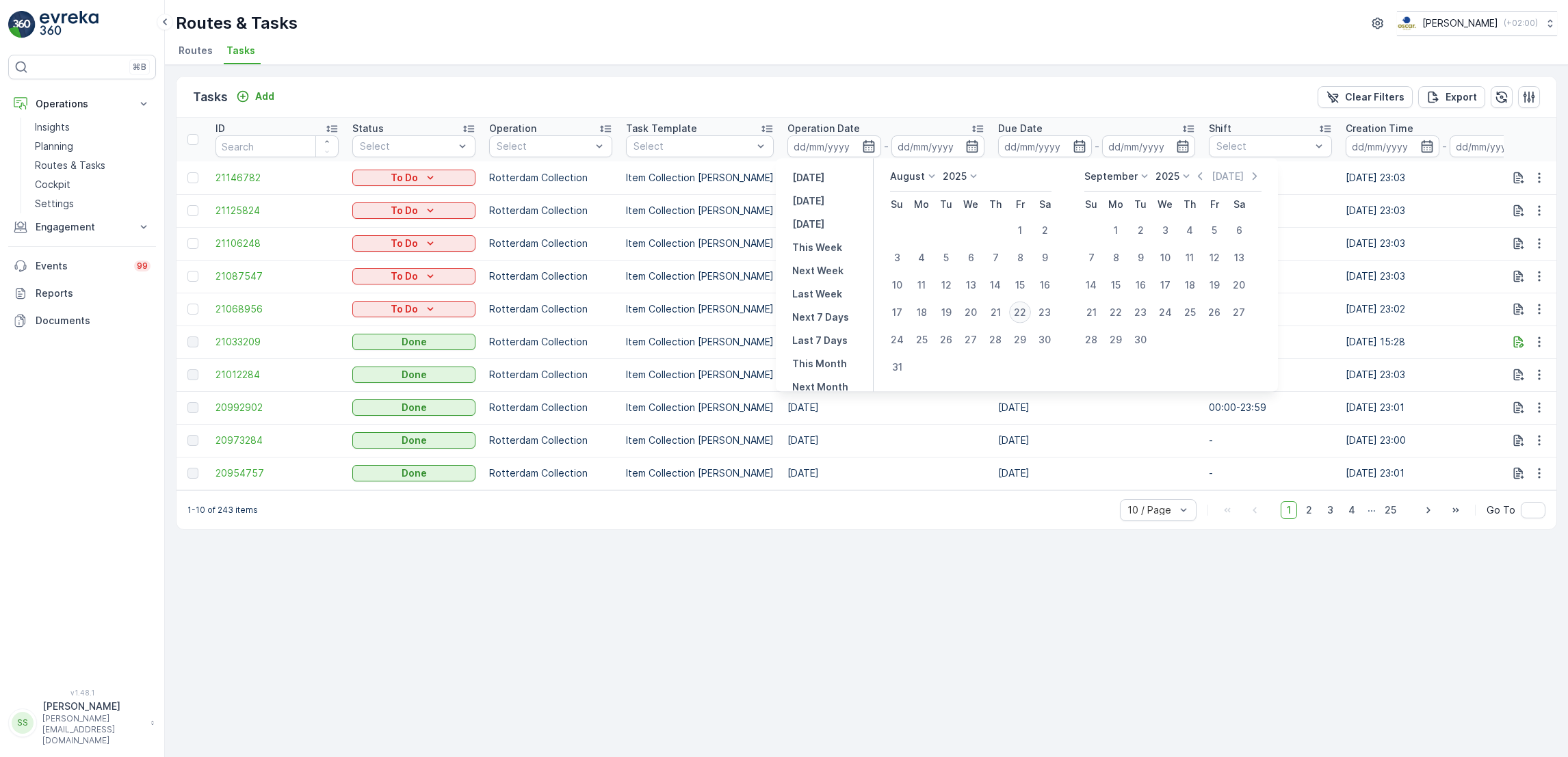
click at [1026, 311] on div "22" at bounding box center [1019, 312] width 22 height 22
type input "[DATE]"
click at [1026, 311] on div "22" at bounding box center [1019, 312] width 22 height 22
type input "[DATE]"
click at [1026, 311] on div "22" at bounding box center [1019, 312] width 22 height 22
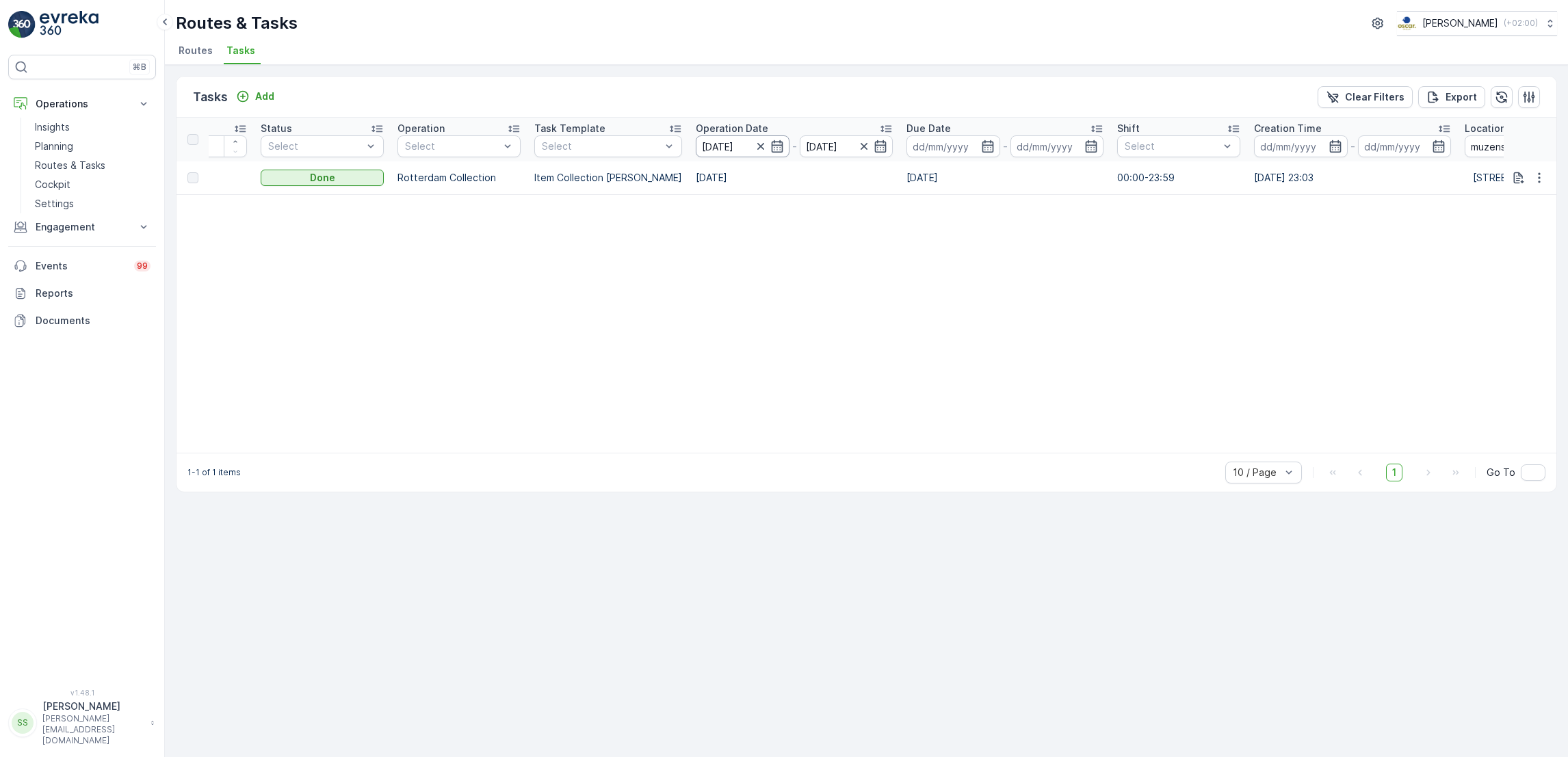
scroll to position [0, 81]
click at [781, 144] on icon "button" at bounding box center [787, 146] width 11 height 12
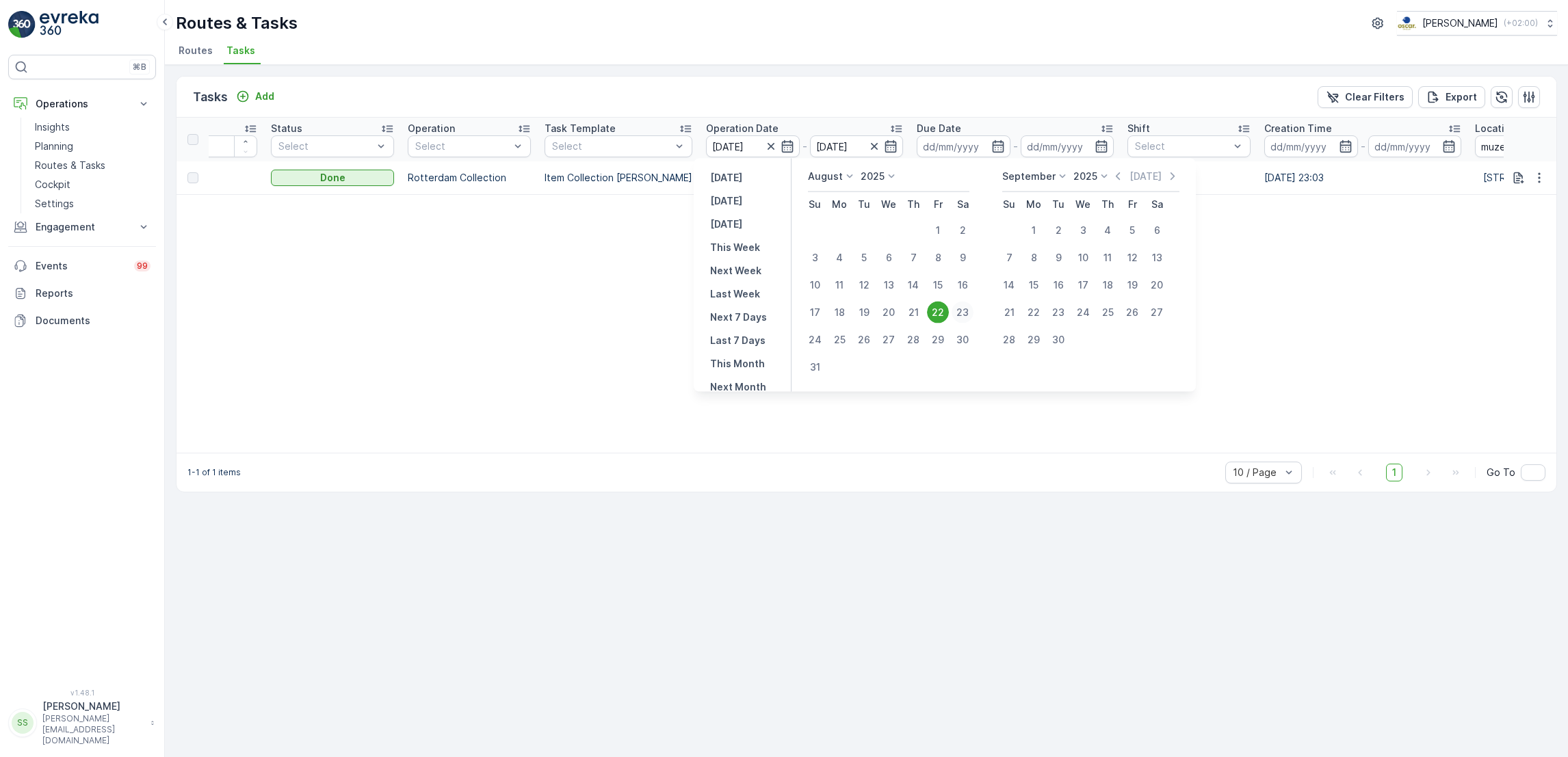
click at [970, 309] on div "23" at bounding box center [962, 312] width 22 height 22
type input "[DATE]"
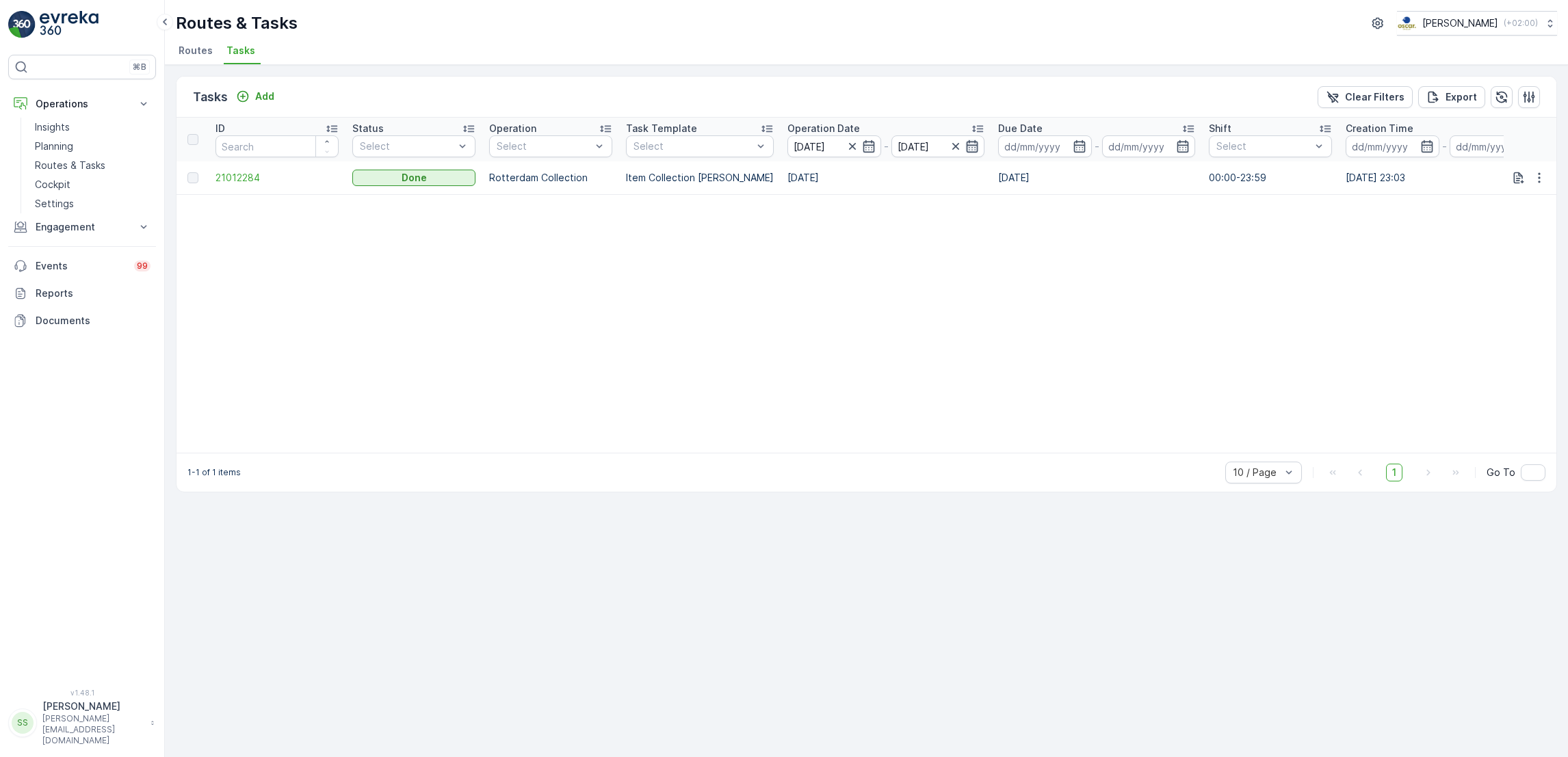
click at [965, 146] on icon "button" at bounding box center [972, 146] width 14 height 14
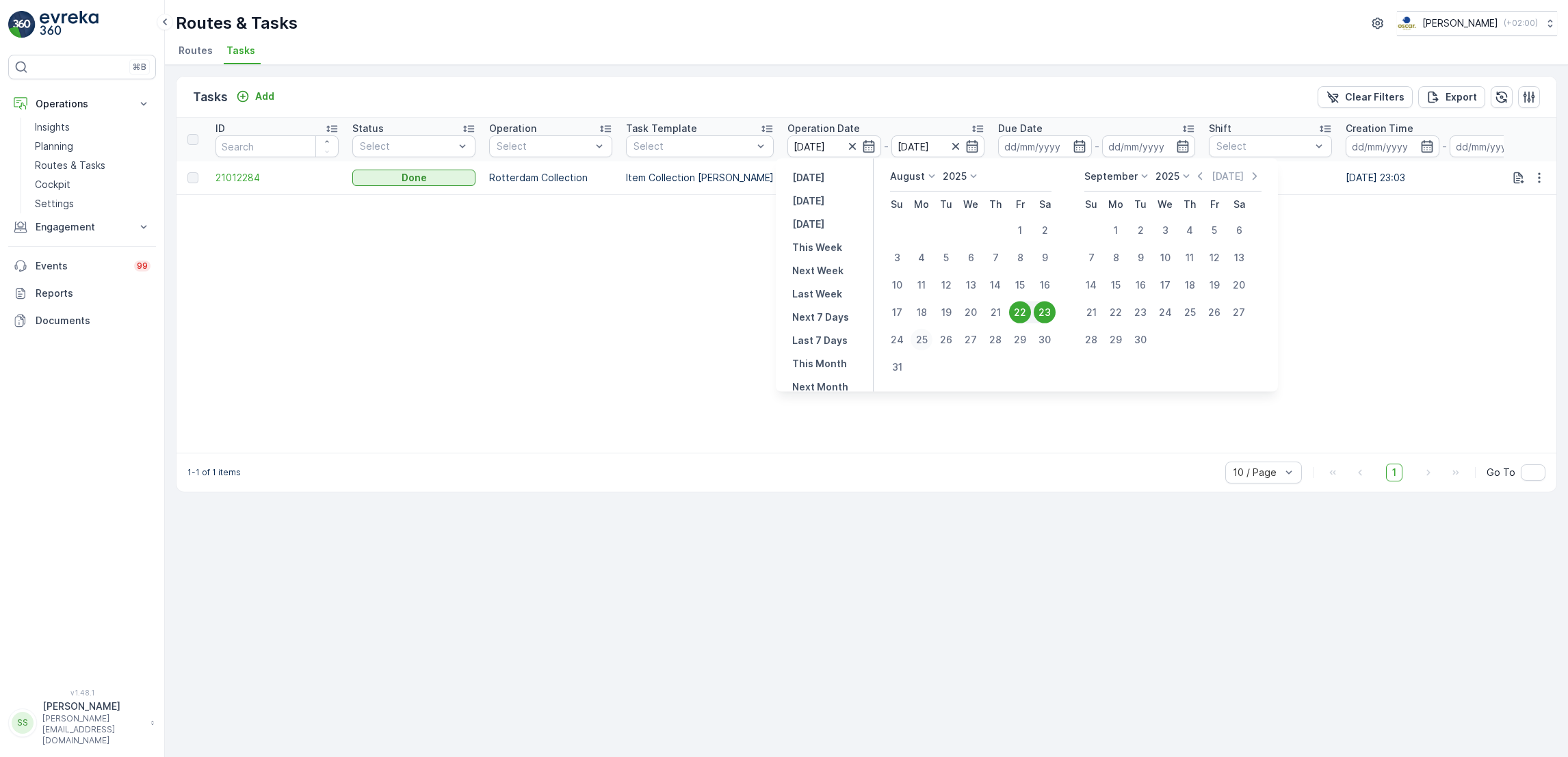
click at [916, 340] on div "25" at bounding box center [920, 340] width 22 height 22
type input "[DATE]"
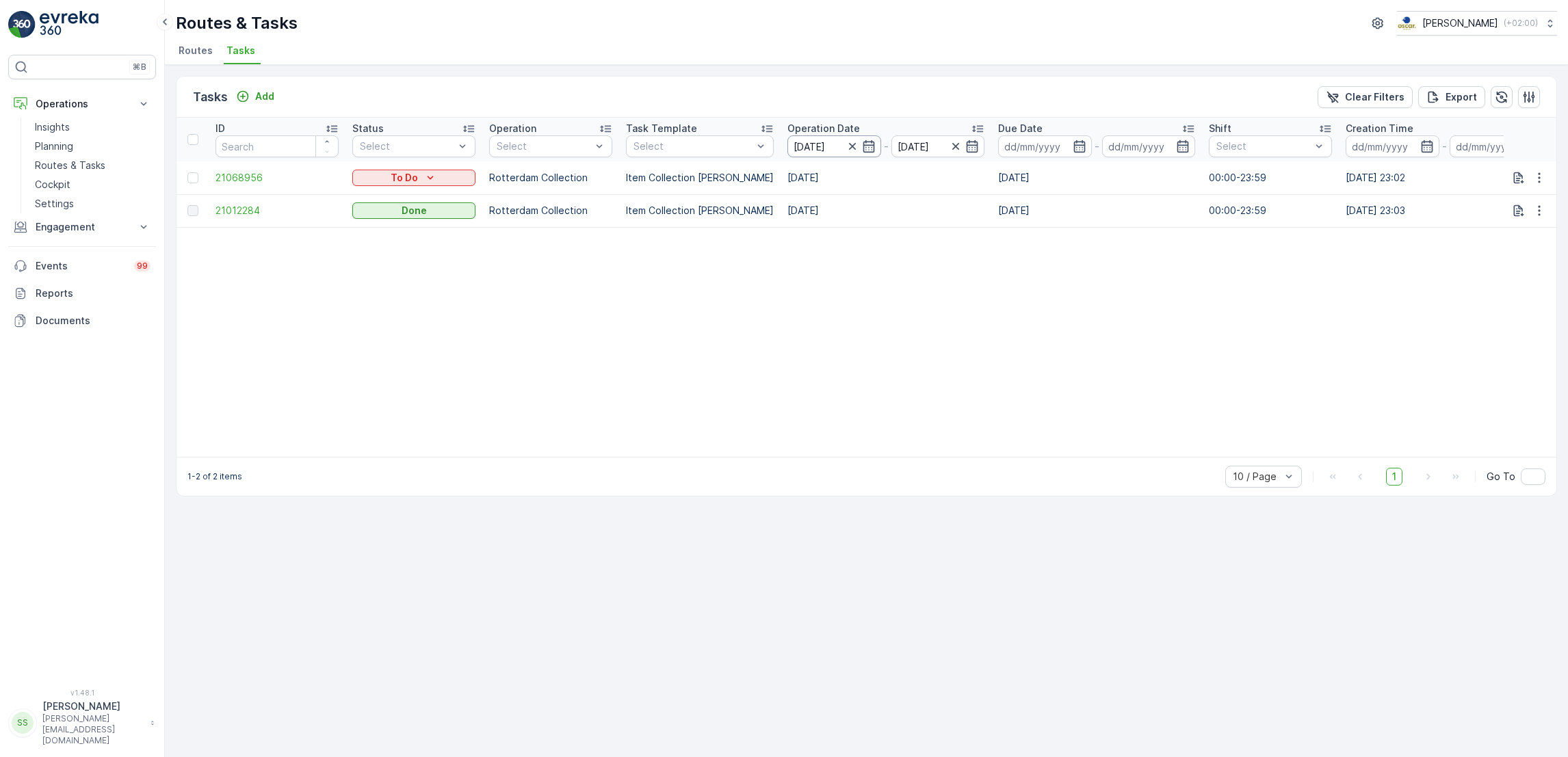
click at [864, 139] on input "[DATE]" at bounding box center [834, 146] width 94 height 22
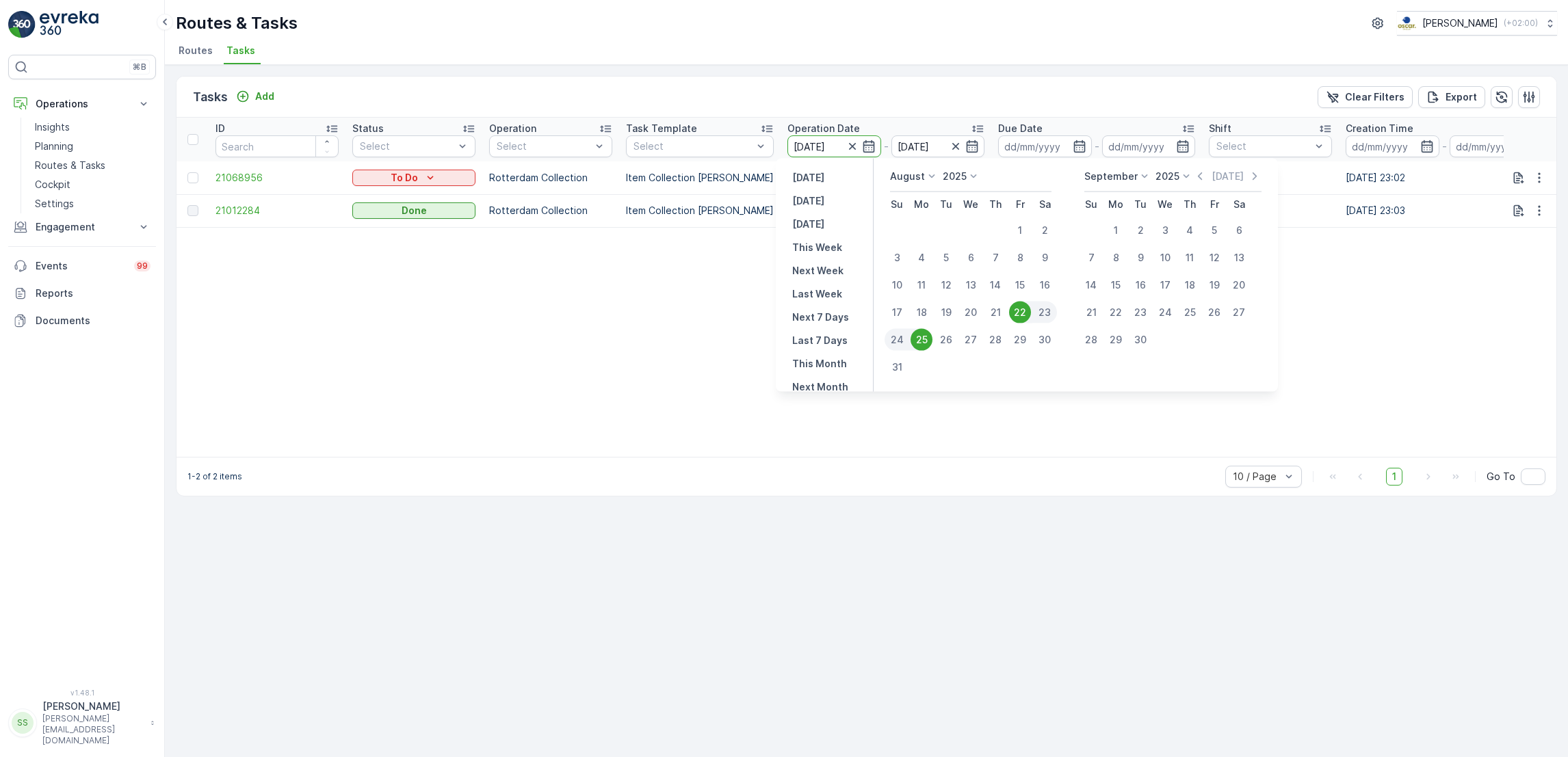
click at [900, 335] on div "24" at bounding box center [897, 340] width 24 height 22
type input "[DATE]"
click at [1019, 340] on div "29" at bounding box center [1019, 340] width 22 height 22
type input "[DATE]"
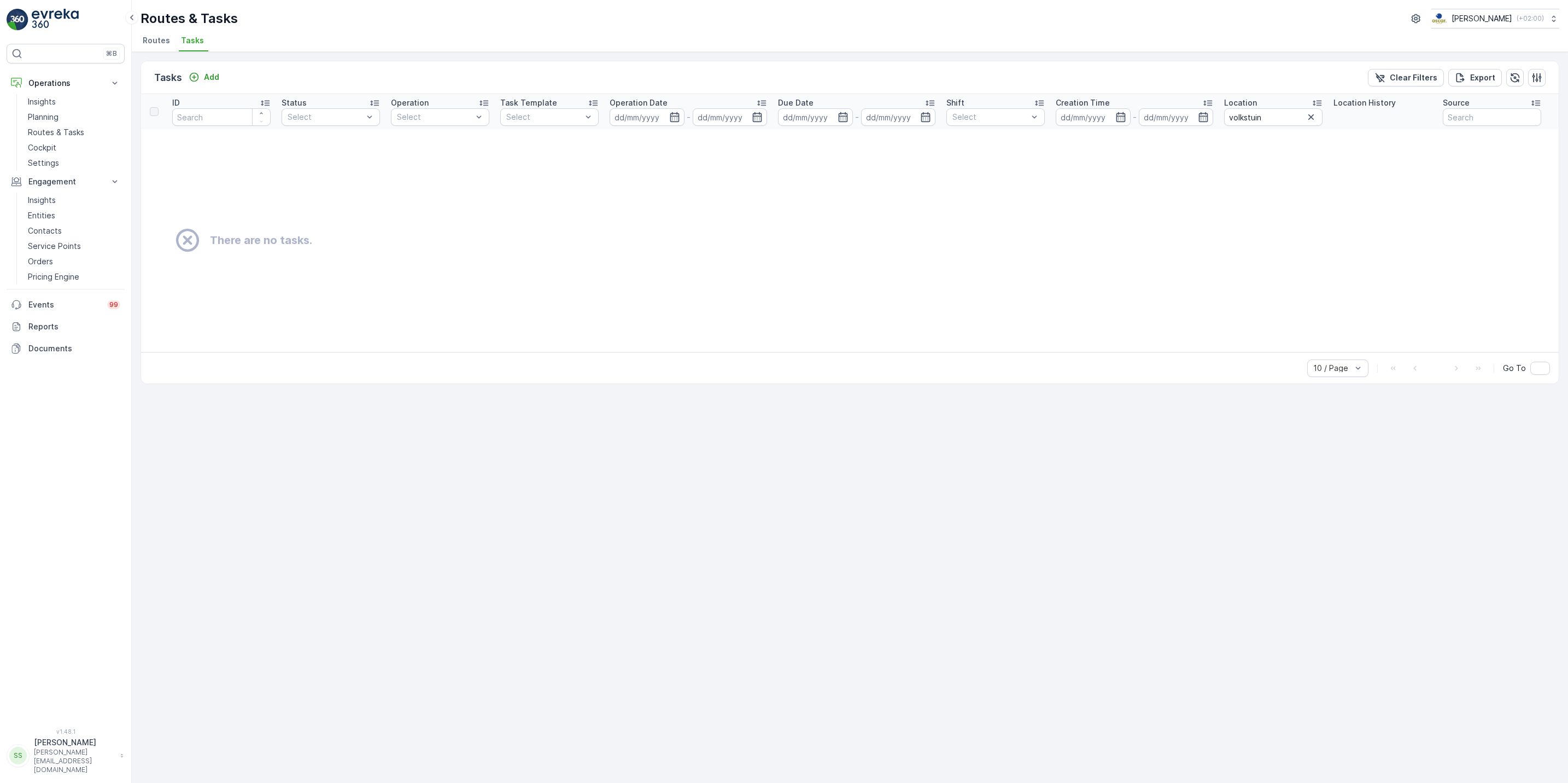
scroll to position [0, 220]
click at [66, 134] on p "Routes & Tasks" at bounding box center [56, 132] width 57 height 11
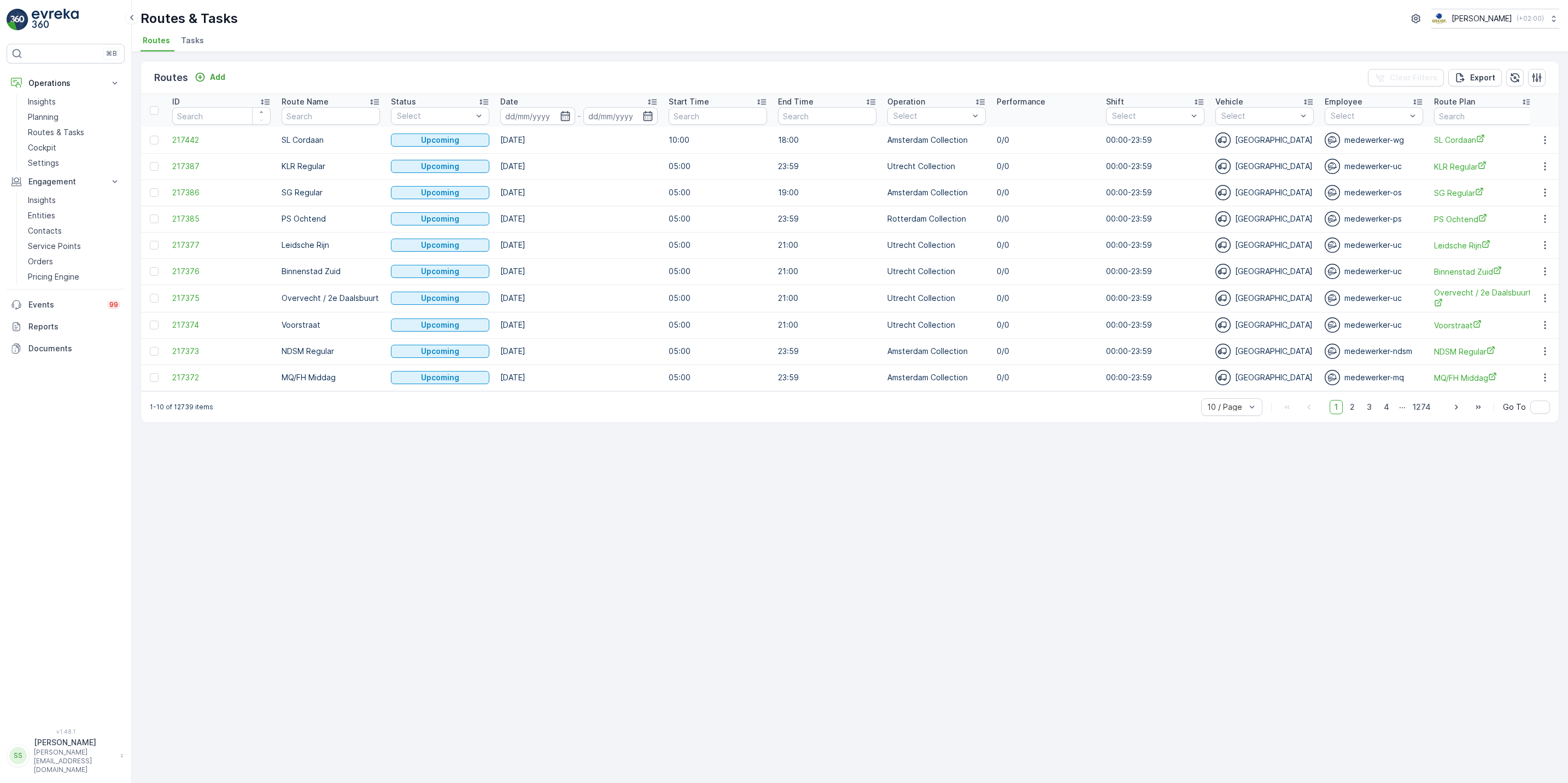
click at [181, 39] on span "Tasks" at bounding box center [192, 41] width 23 height 11
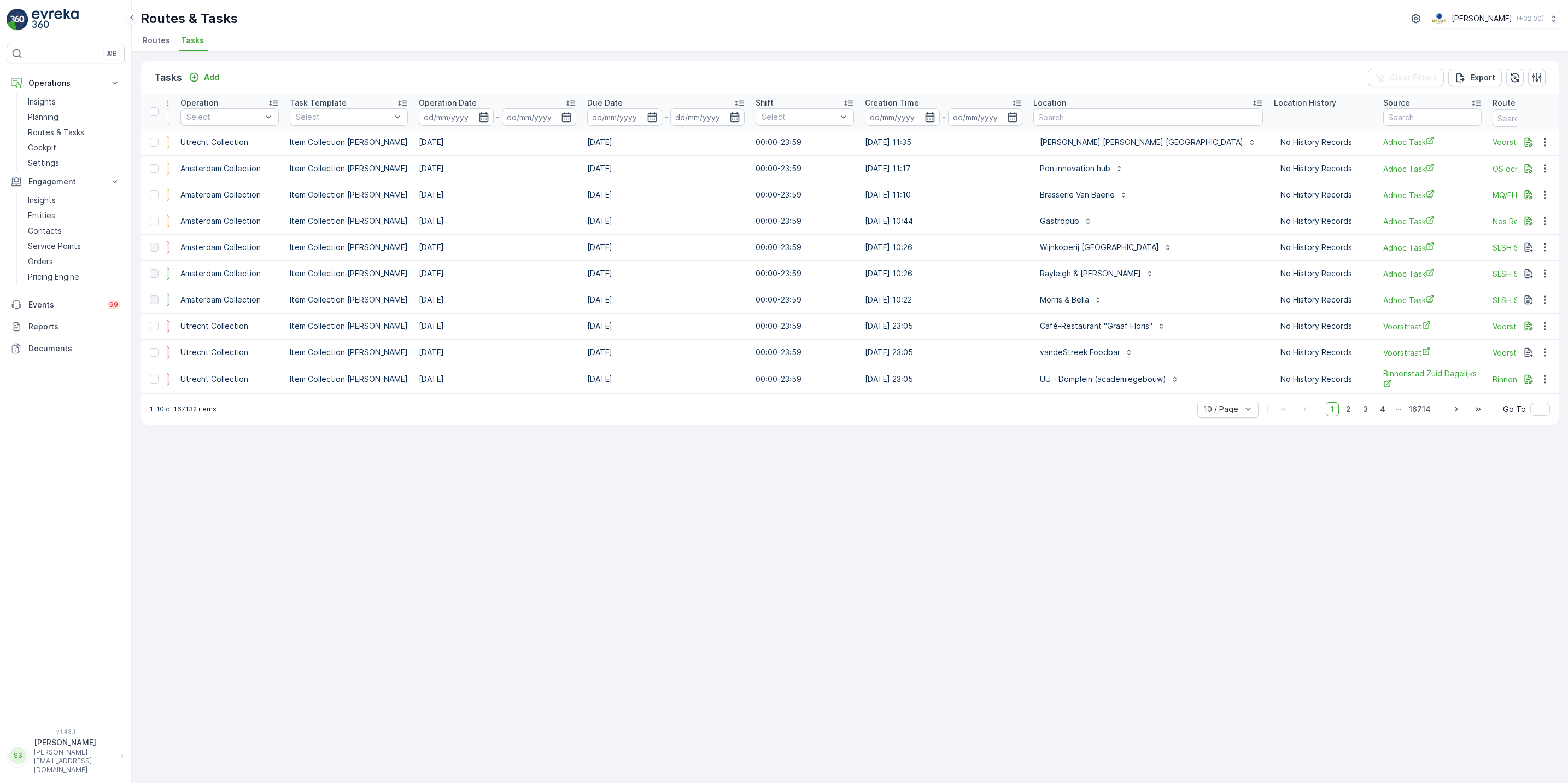
scroll to position [0, 212]
click at [1063, 125] on input "text" at bounding box center [1147, 117] width 229 height 17
type input "[PERSON_NAME]"
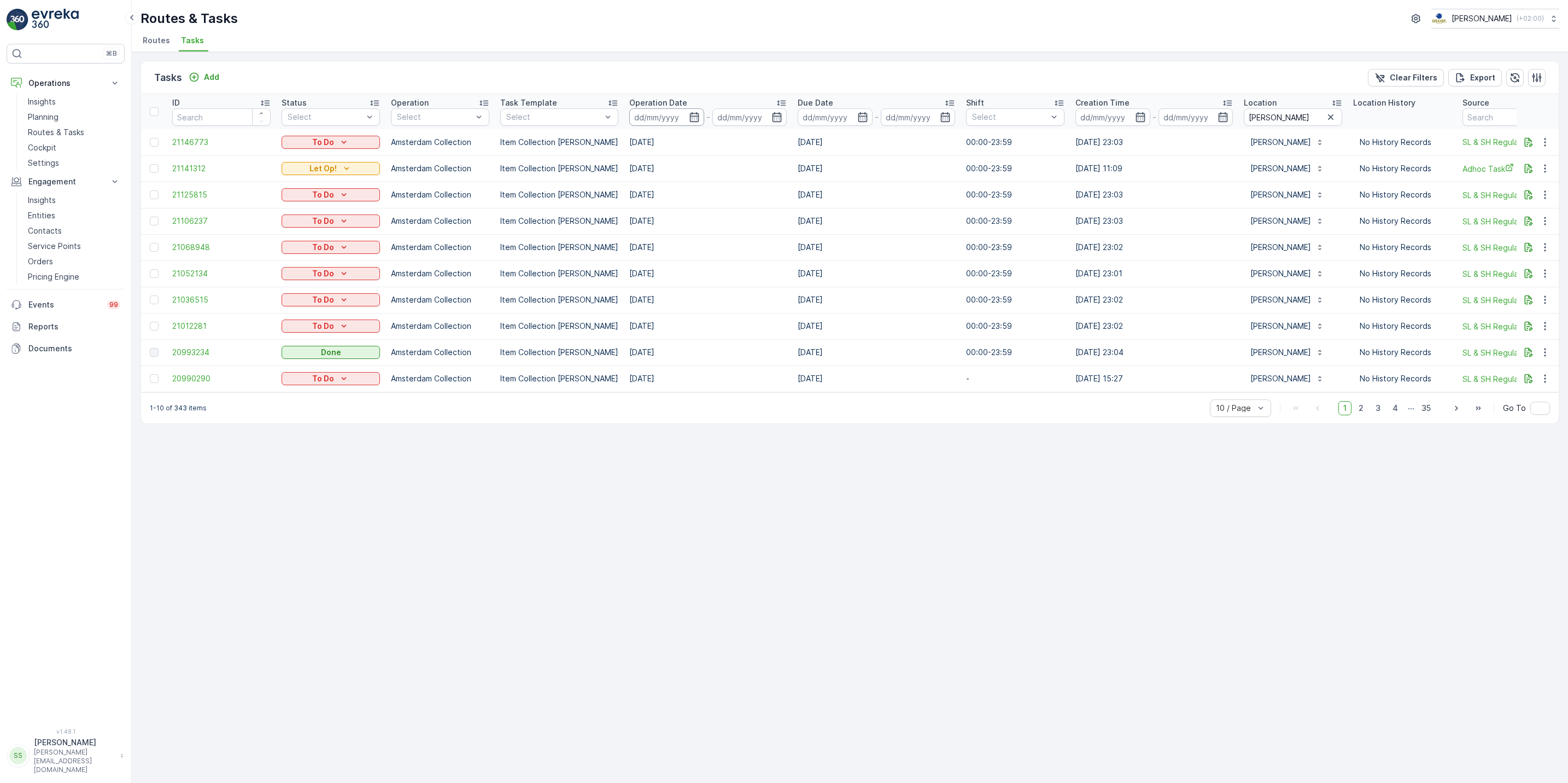
click at [687, 125] on input at bounding box center [667, 117] width 75 height 17
click at [818, 248] on div "22" at bounding box center [816, 251] width 17 height 17
type input "[DATE]"
click at [818, 248] on div "22" at bounding box center [816, 251] width 17 height 17
type input "[DATE]"
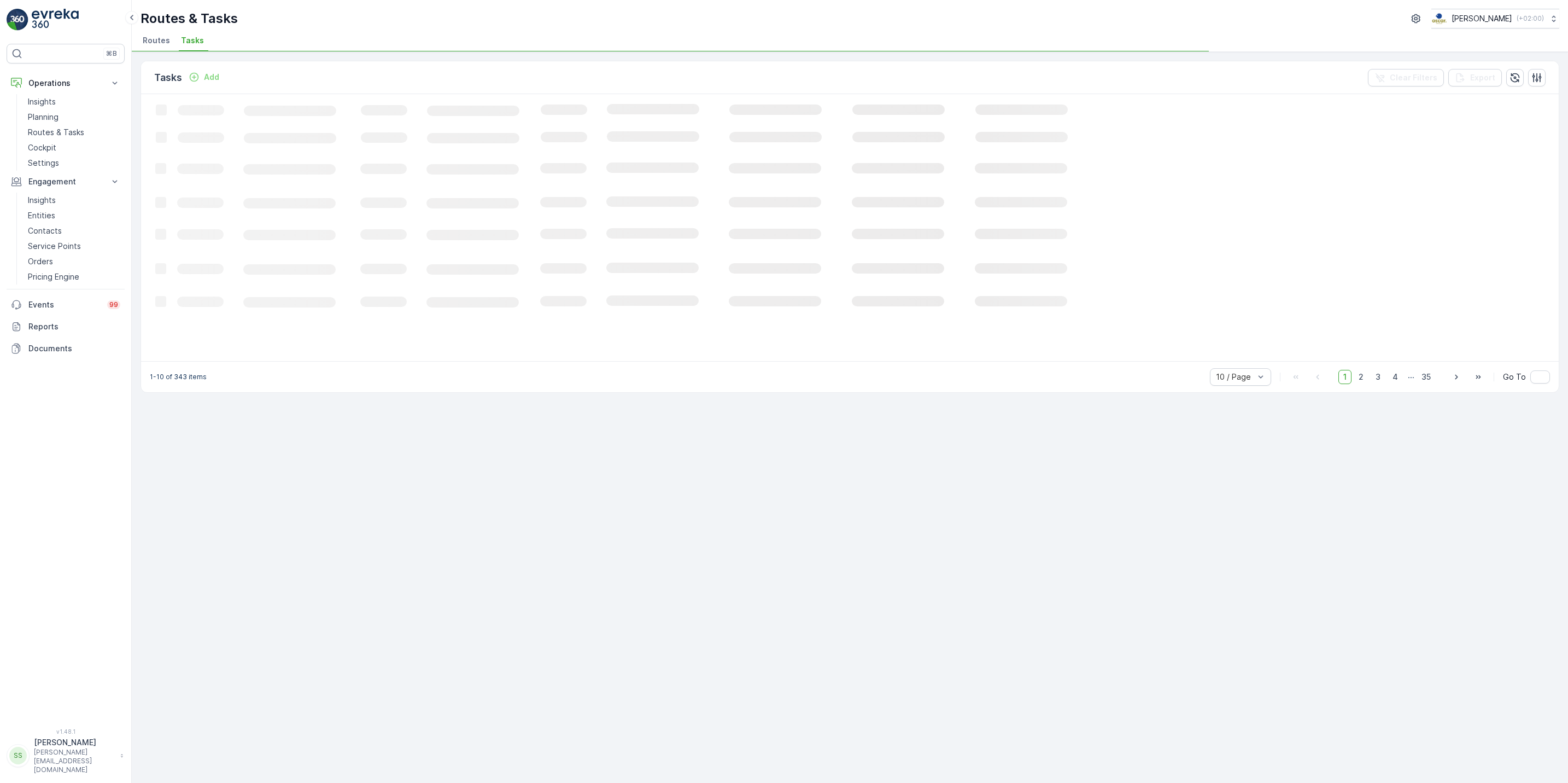
click at [686, 118] on icon "Loading..." at bounding box center [666, 226] width 1050 height 265
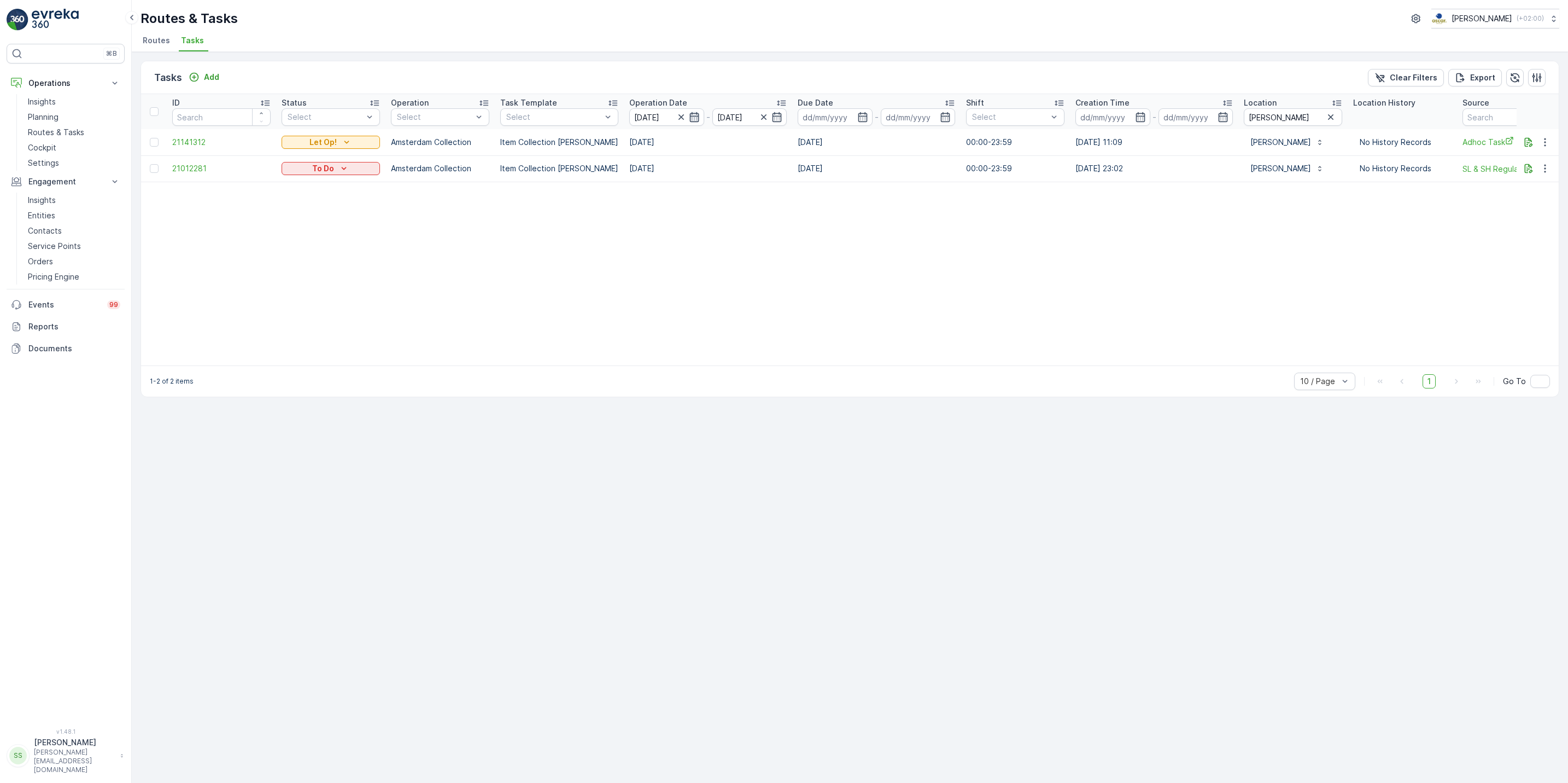
click at [689, 119] on icon "button" at bounding box center [694, 117] width 11 height 11
click at [794, 248] on div "21" at bounding box center [796, 251] width 17 height 17
type input "[DATE]"
click at [794, 248] on div "21" at bounding box center [796, 251] width 17 height 17
type input "[DATE]"
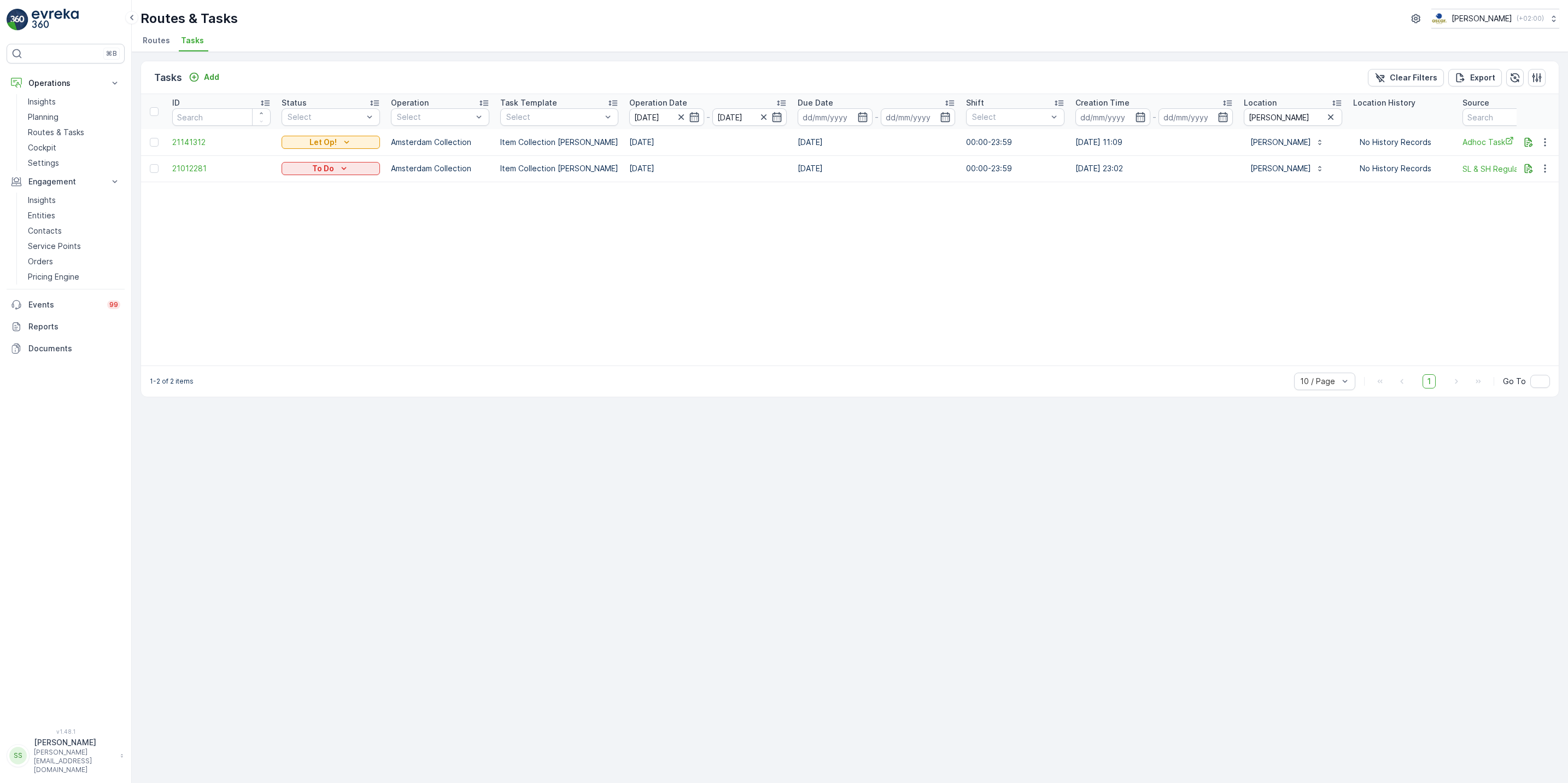
click at [794, 248] on table "ID Status Select Operation Select Task Template Select Operation Date [DATE] - …" at bounding box center [984, 230] width 1686 height 271
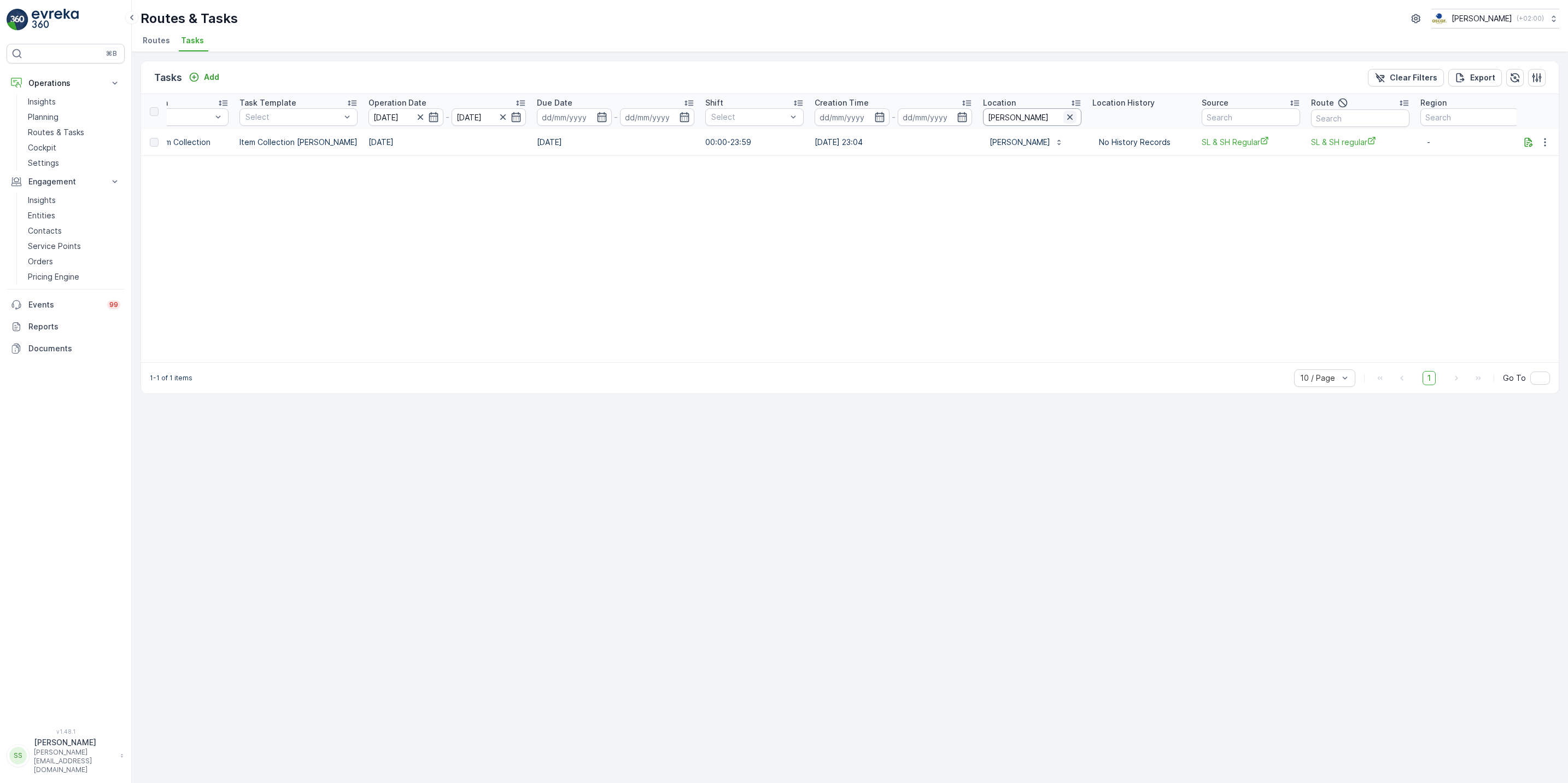
click at [1065, 115] on icon "button" at bounding box center [1070, 117] width 11 height 11
type input "n"
type input "bamboo"
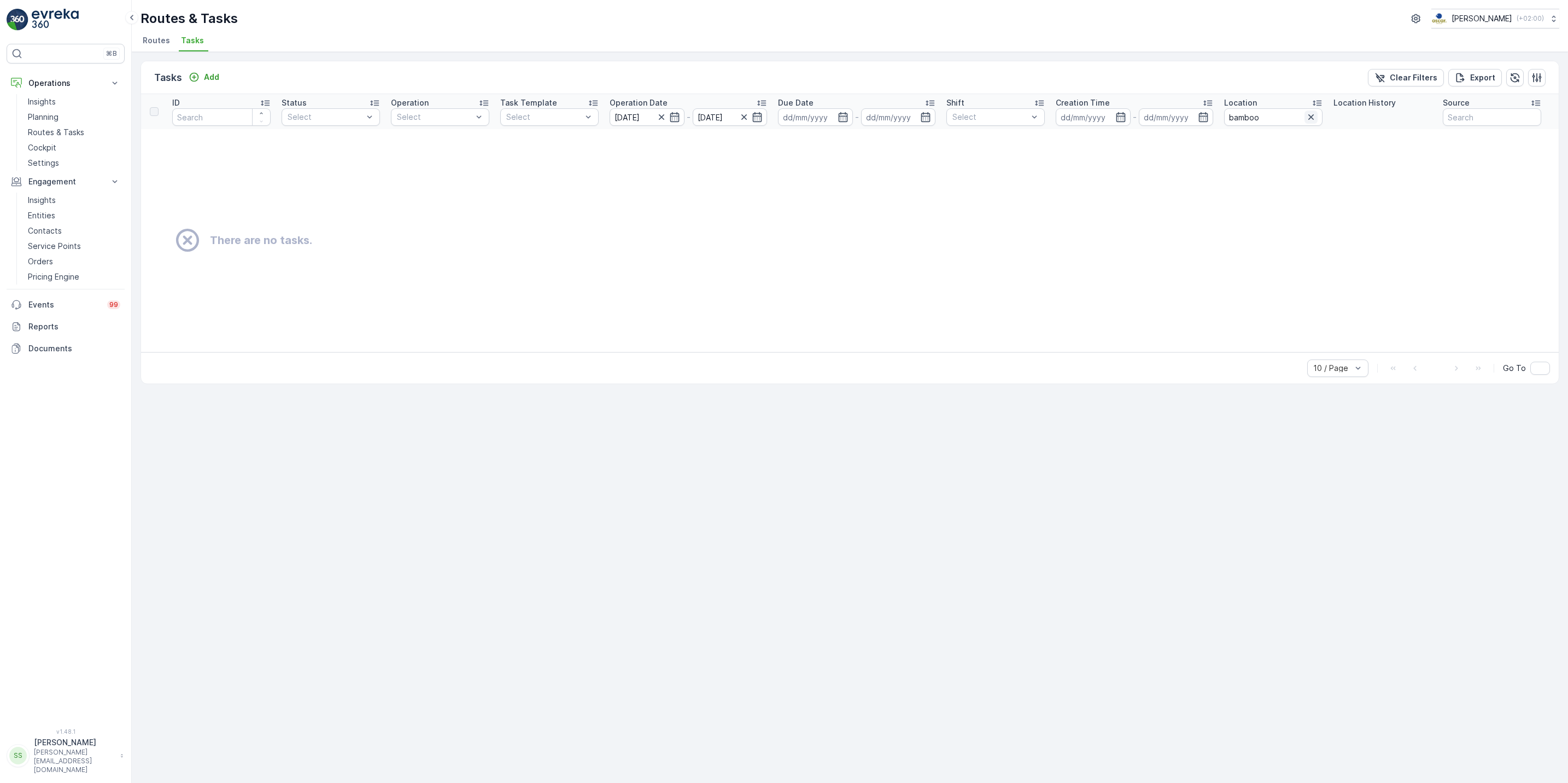
click at [1309, 115] on icon "button" at bounding box center [1311, 117] width 11 height 11
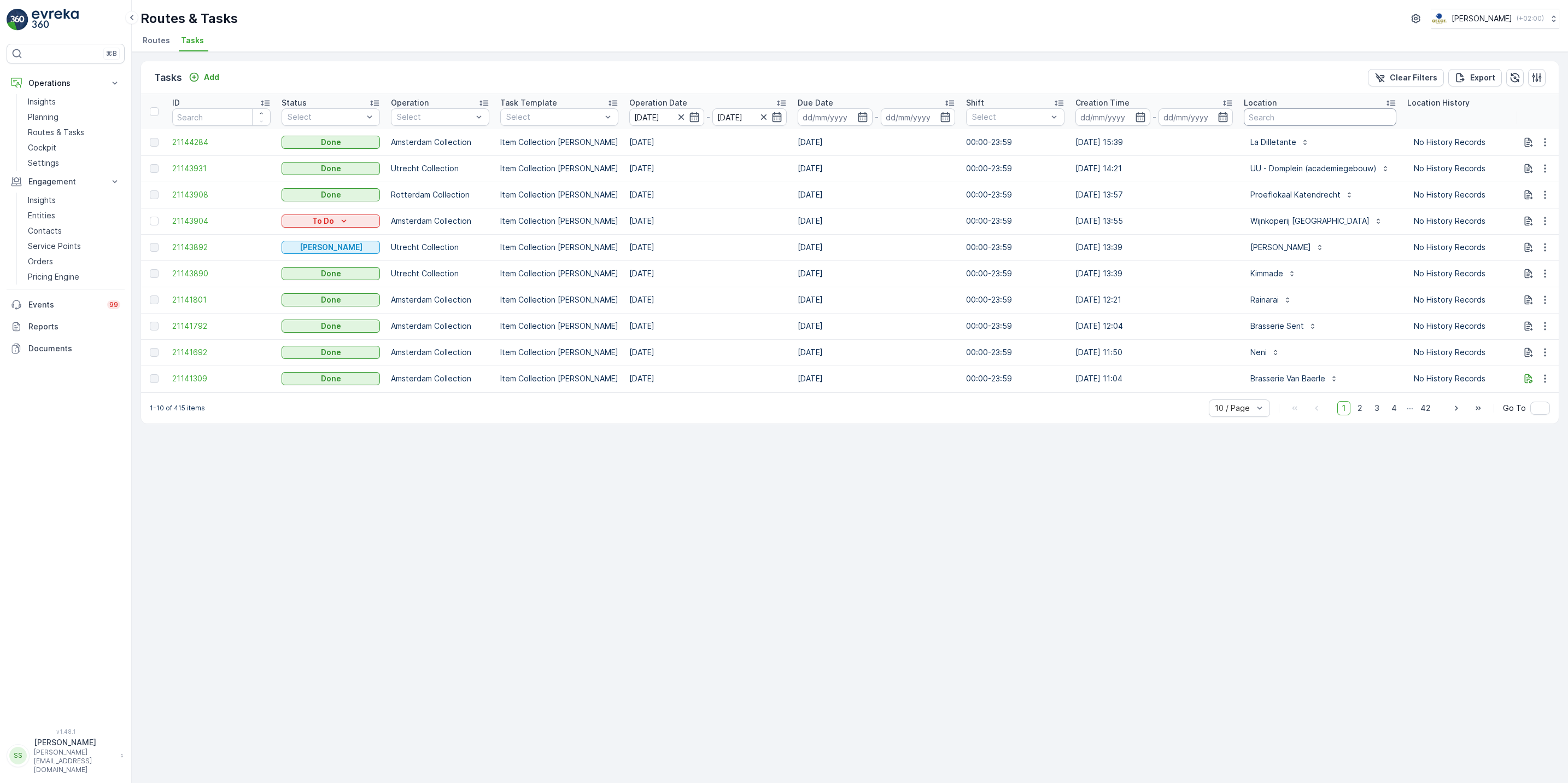
click at [1278, 118] on input "text" at bounding box center [1320, 117] width 152 height 17
type input "bambo"
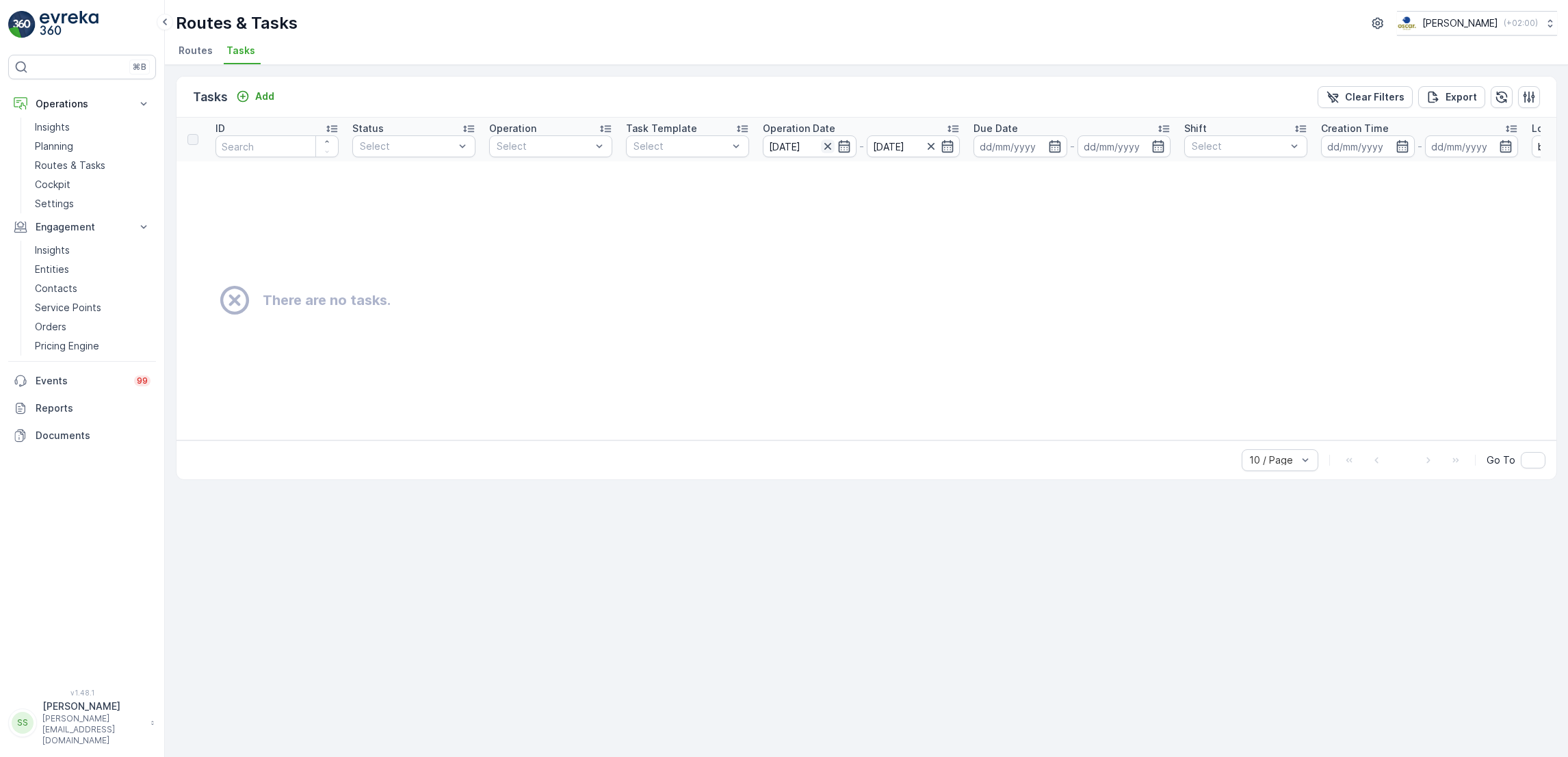
click at [825, 152] on icon "button" at bounding box center [828, 146] width 14 height 14
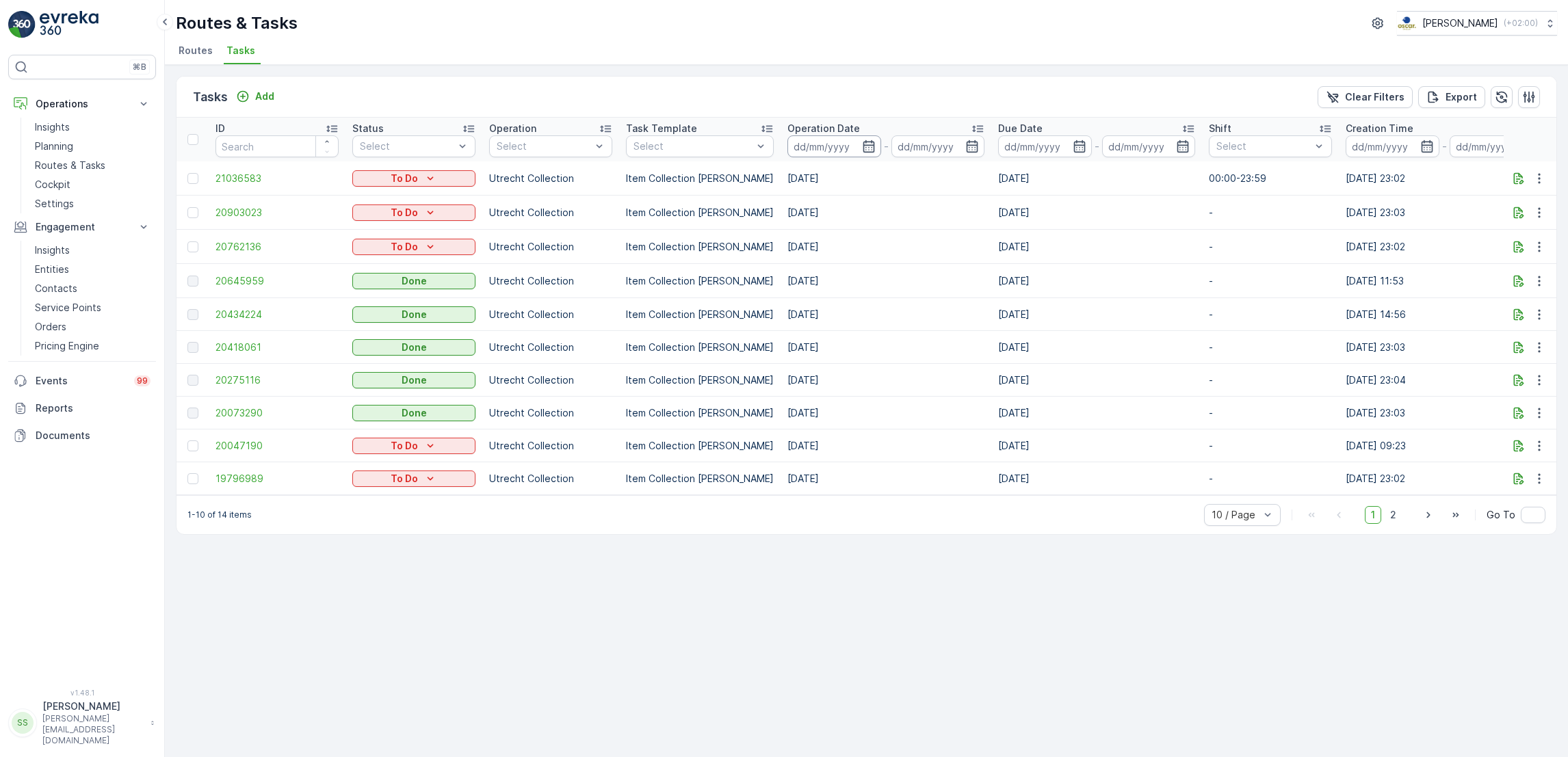
click at [822, 153] on input at bounding box center [834, 146] width 94 height 22
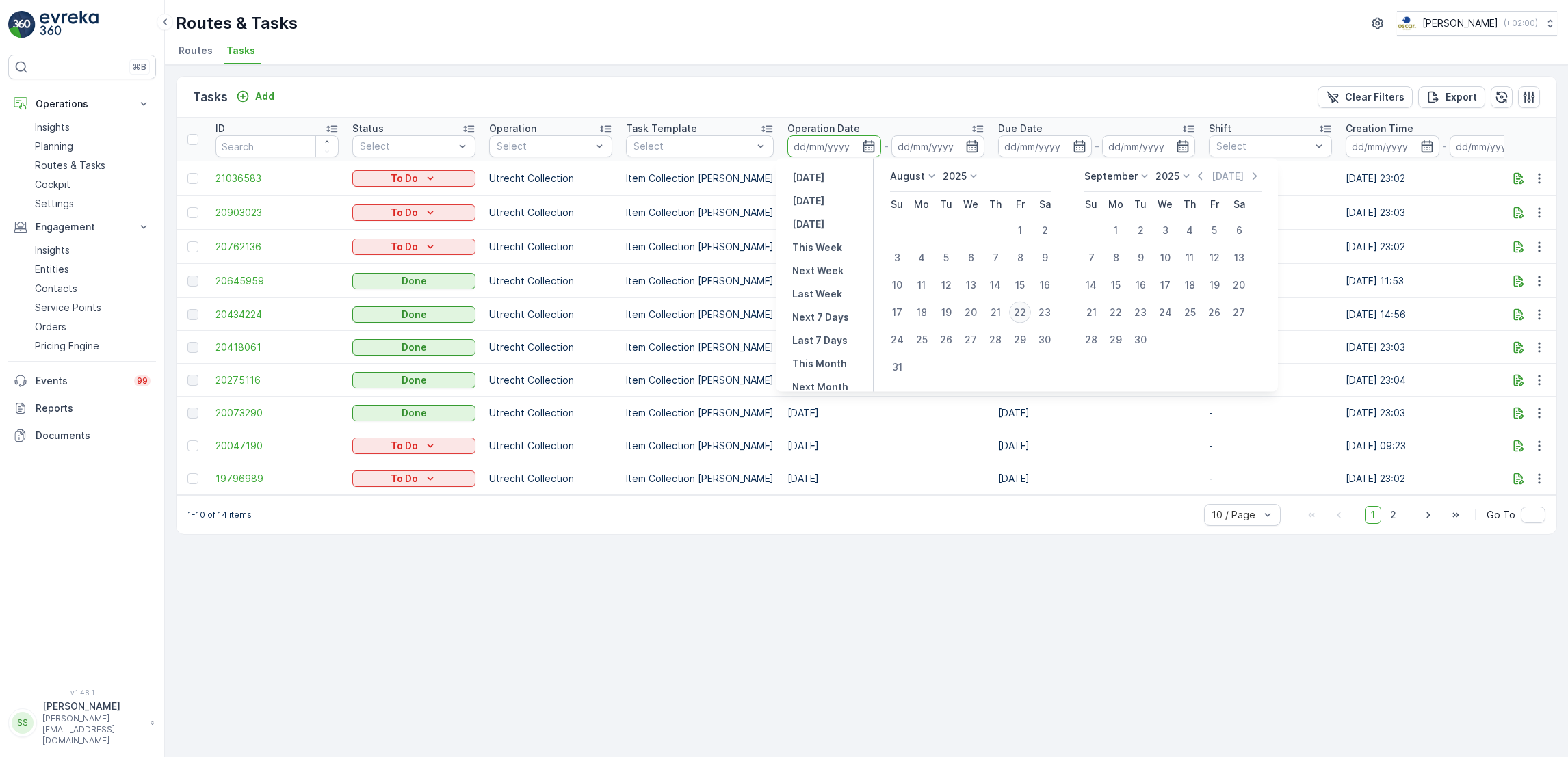
click at [1019, 305] on div "22" at bounding box center [1019, 312] width 22 height 22
type input "[DATE]"
click at [1019, 305] on div "22" at bounding box center [1019, 312] width 22 height 22
type input "[DATE]"
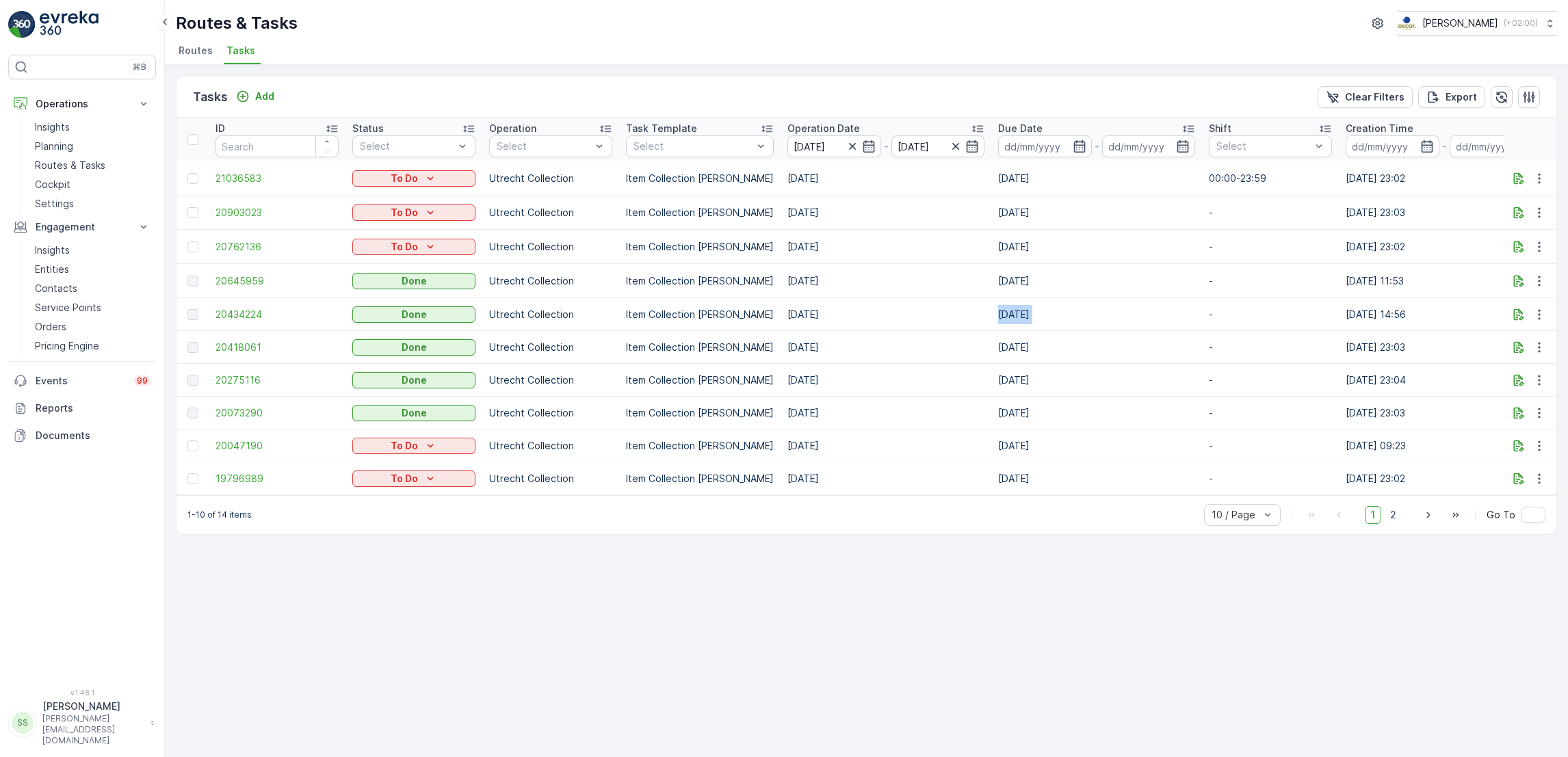
click at [1019, 305] on td "[DATE]" at bounding box center [1096, 315] width 211 height 33
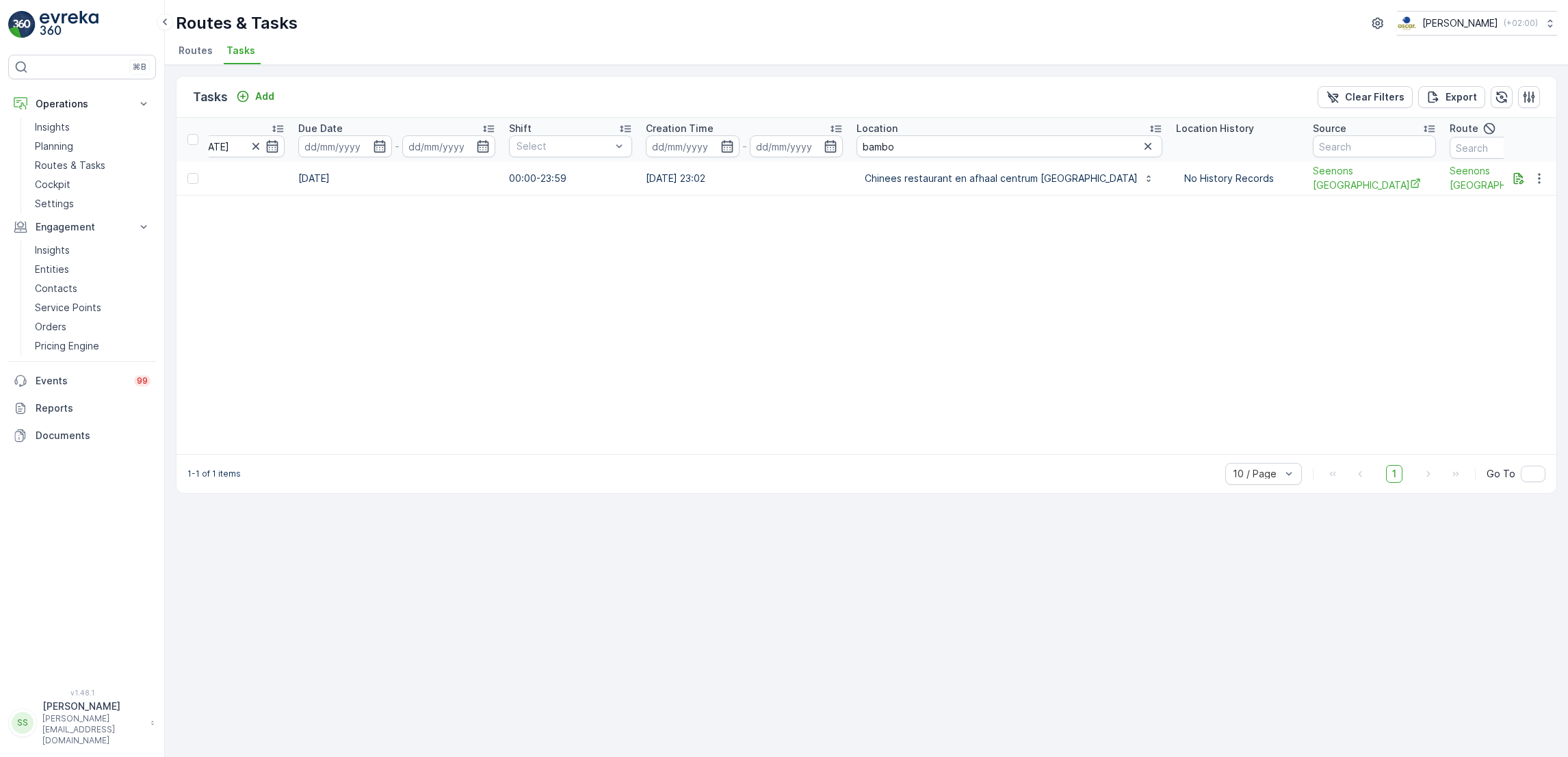
scroll to position [0, 709]
click at [1132, 148] on icon "button" at bounding box center [1139, 146] width 14 height 14
type input "kico"
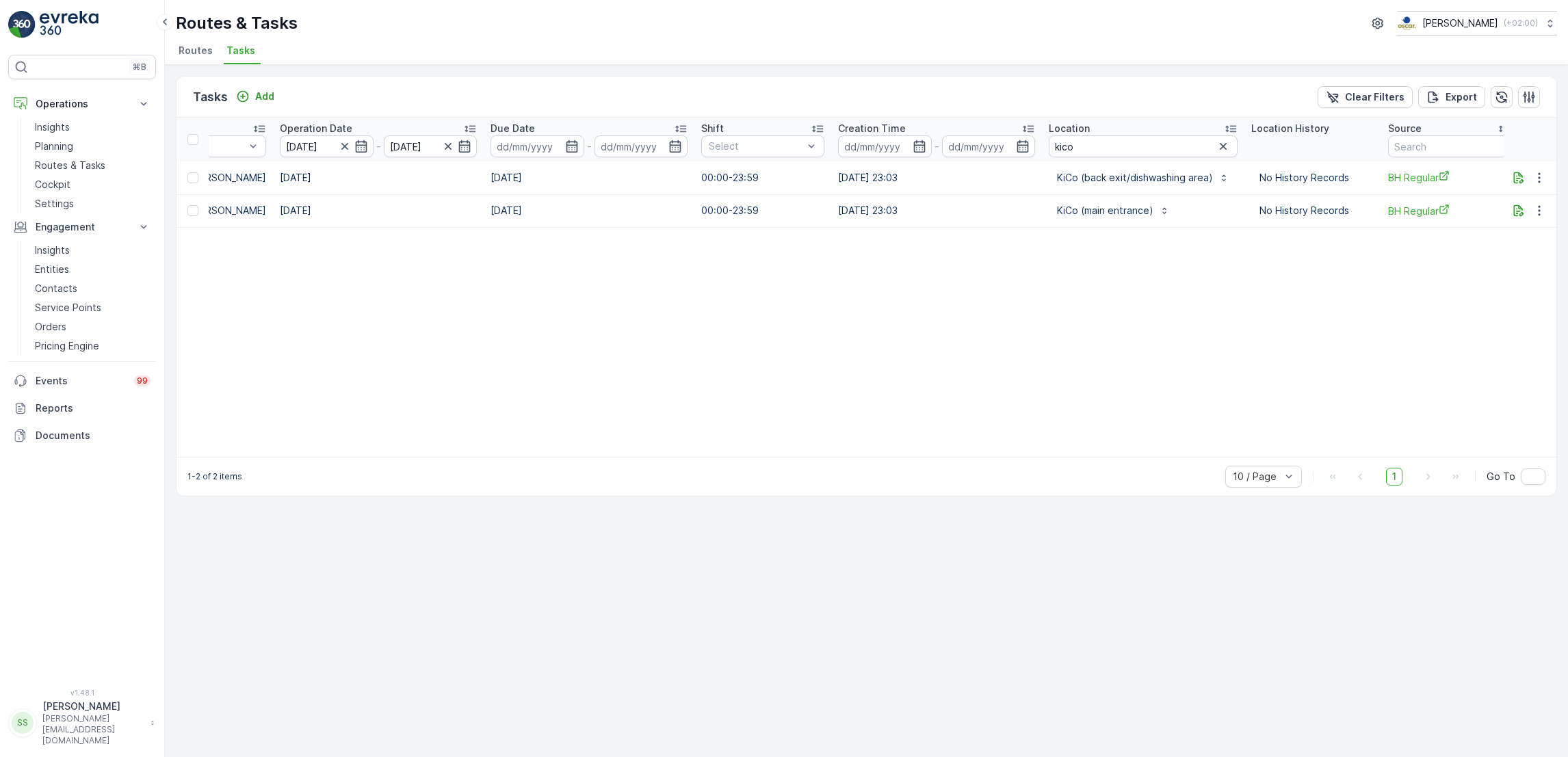
scroll to position [0, 503]
click at [1220, 149] on icon "button" at bounding box center [1227, 146] width 14 height 14
type input "warmoes"
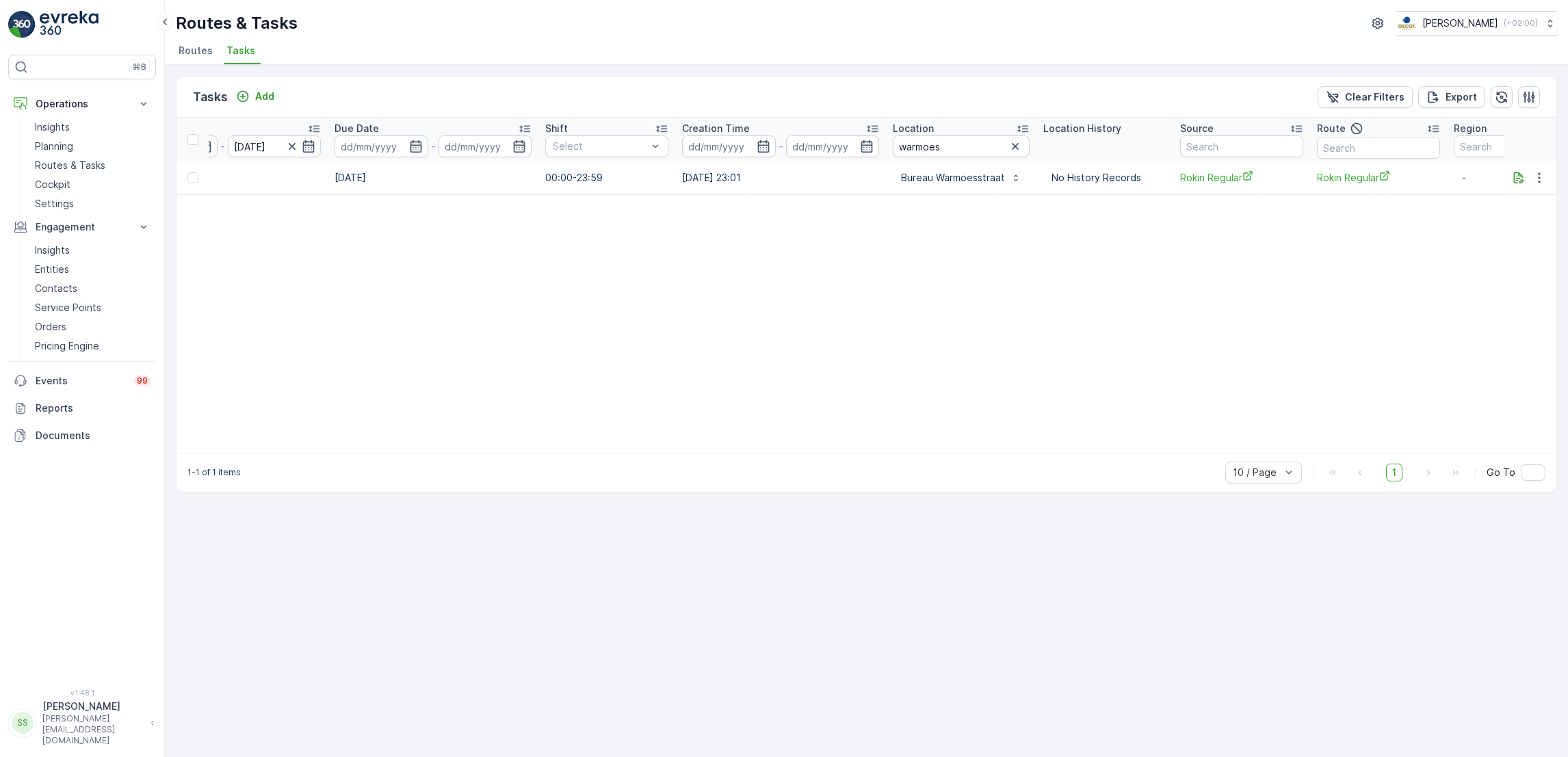
scroll to position [0, 664]
click at [1544, 176] on icon "button" at bounding box center [1539, 178] width 14 height 14
click at [1536, 193] on span "See More Details" at bounding box center [1510, 198] width 80 height 14
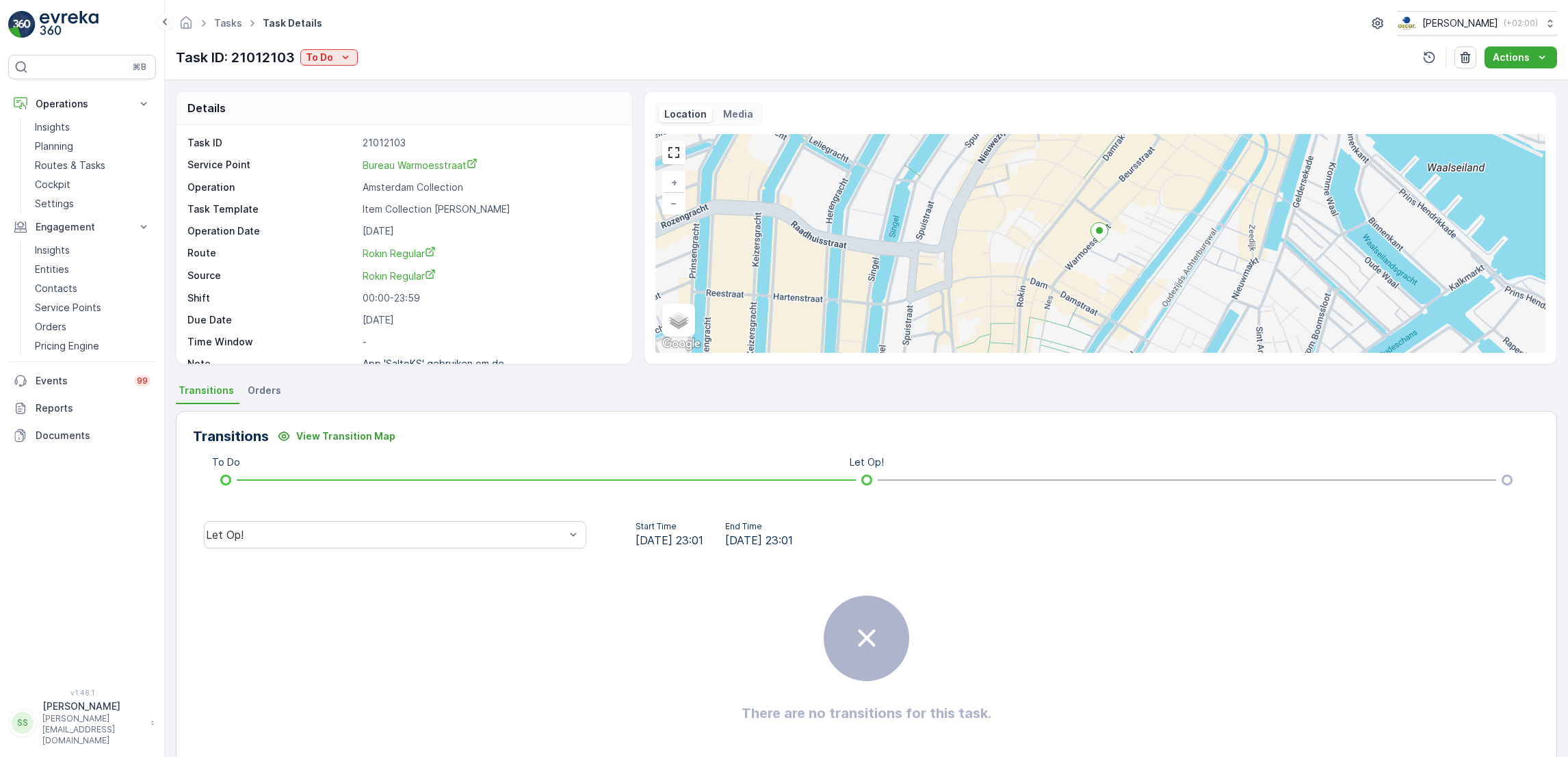
scroll to position [18, 0]
click at [402, 338] on div "Task ID 21012103 Service Point Bureau Warmoesstraat Operation Amsterdam Collect…" at bounding box center [402, 235] width 430 height 235
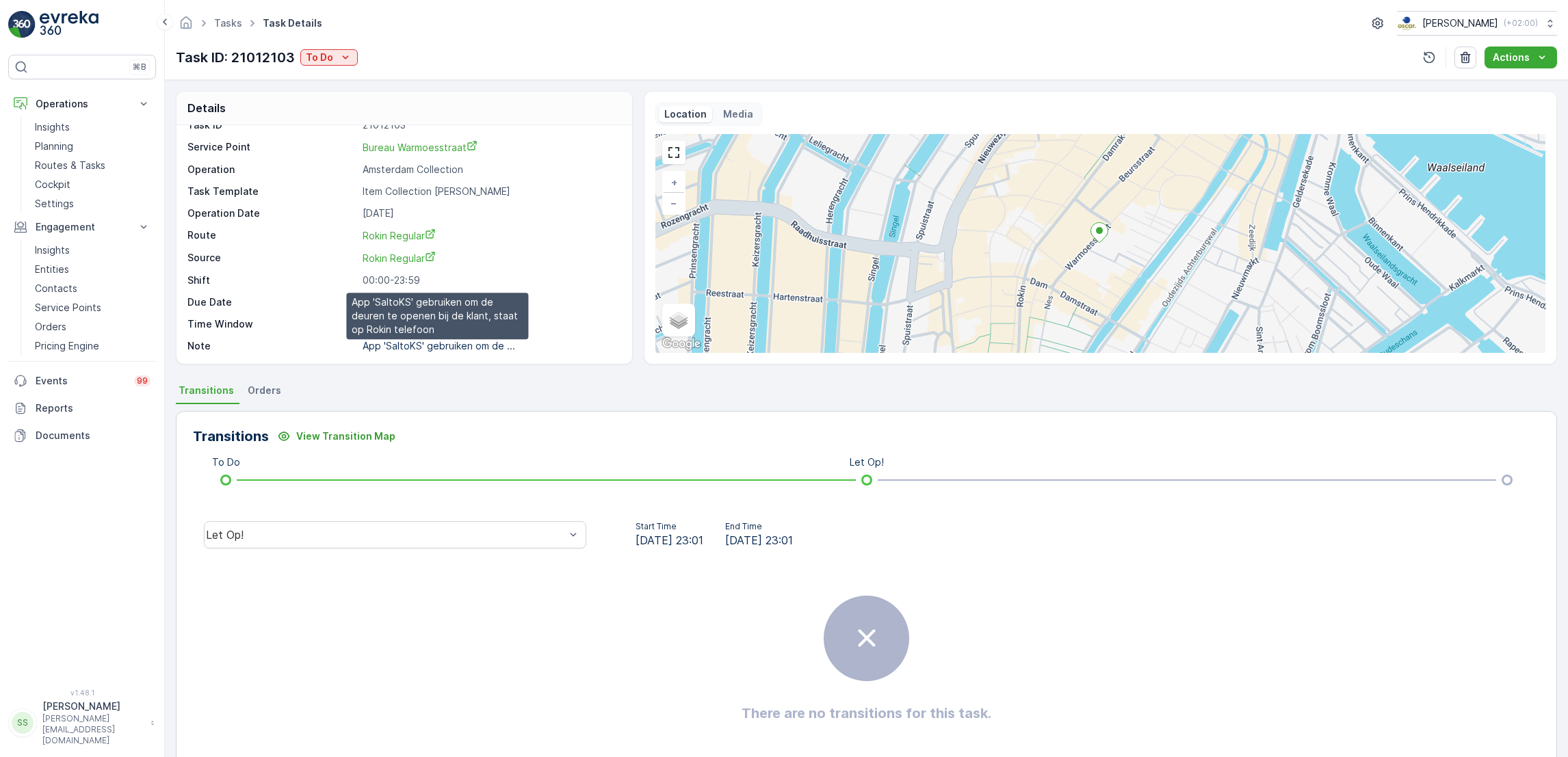
click at [404, 346] on p "App 'SaltoKS' gebruiken om de ..." at bounding box center [438, 345] width 152 height 11
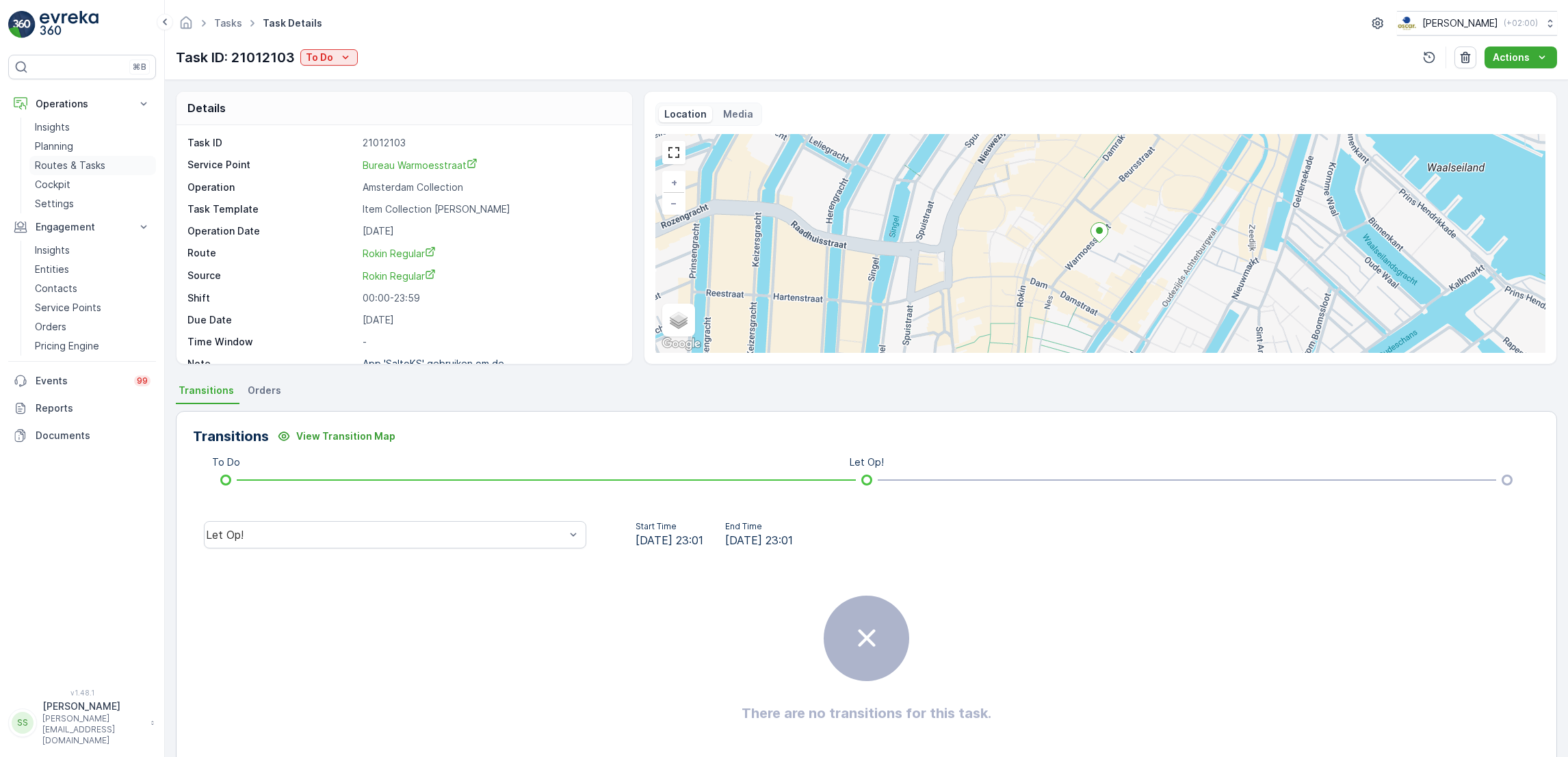
click at [52, 164] on p "Routes & Tasks" at bounding box center [70, 165] width 71 height 14
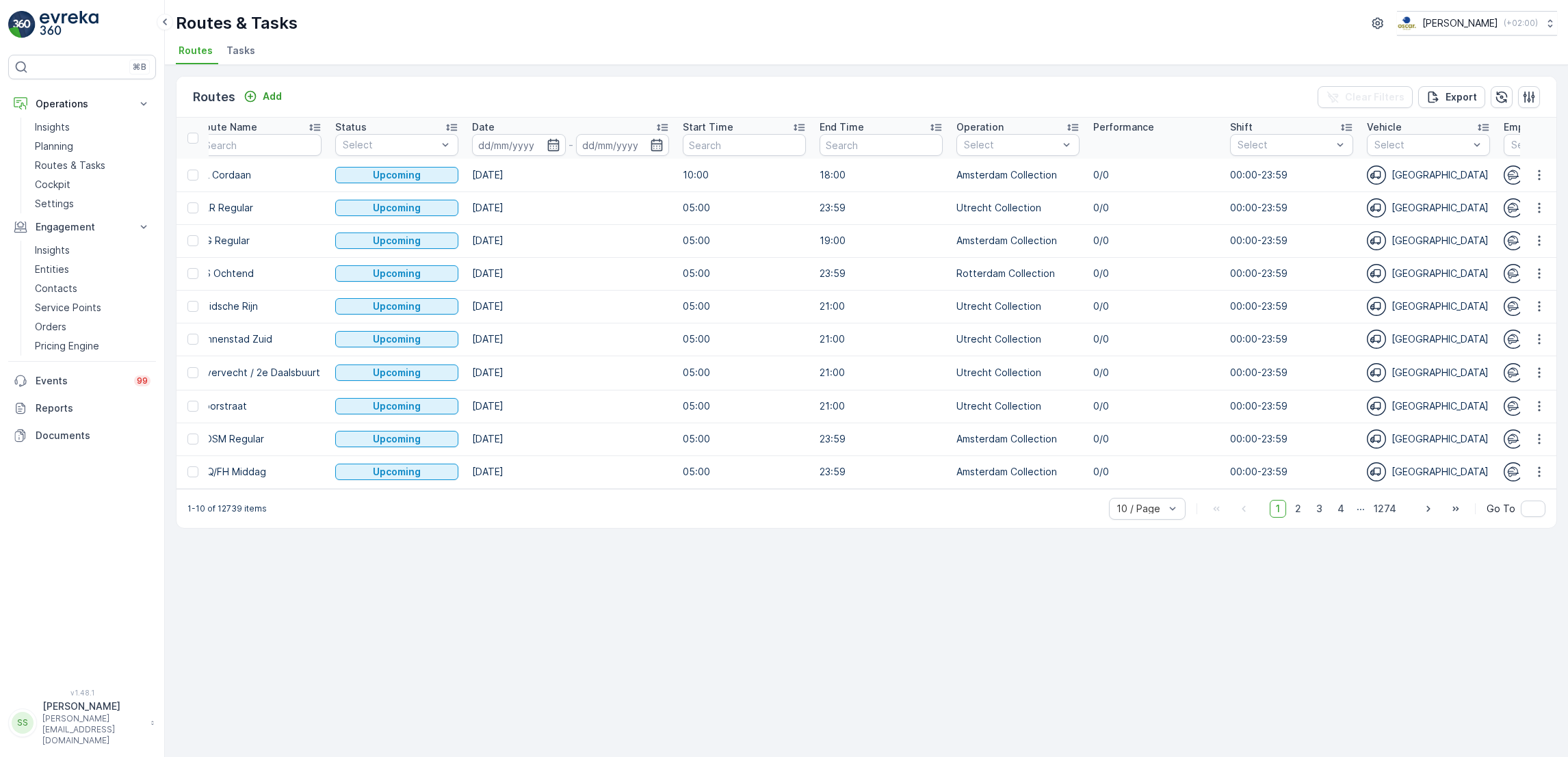
scroll to position [0, 158]
